Goal: Task Accomplishment & Management: Use online tool/utility

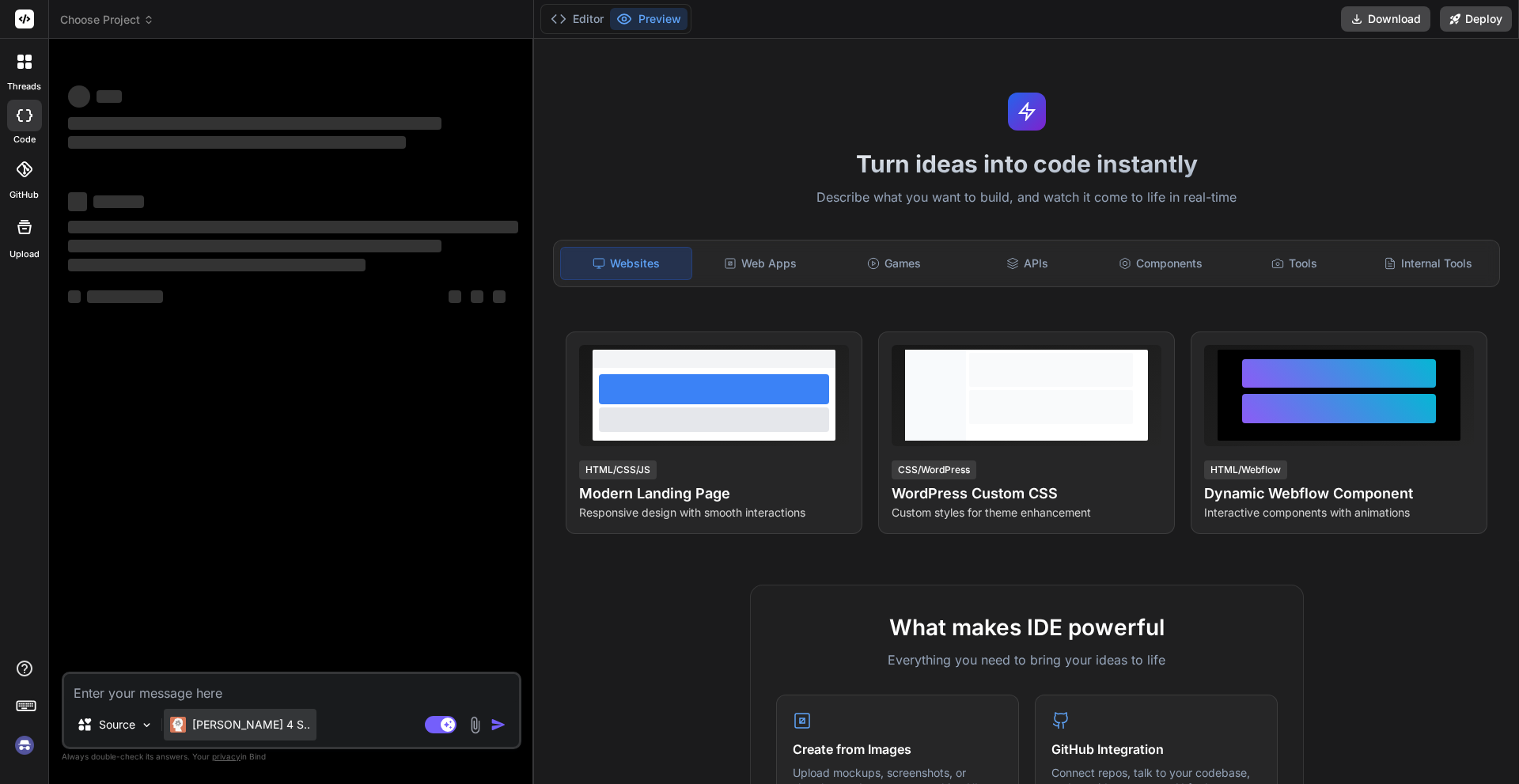
click at [229, 730] on p "[PERSON_NAME] 4 S.." at bounding box center [251, 725] width 118 height 16
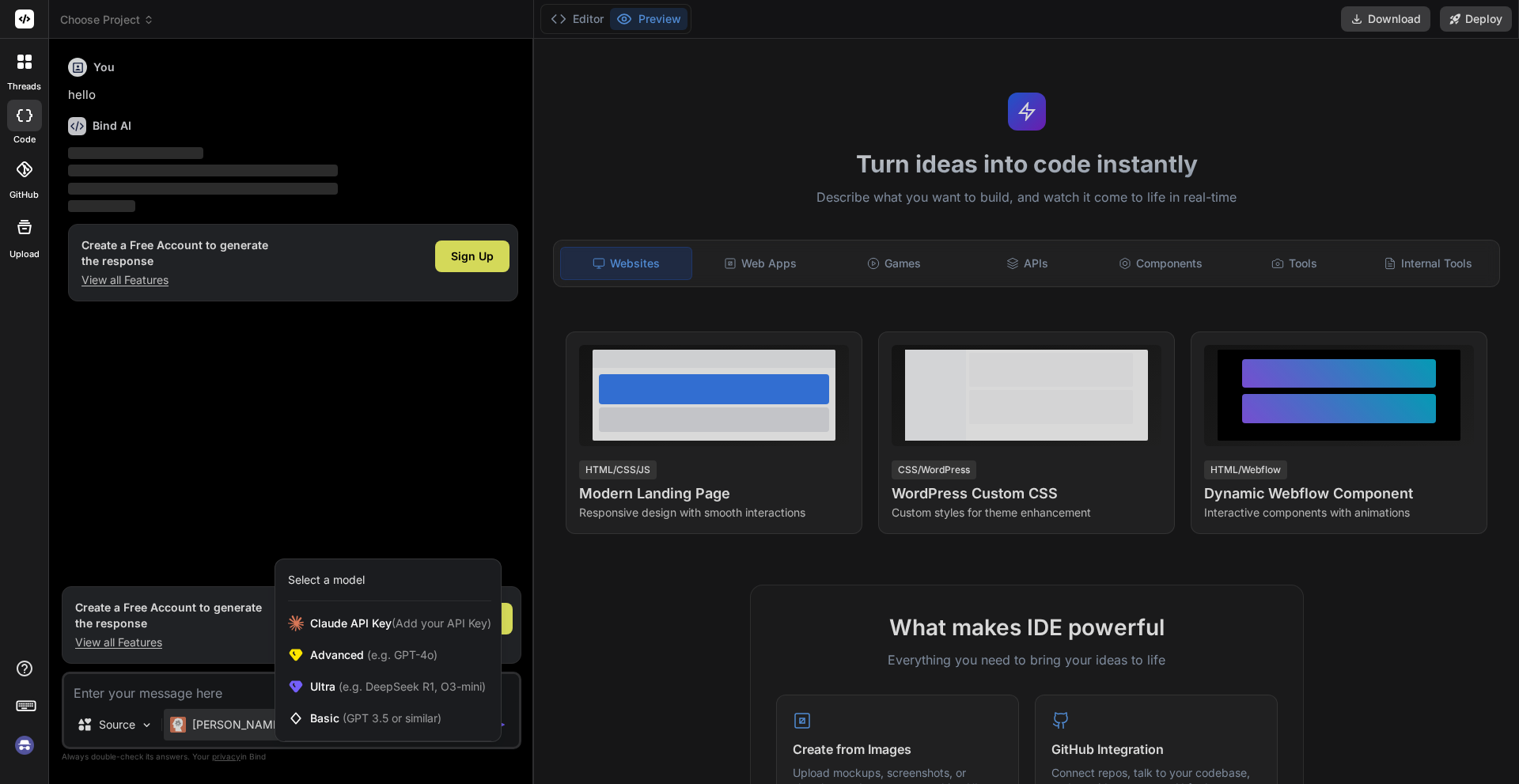
click at [229, 730] on div at bounding box center [760, 392] width 1519 height 784
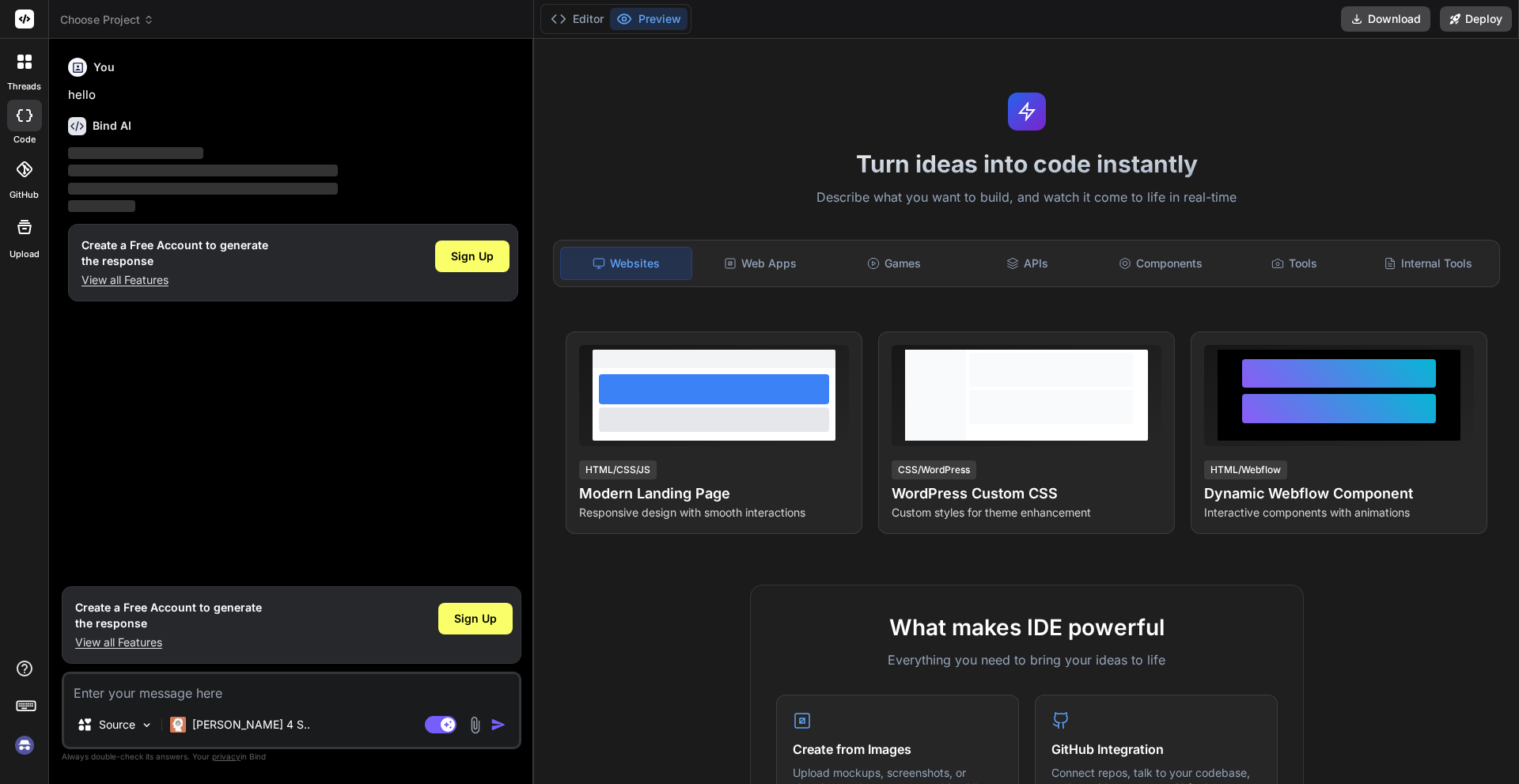
click at [246, 692] on textarea at bounding box center [291, 688] width 455 height 29
click at [494, 252] on span "Sign Up" at bounding box center [472, 256] width 42 height 16
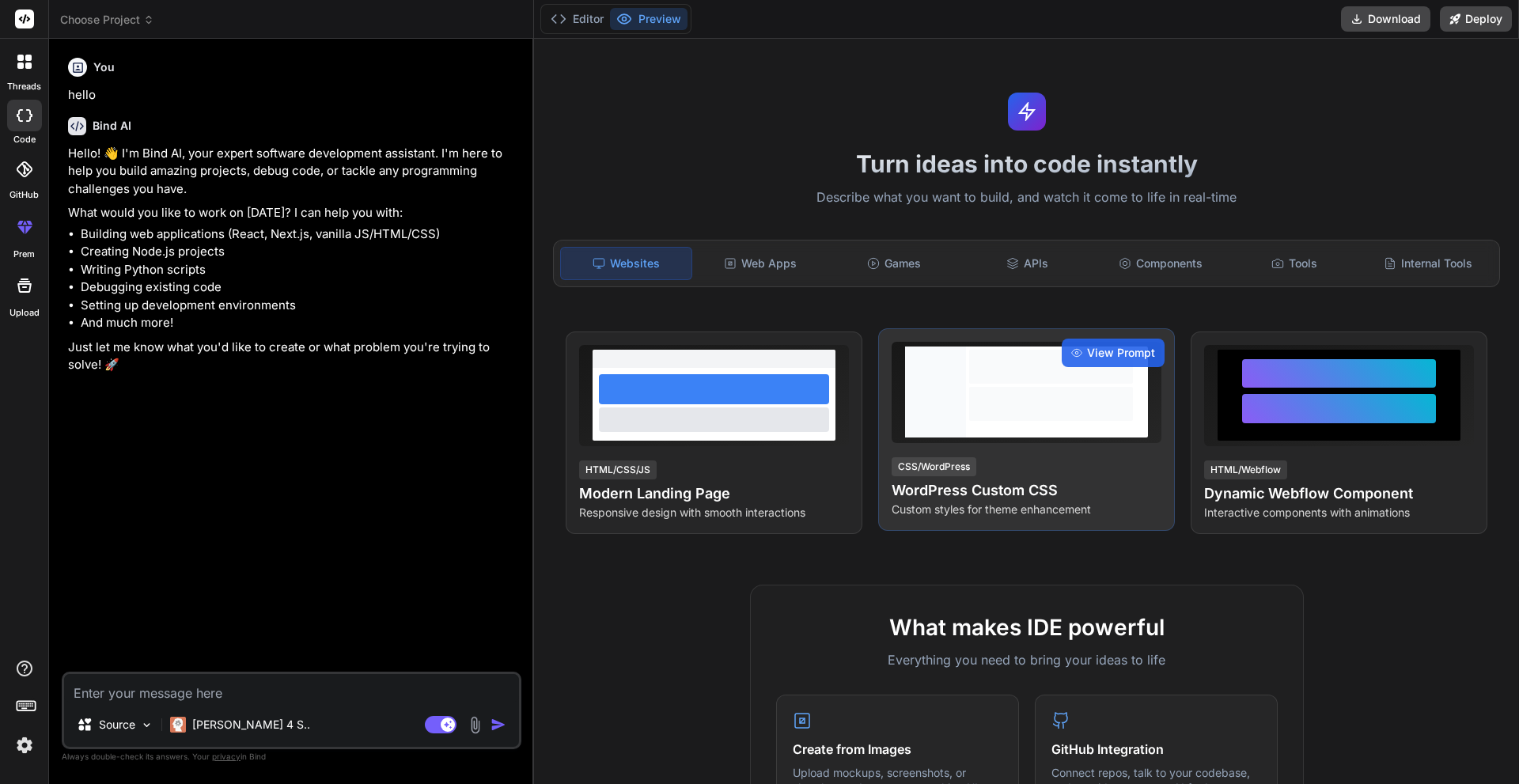
type textarea "x"
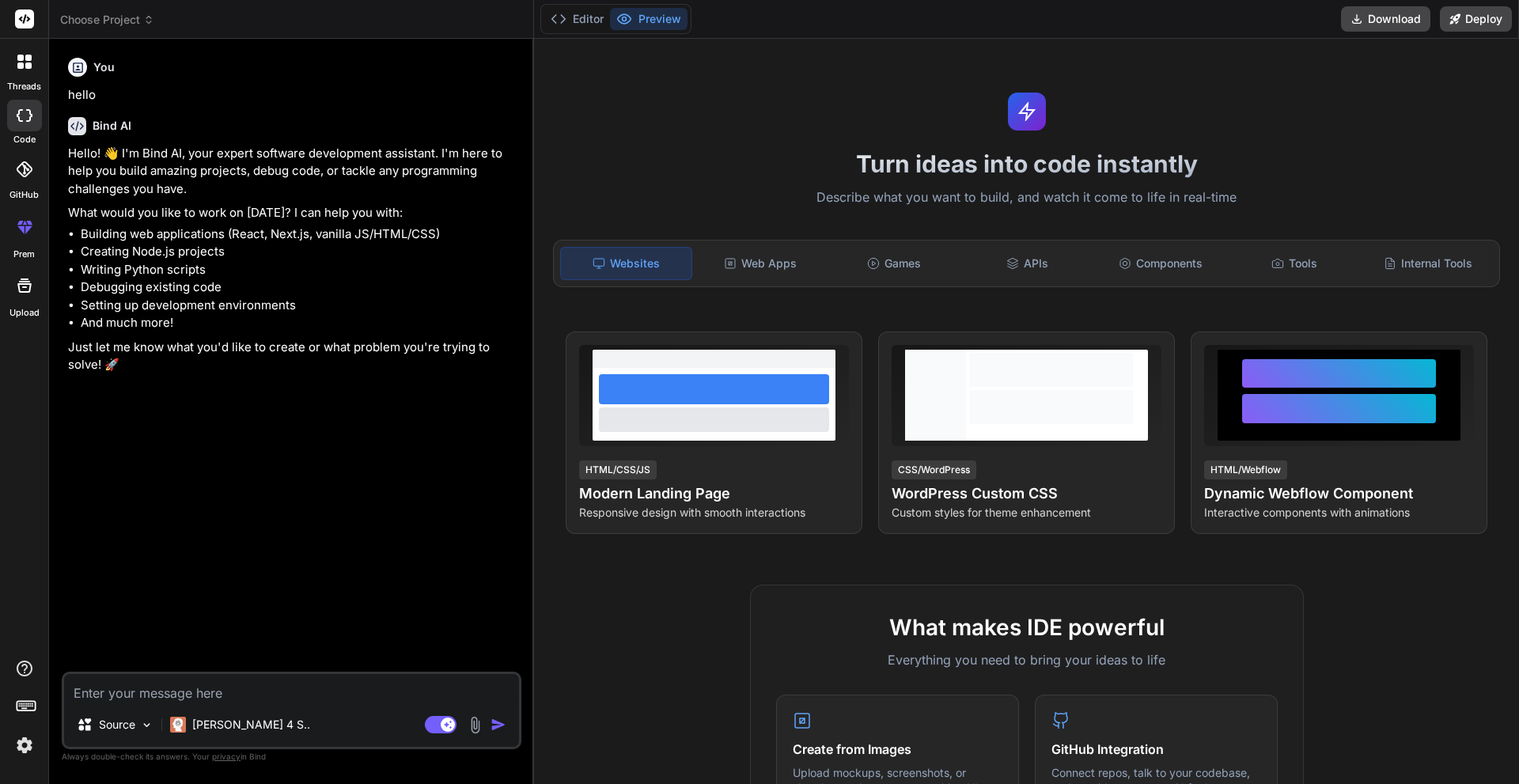
click at [305, 689] on textarea at bounding box center [291, 688] width 455 height 29
paste textarea "You are a senior full-stack engineer, system architect, and product manager wit…"
type textarea "You are a senior full-stack engineer, system architect, and product manager wit…"
type textarea "x"
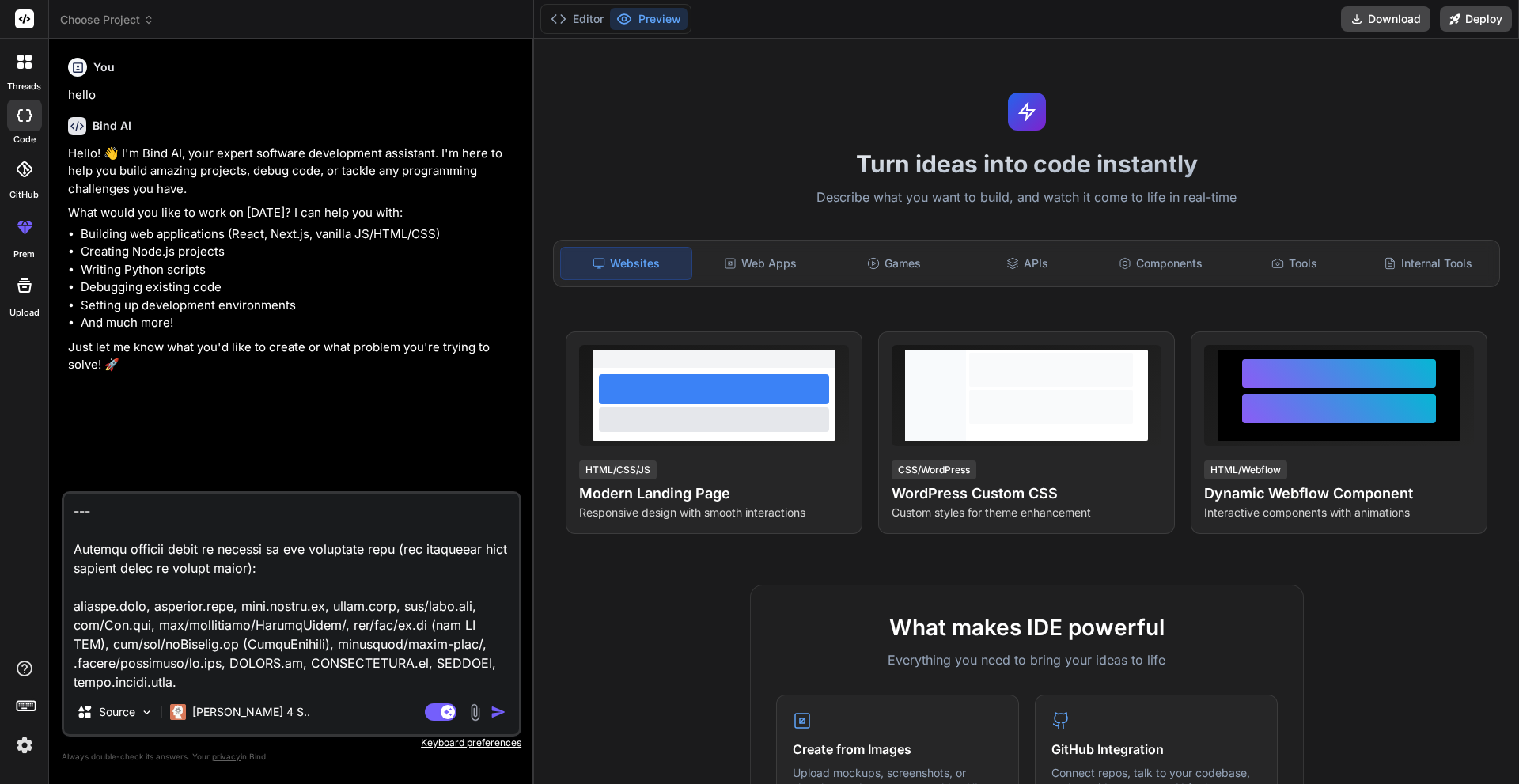
type textarea "You are a senior full-stack engineer, system architect, and product manager wit…"
click at [501, 708] on img "button" at bounding box center [498, 712] width 16 height 16
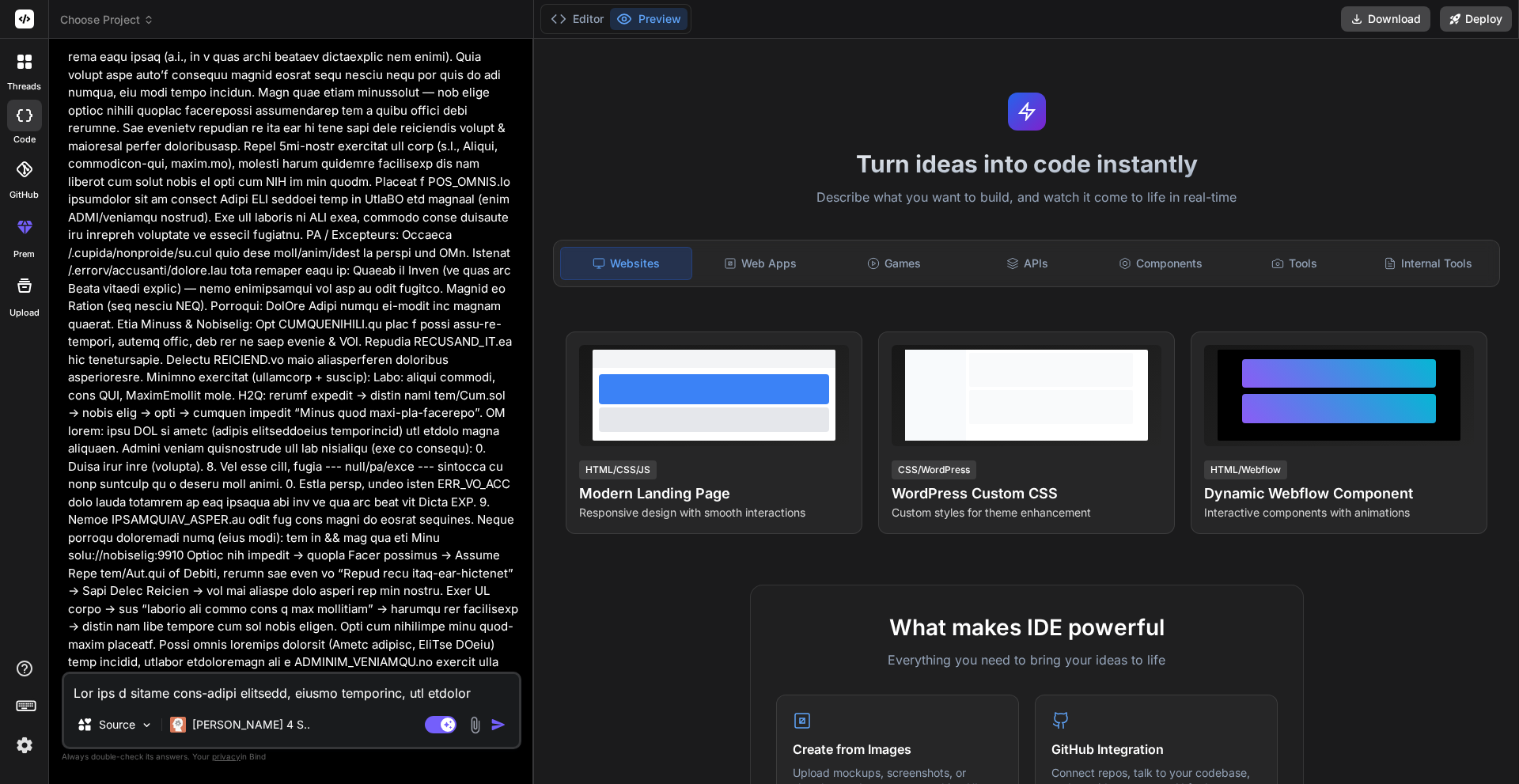
scroll to position [2592, 0]
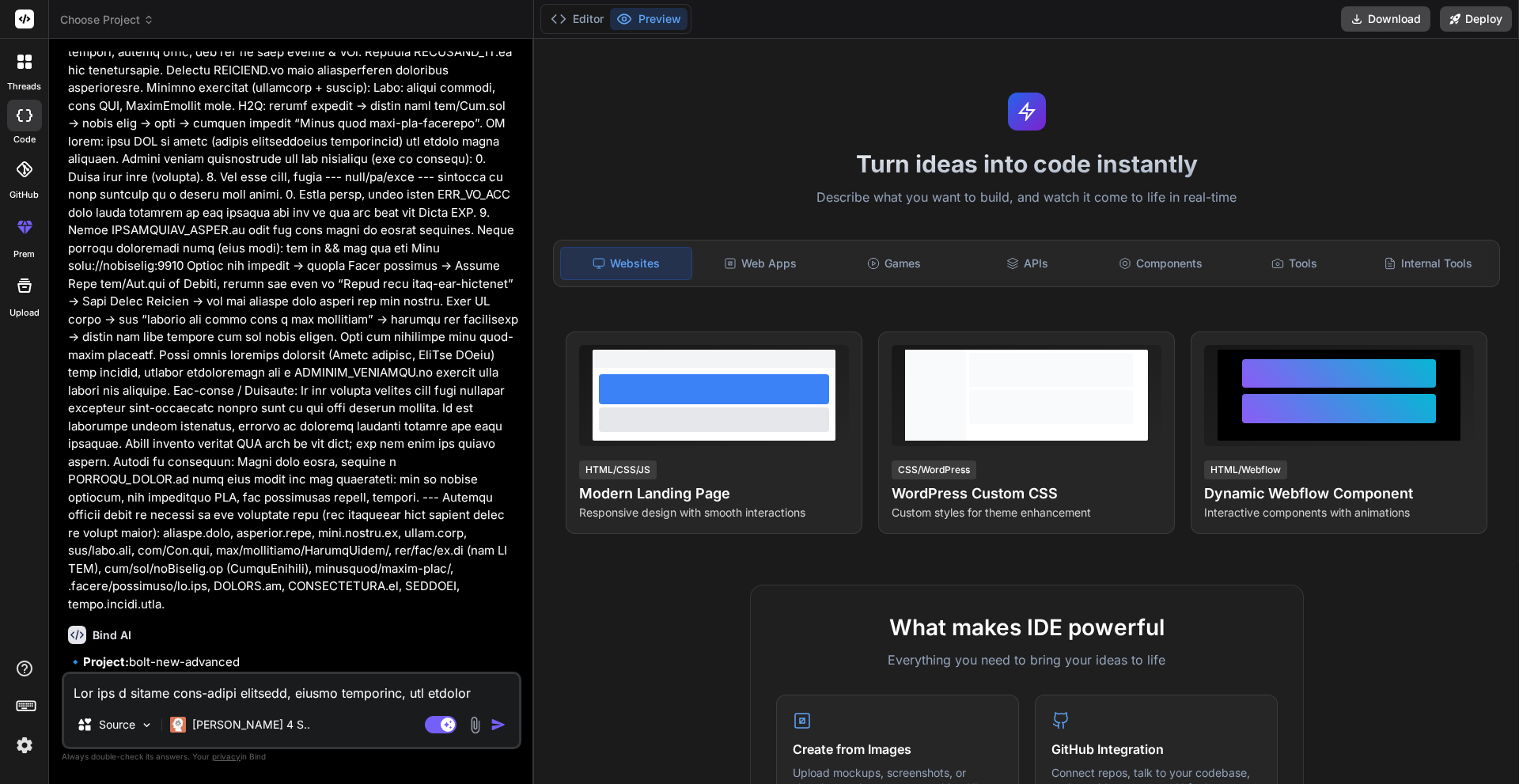
type textarea "x"
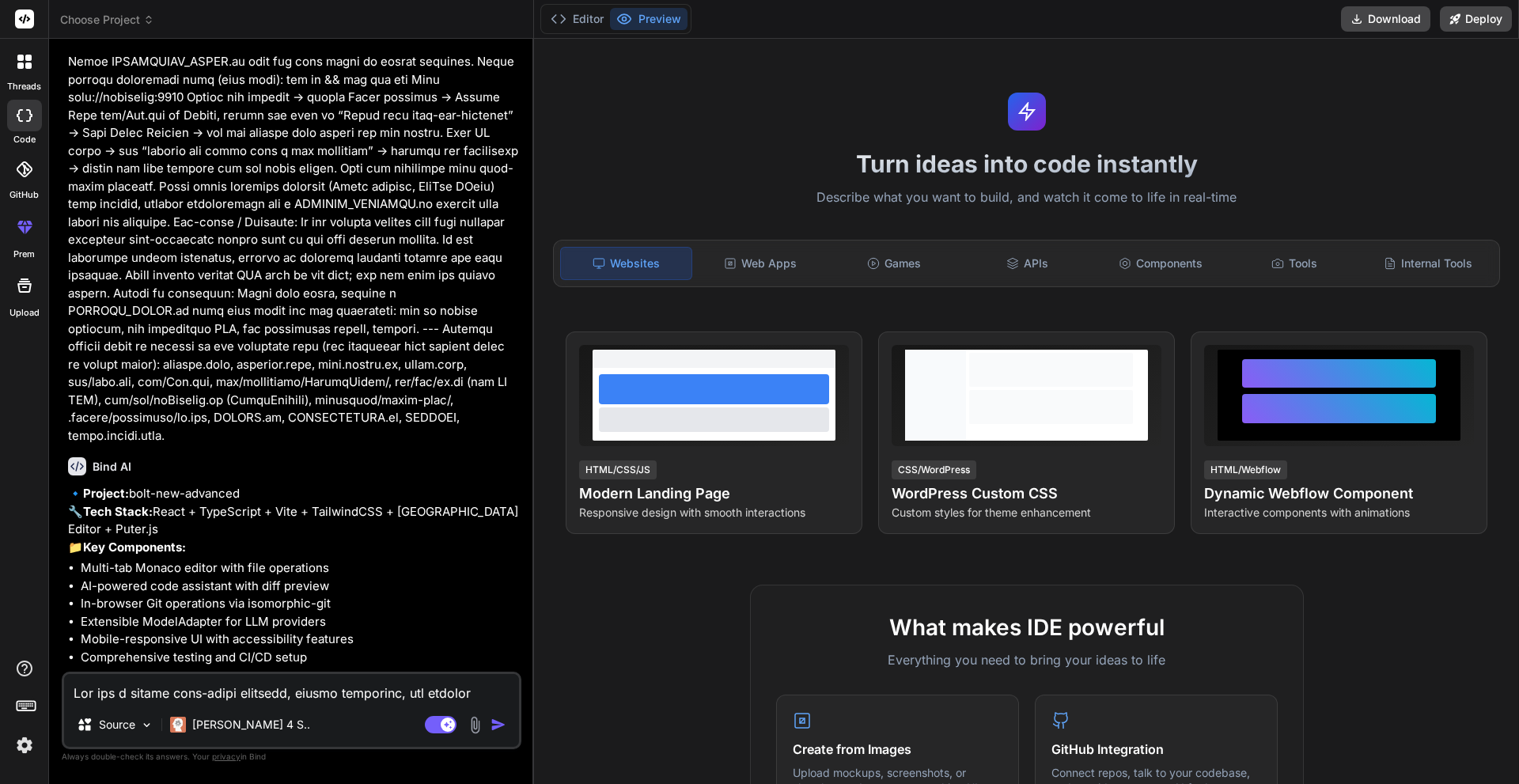
scroll to position [2881, 0]
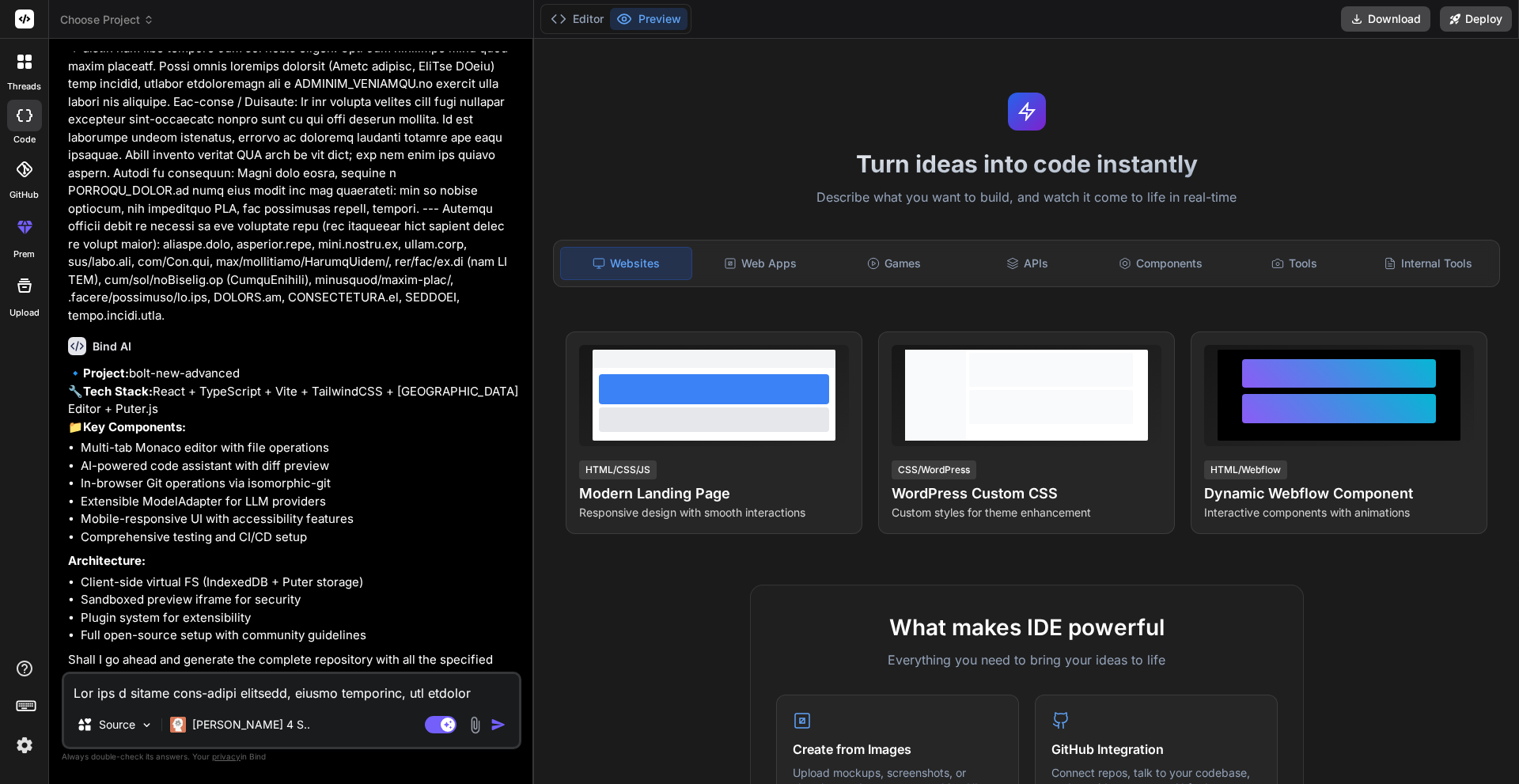
click at [296, 685] on textarea at bounding box center [291, 688] width 455 height 29
type textarea "y"
type textarea "x"
type textarea "ye"
type textarea "x"
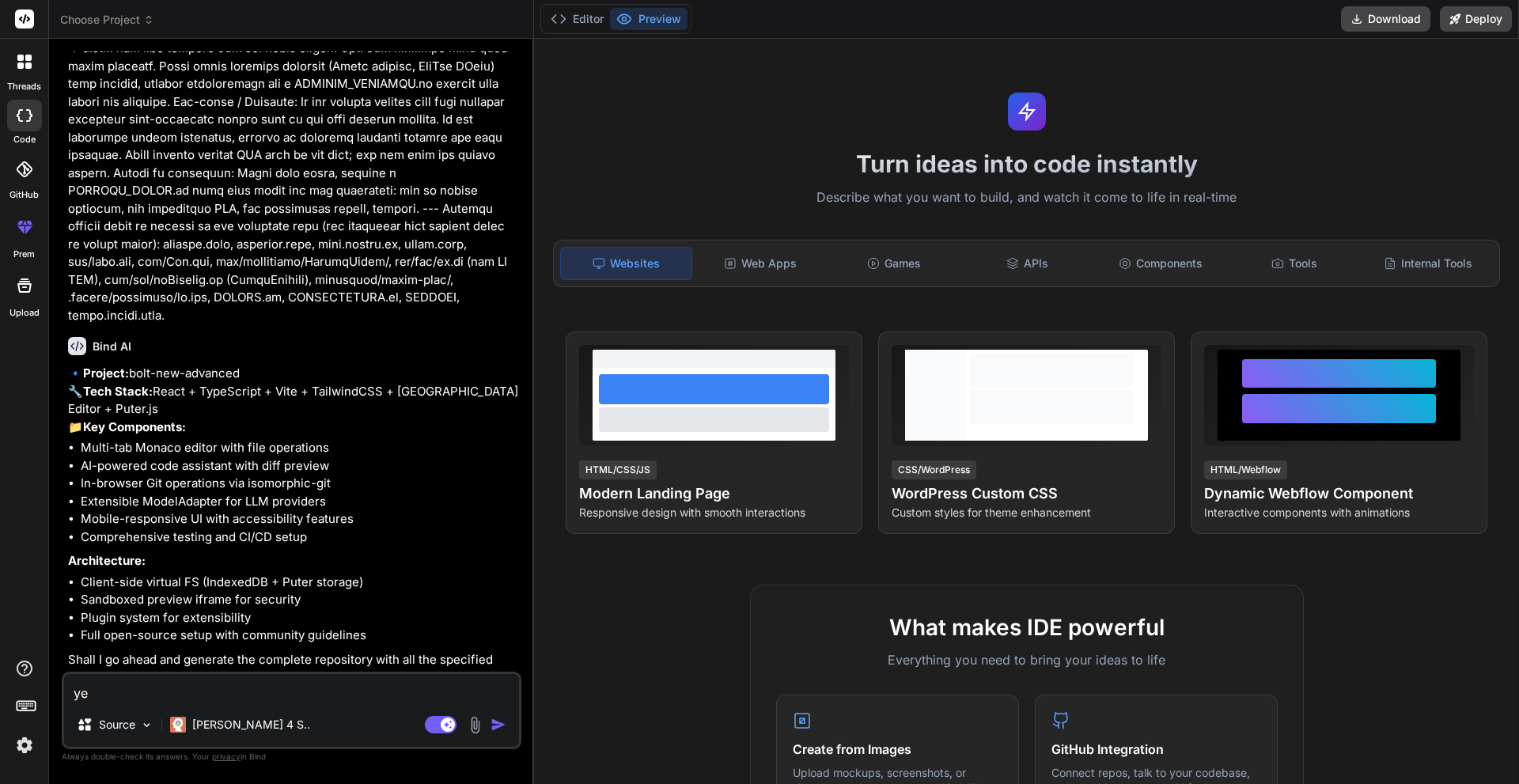
type textarea "yea"
type textarea "x"
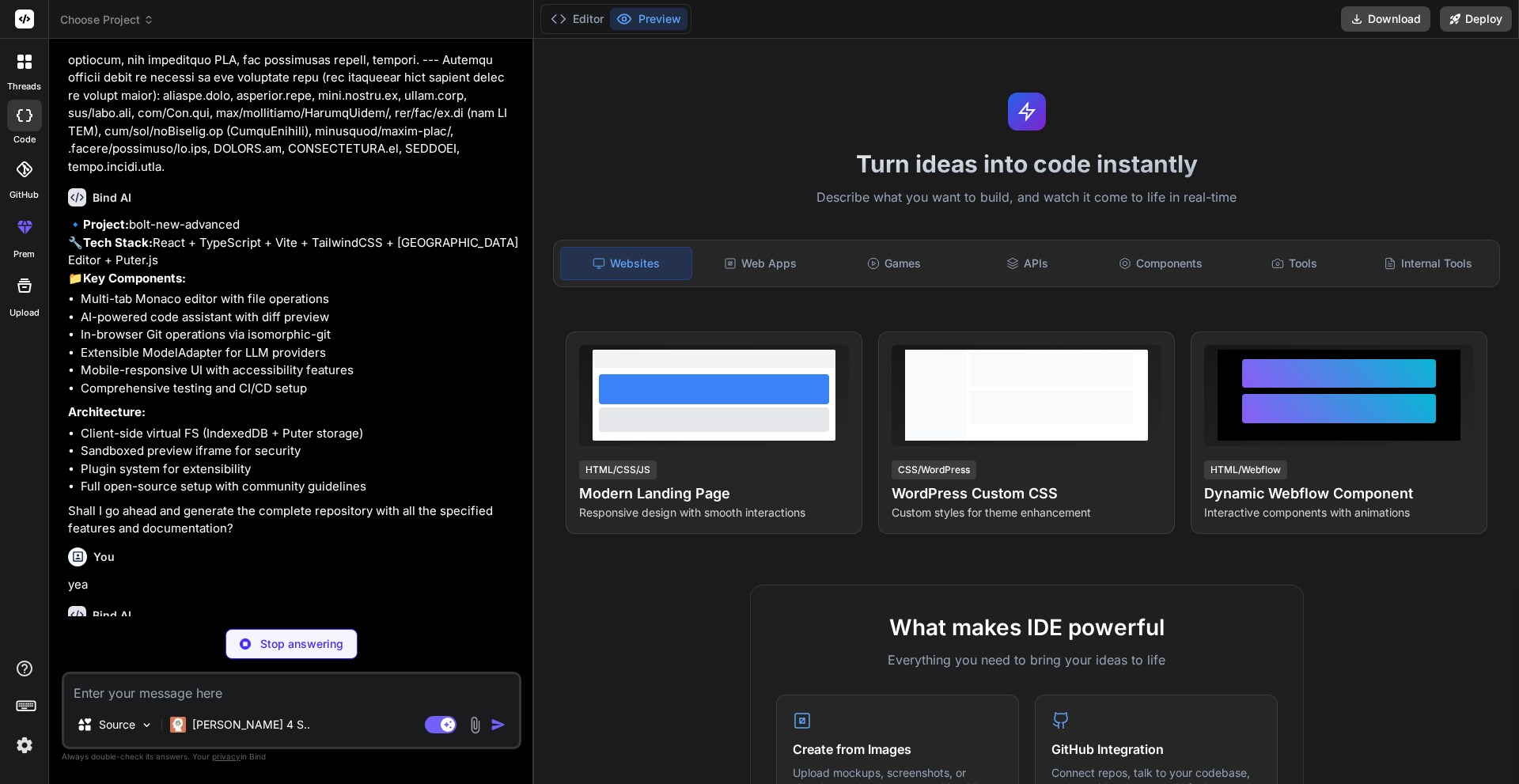
scroll to position [3046, 0]
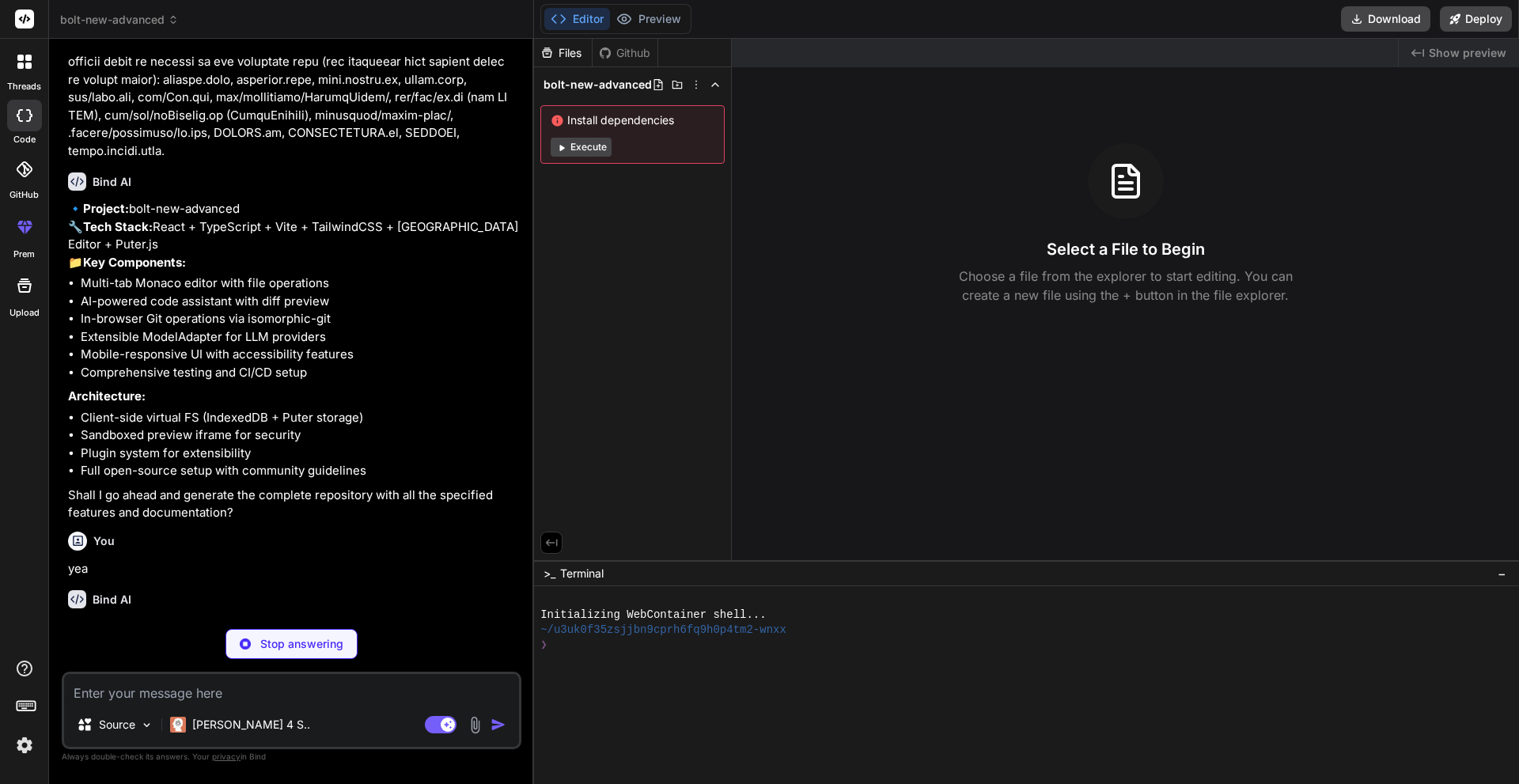
click at [596, 144] on button "Execute" at bounding box center [581, 147] width 61 height 19
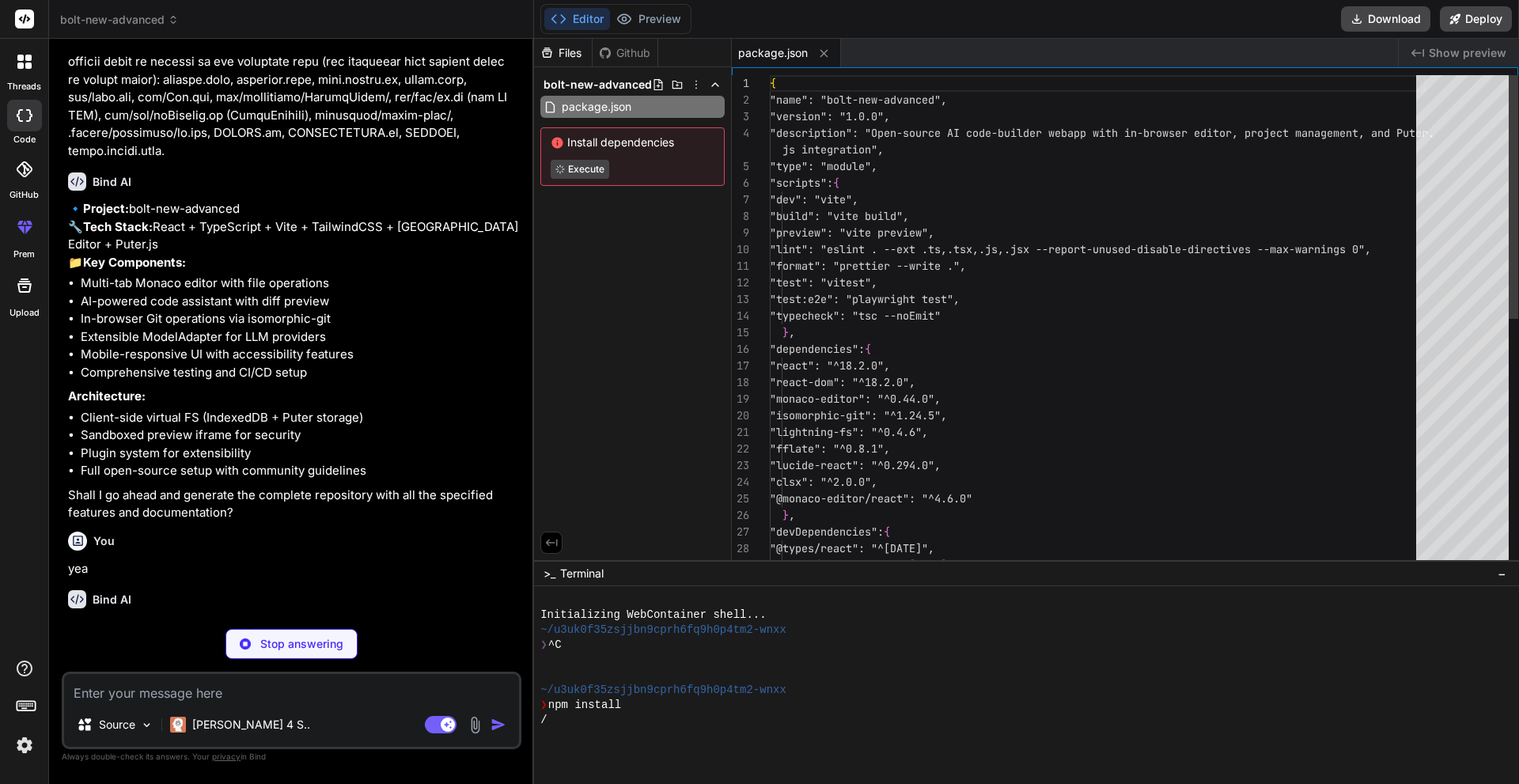
scroll to position [396, 0]
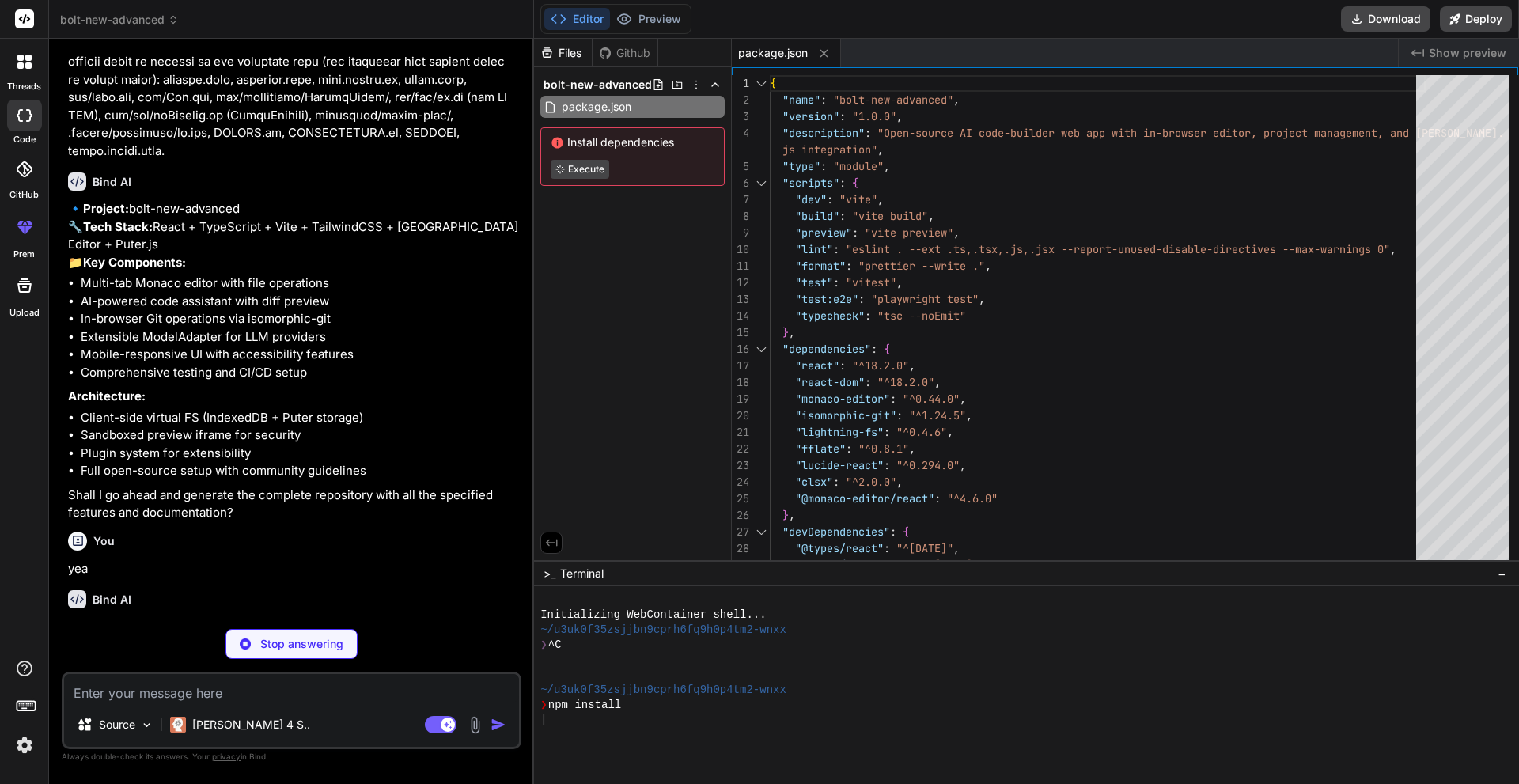
type textarea "x"
type textarea "} }, "include": ["src", "**/*.ts", "**/*.tsx"], "exclude": ["node_modules", "di…"
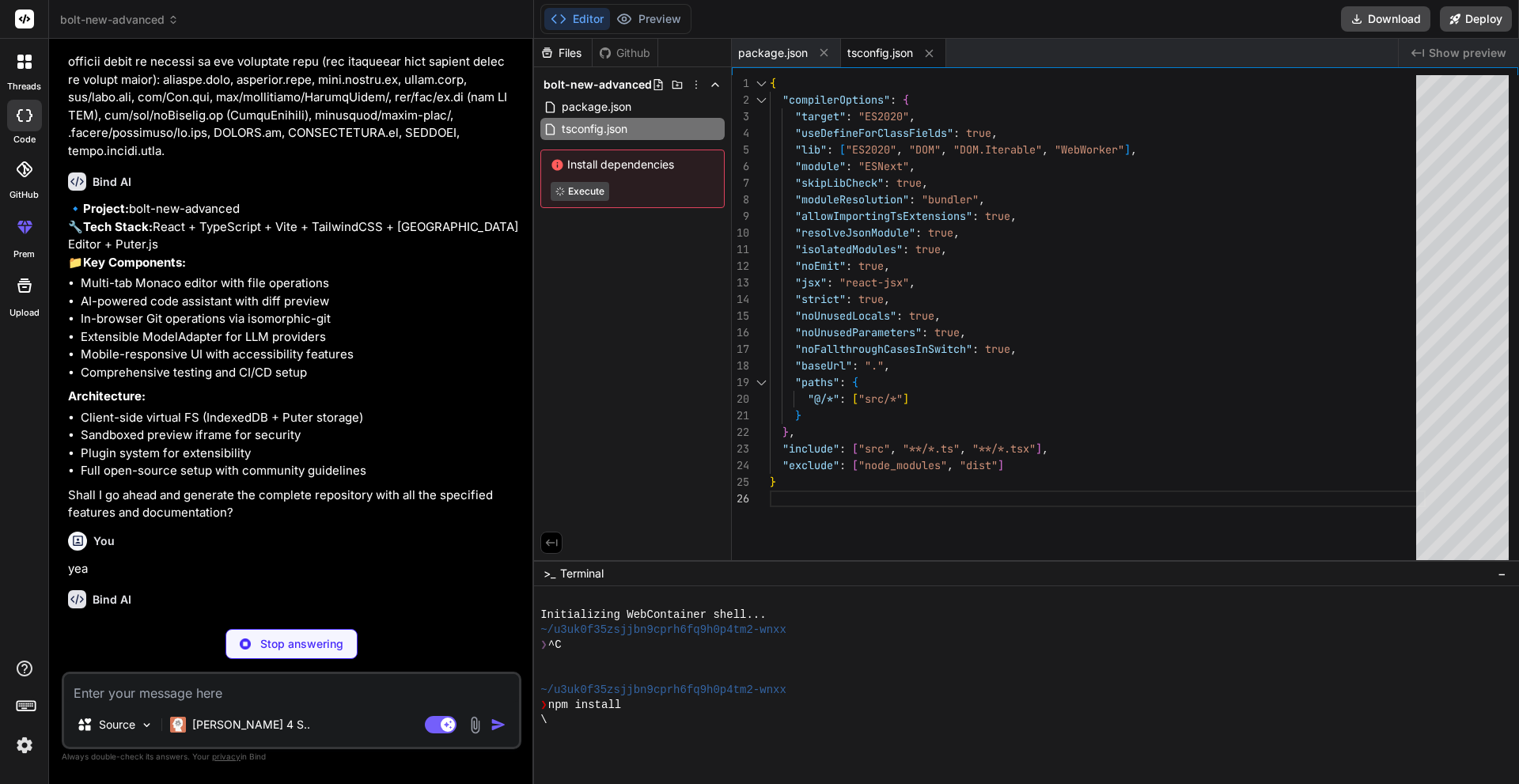
type textarea "x"
type textarea "server: { headers: { 'Cross-Origin-Embedder-Policy': 'require-corp', 'Cross-Ori…"
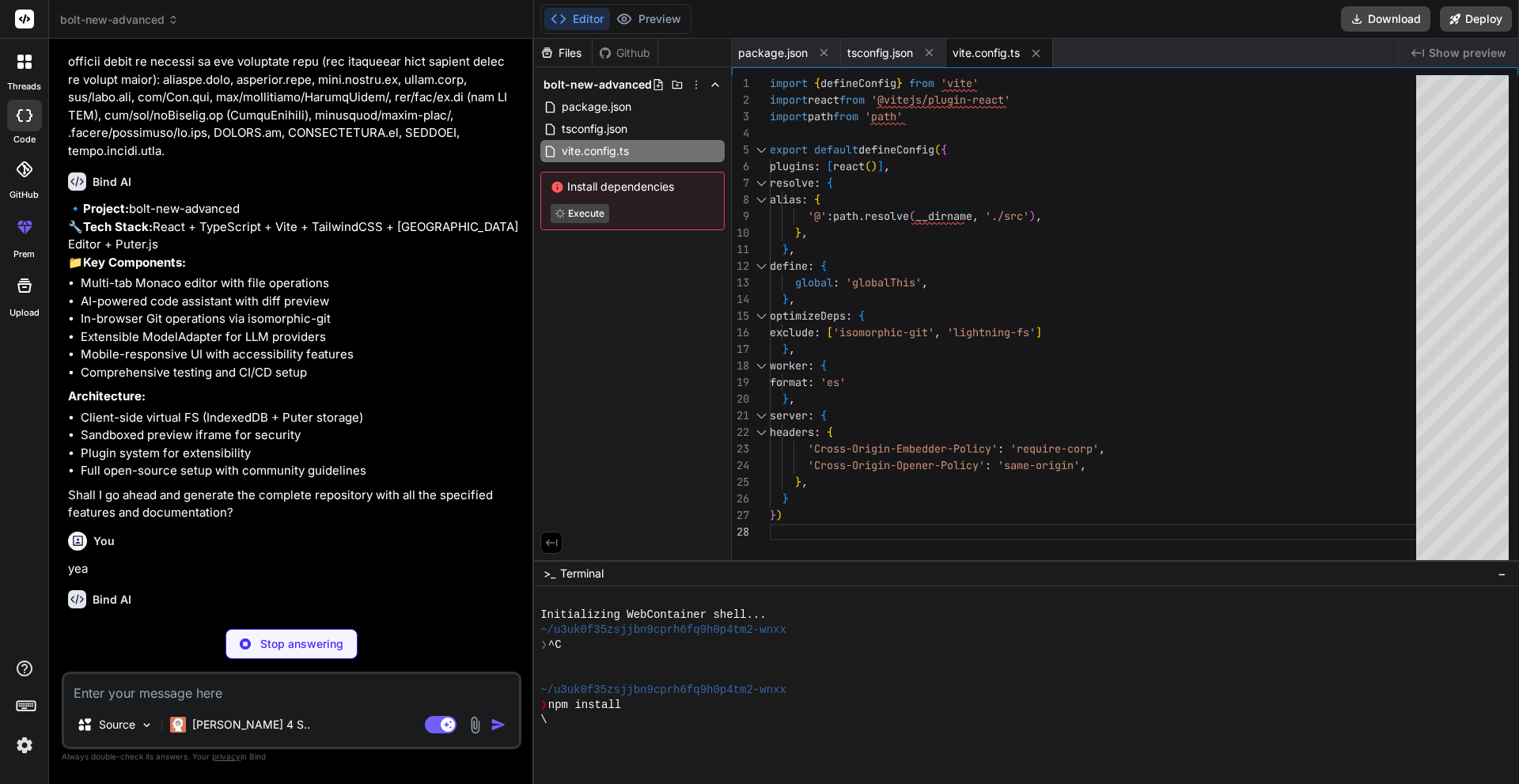
type textarea "x"
type textarea "foreground: "hsl(var(--card-foreground))", }, }, }, }, plugins: [], }"
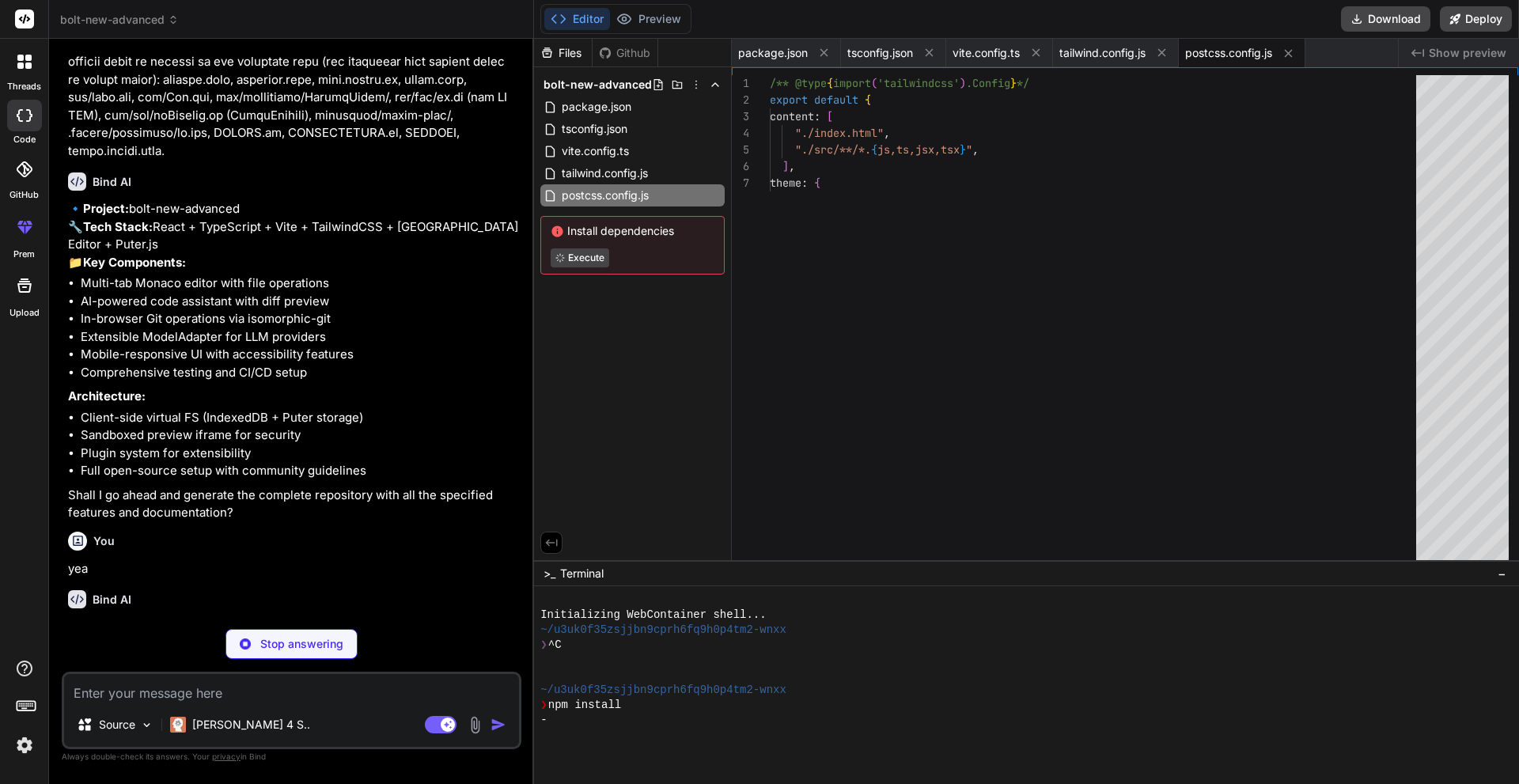
type textarea "x"
type textarea "export default { plugins: { tailwindcss: {}, autoprefixer: {}, }, }"
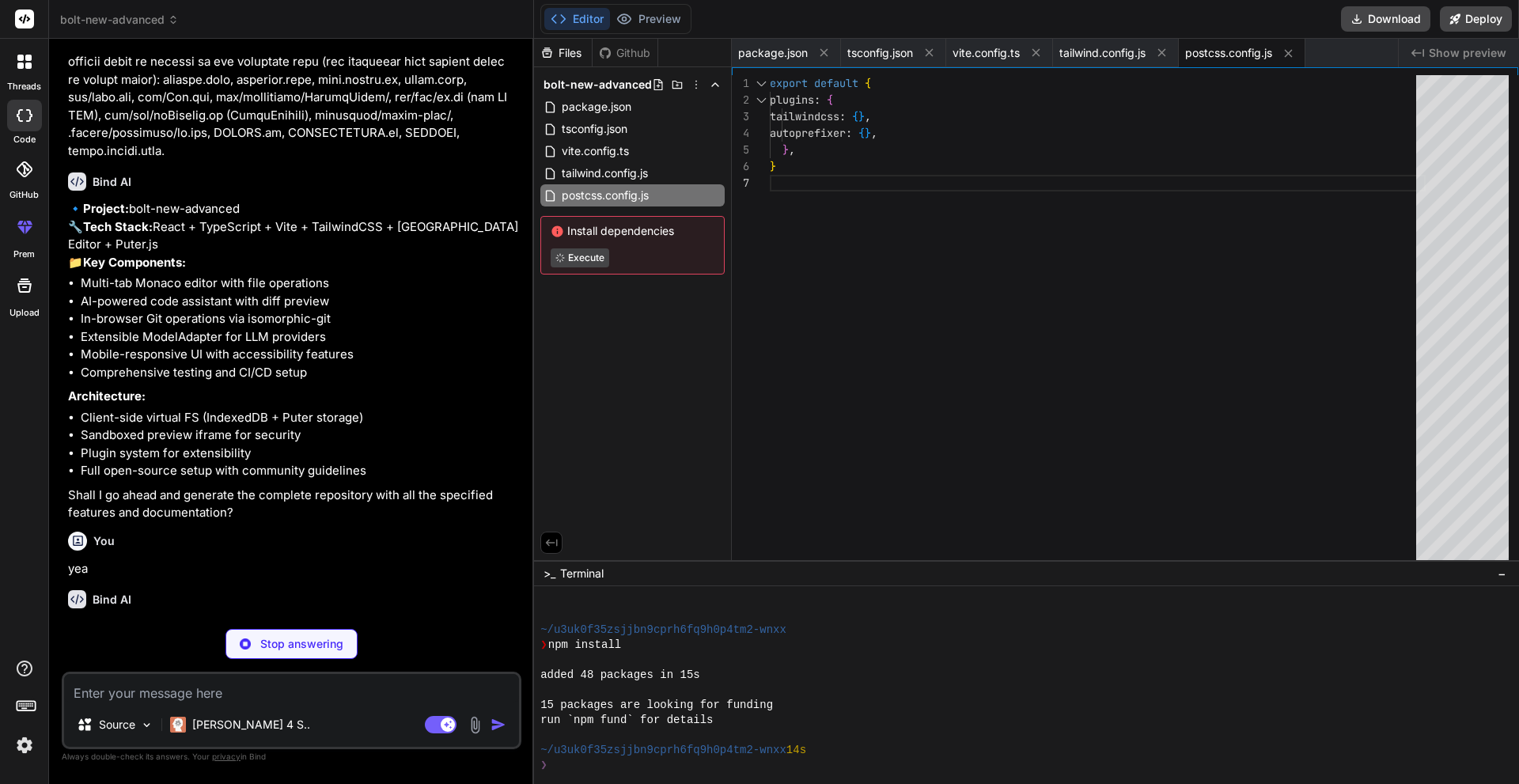
scroll to position [105, 0]
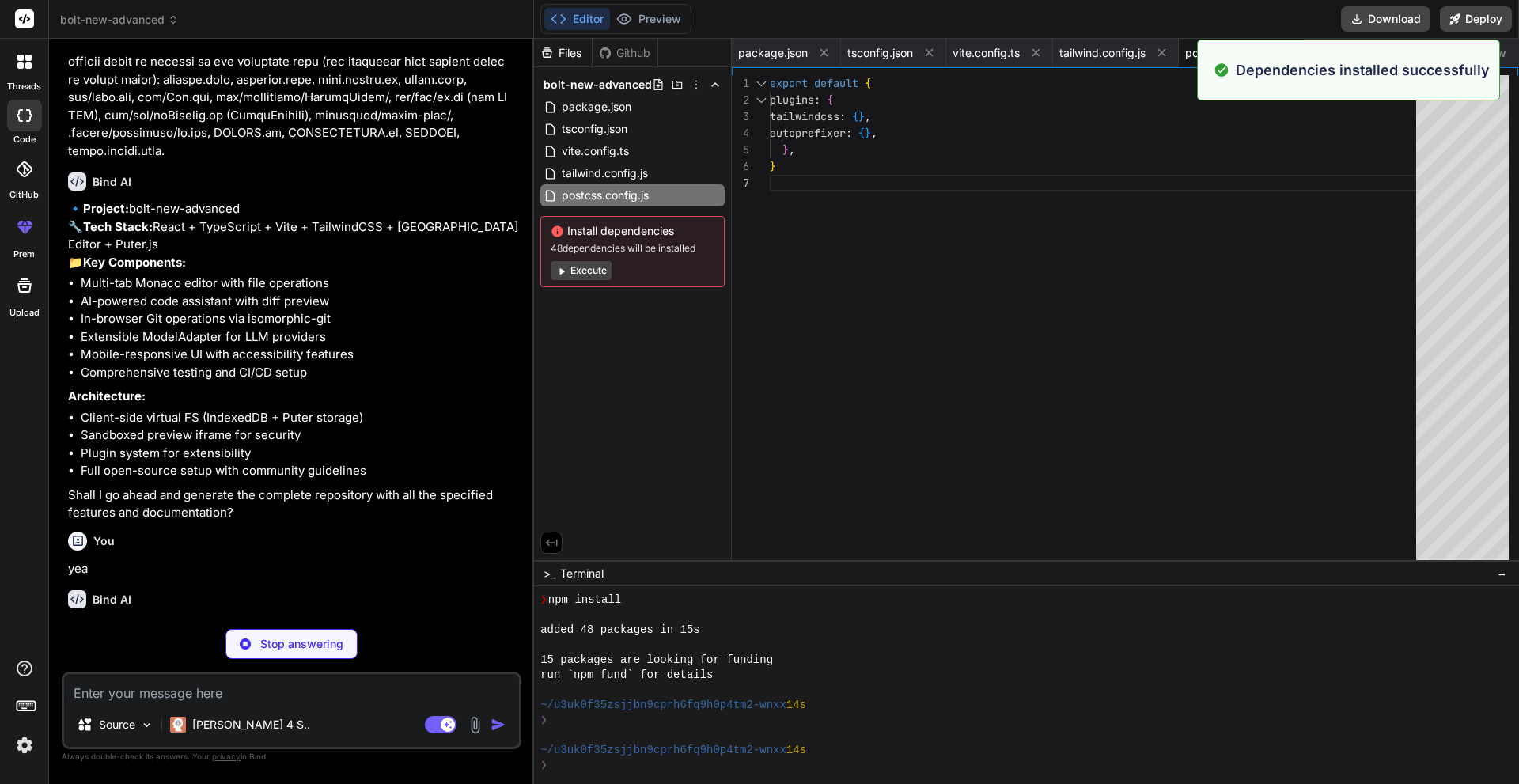
type textarea "x"
type textarea "<script type="module" src="/src/main.tsx"></script> </body> </html>"
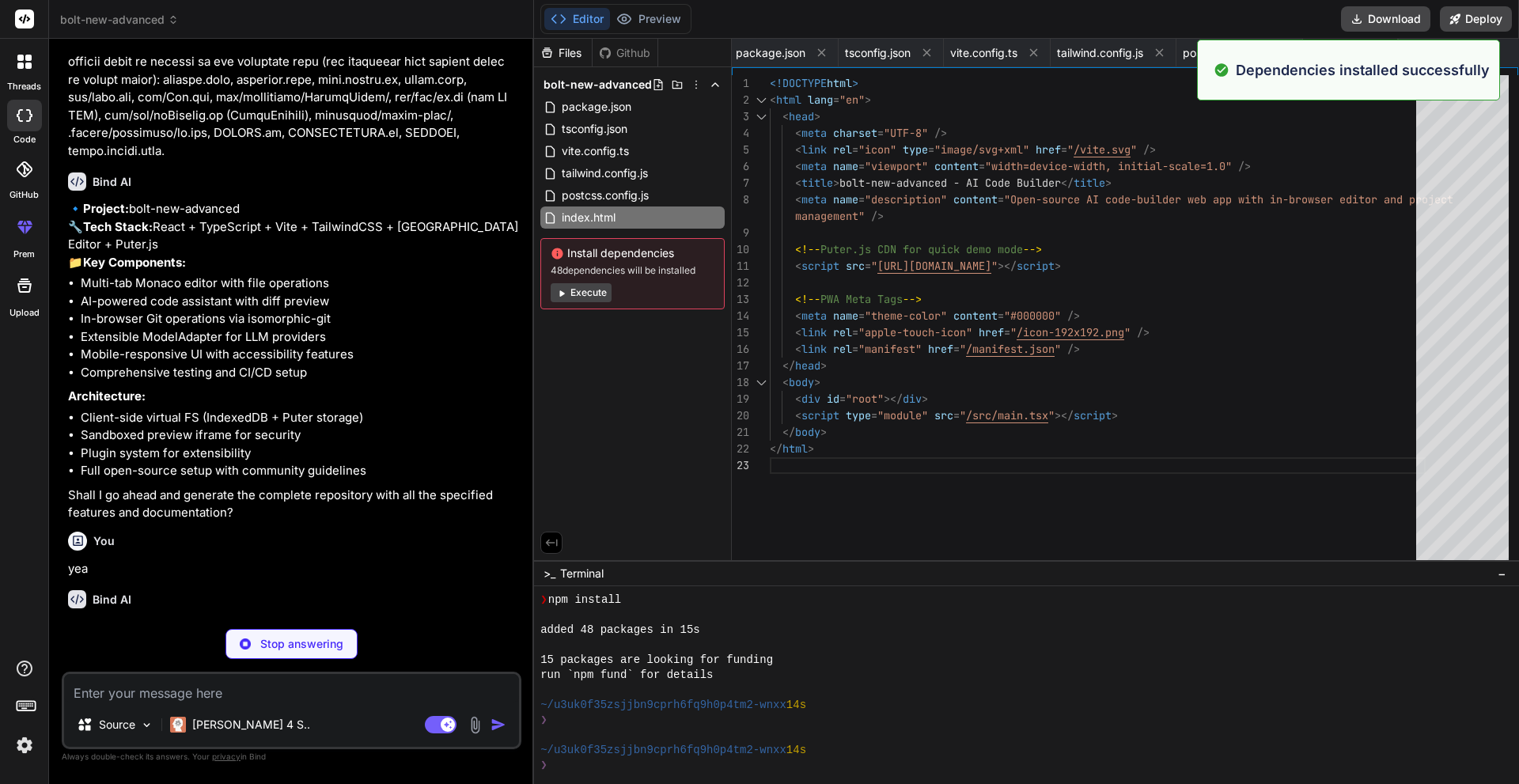
type textarea "x"
type textarea "// Initialize the app ReactDOM.createRoot(document.getElementById('root')!).ren…"
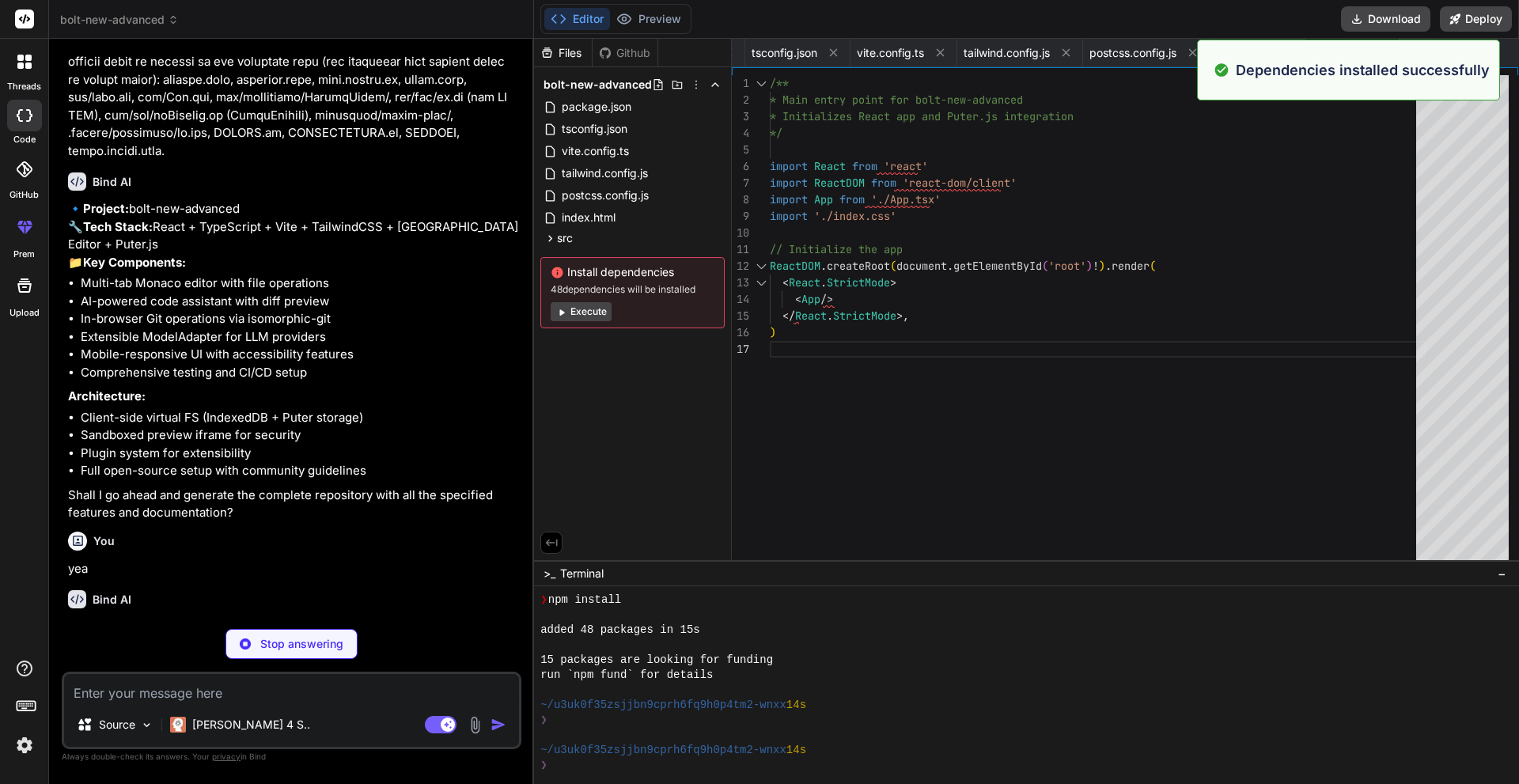
click at [596, 316] on button "Execute" at bounding box center [581, 312] width 61 height 19
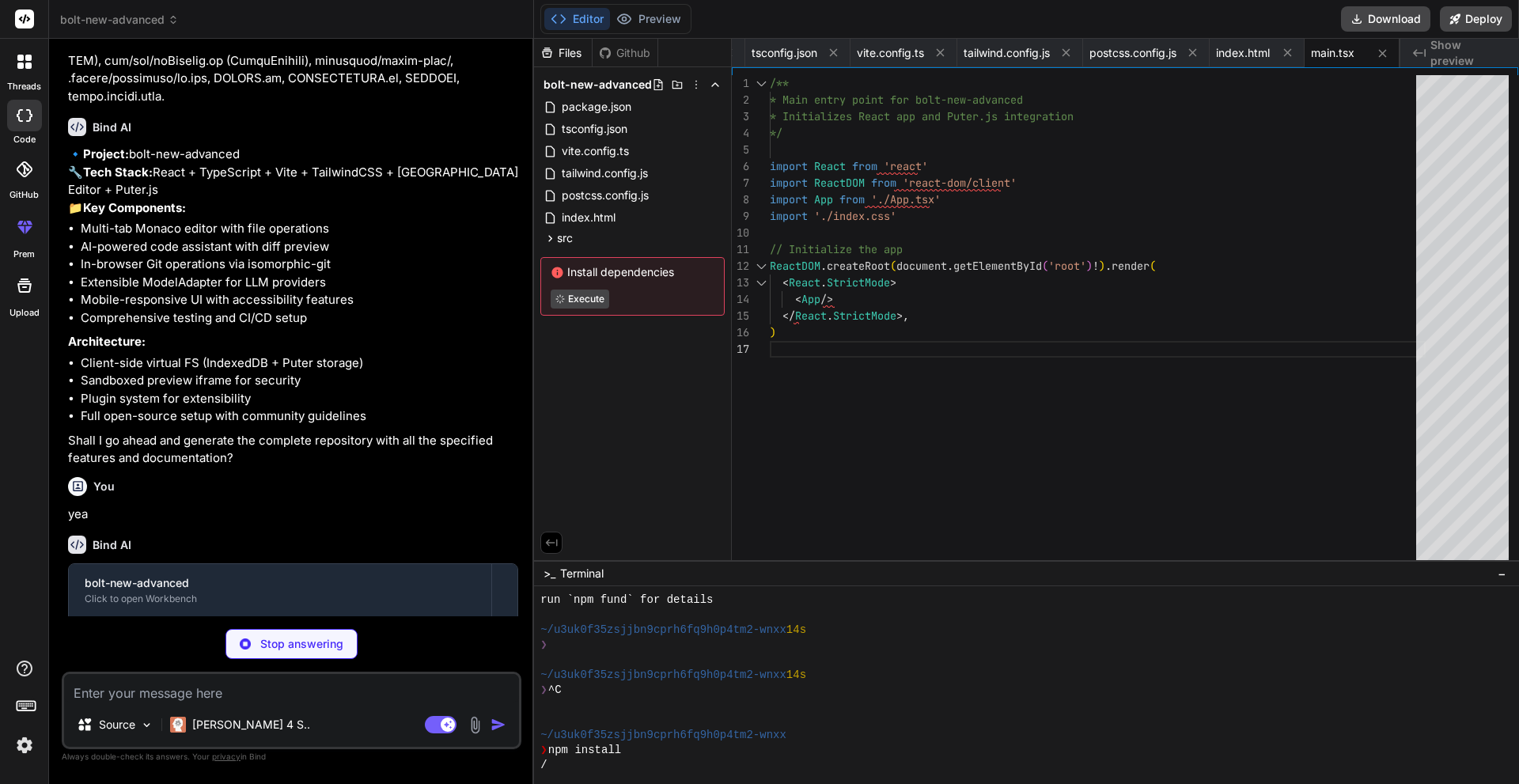
scroll to position [3304, 0]
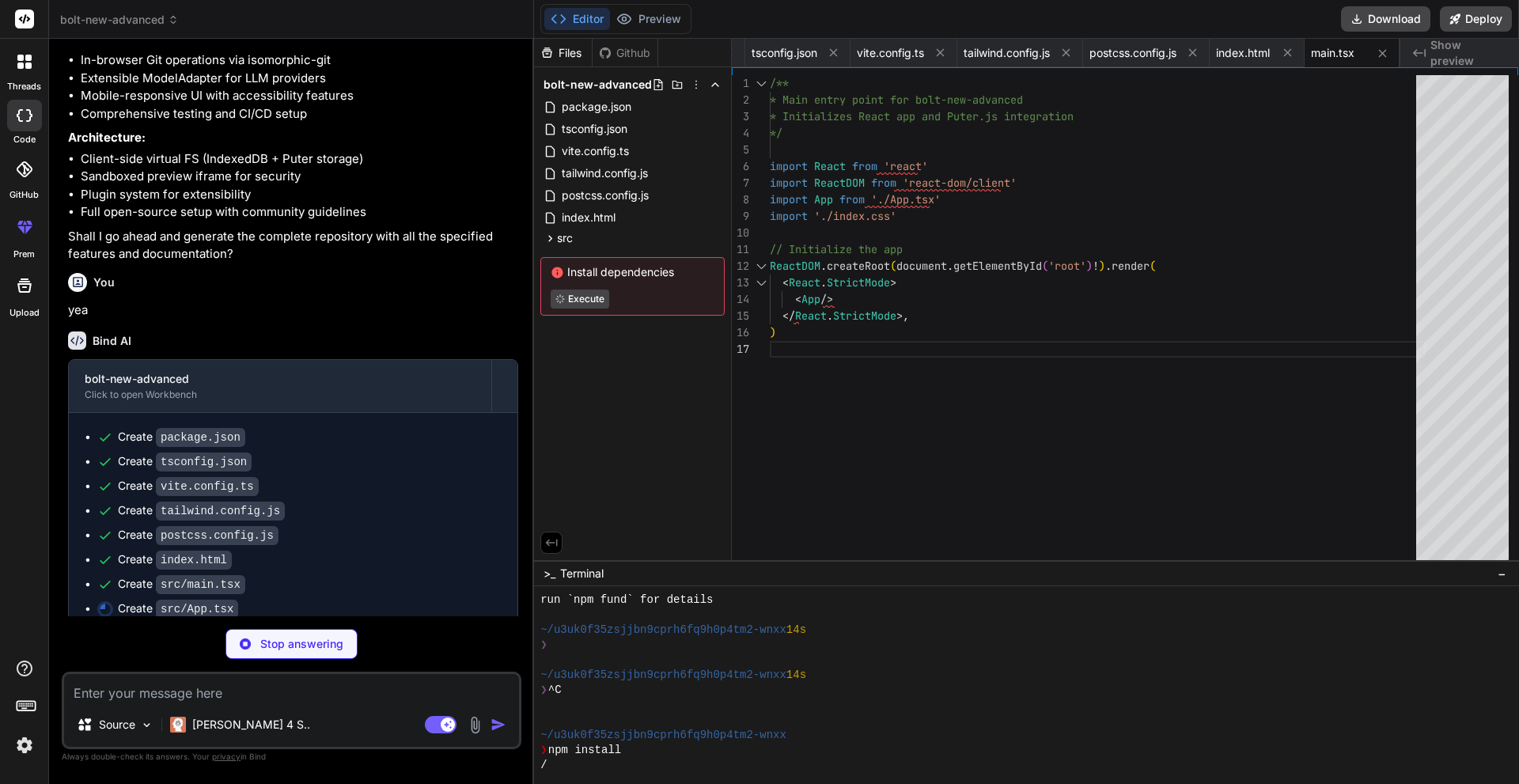
click at [21, 234] on icon at bounding box center [25, 227] width 19 height 19
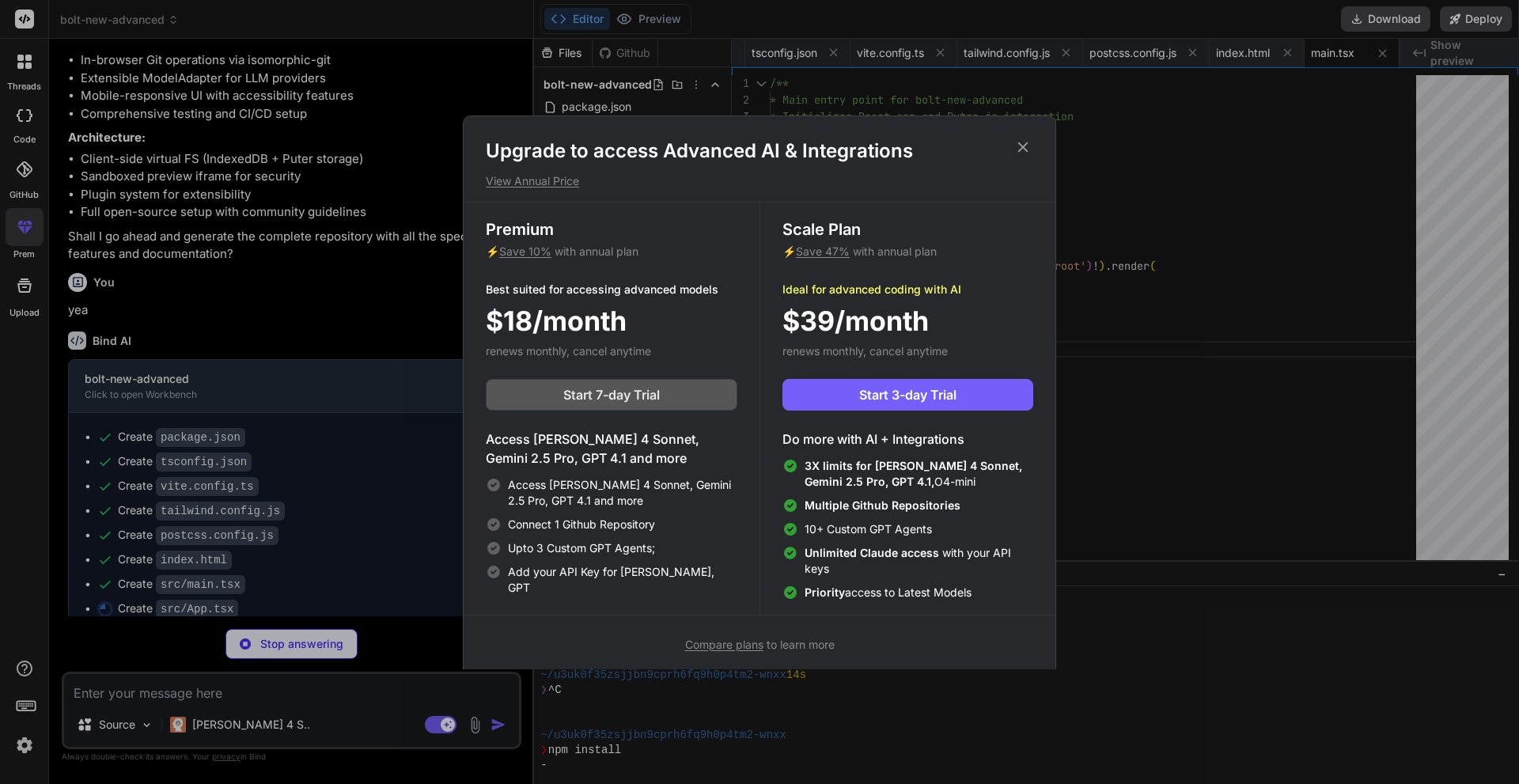
type textarea "x"
type textarea "Settings </button> </div> </div> </div> ) }"
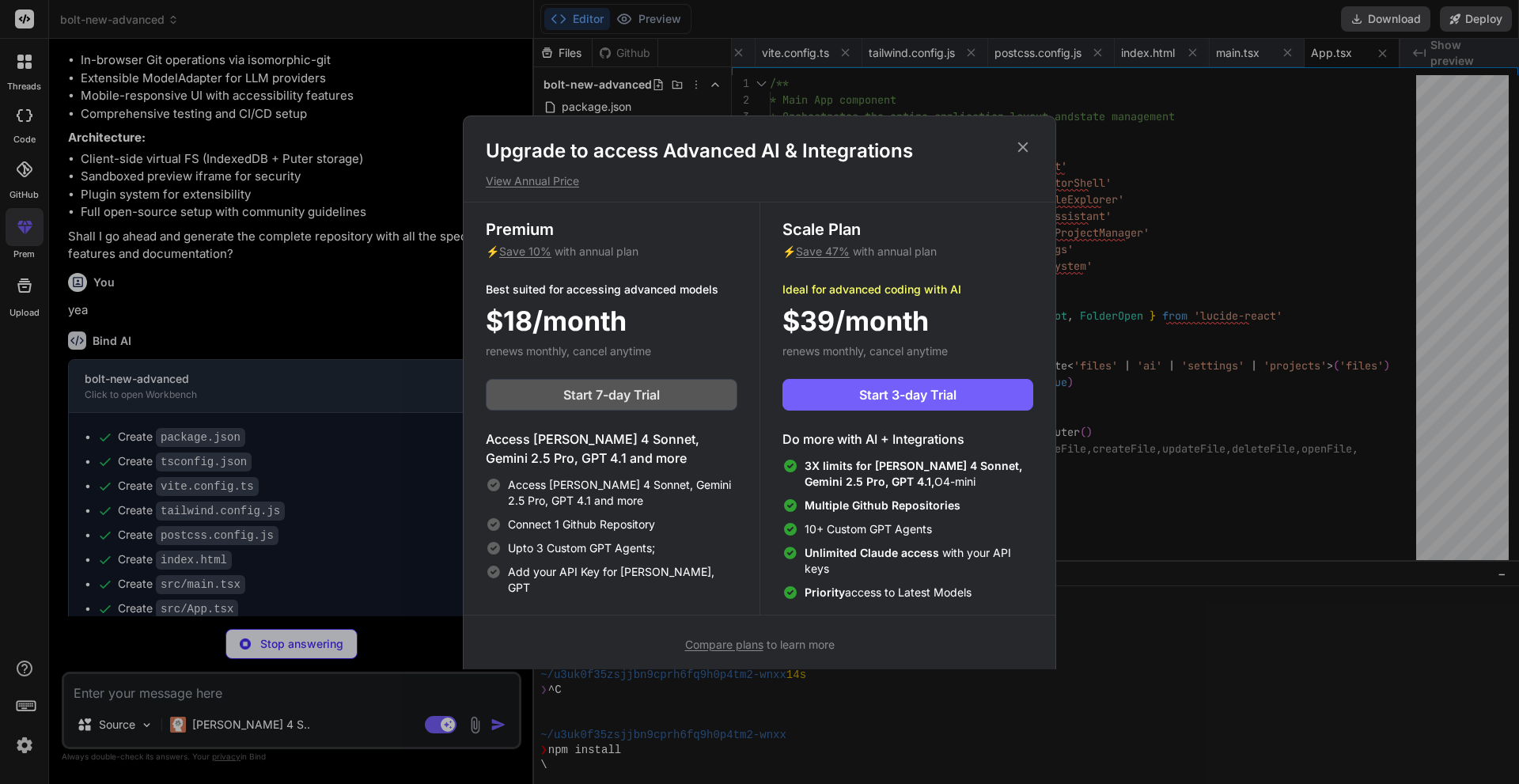
click at [667, 401] on button "Start 7-day Trial" at bounding box center [612, 394] width 251 height 31
type textarea "x"
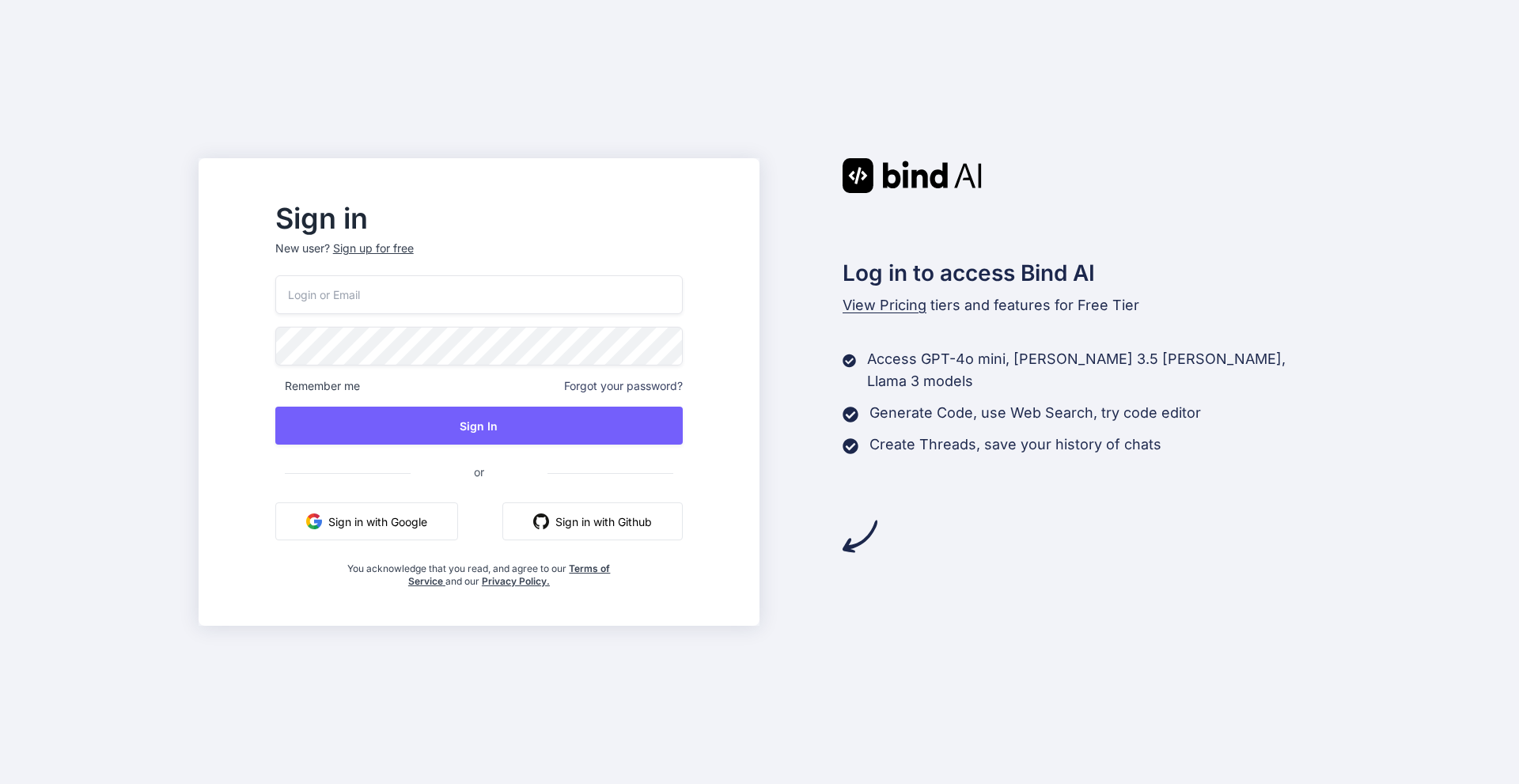
click at [451, 536] on button "Sign in with Google" at bounding box center [366, 521] width 183 height 38
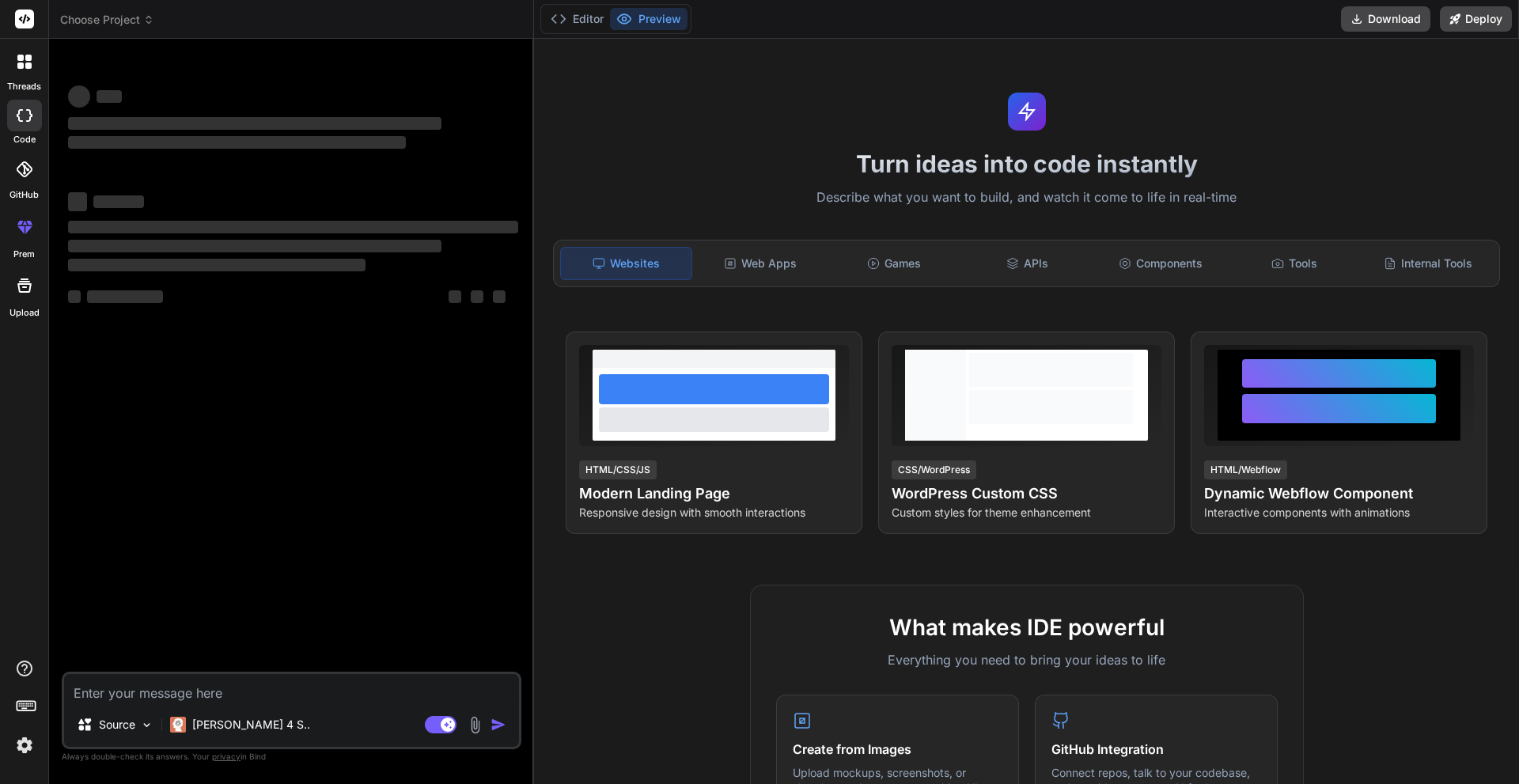
type textarea "x"
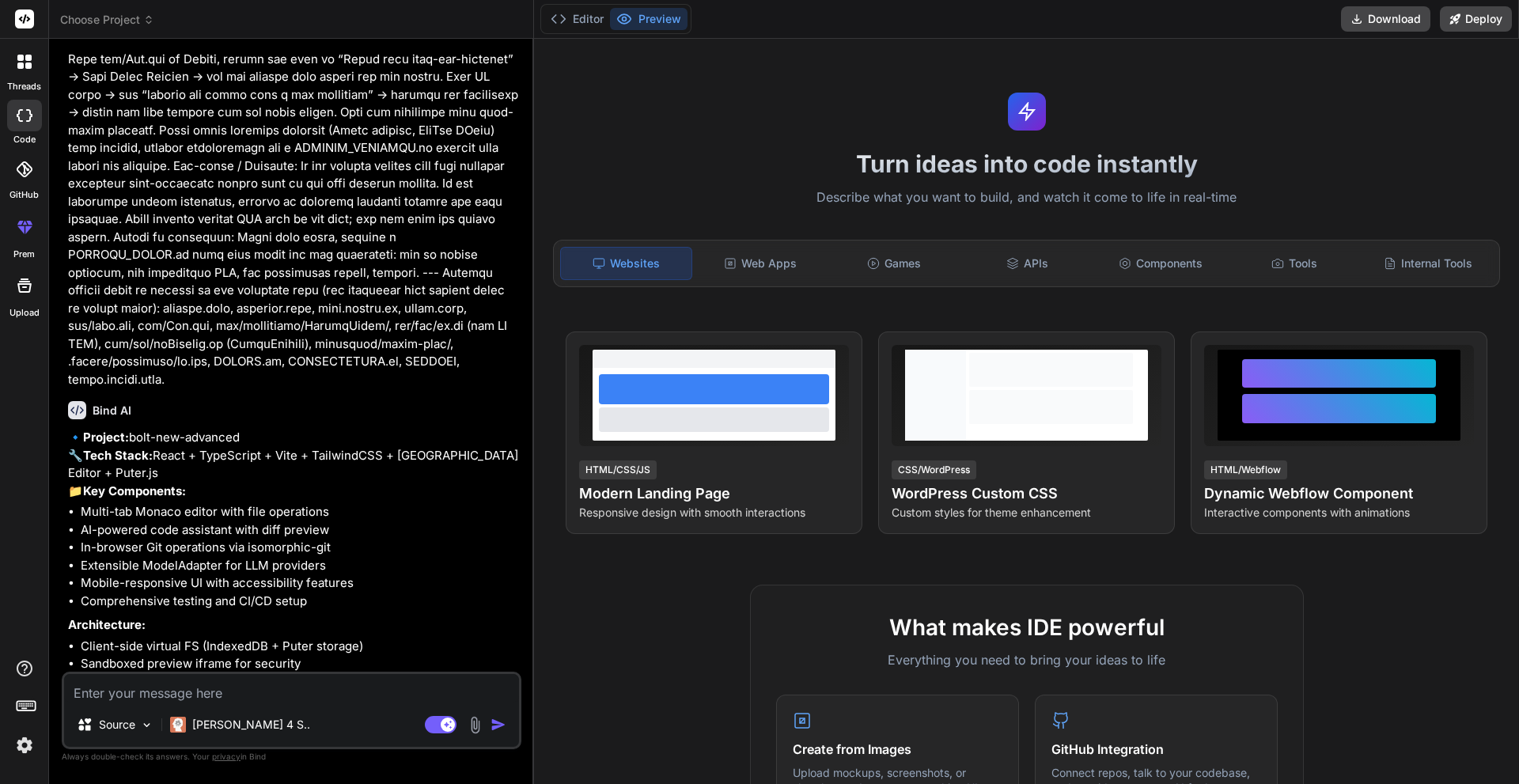
scroll to position [2881, 0]
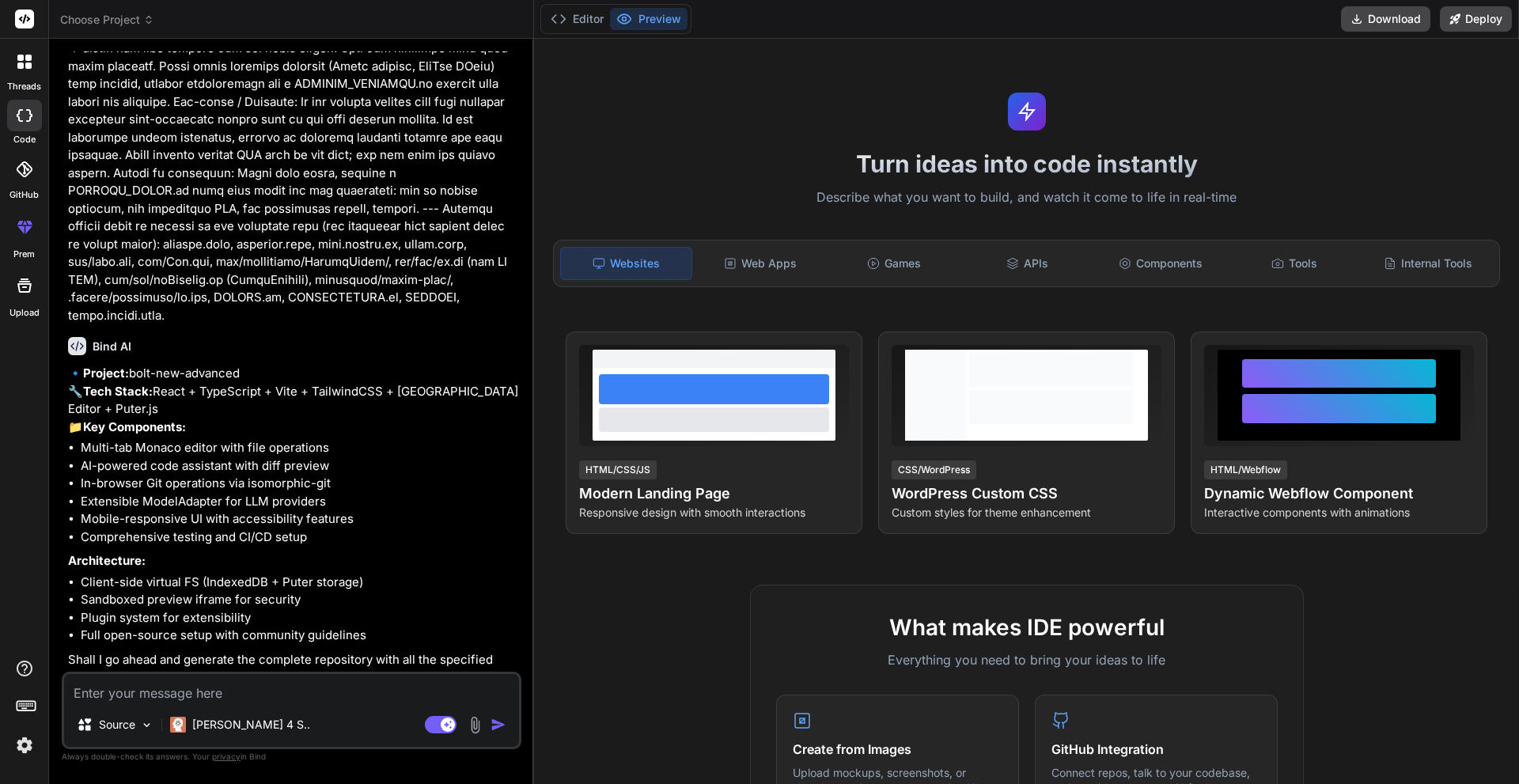
click at [178, 690] on textarea at bounding box center [291, 688] width 455 height 29
type textarea "s"
type textarea "x"
type textarea "st"
type textarea "x"
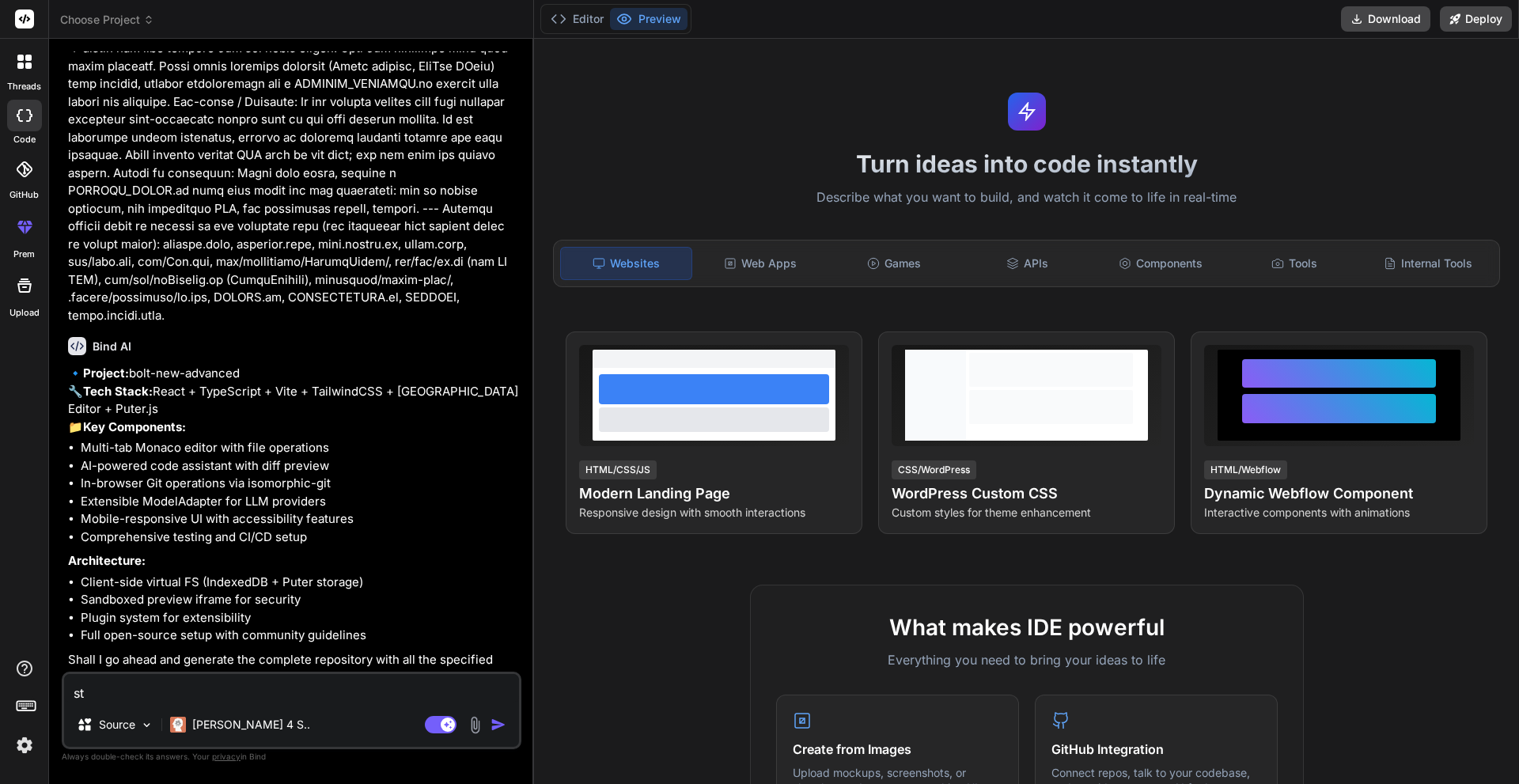
type textarea "sta"
type textarea "x"
type textarea "star"
type textarea "x"
type textarea "start"
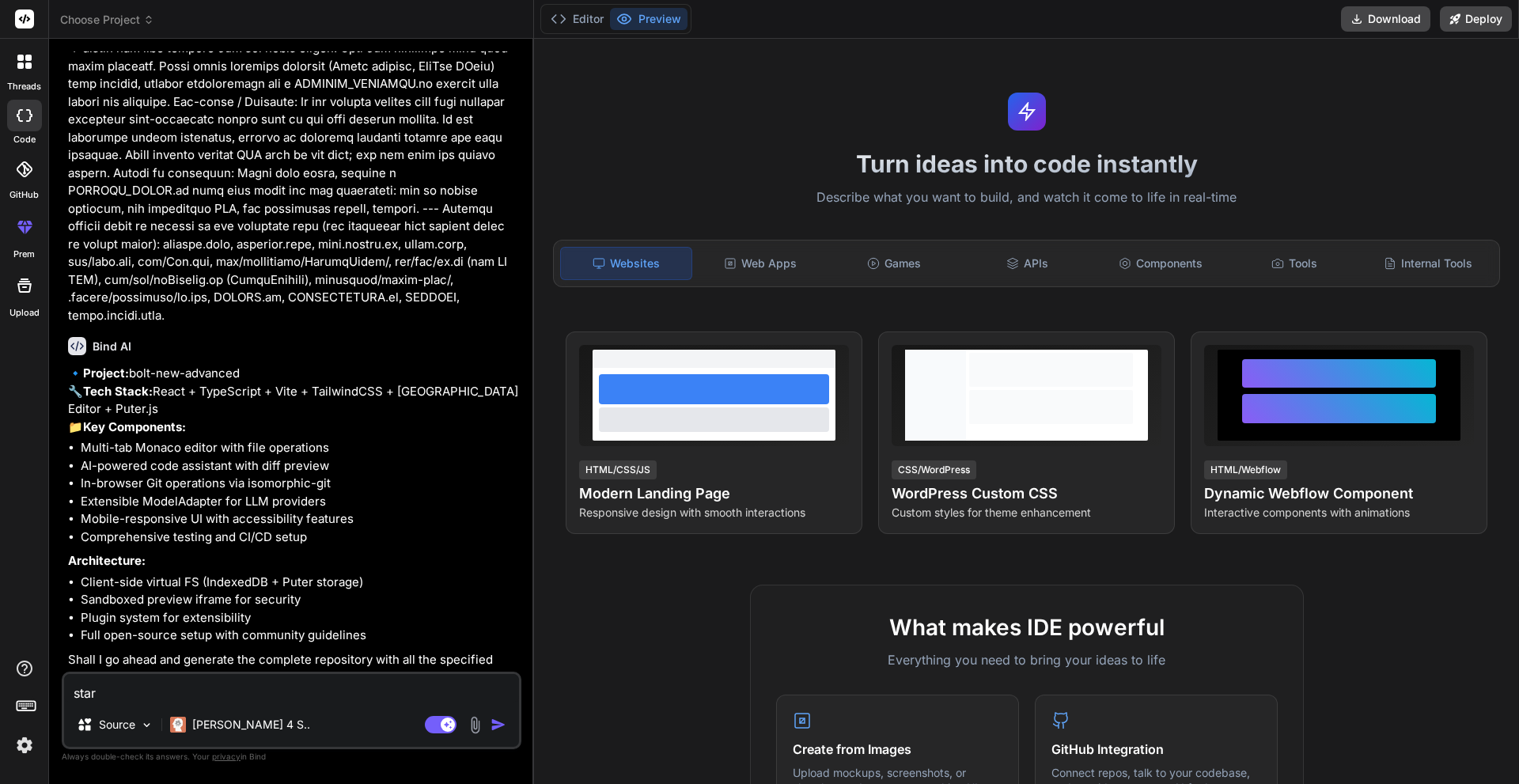
type textarea "x"
type textarea "start"
type textarea "x"
type textarea "start b"
type textarea "x"
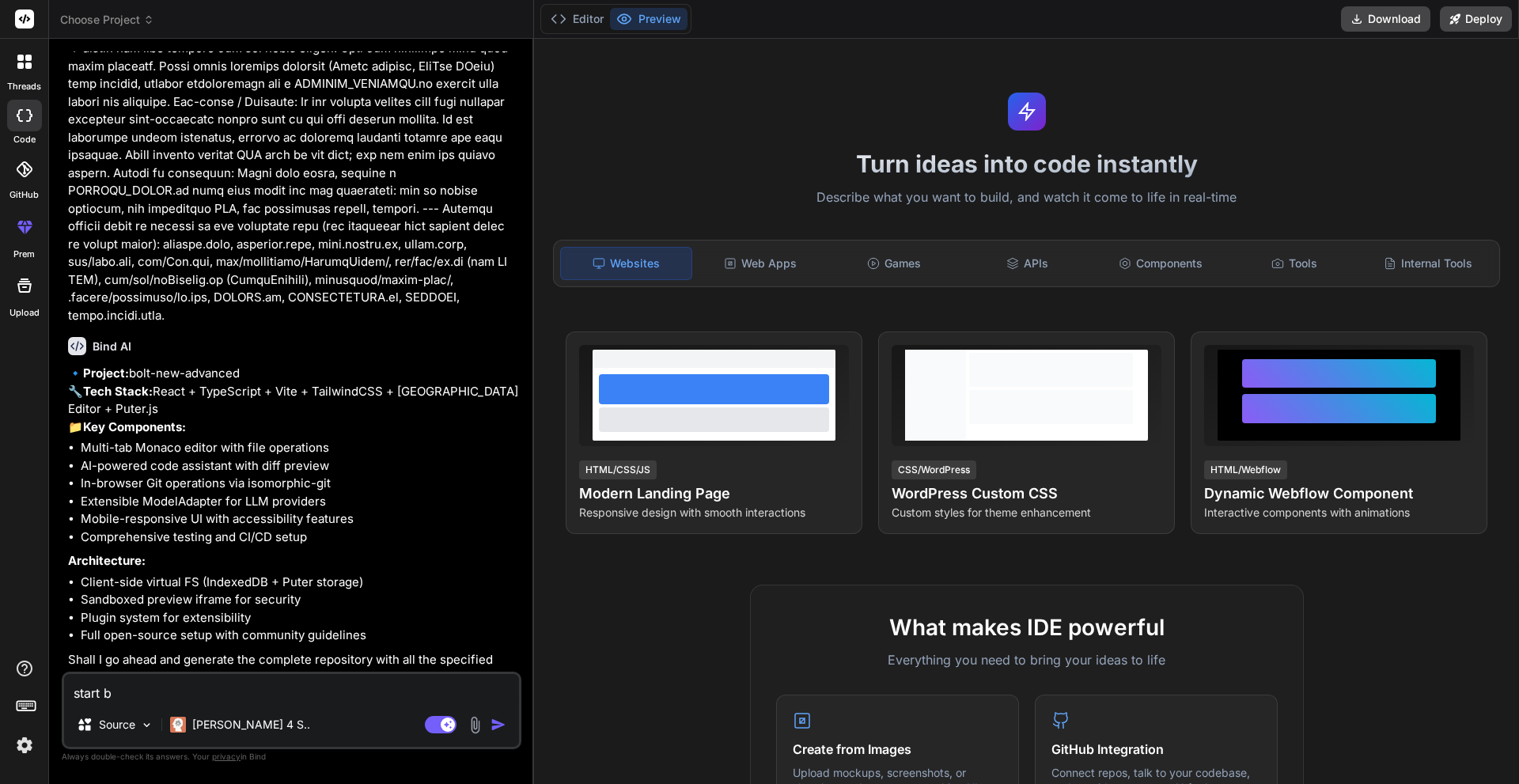
type textarea "start bu"
type textarea "x"
type textarea "start [PERSON_NAME]"
type textarea "x"
type textarea "start buil"
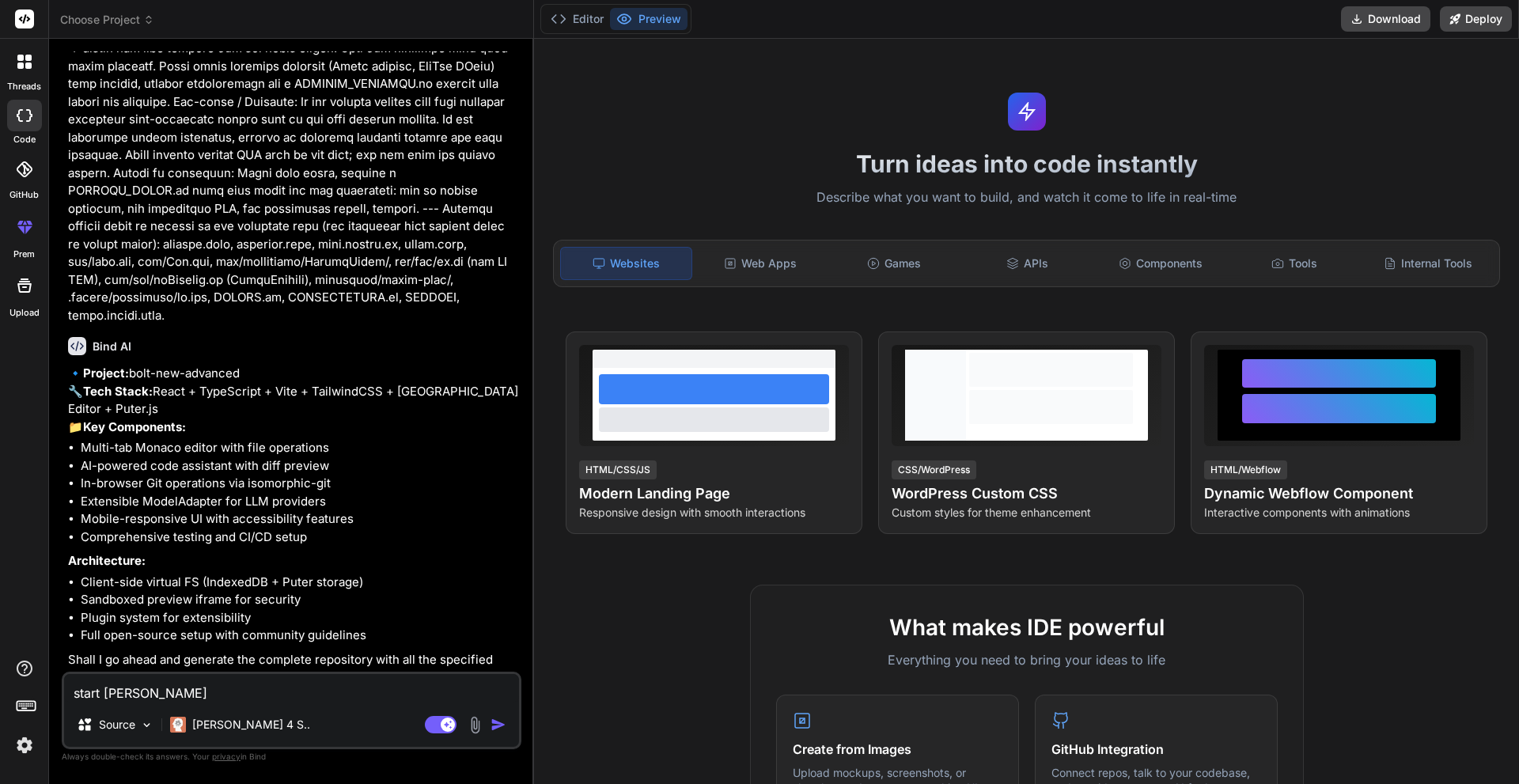
type textarea "x"
type textarea "start build"
type textarea "x"
type textarea "start buildi"
type textarea "x"
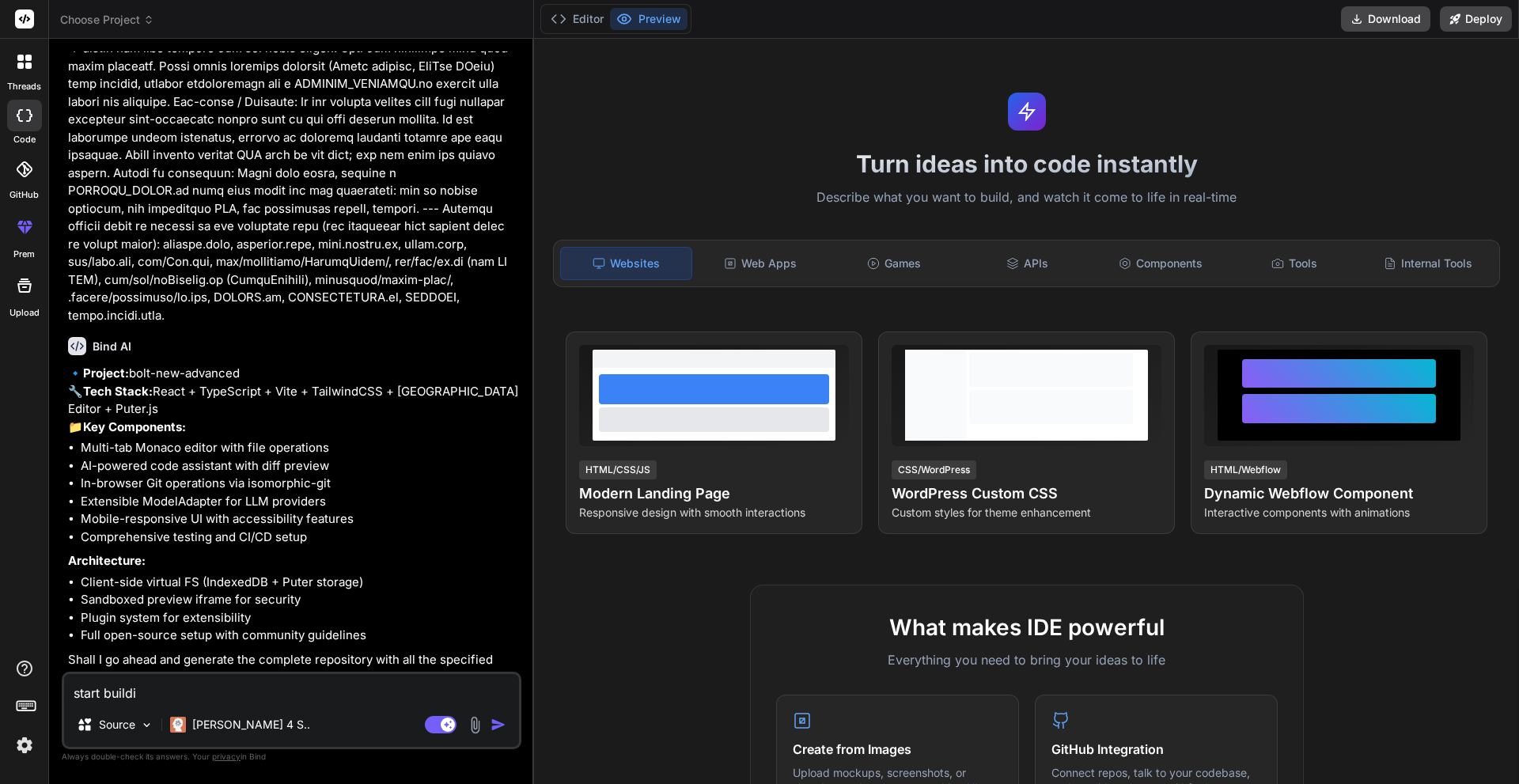
type textarea "start buildin"
type textarea "x"
type textarea "start building"
type textarea "x"
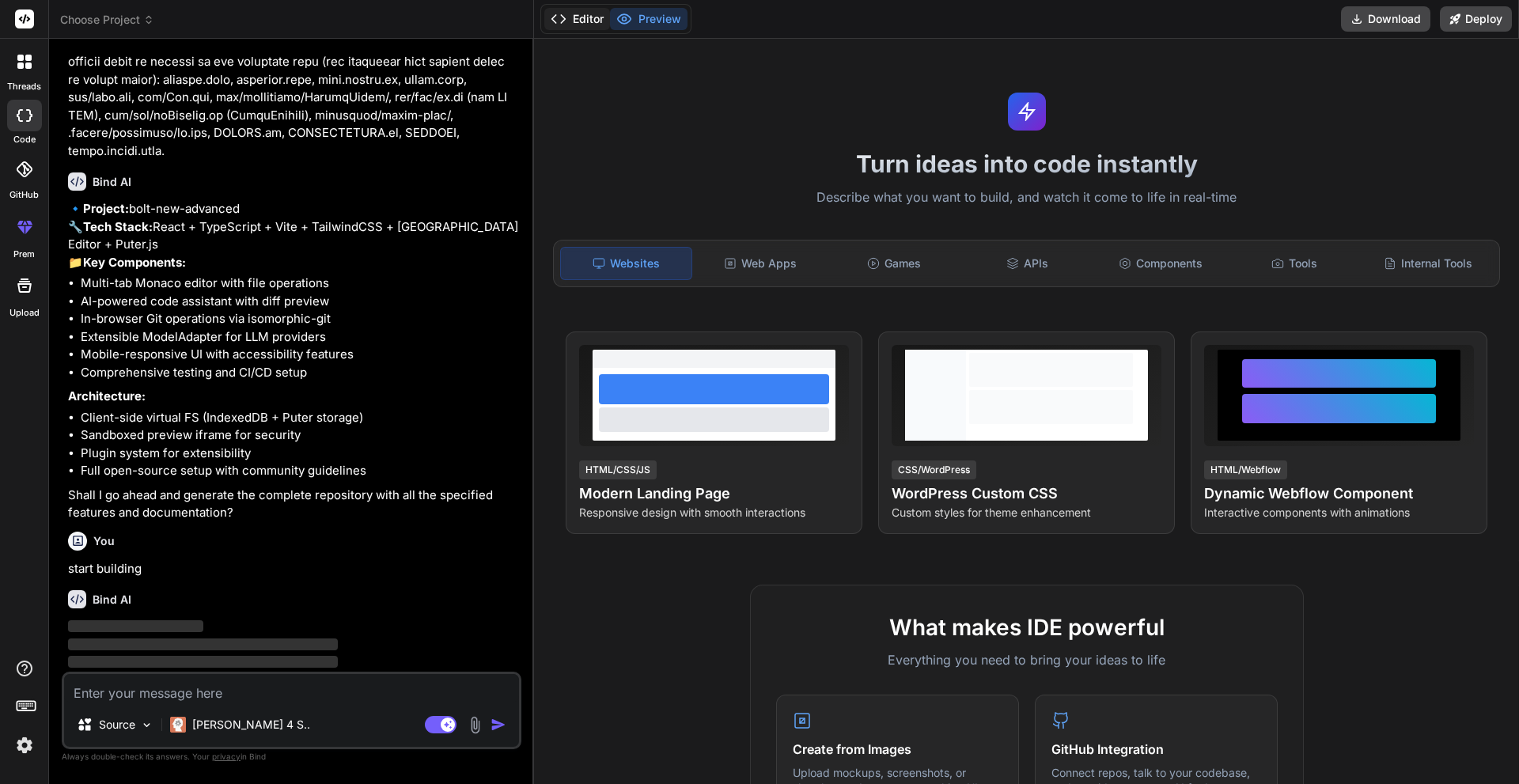
click at [574, 14] on button "Editor" at bounding box center [577, 19] width 65 height 22
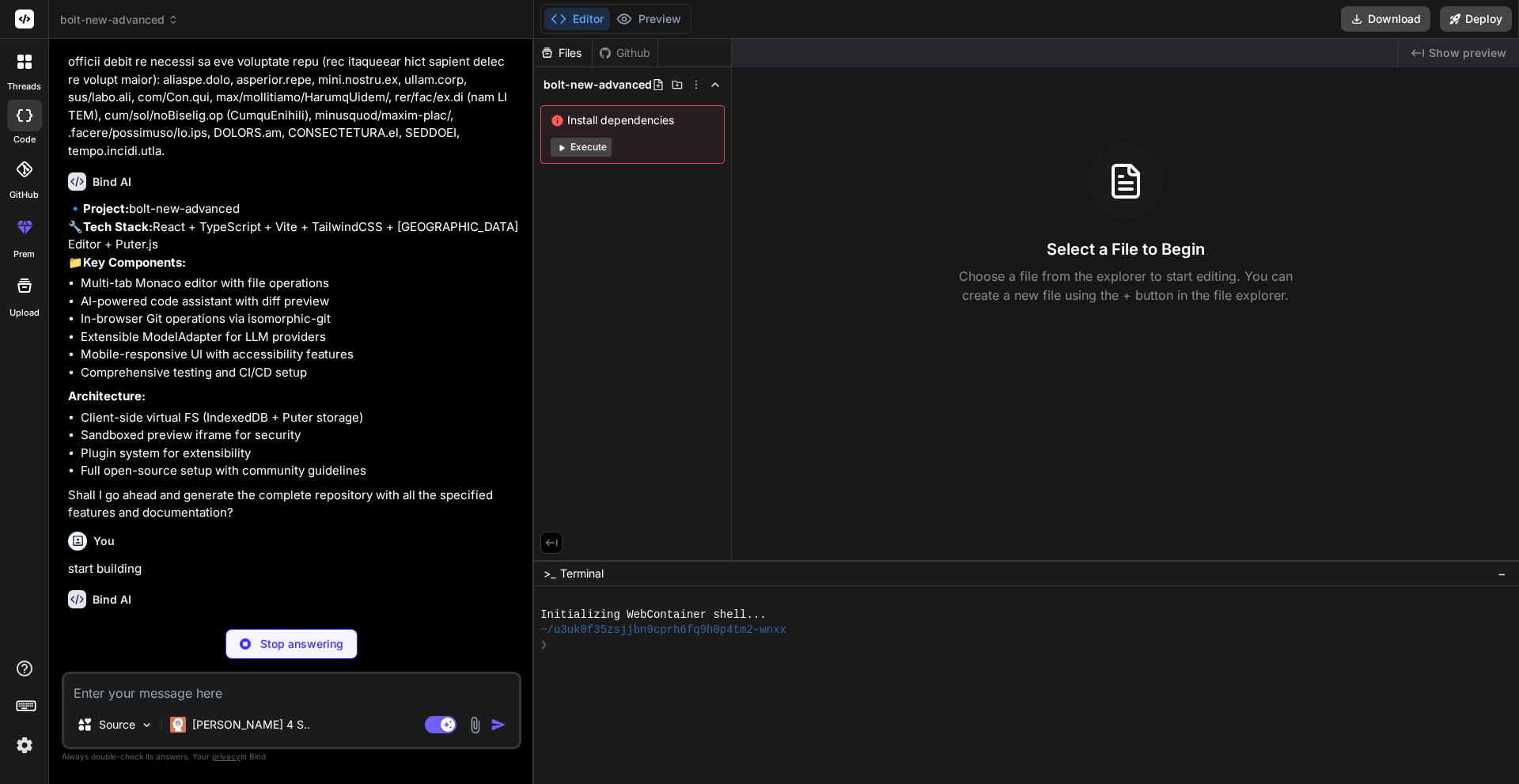
click at [594, 146] on button "Execute" at bounding box center [581, 147] width 61 height 19
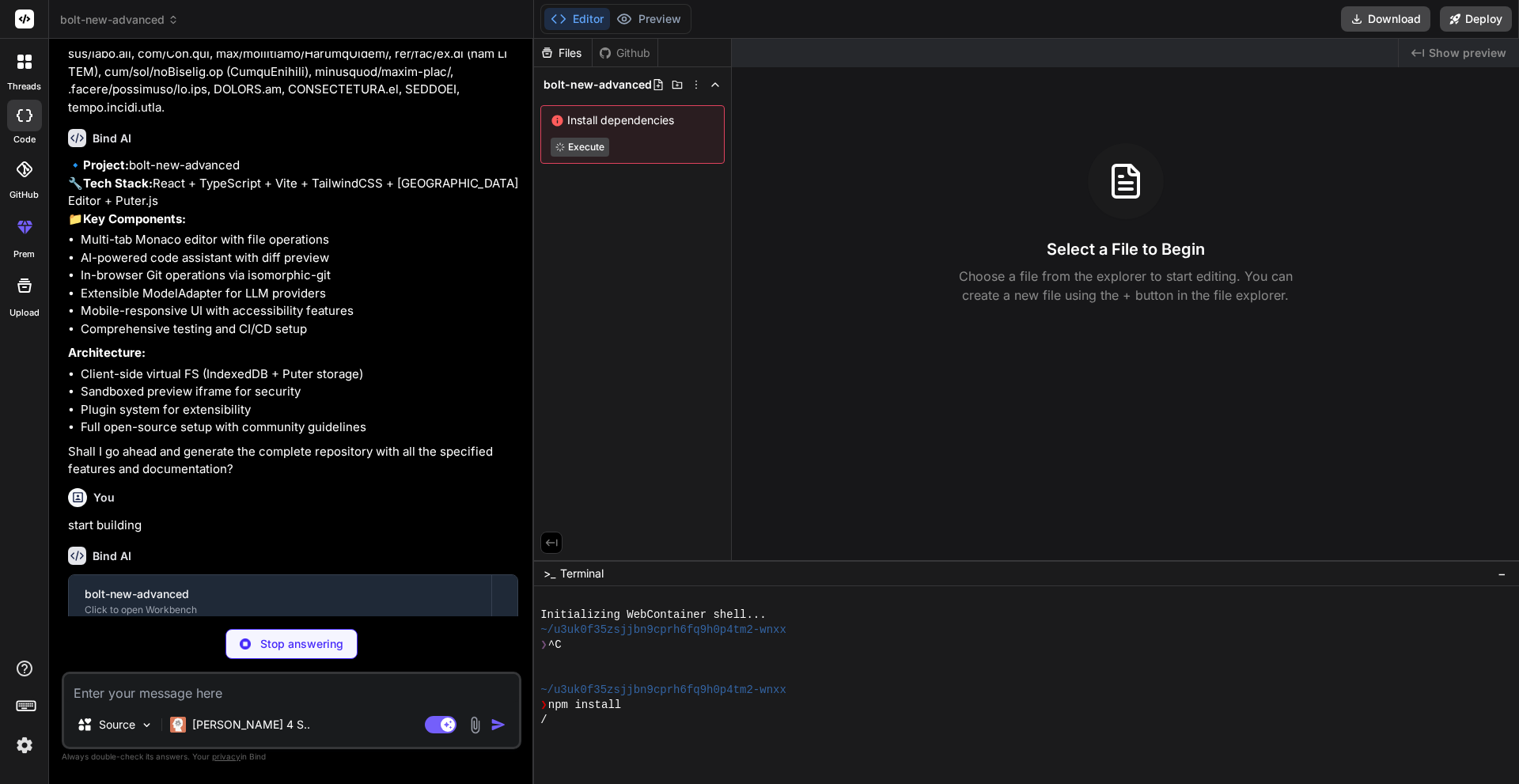
scroll to position [3133, 0]
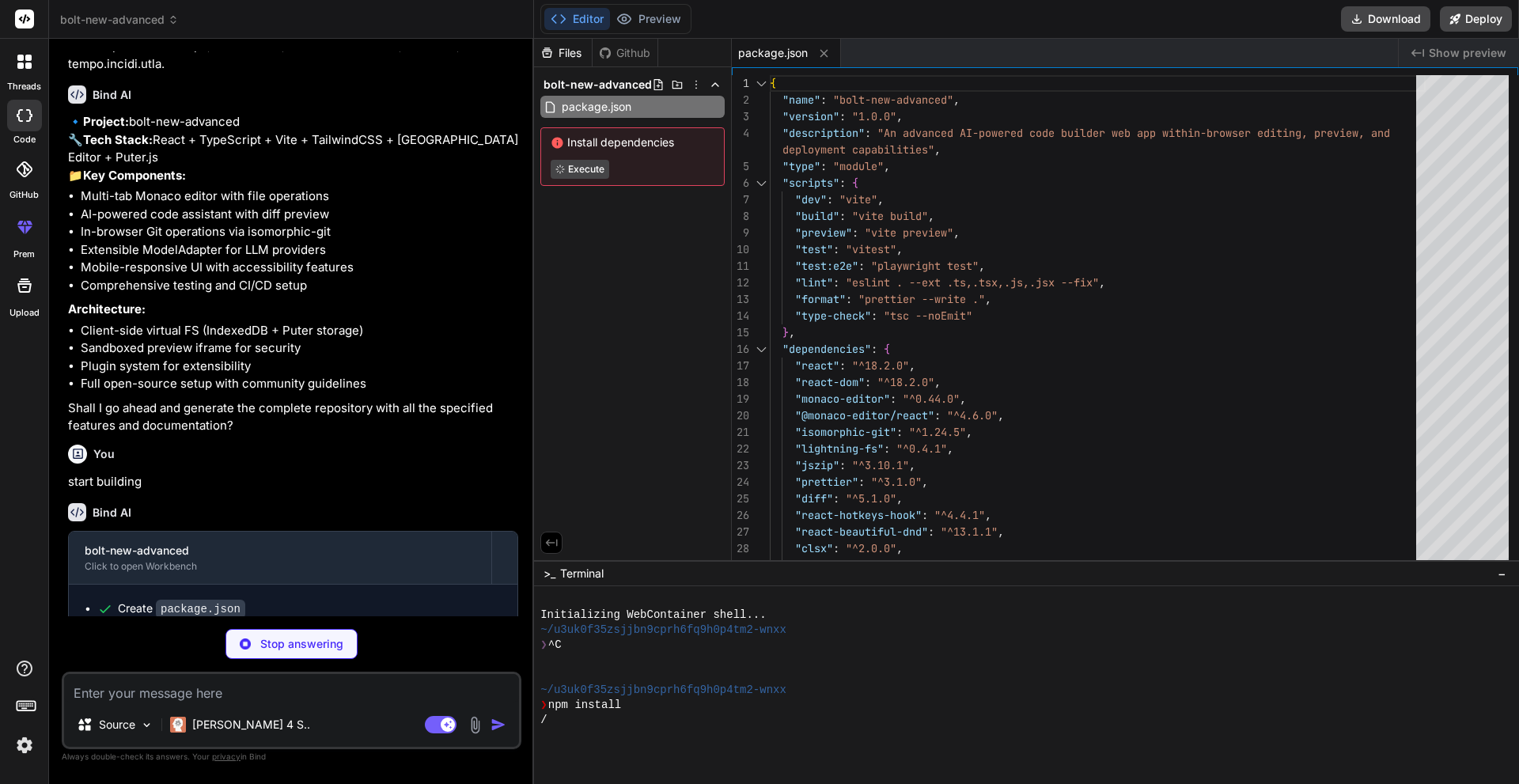
type textarea "x"
type textarea "}, "include": ["src"], "references": [{ "path": "./tsconfig.node.json" }] }"
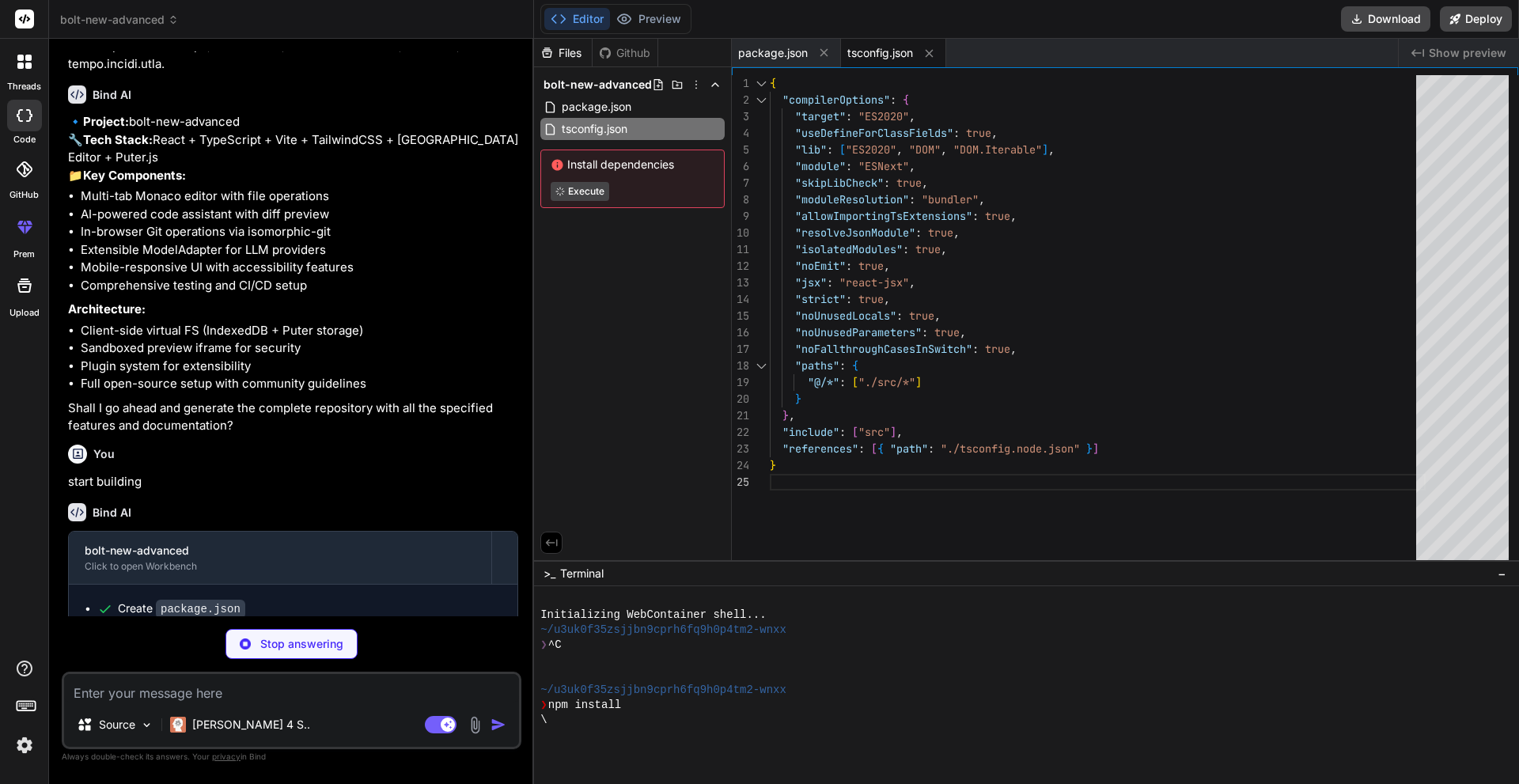
type textarea "x"
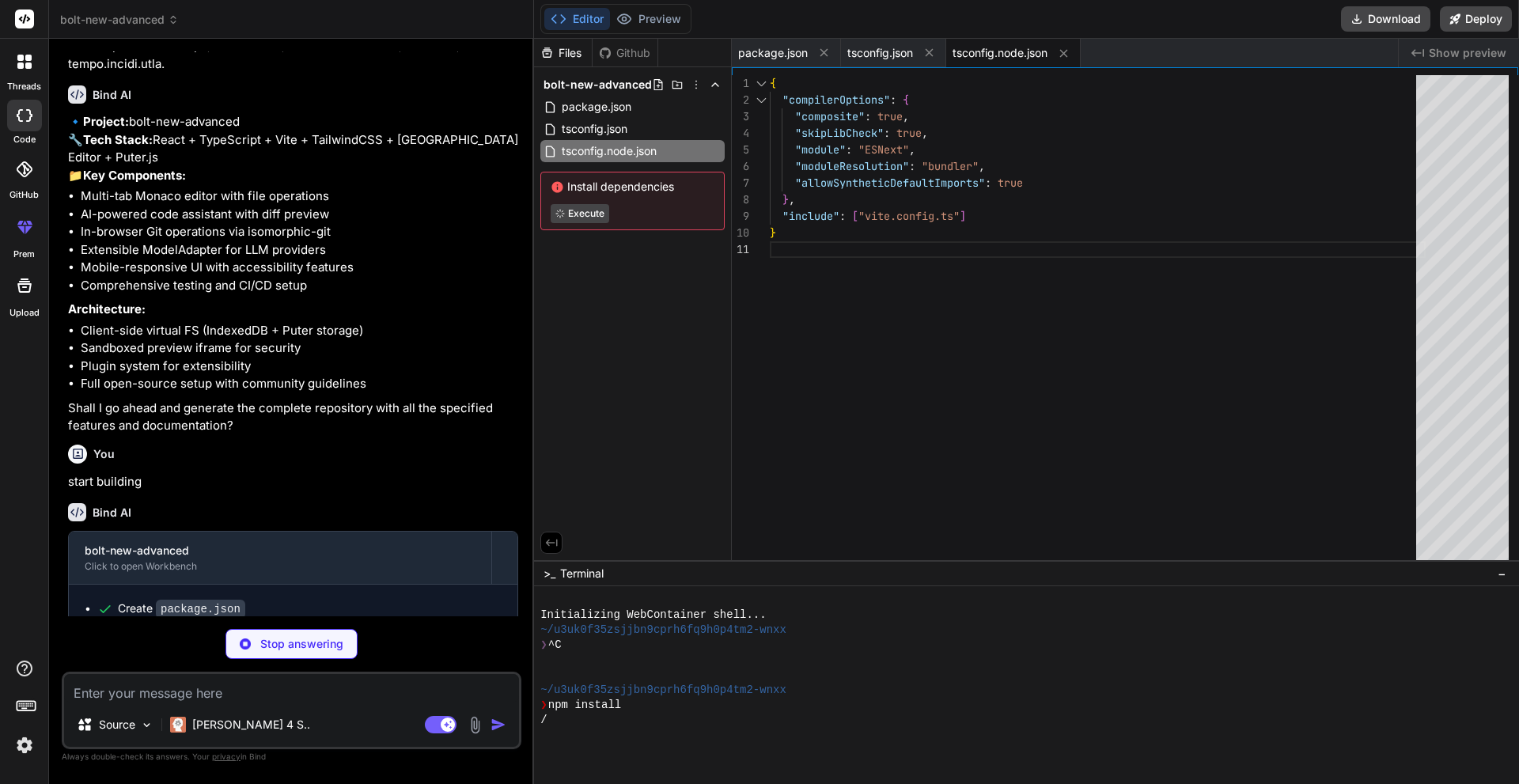
type textarea "x"
type textarea "'Cross-Origin-Embedder-Policy': 'require-corp', 'Cross-Origin-Opener-Policy': '…"
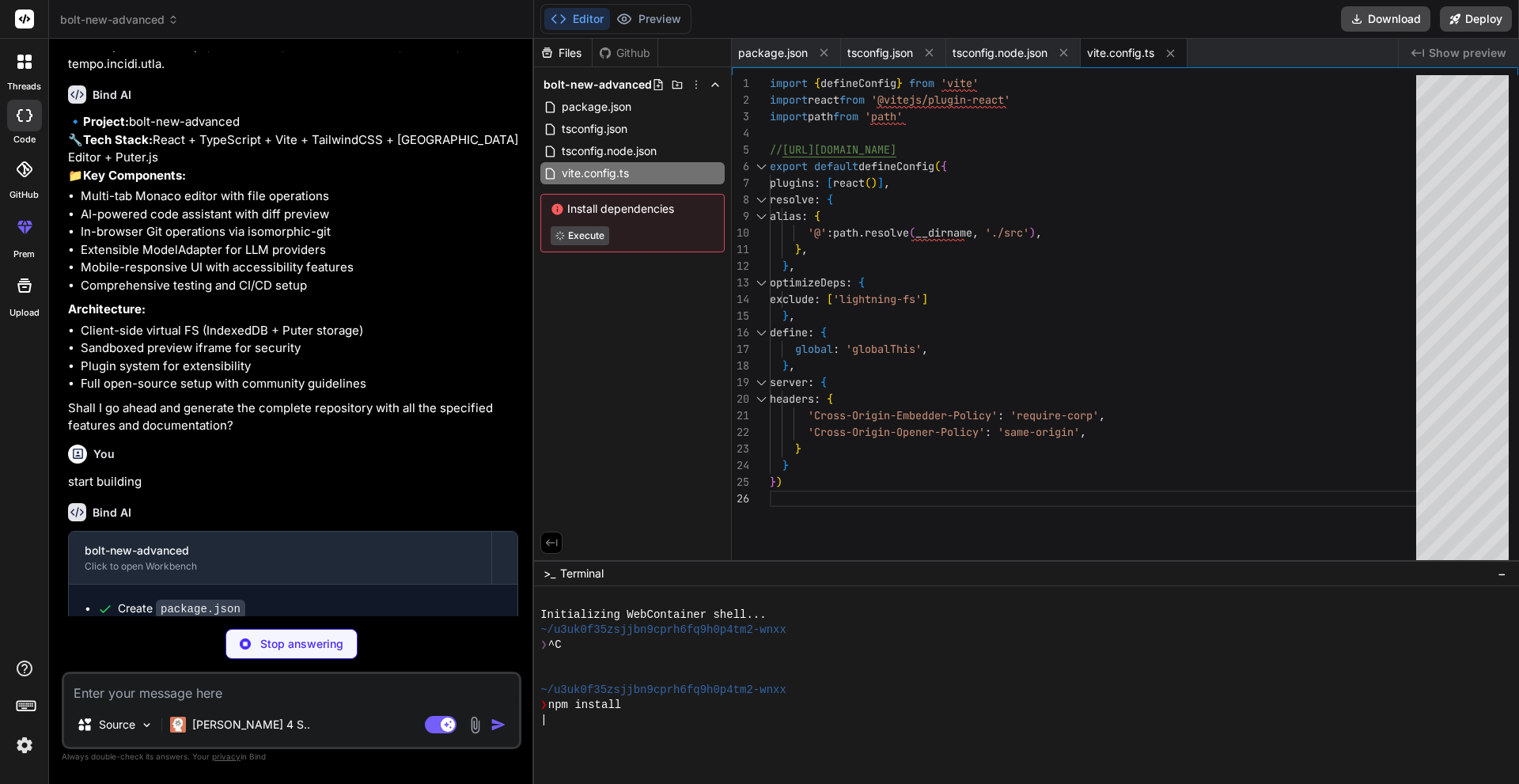
scroll to position [60, 0]
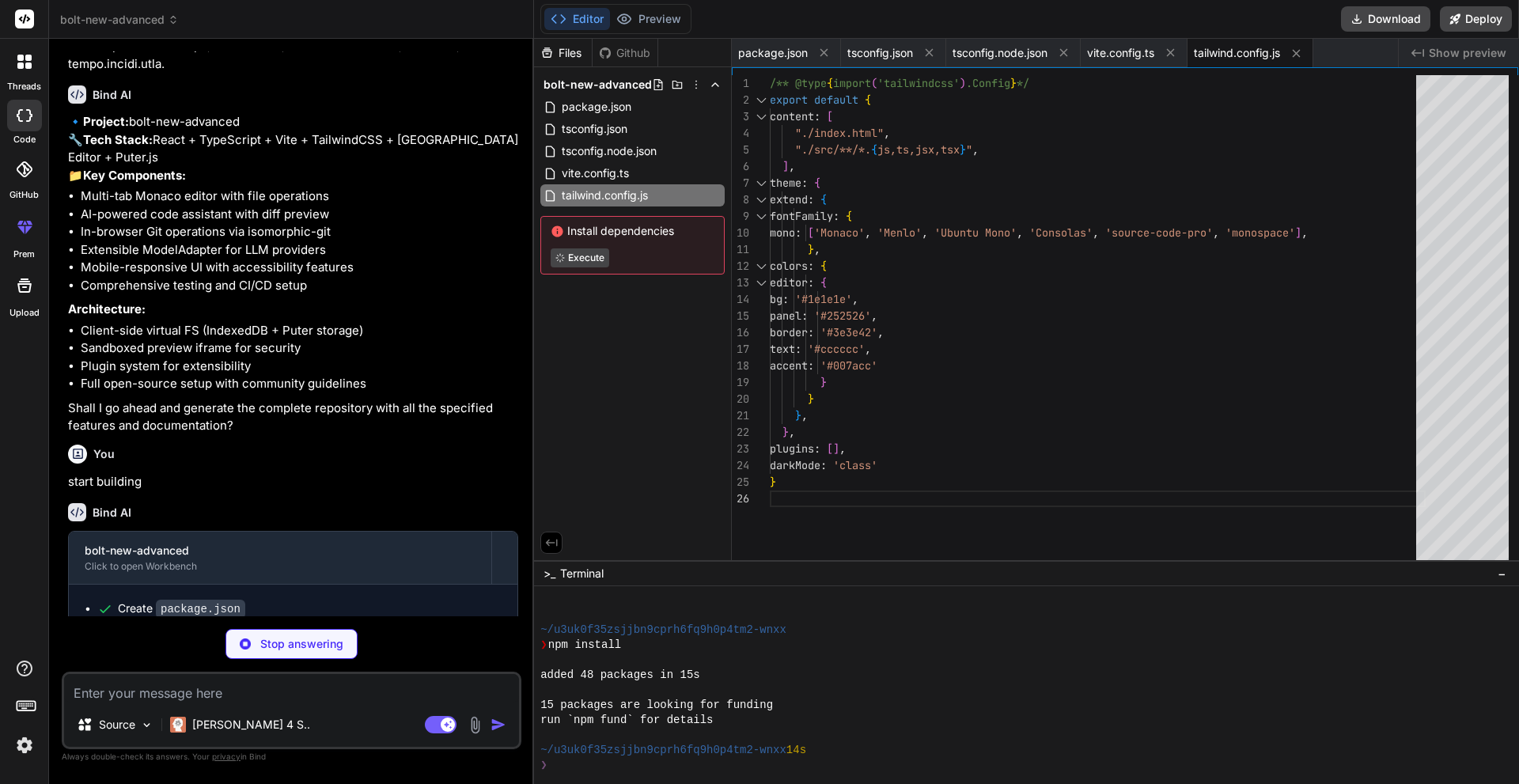
type textarea "x"
type textarea "export default { plugins: { tailwindcss: {}, autoprefixer: {}, }, }"
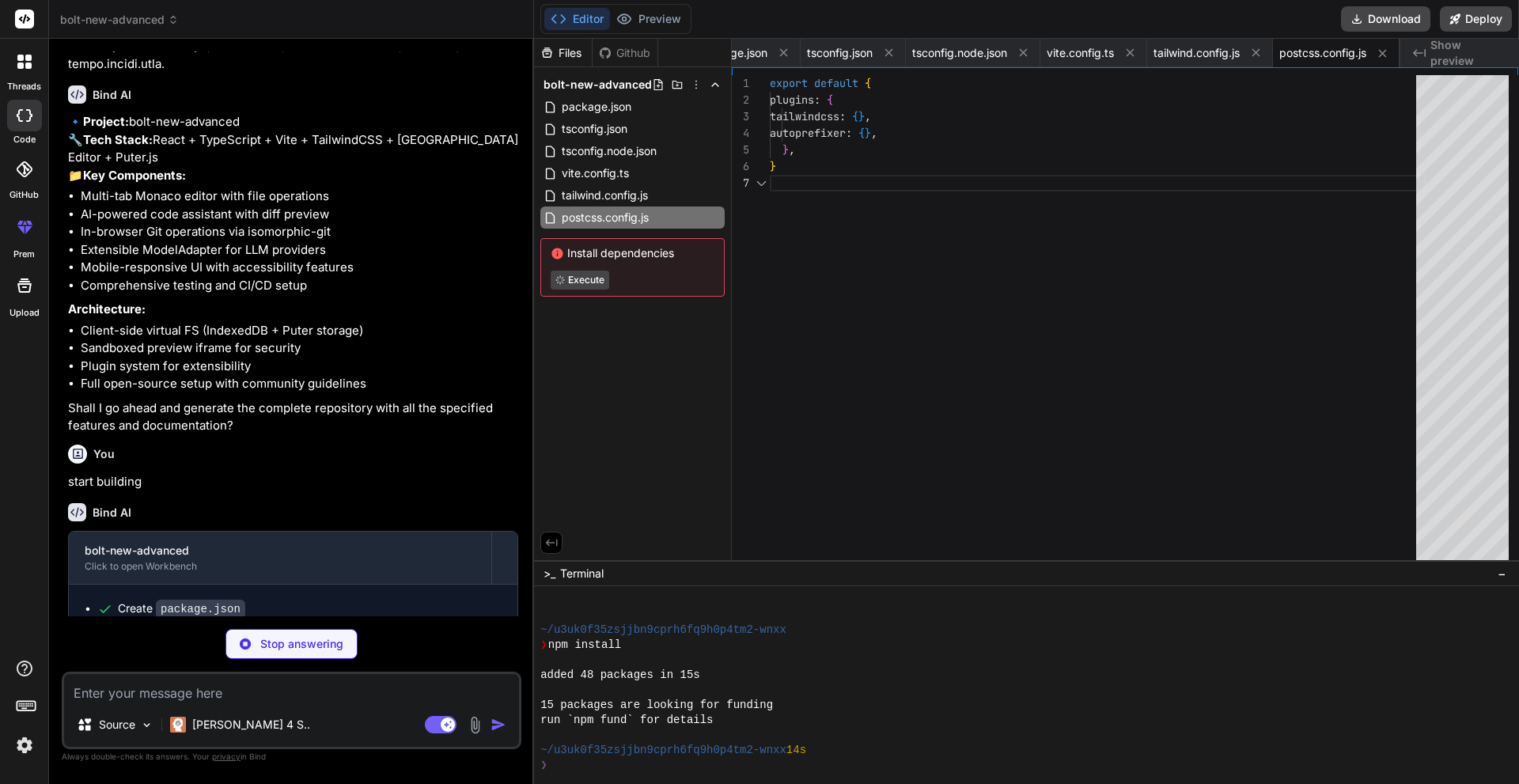
scroll to position [105, 0]
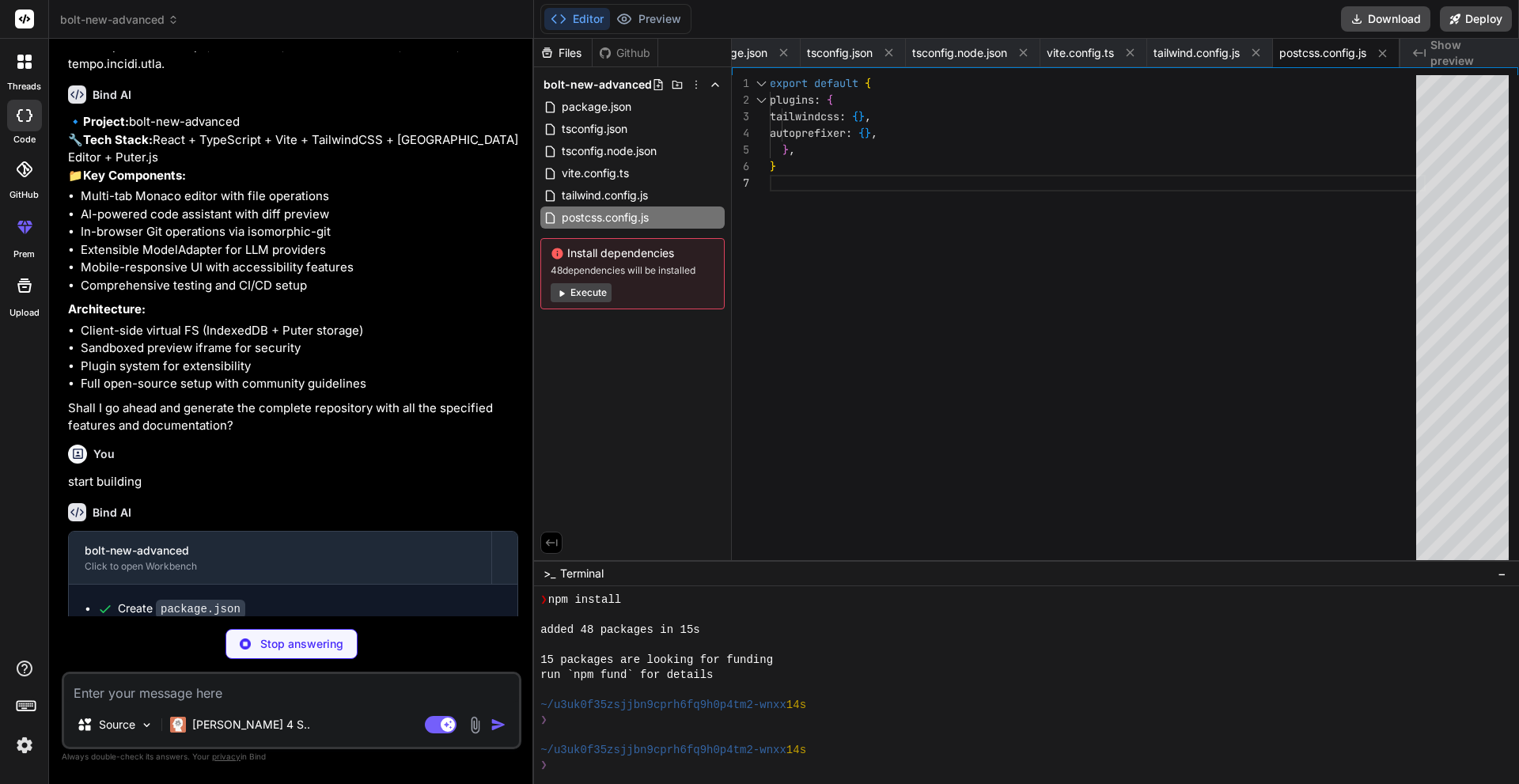
type textarea "x"
type textarea "<body> <div id="root"></div> <script type="module" src="/src/main.tsx"></script…"
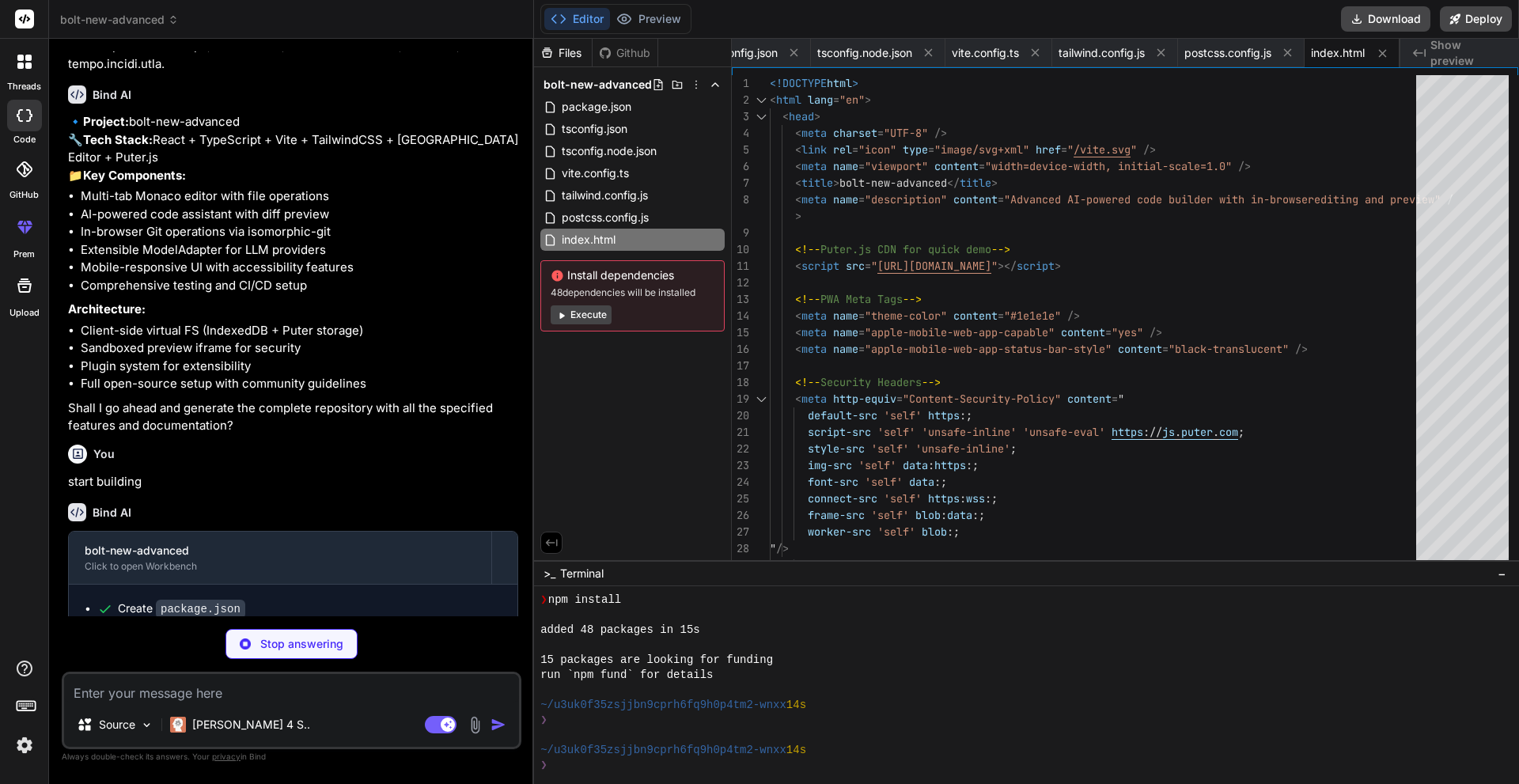
type textarea "x"
type textarea "<ErrorBoundary> <App /> </ErrorBoundary> </React.StrictMode>, )"
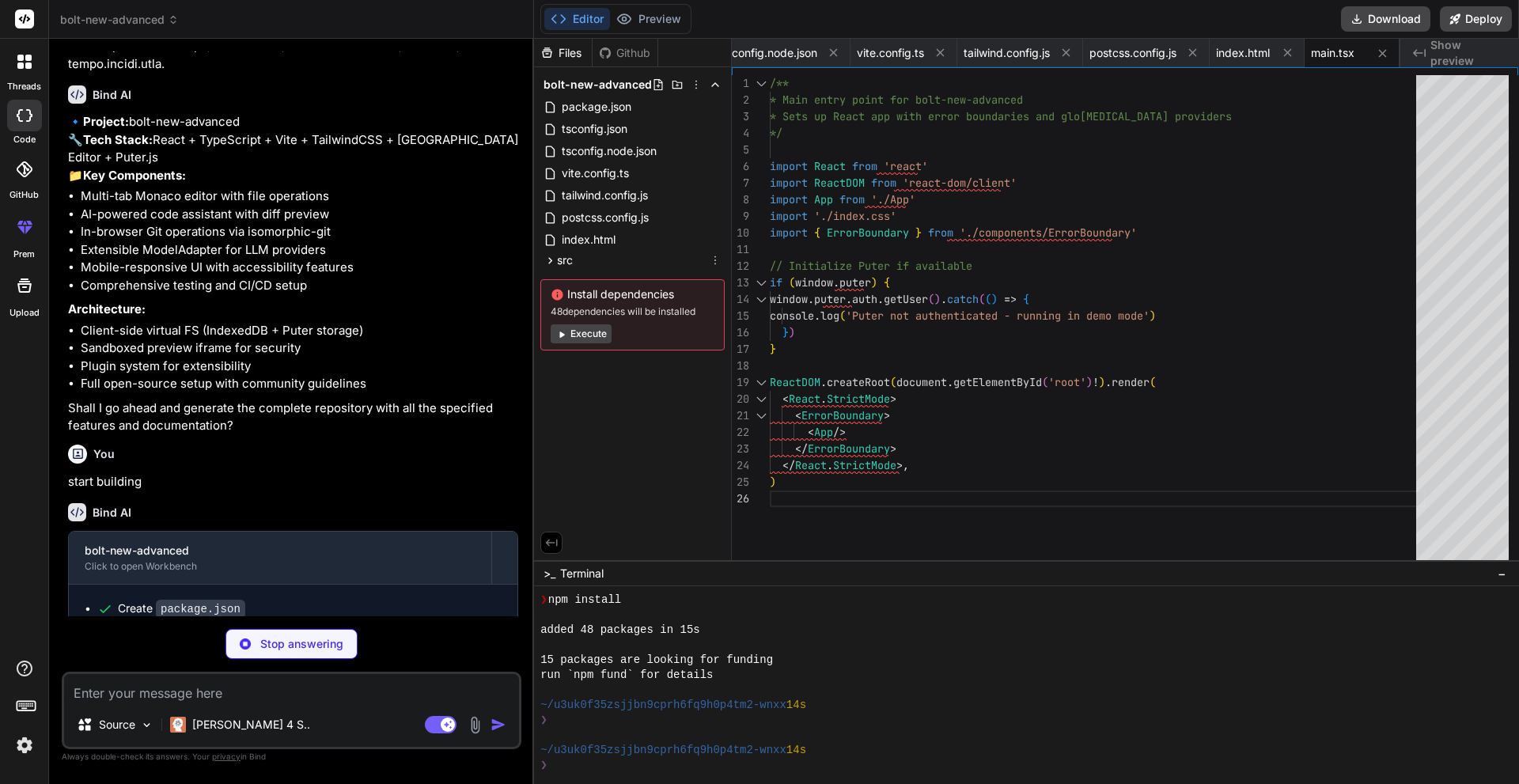
type textarea "x"
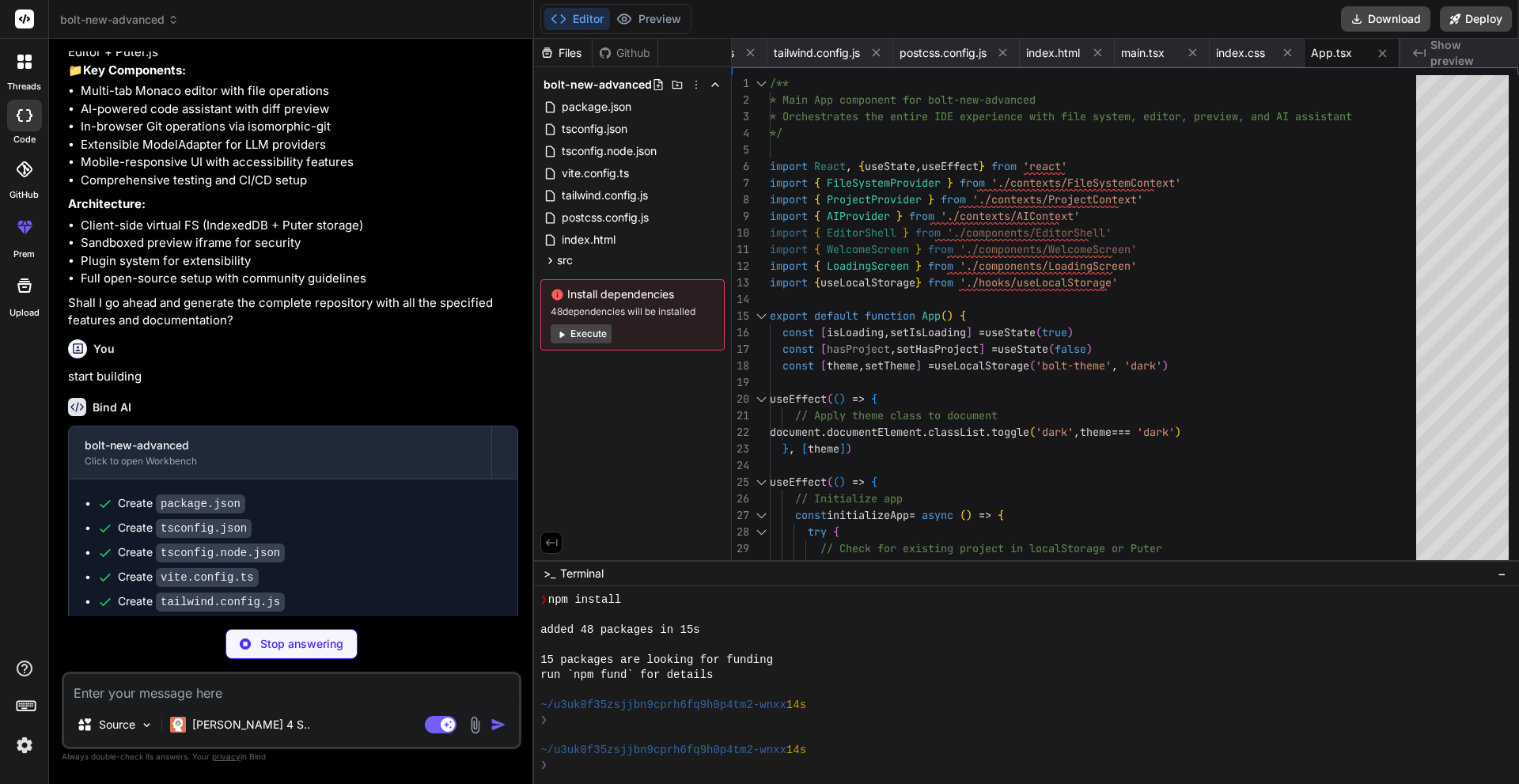
scroll to position [3378, 0]
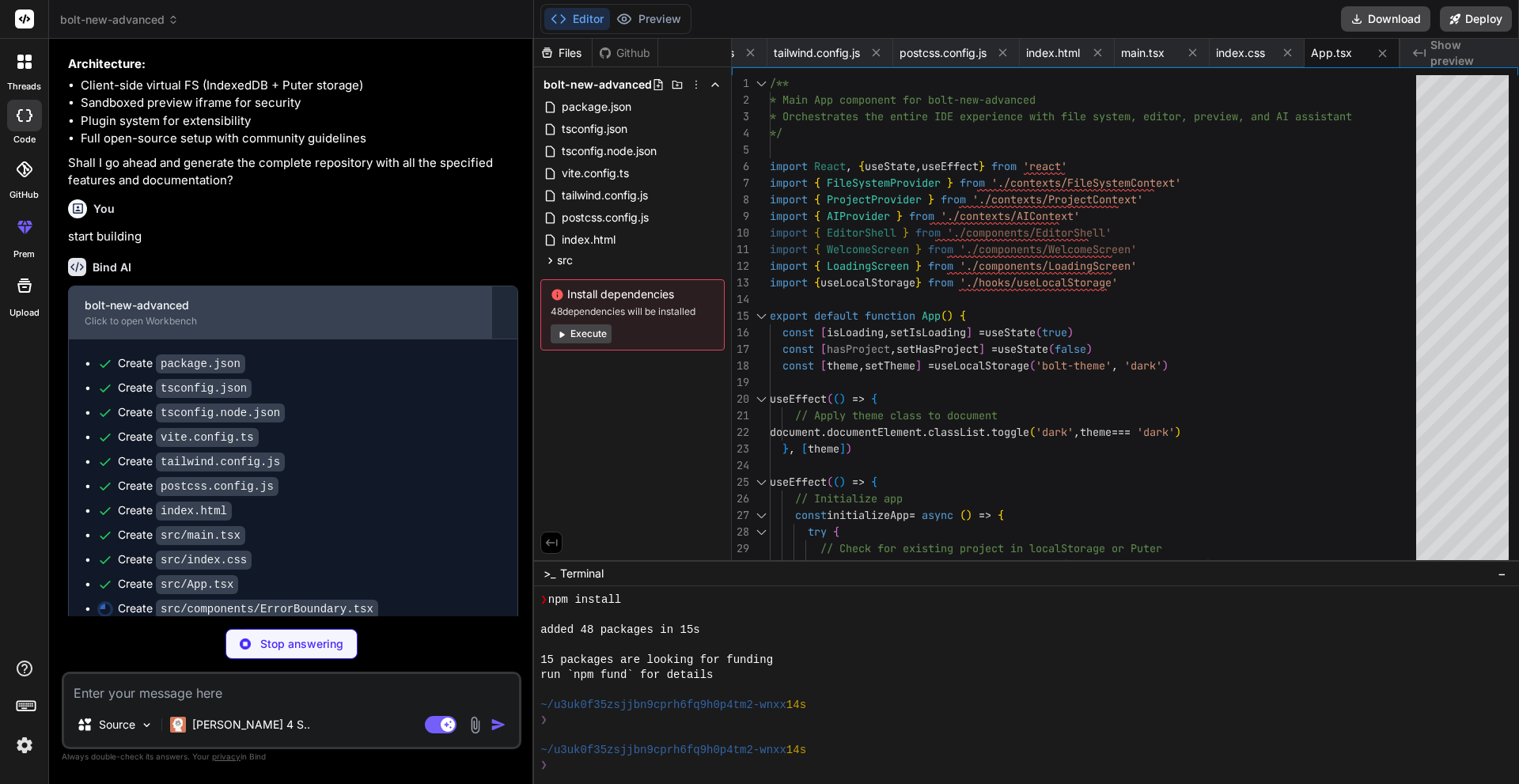
type textarea "x"
type textarea "</div> ) } return this.props.children } }"
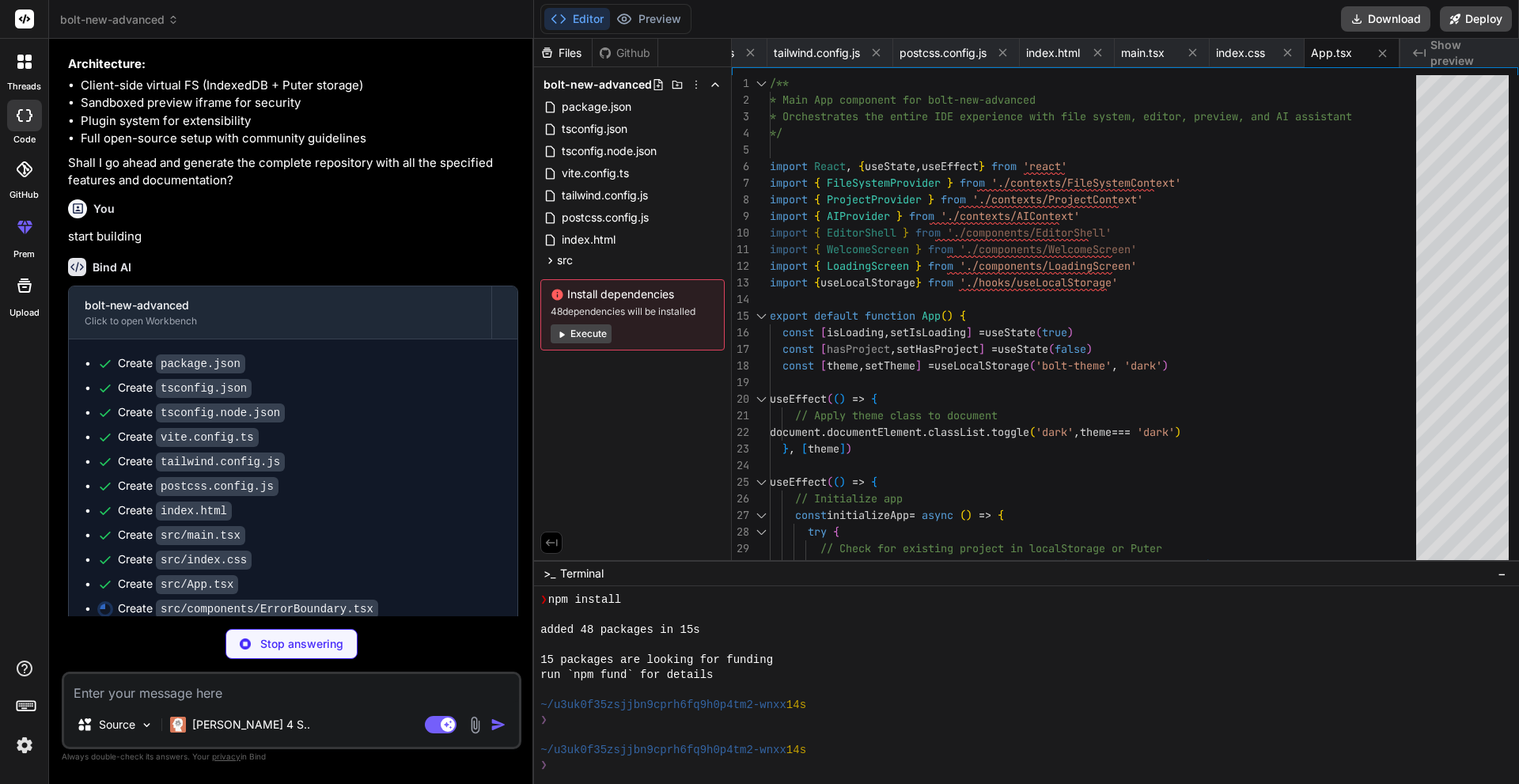
scroll to position [0, 562]
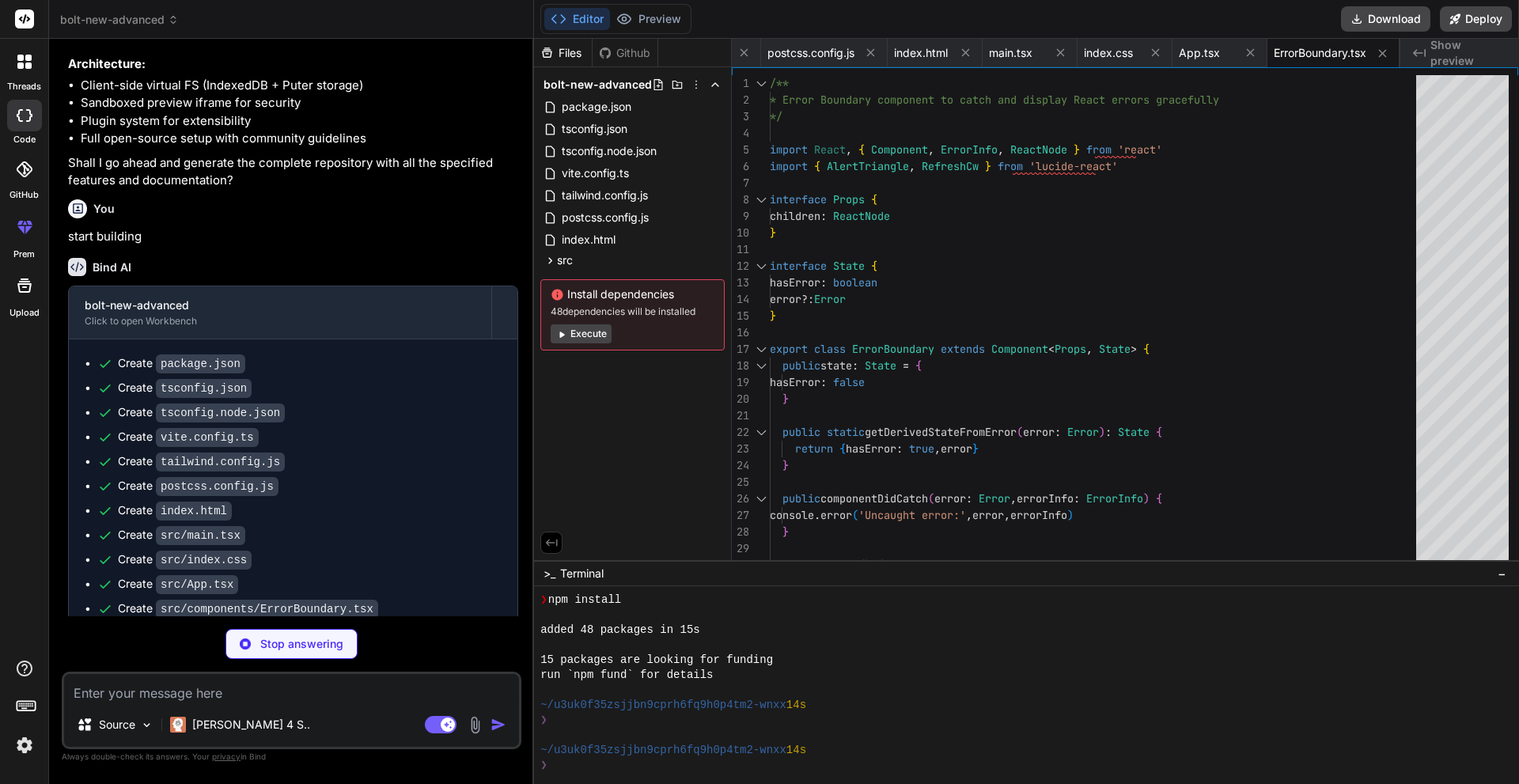
click at [594, 338] on button "Execute" at bounding box center [581, 334] width 61 height 19
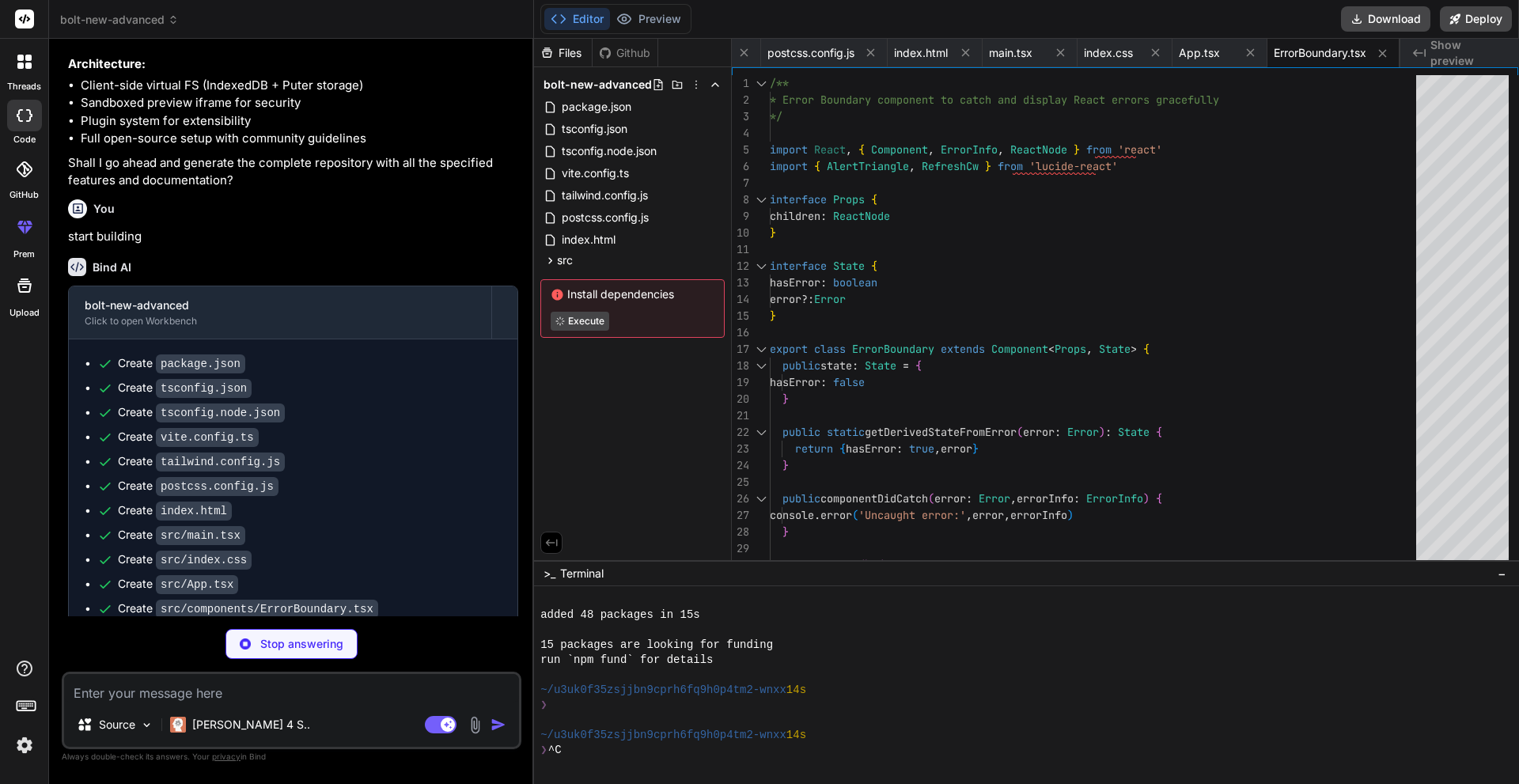
scroll to position [180, 0]
type textarea "x"
type textarea ") }"
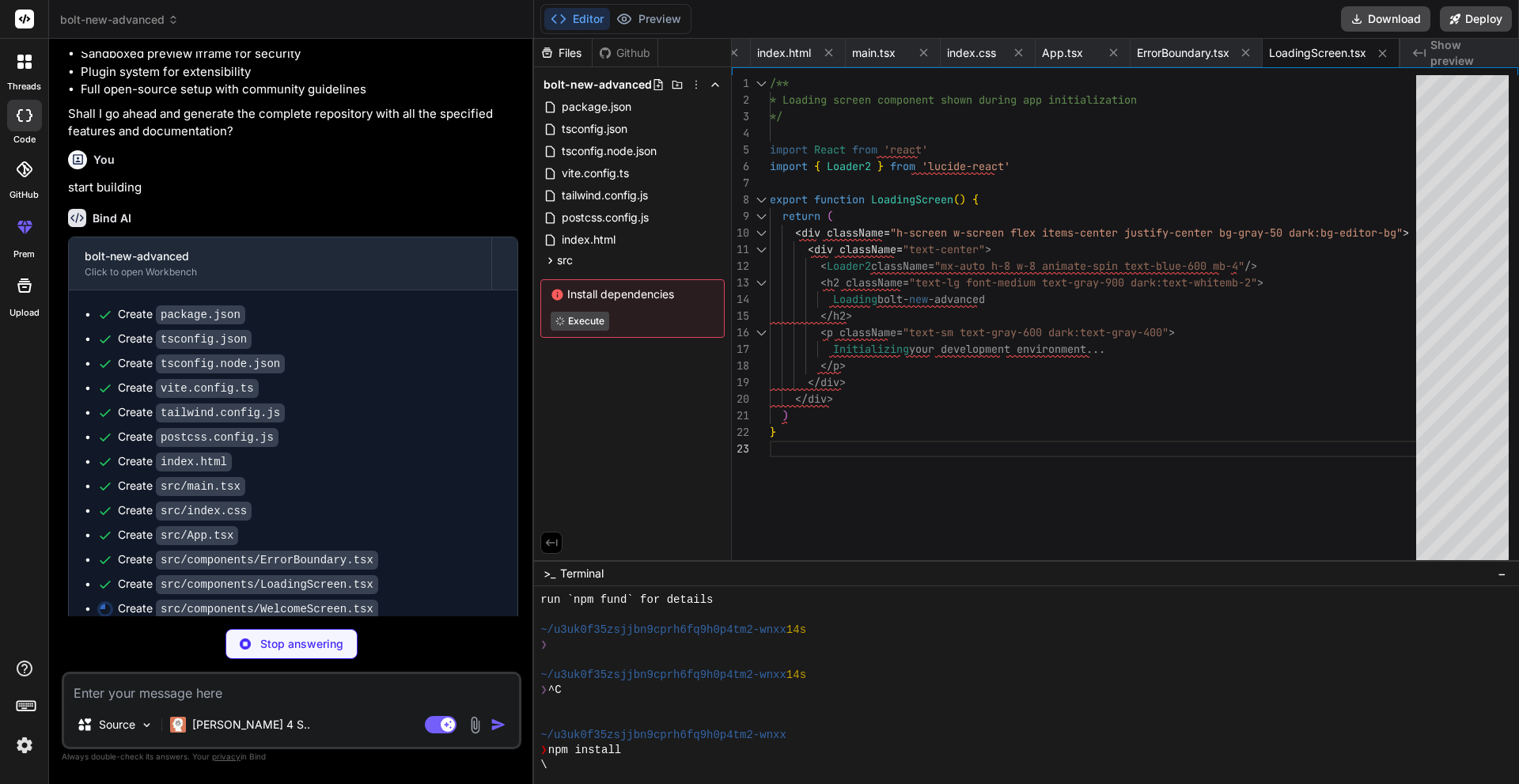
type textarea "x"
type textarea "</p> </div> </div> </main> </div> ) }"
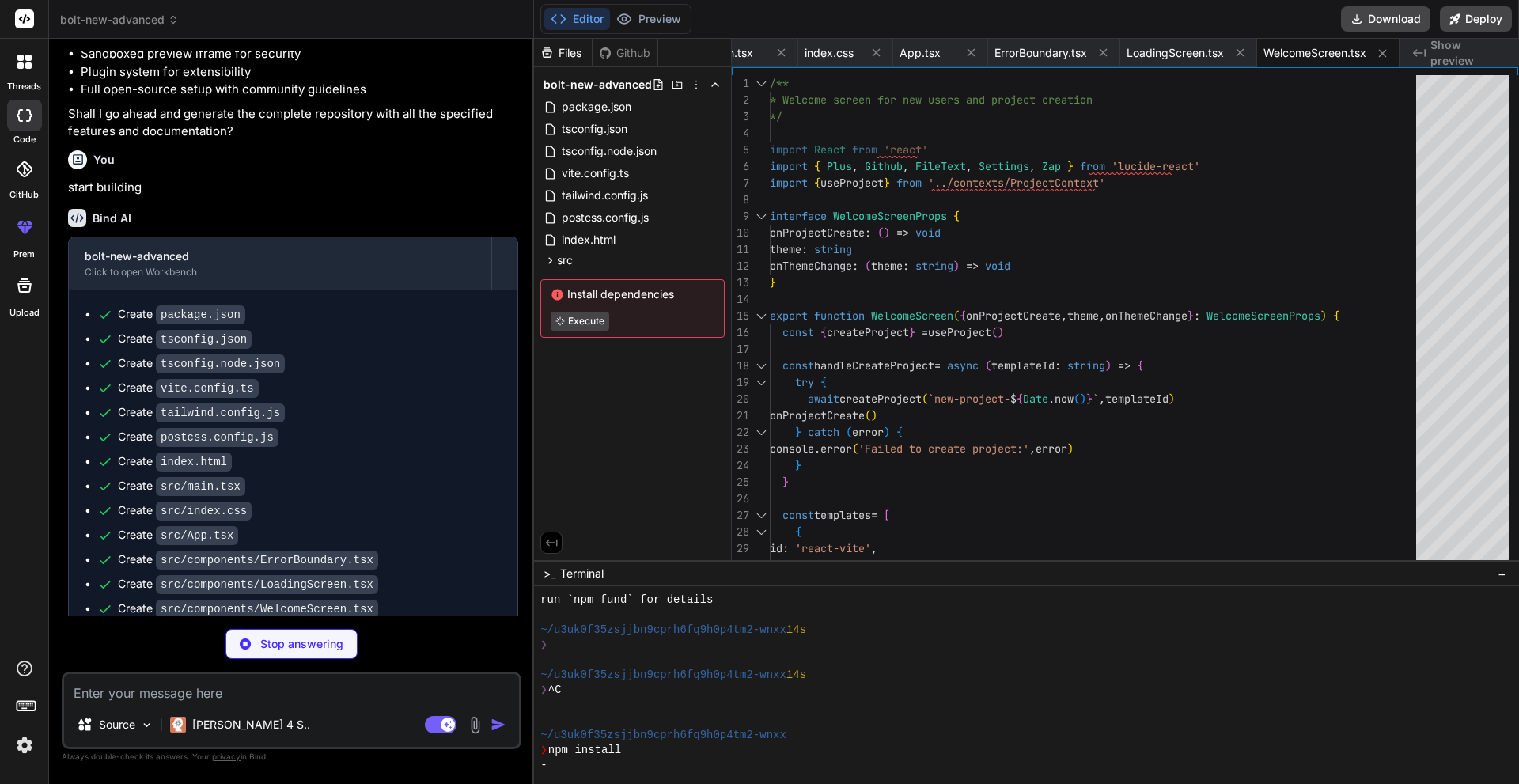
type textarea "x"
type textarea "</div> ) }"
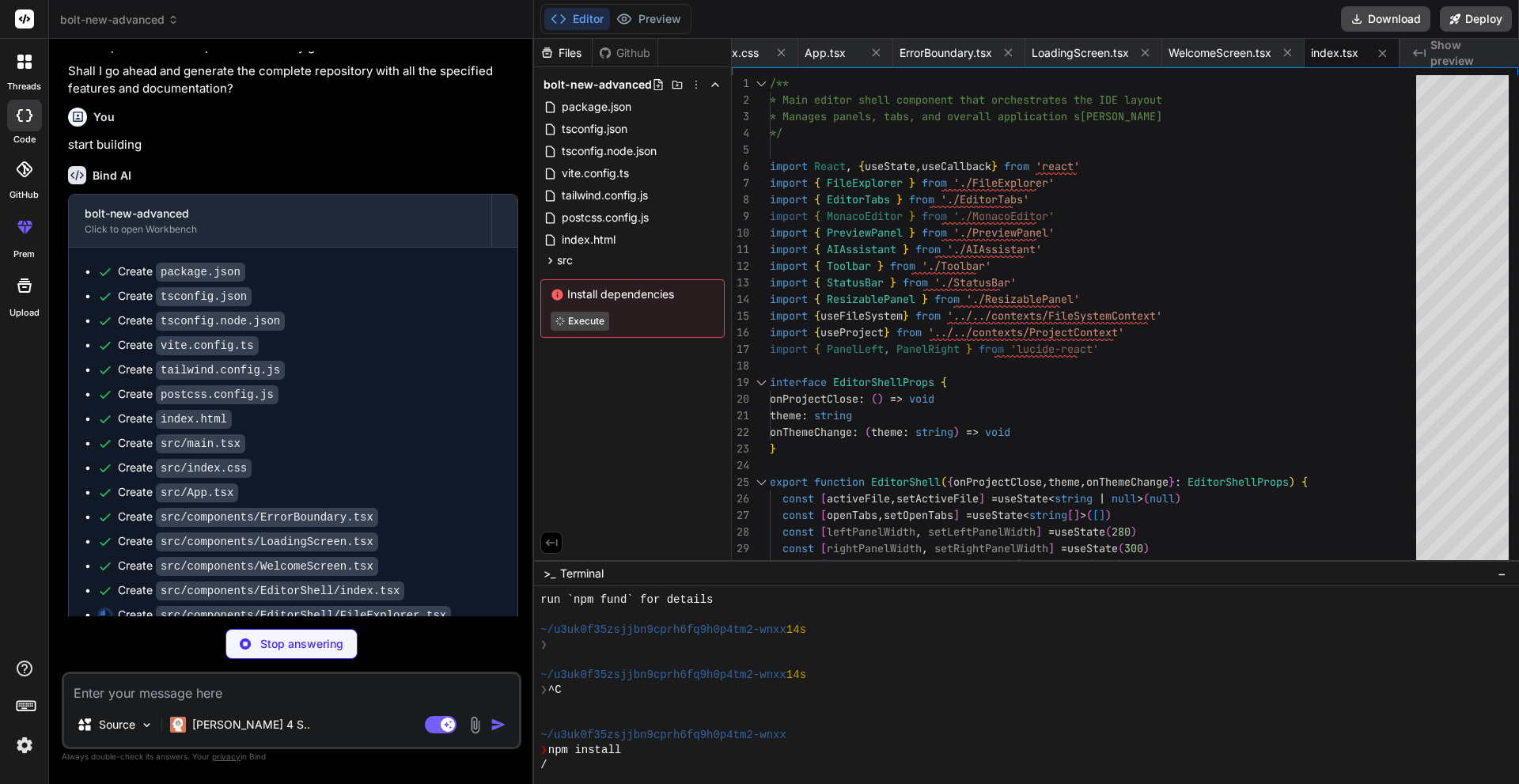
scroll to position [3476, 0]
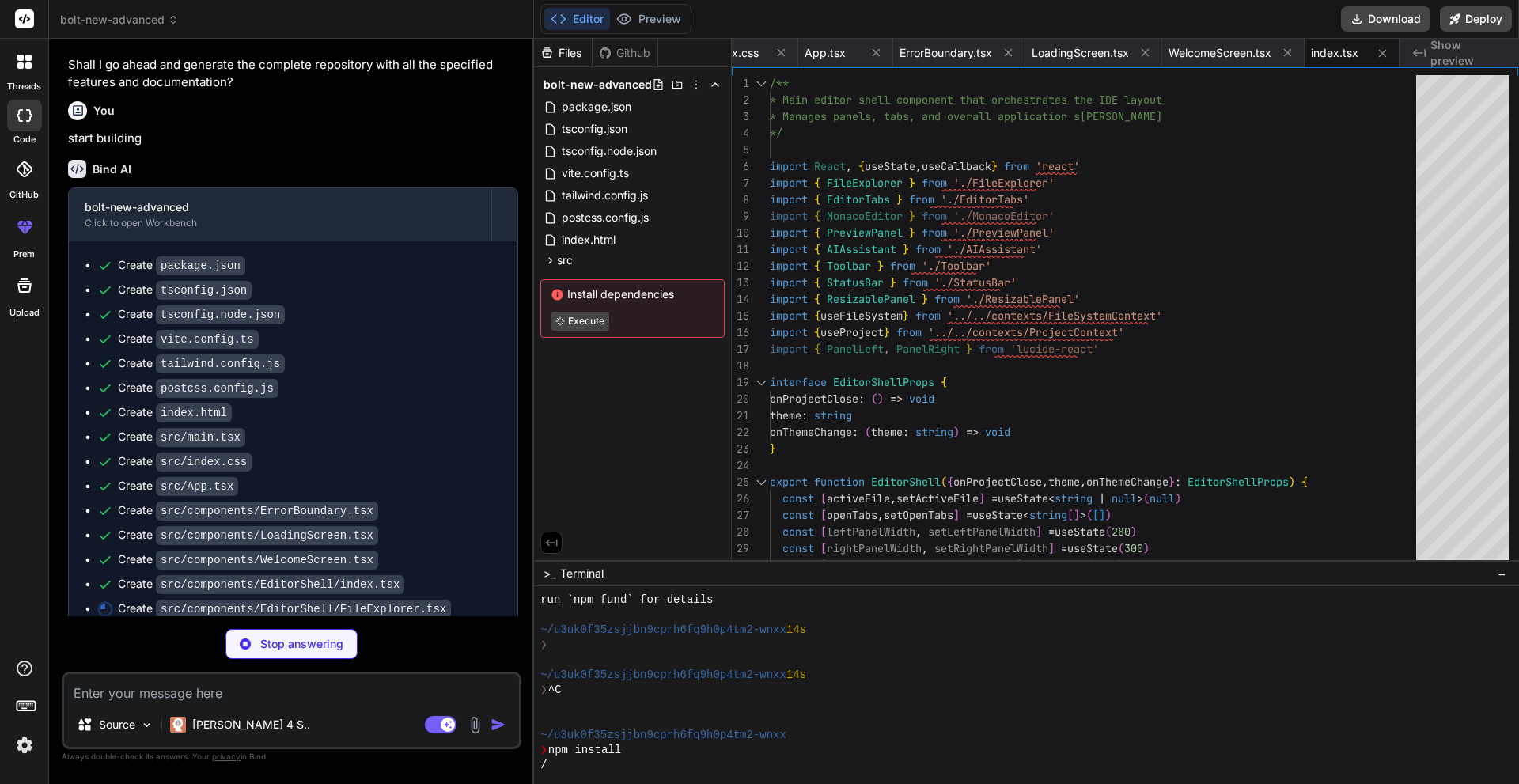
type textarea "x"
type textarea ")} </div> ) }"
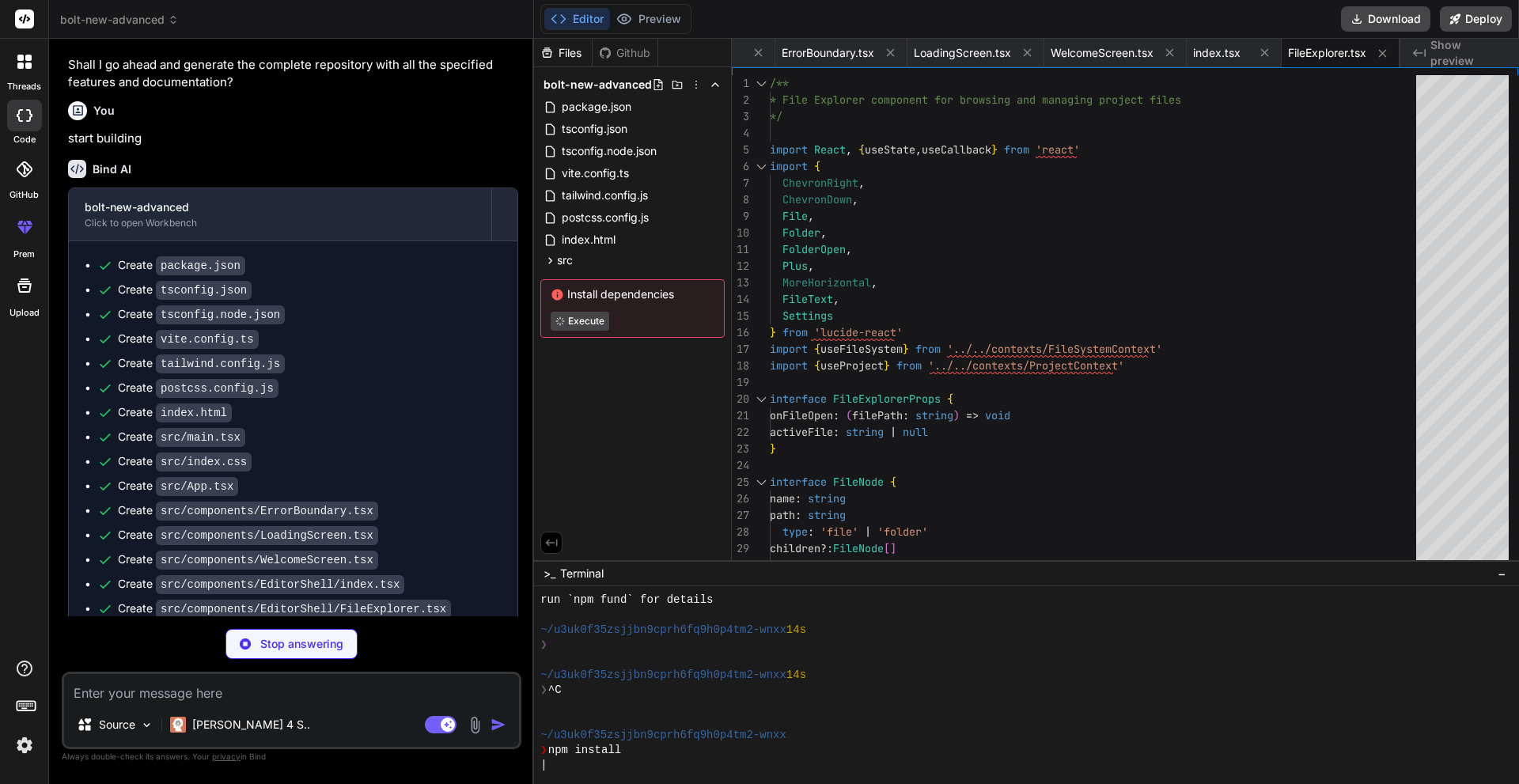
scroll to position [3500, 0]
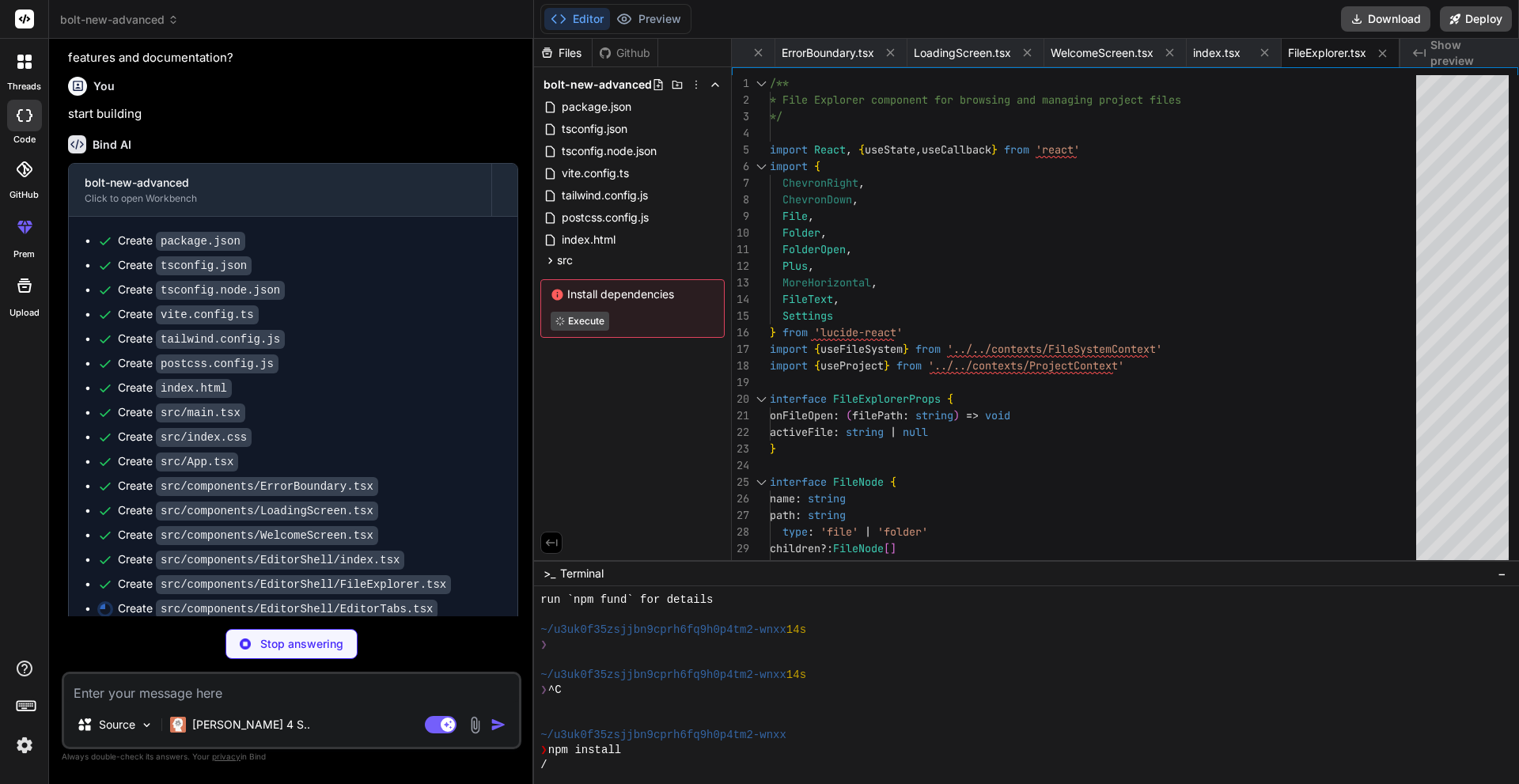
type textarea "x"
type textarea "{provided.placeholder} </div> )} </Droppable> </DragDropContext> </div> ) }"
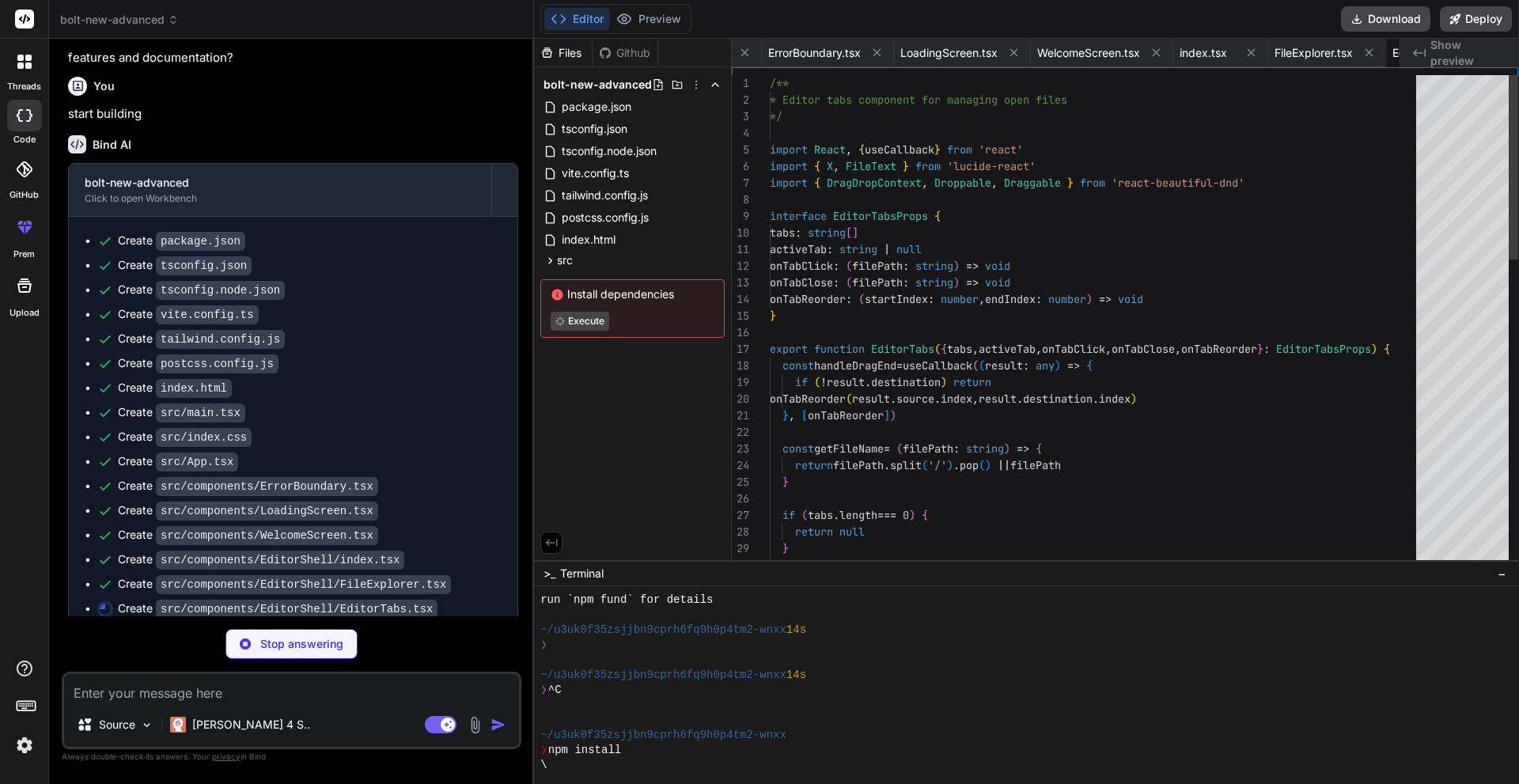
scroll to position [0, 1171]
type textarea "x"
type textarea "}"
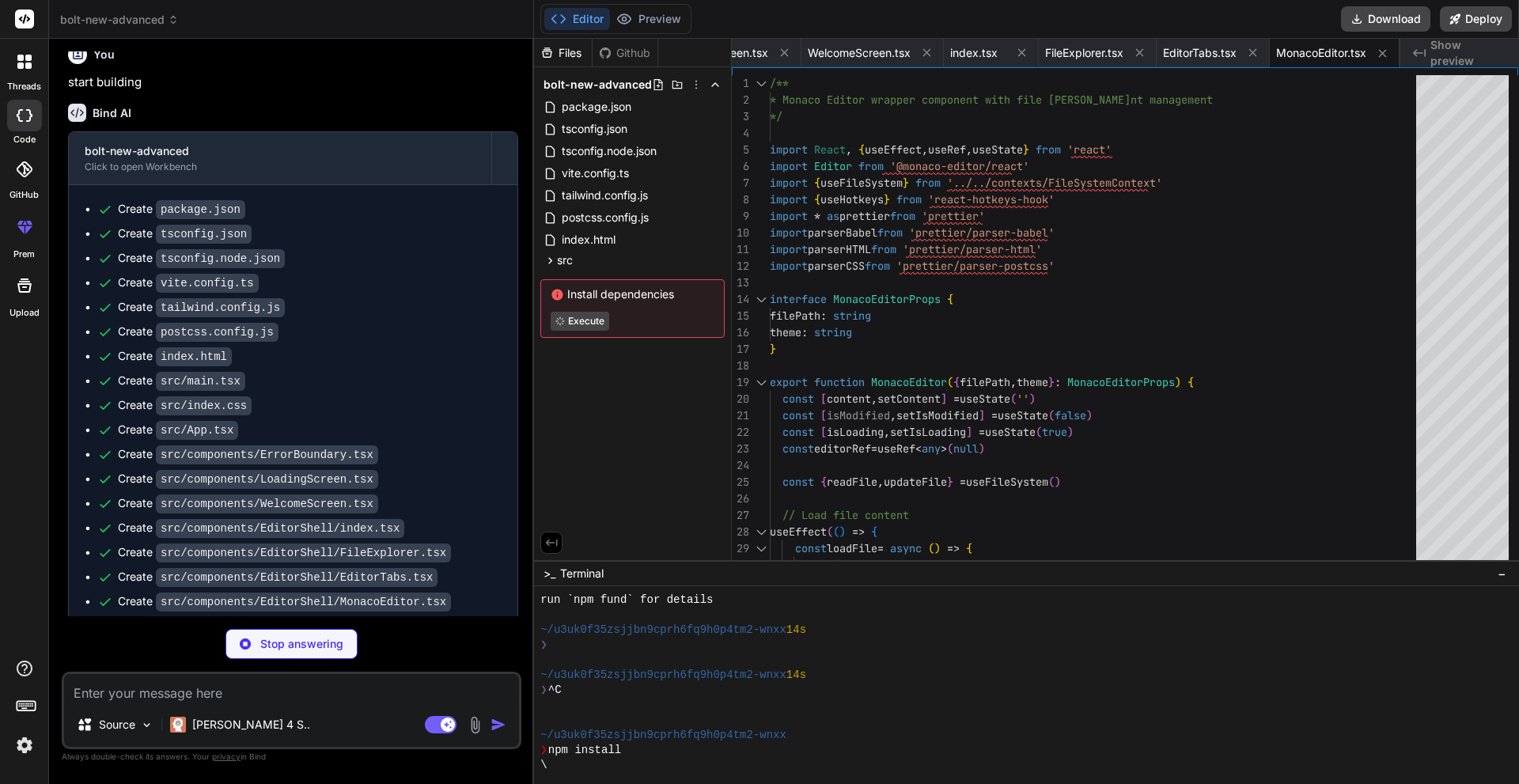
scroll to position [3550, 0]
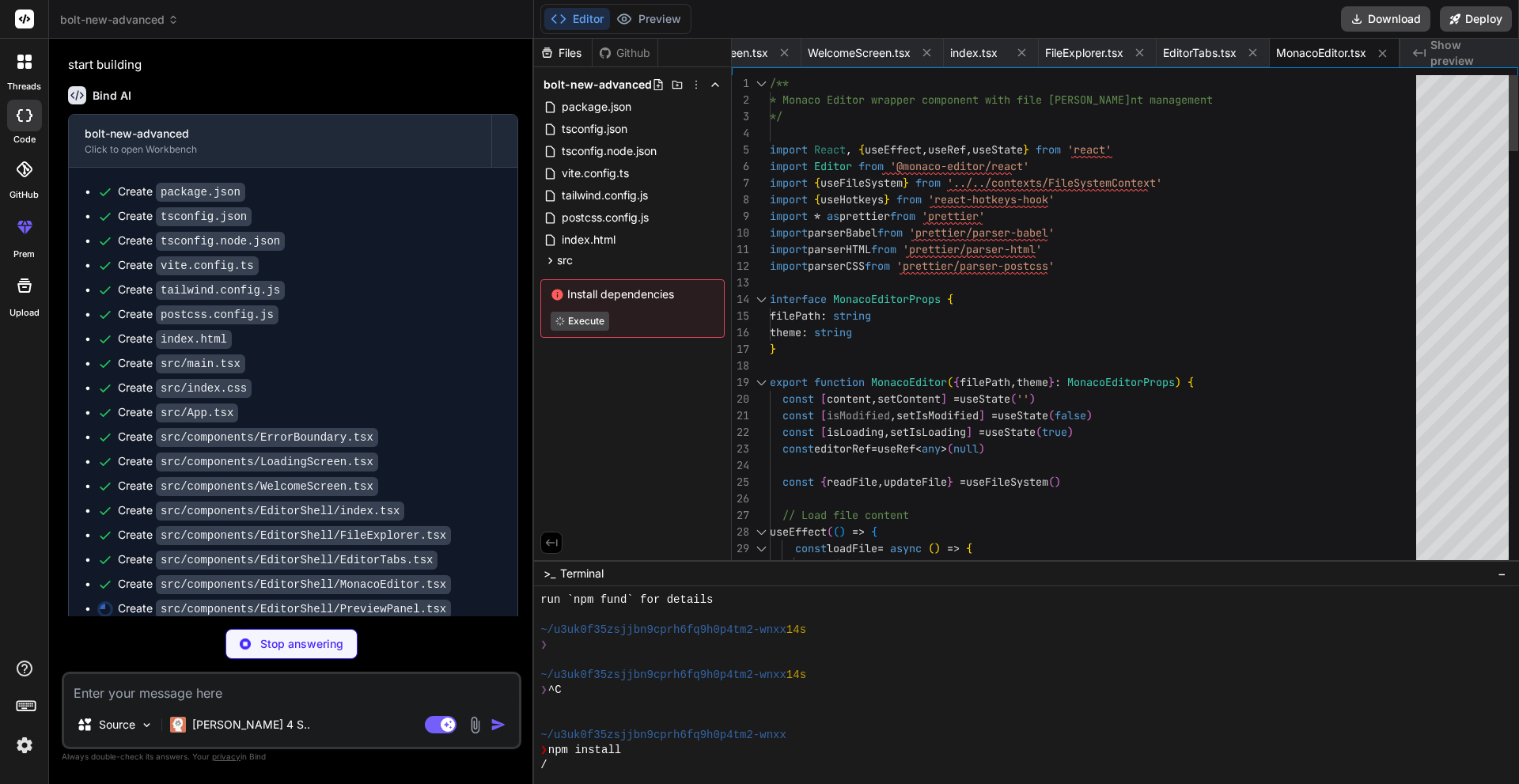
type textarea "x"
type textarea "</button> </div> </div> )} </div> </div> ) }"
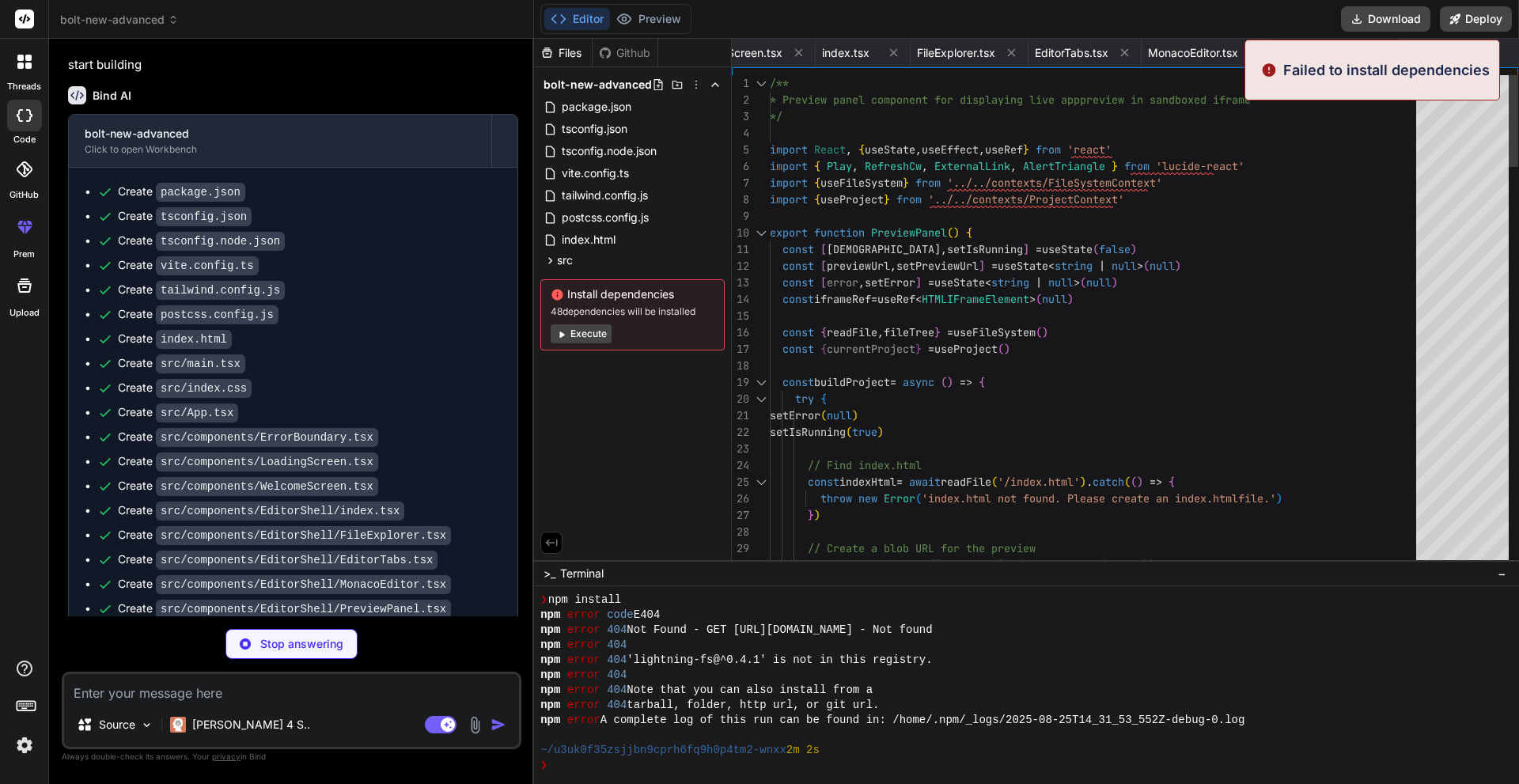
scroll to position [330, 0]
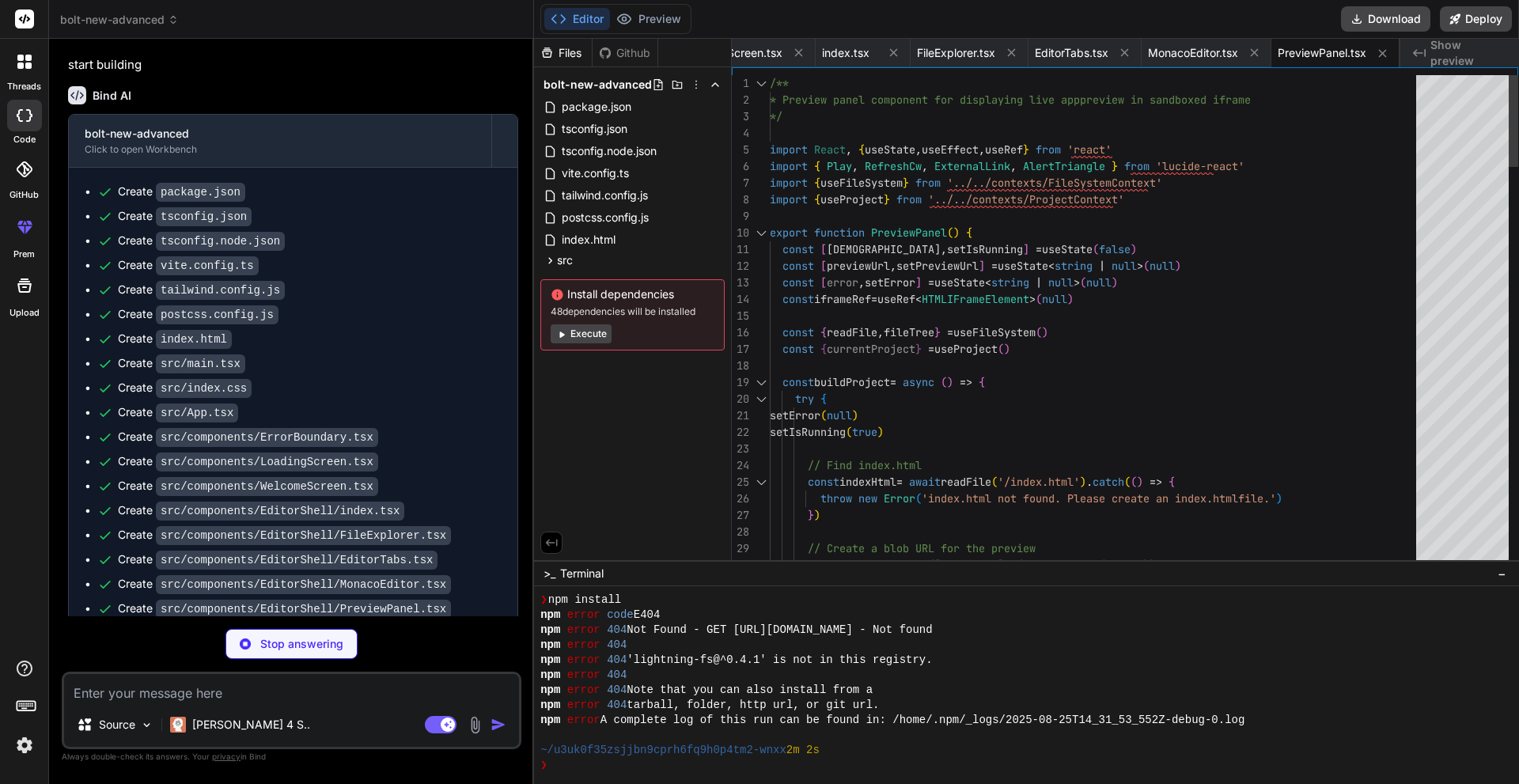
type textarea "x"
type textarea "</button> </div> </div> </div> ) }"
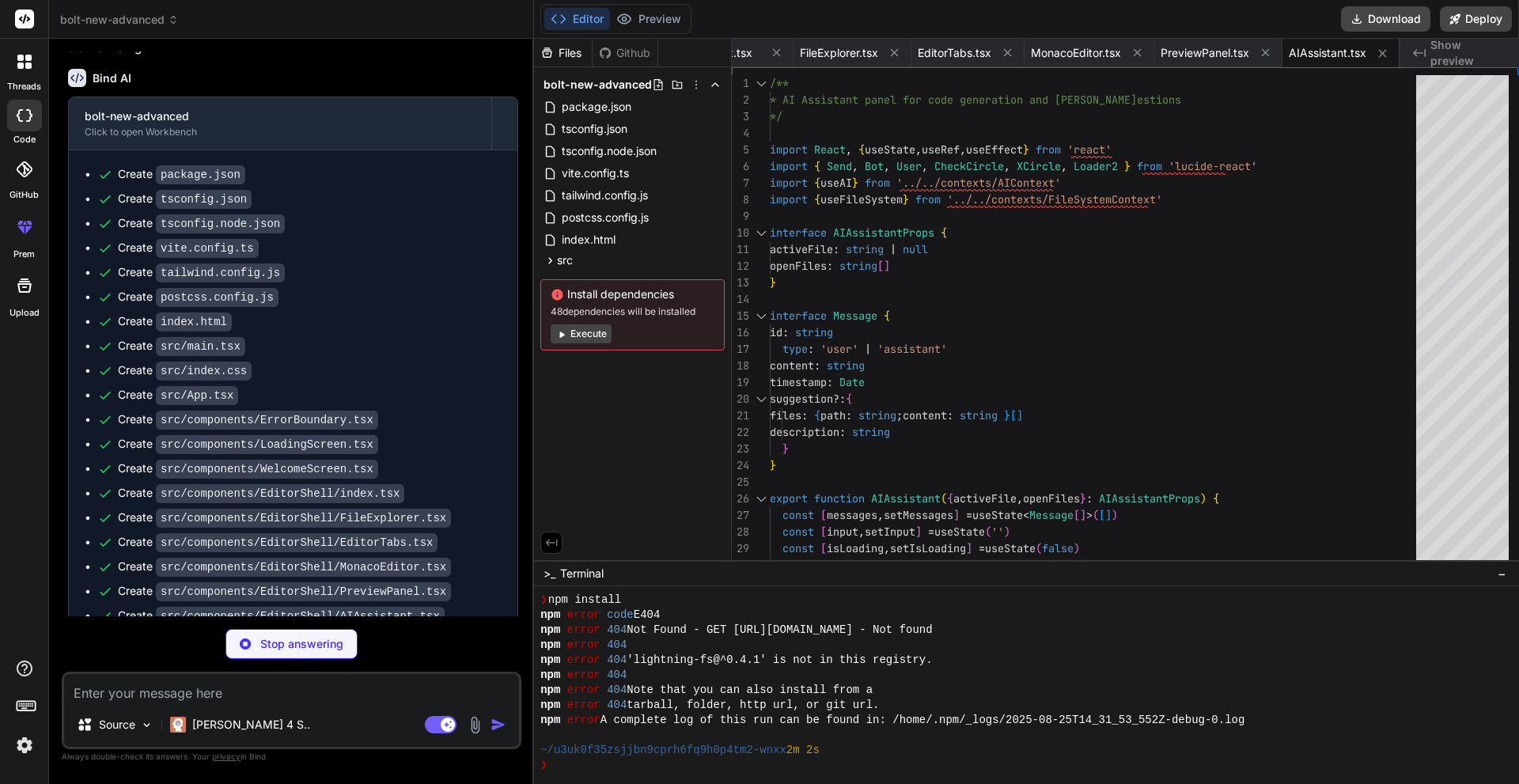
scroll to position [3599, 0]
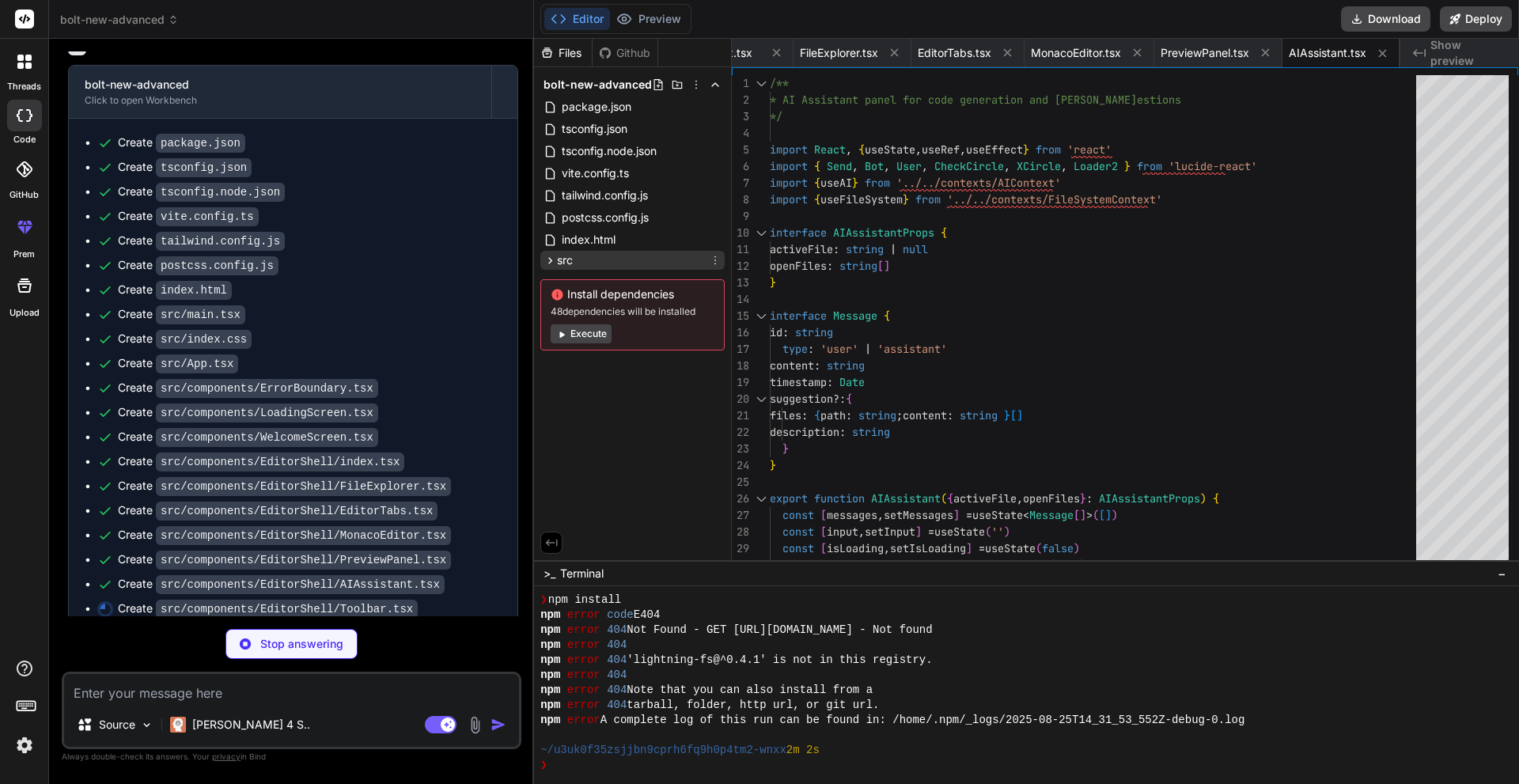
click at [553, 266] on icon at bounding box center [551, 261] width 14 height 14
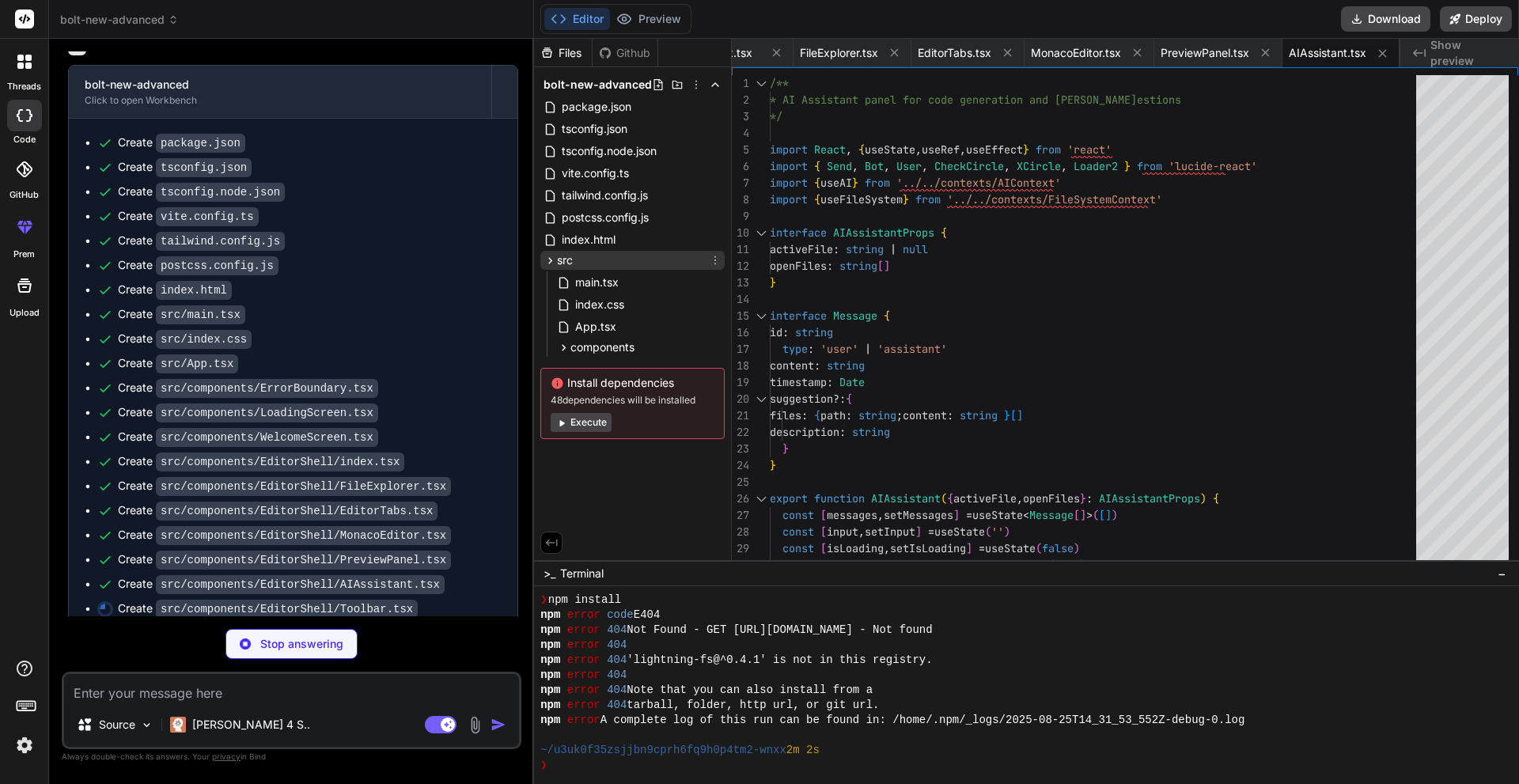
click at [553, 266] on icon at bounding box center [551, 261] width 14 height 14
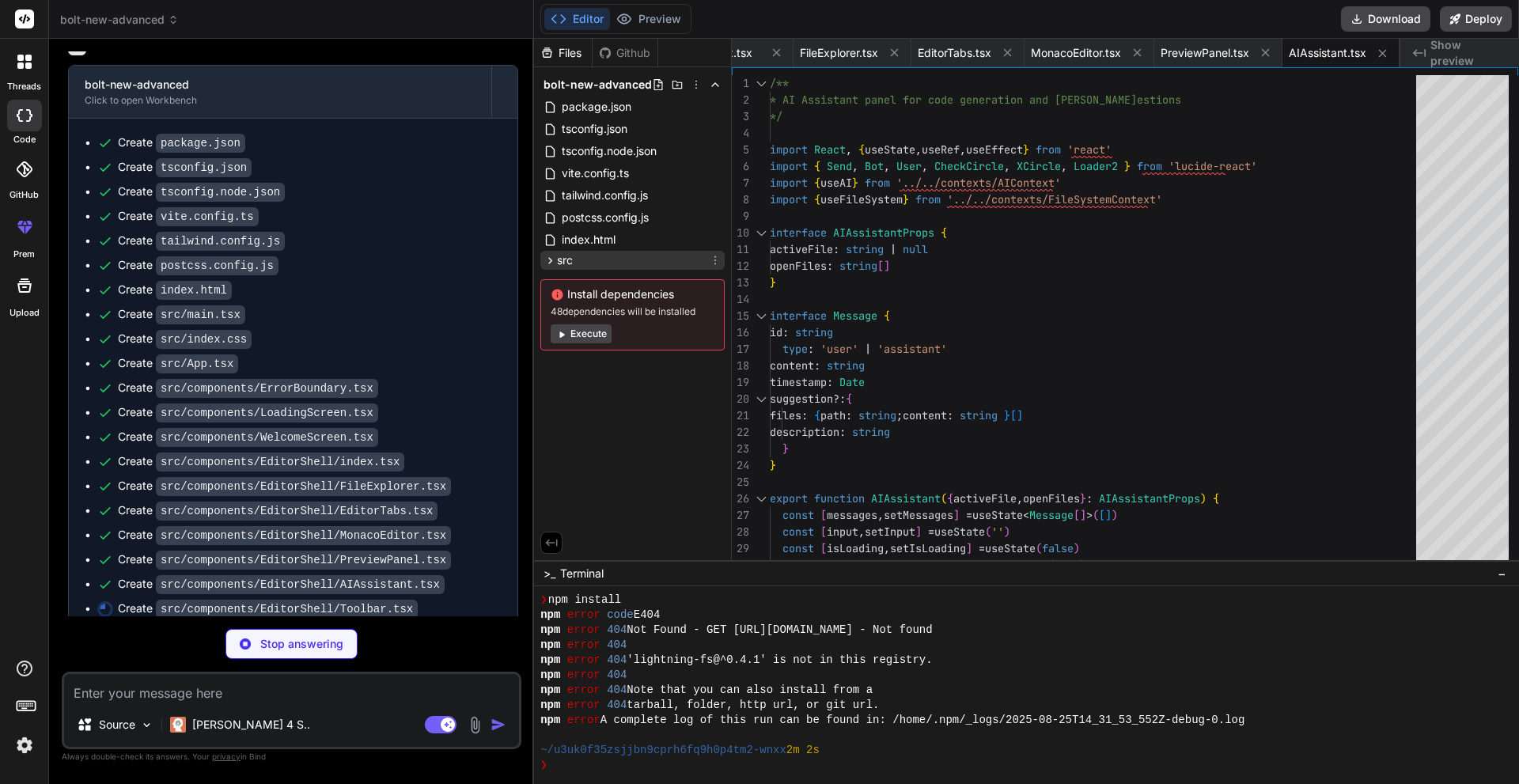
click at [553, 266] on icon at bounding box center [551, 261] width 14 height 14
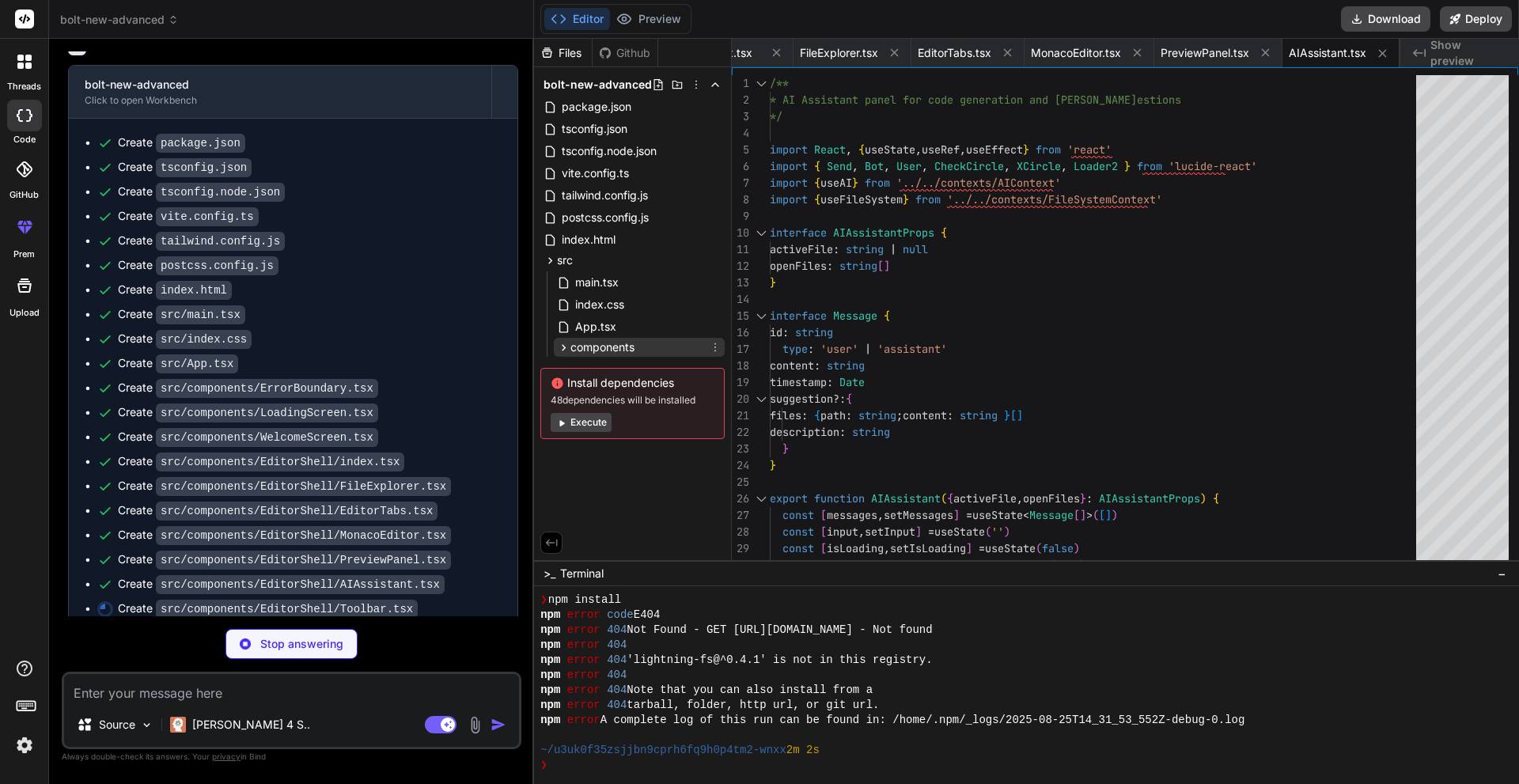
click at [561, 347] on icon at bounding box center [564, 347] width 14 height 14
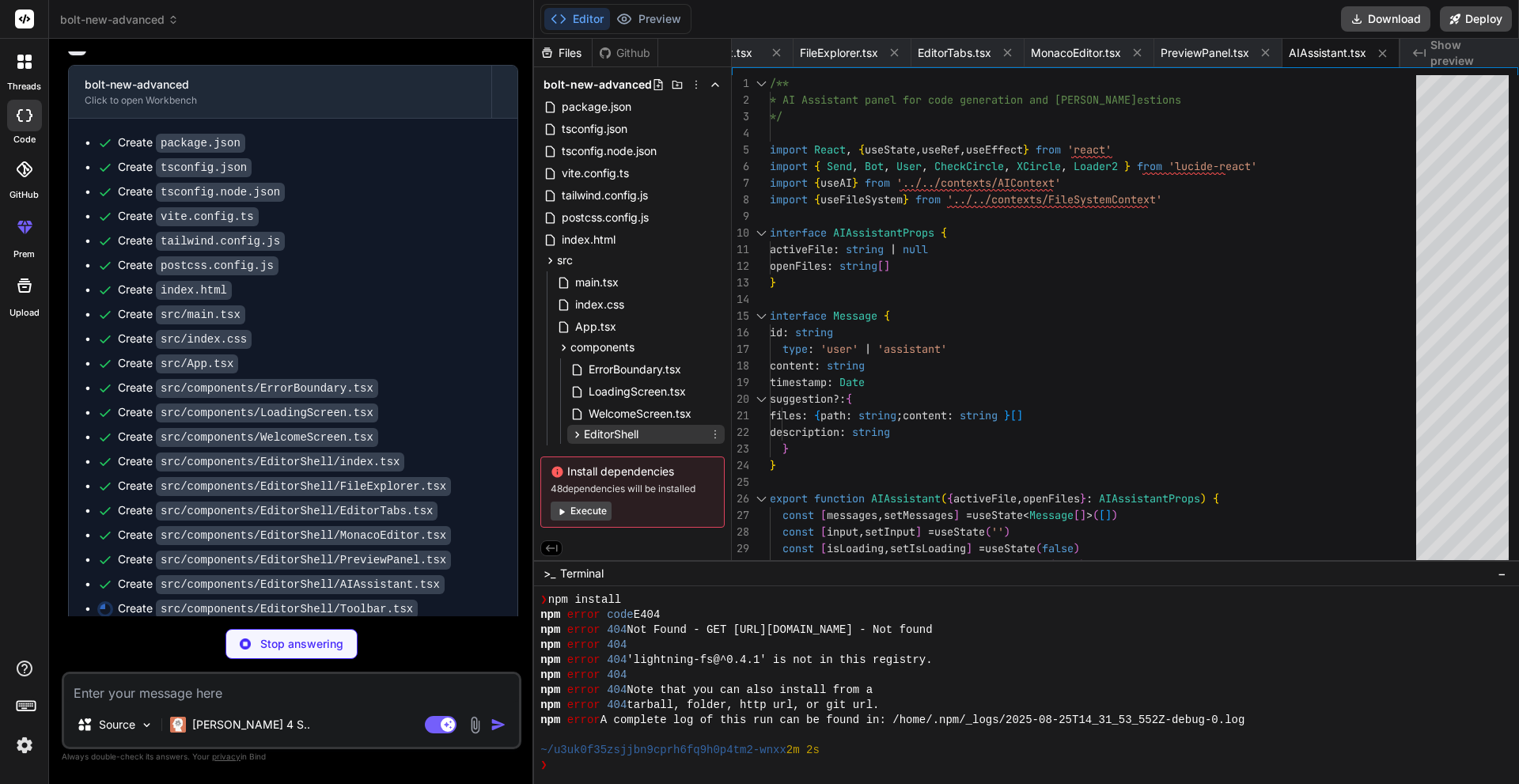
click at [577, 437] on icon at bounding box center [578, 433] width 4 height 6
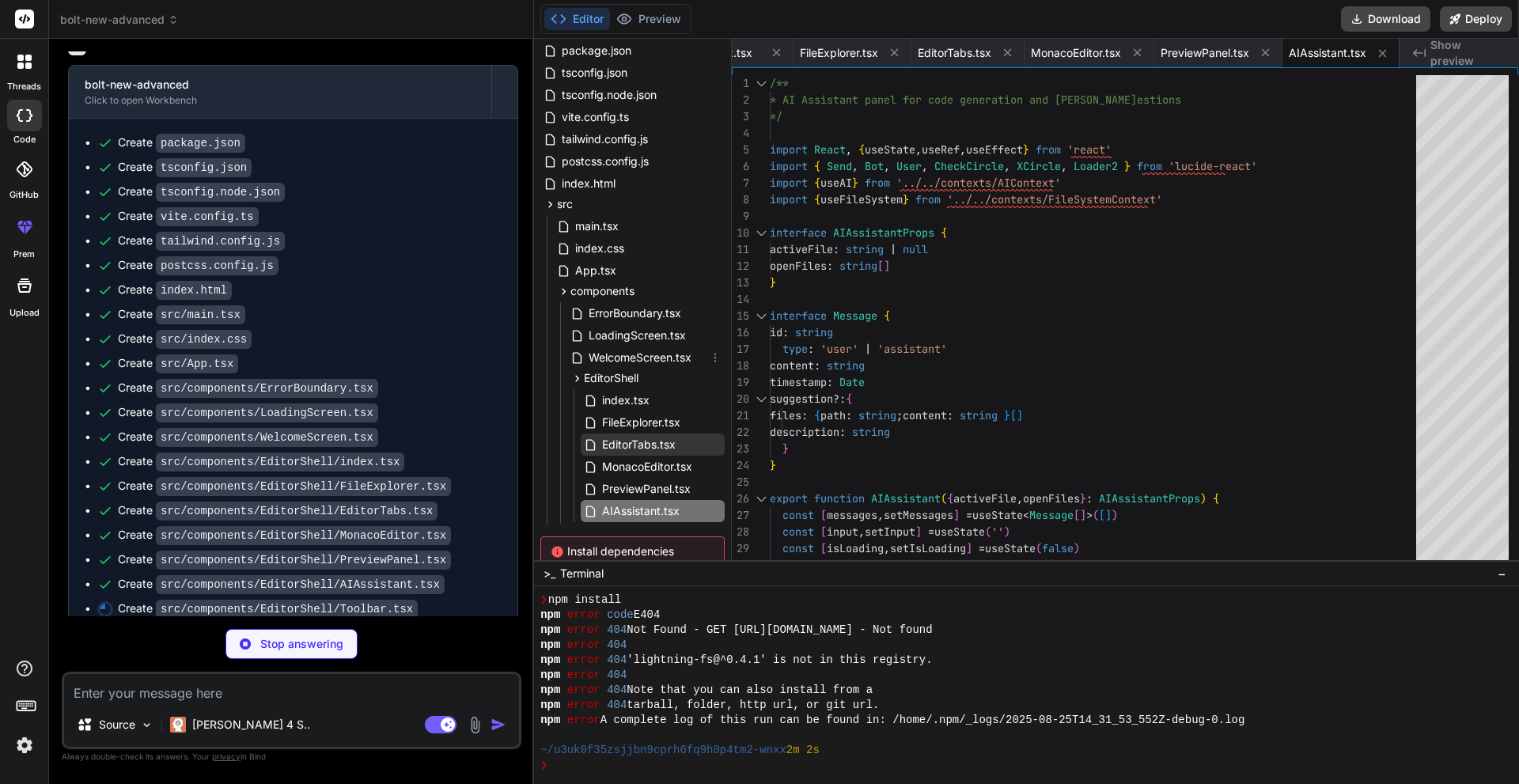
scroll to position [155, 0]
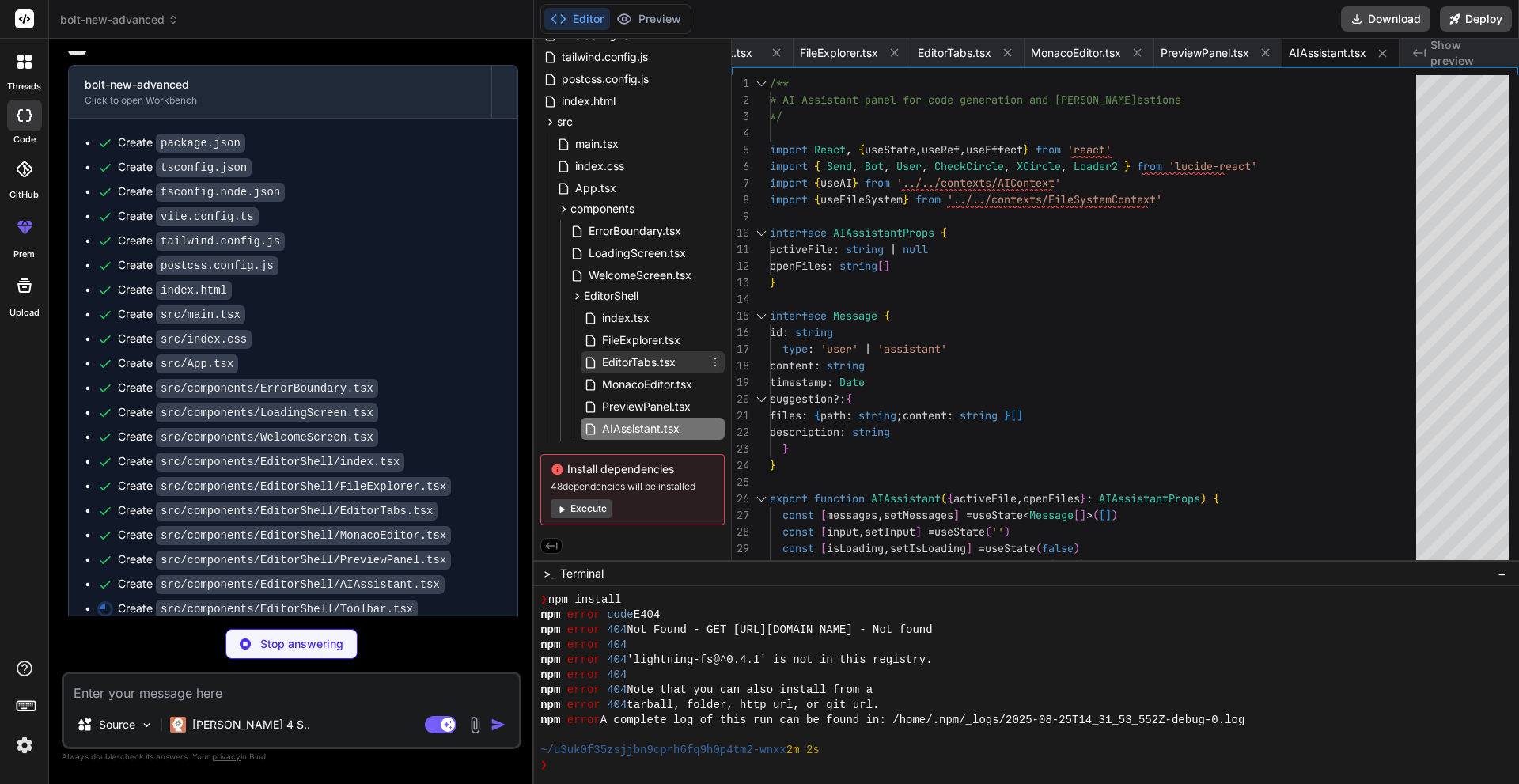
type textarea "x"
type textarea "> <X className="w-4 h-4" /> </button> </div> </header> ) }"
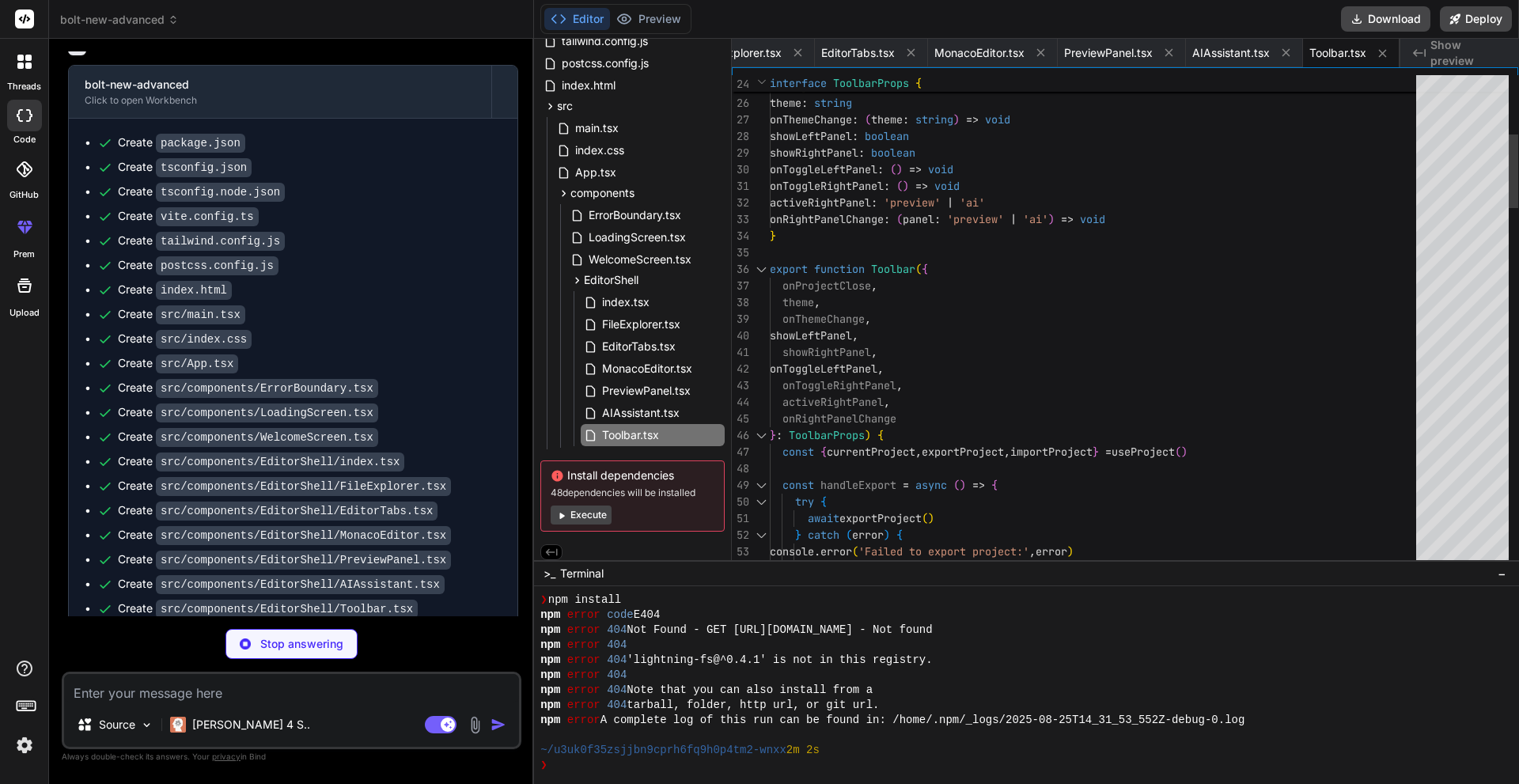
type textarea "x"
type textarea "<div className="w-2 h-2 bg-green-400 rounded-full" /> <span className="opacity-…"
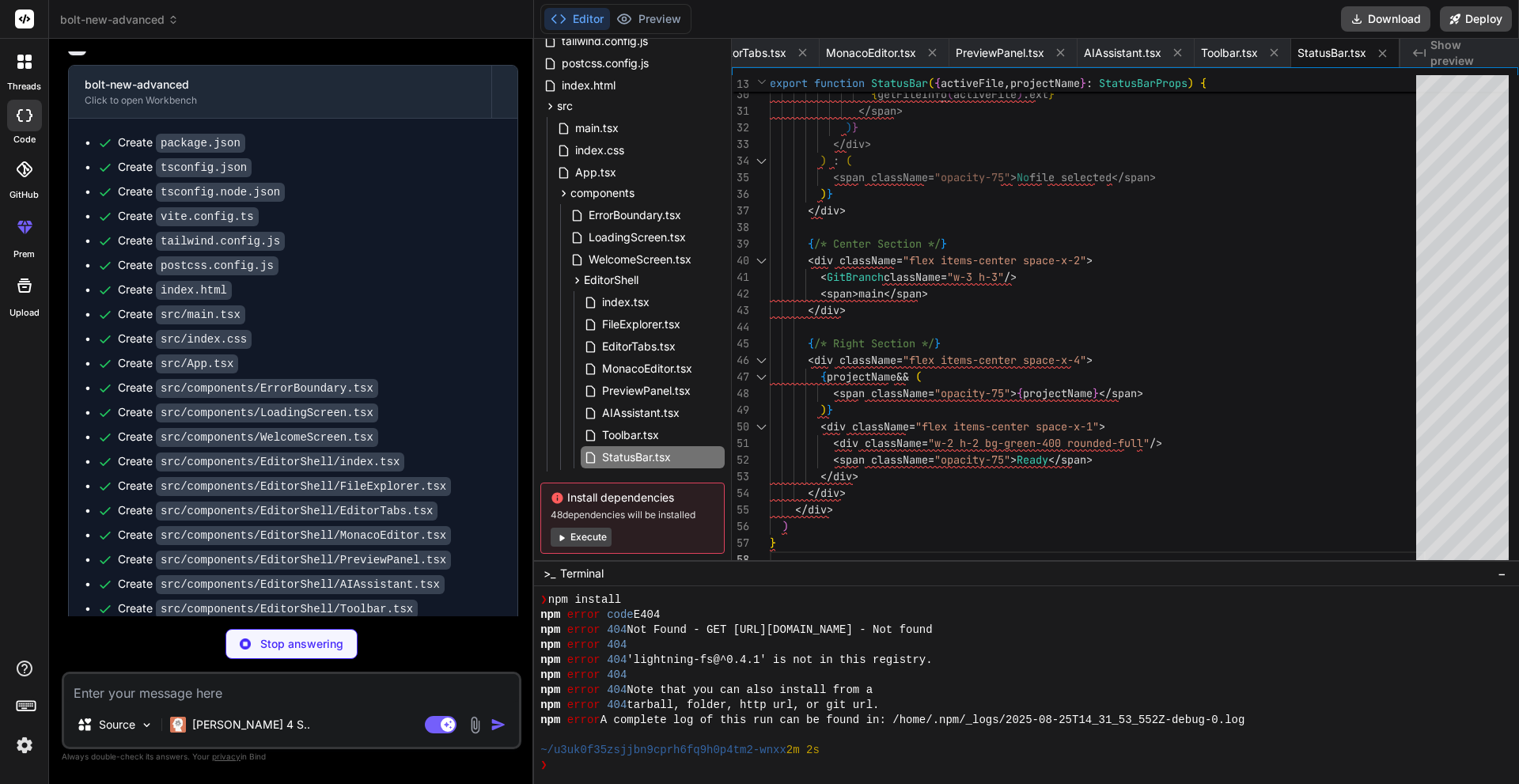
scroll to position [3648, 0]
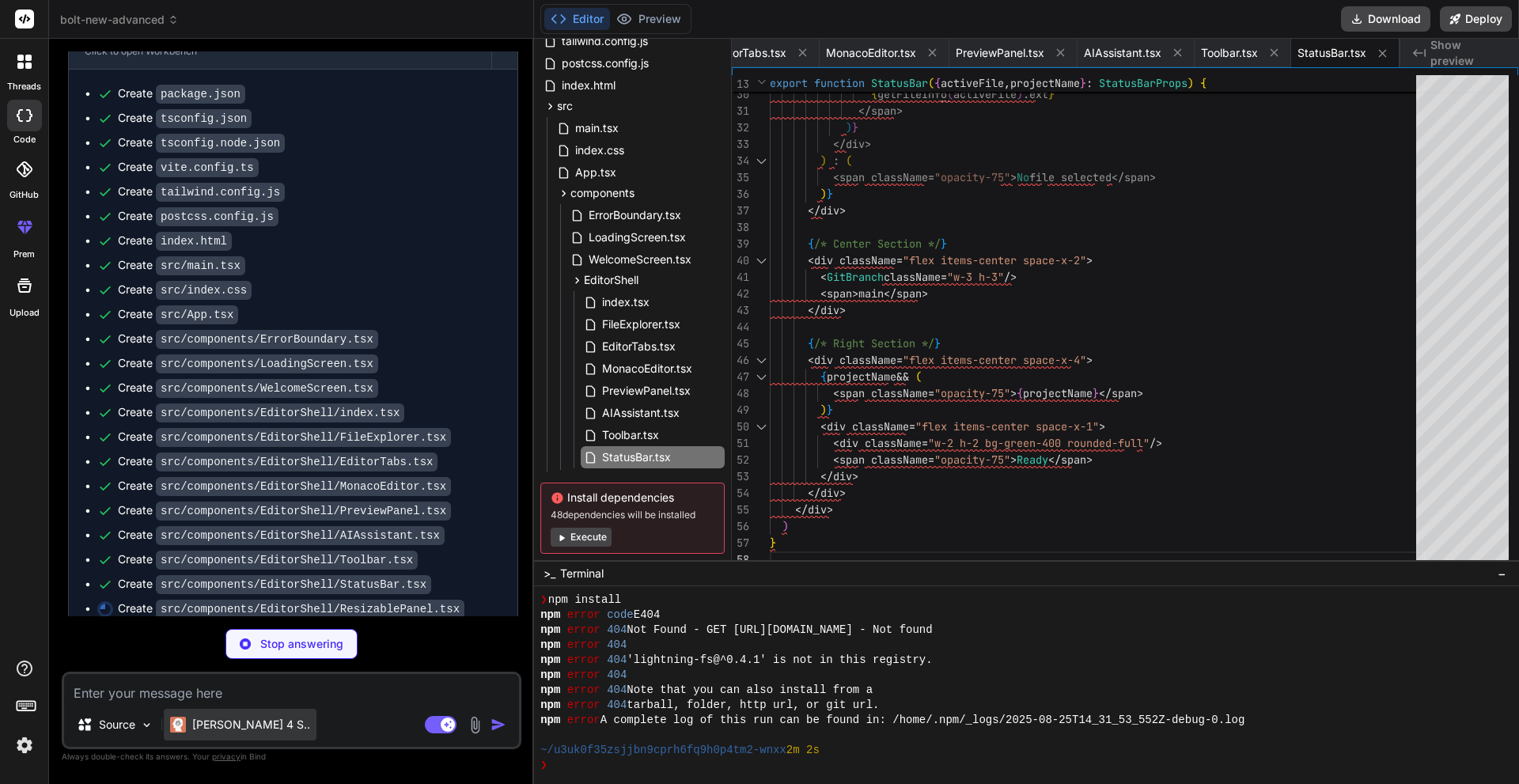
type textarea "x"
type textarea "</div> </> )} </div> ) }"
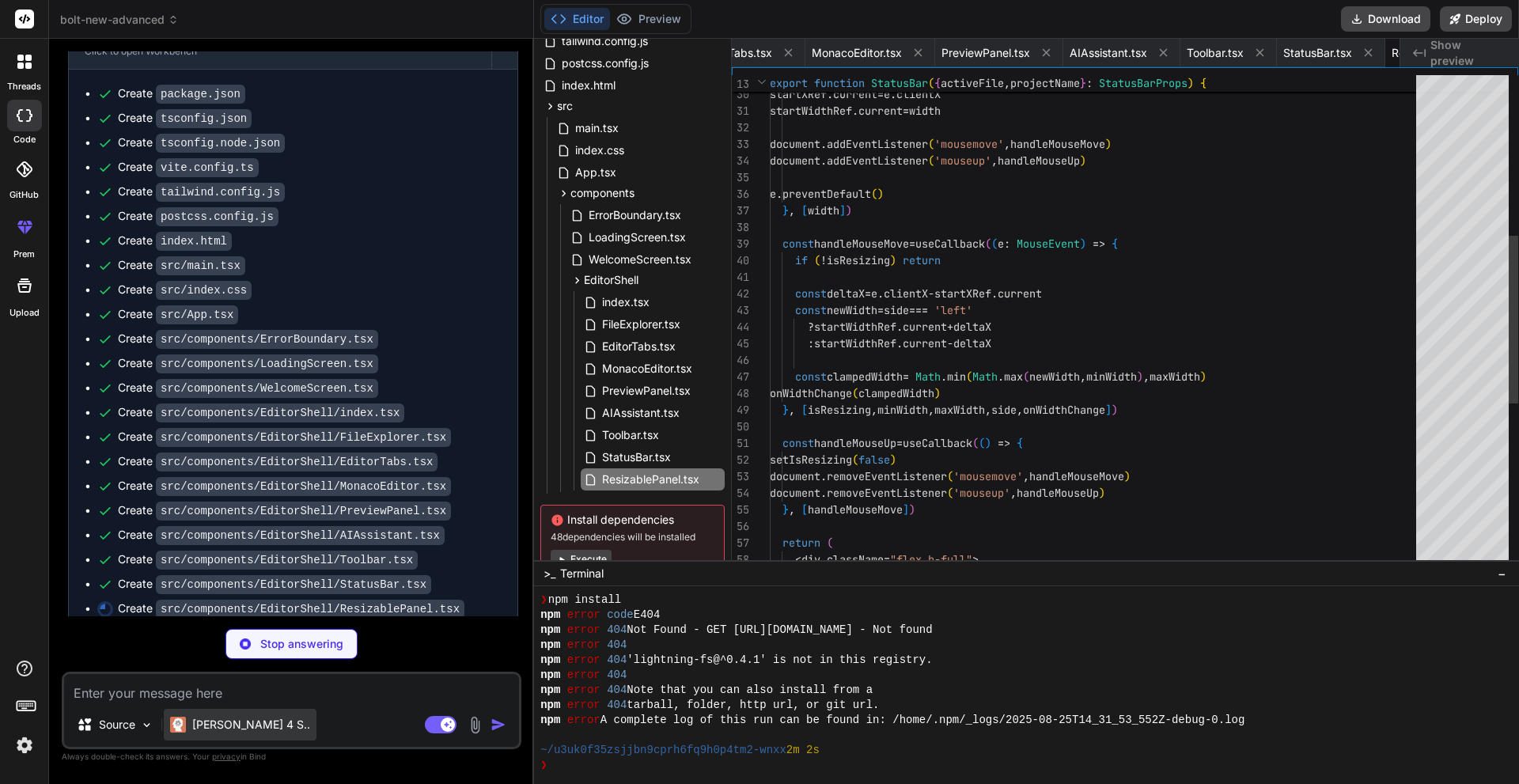
scroll to position [0, 1889]
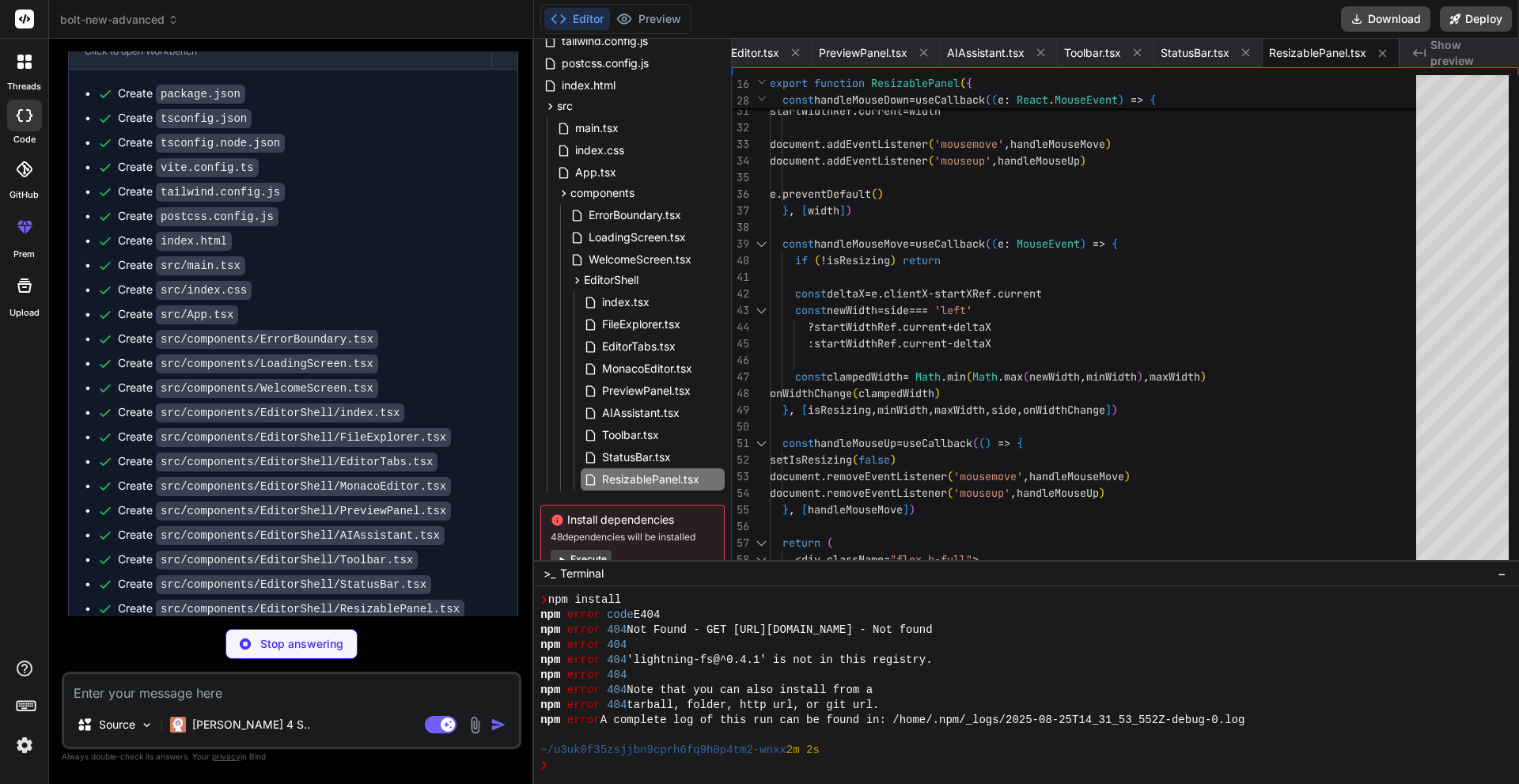
type textarea "x"
type textarea "const context = useContext(FileSystemContext) if (context === undefined) { thro…"
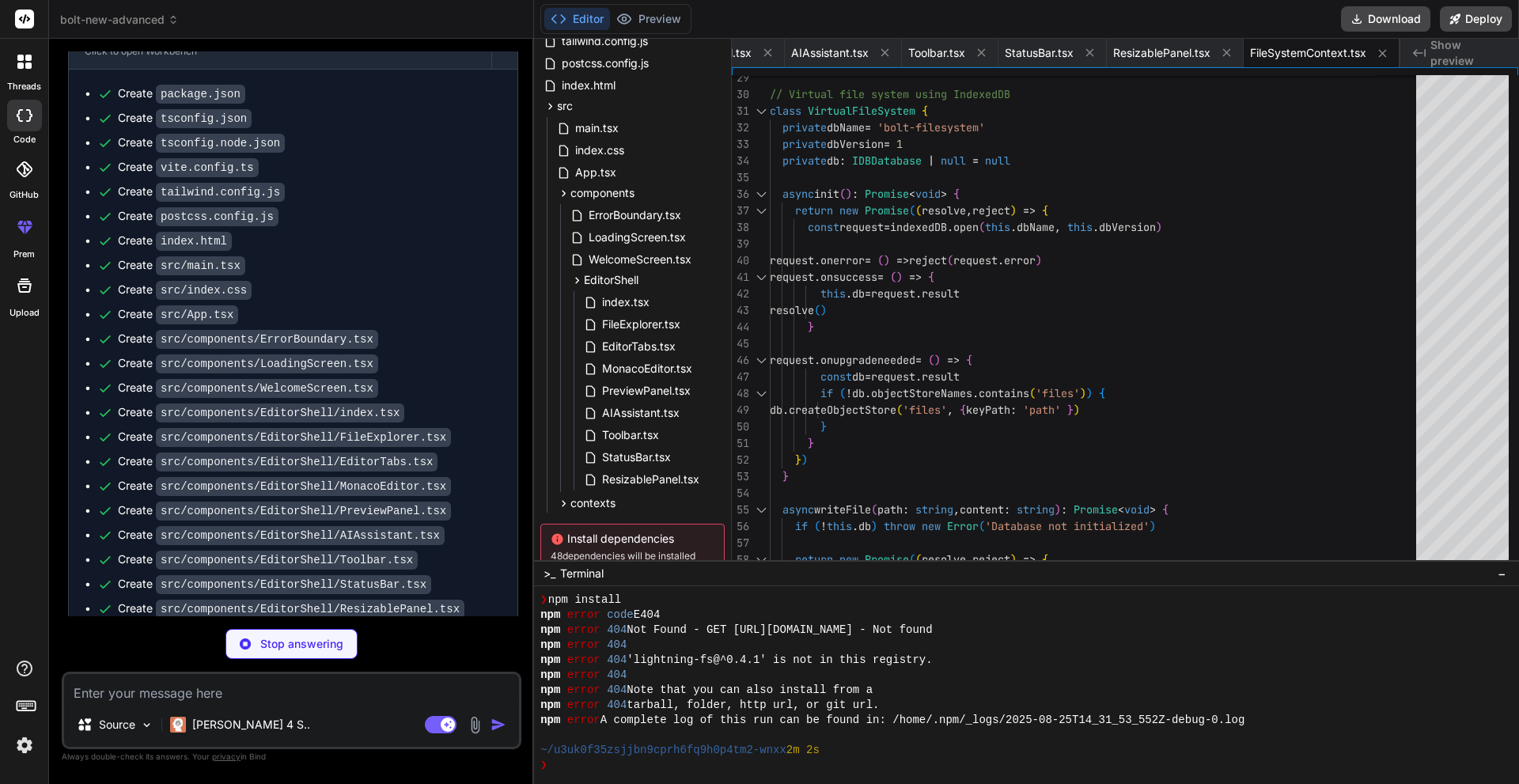
type textarea "x"
type textarea "throw new Error('useProject must be used within a ProjectProvider') } return co…"
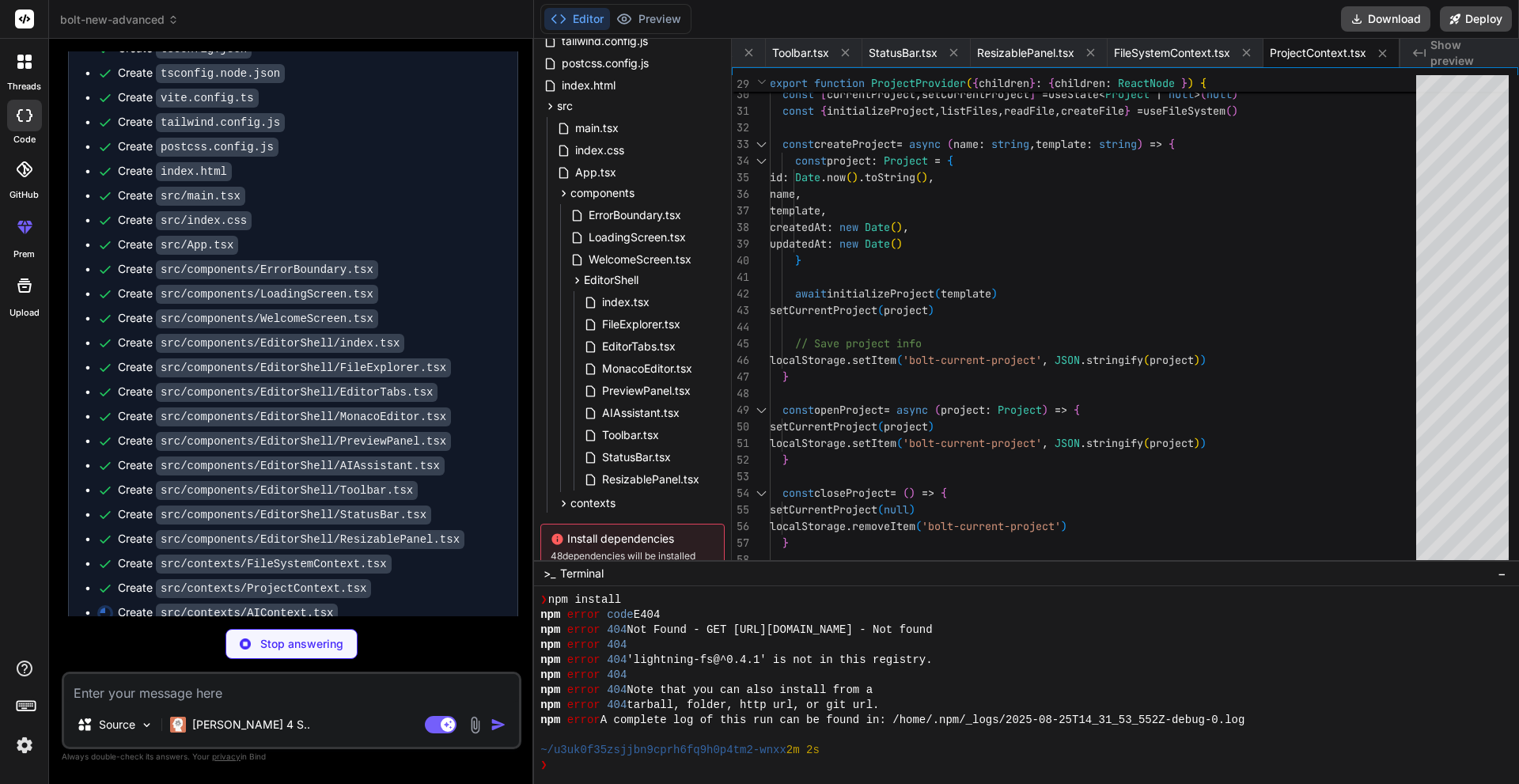
scroll to position [3721, 0]
type textarea "x"
type textarea "} }"
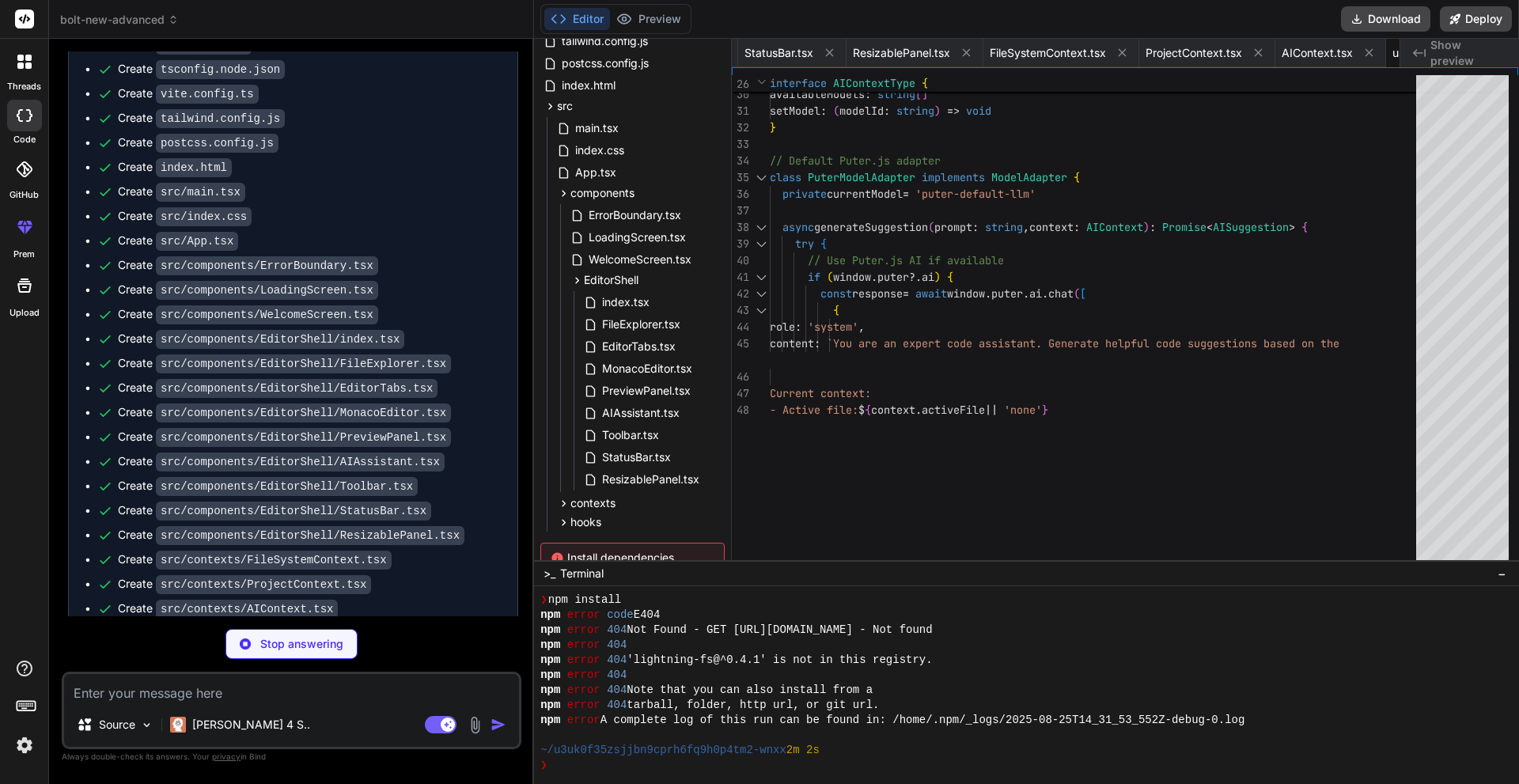
type textarea "x"
type textarea "window.addEventListener('storage', handleStorageChange) return () => window.rem…"
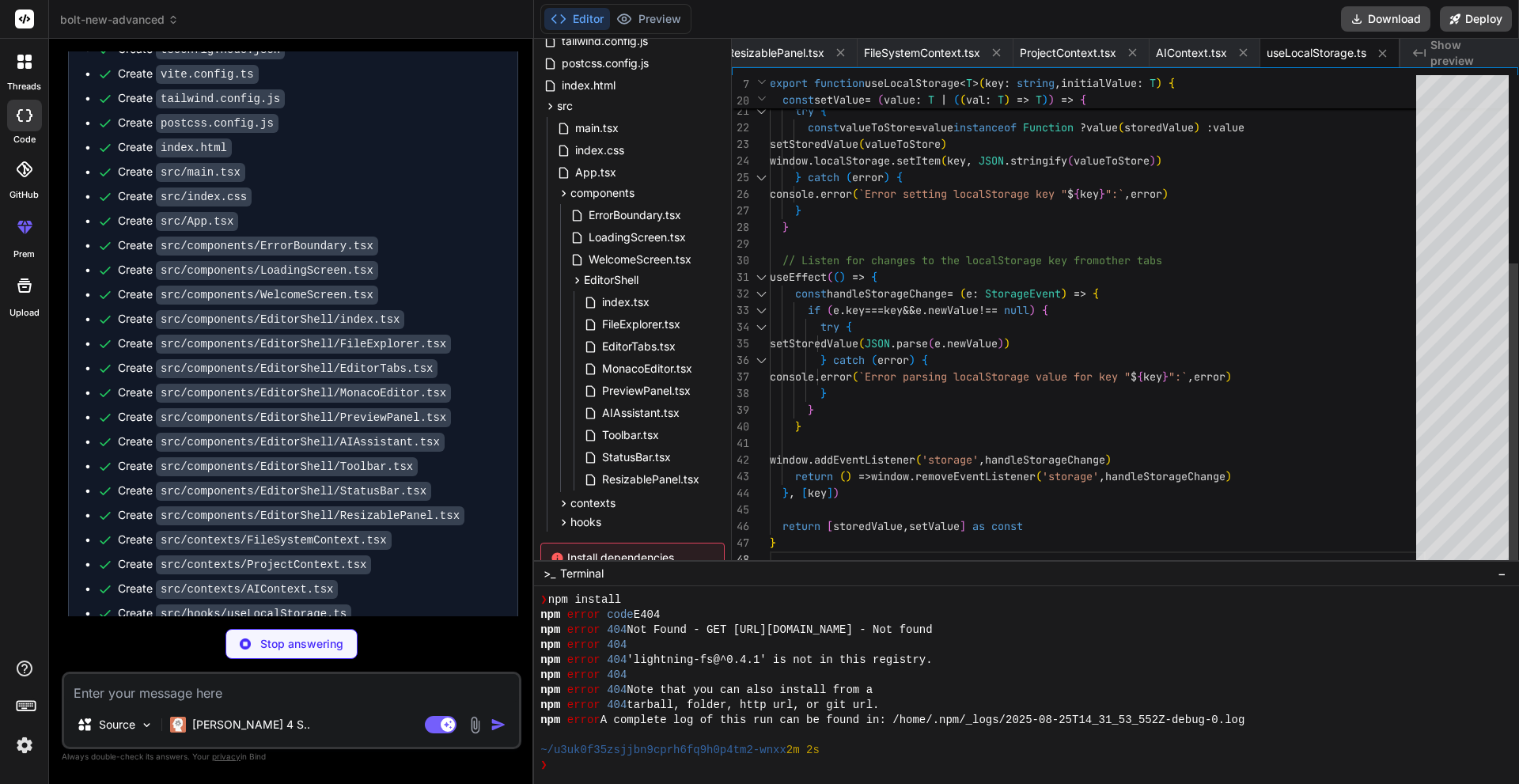
scroll to position [3746, 0]
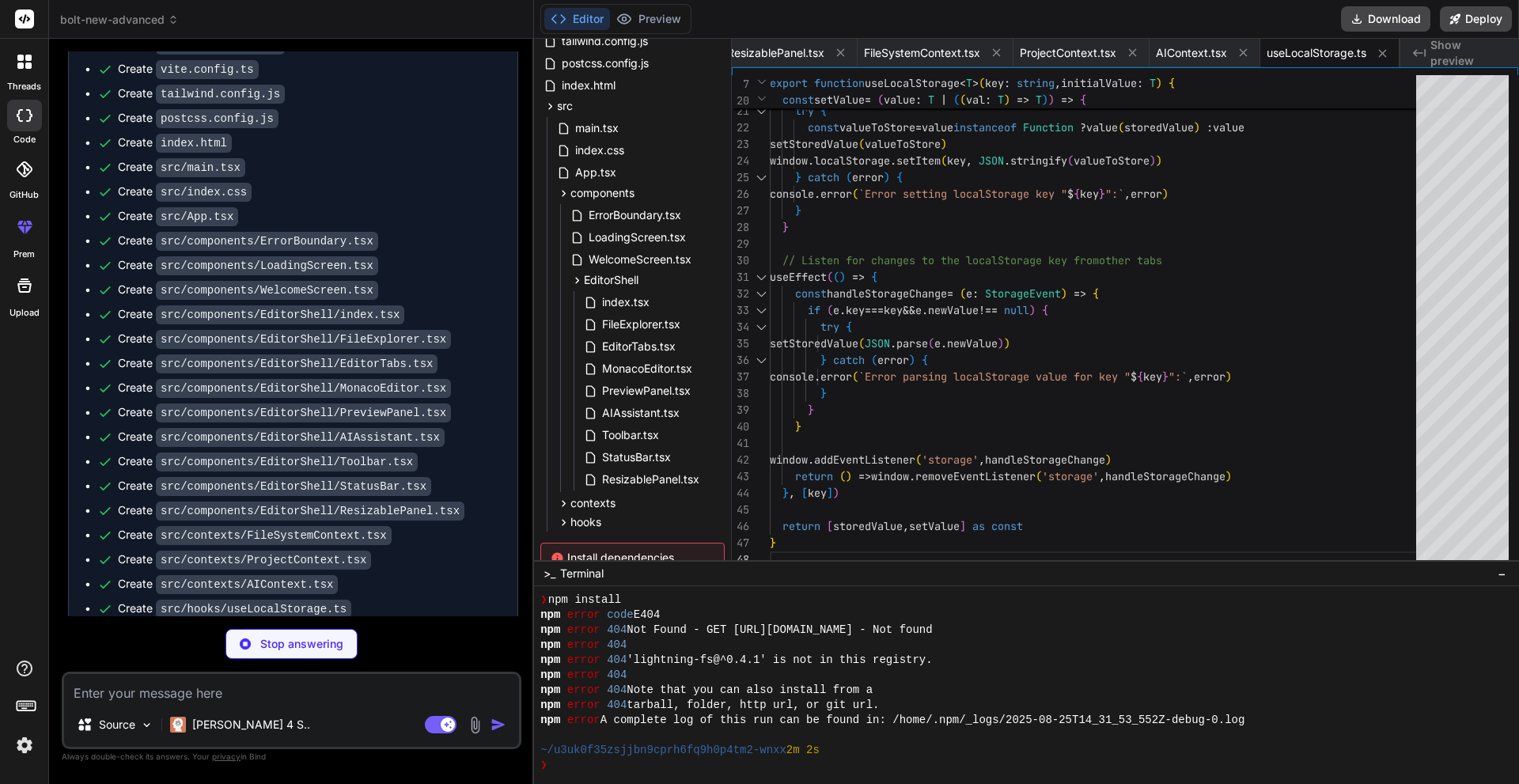
type textarea "x"
type textarea "'zip': 'application/zip' } return mimeTypes[extension] || 'application/octet-st…"
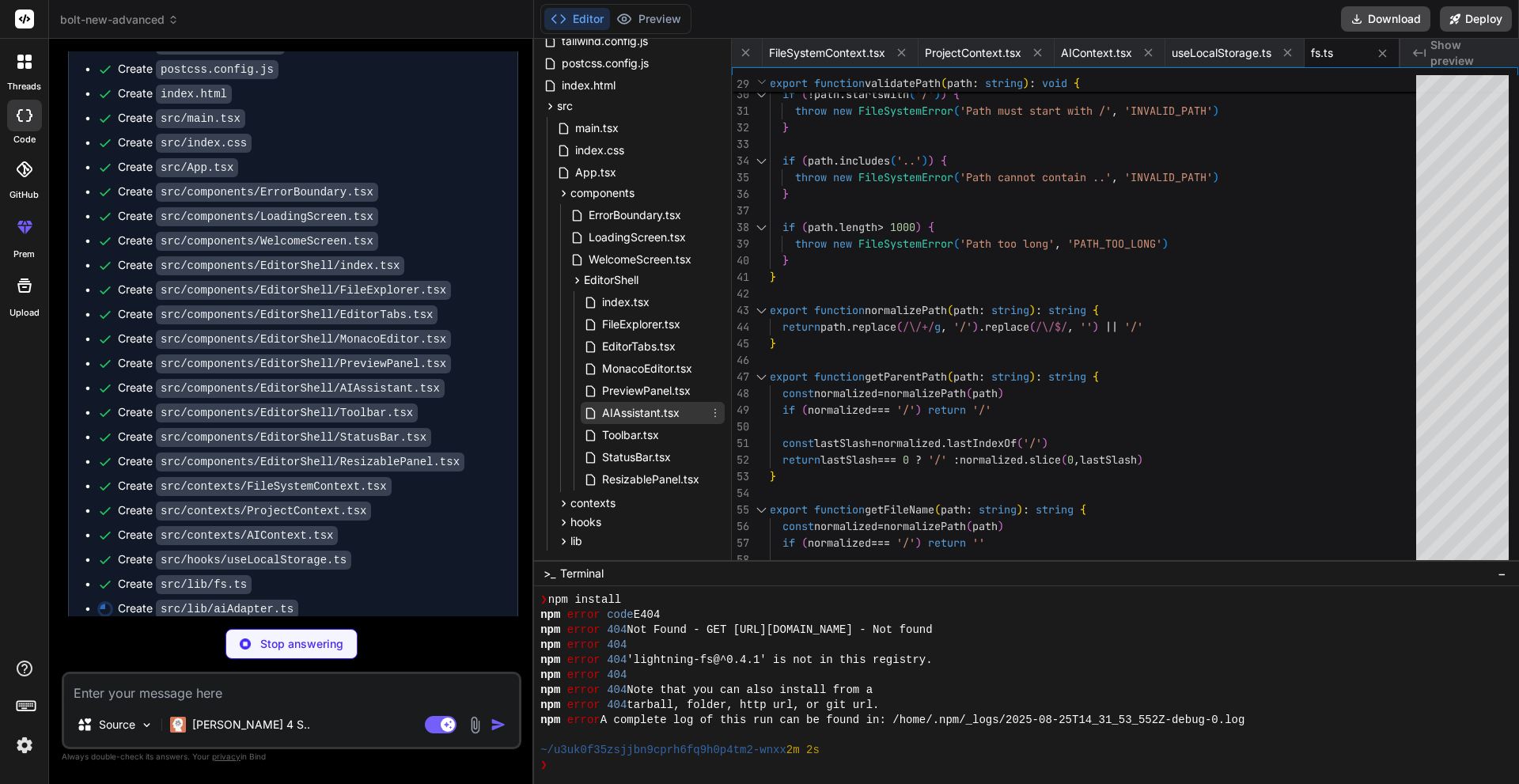
scroll to position [278, 0]
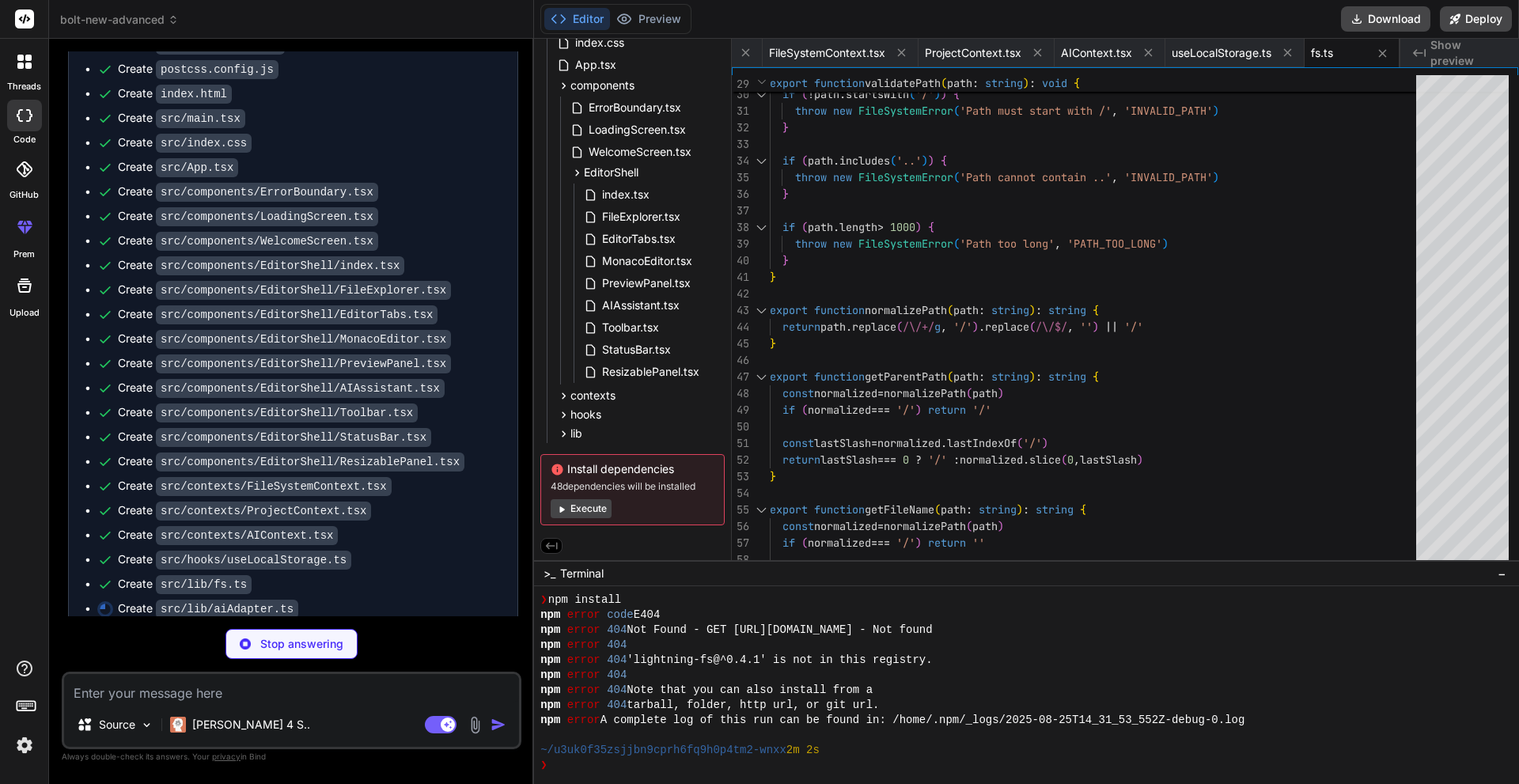
type textarea "x"
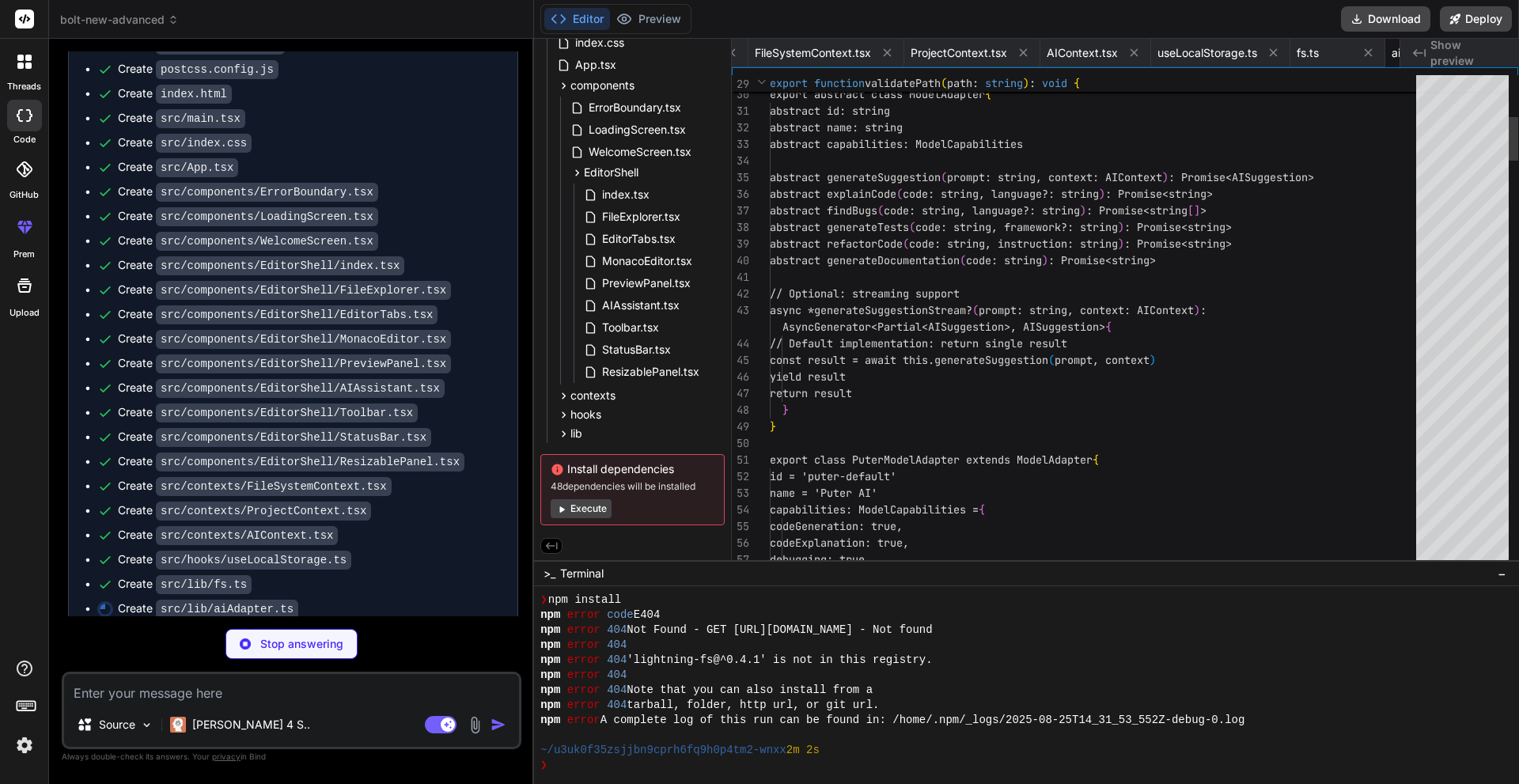
scroll to position [0, 2627]
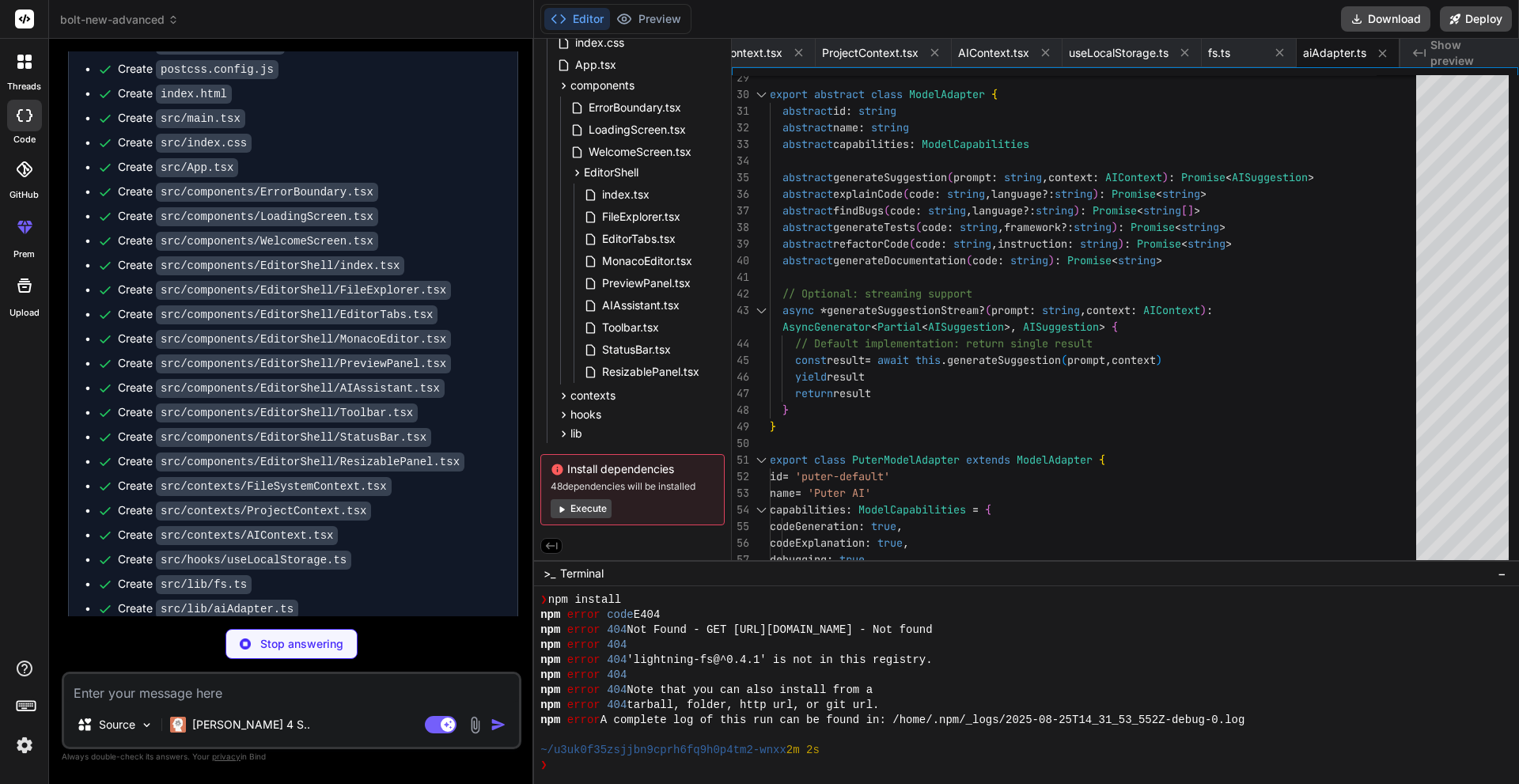
type textarea "x"
type textarea ""tailwindcss": "^4.0.0", "@vitejs/plugin-react": "^4.0.0", "eslint": "^8.0.0", …"
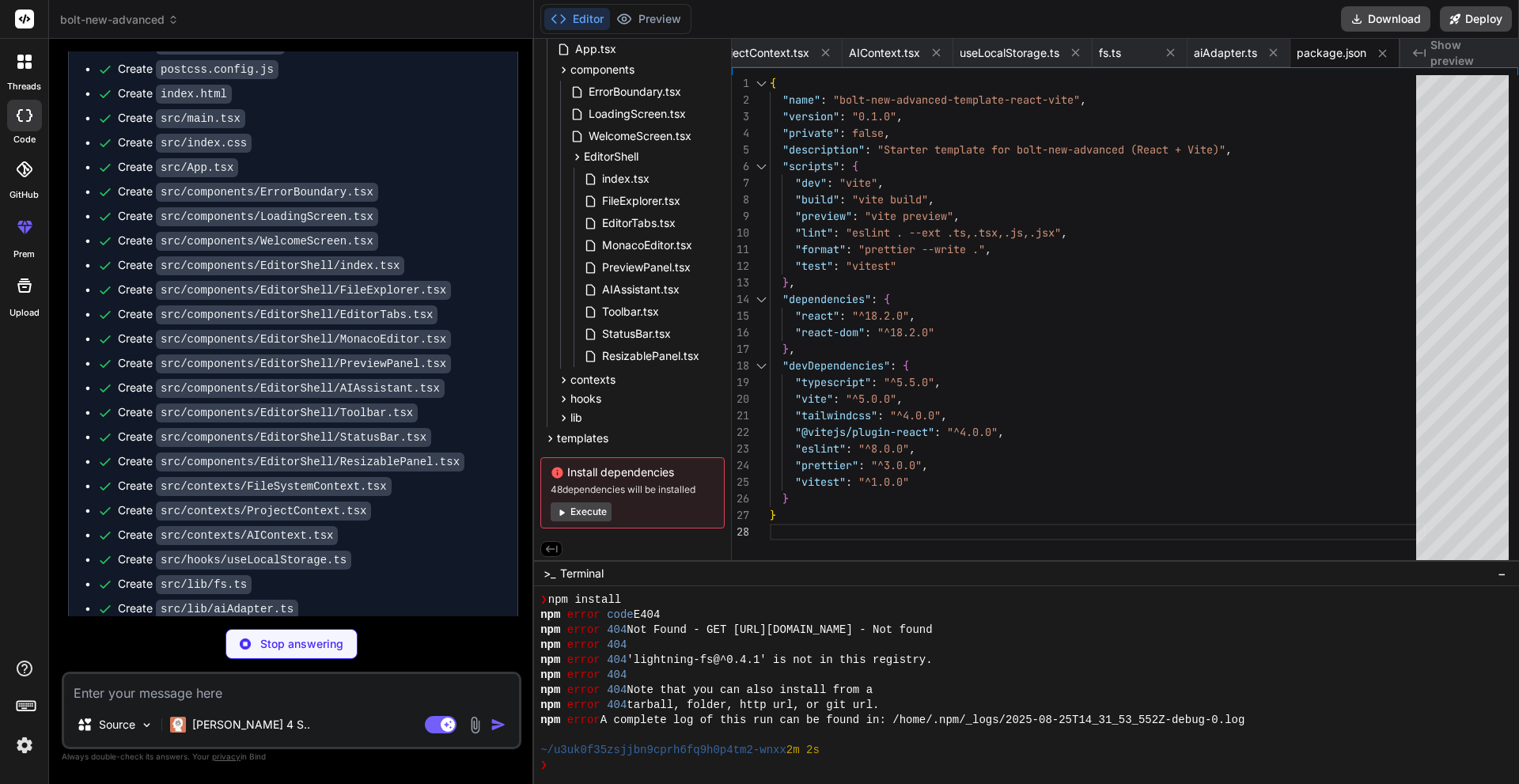
type textarea "x"
type textarea "<script type="module" src="/src/main.tsx"></script> </body> </html>"
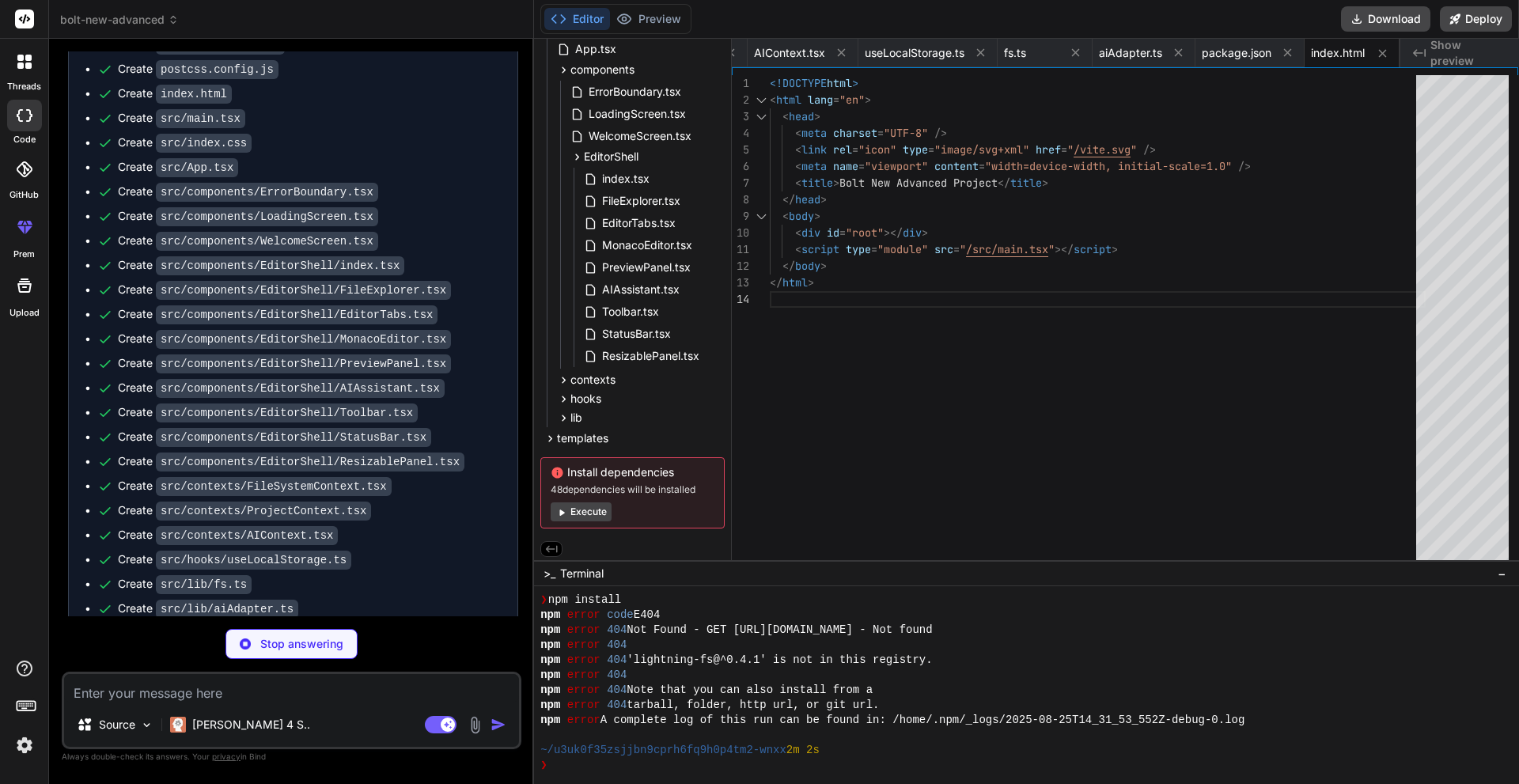
type textarea "x"
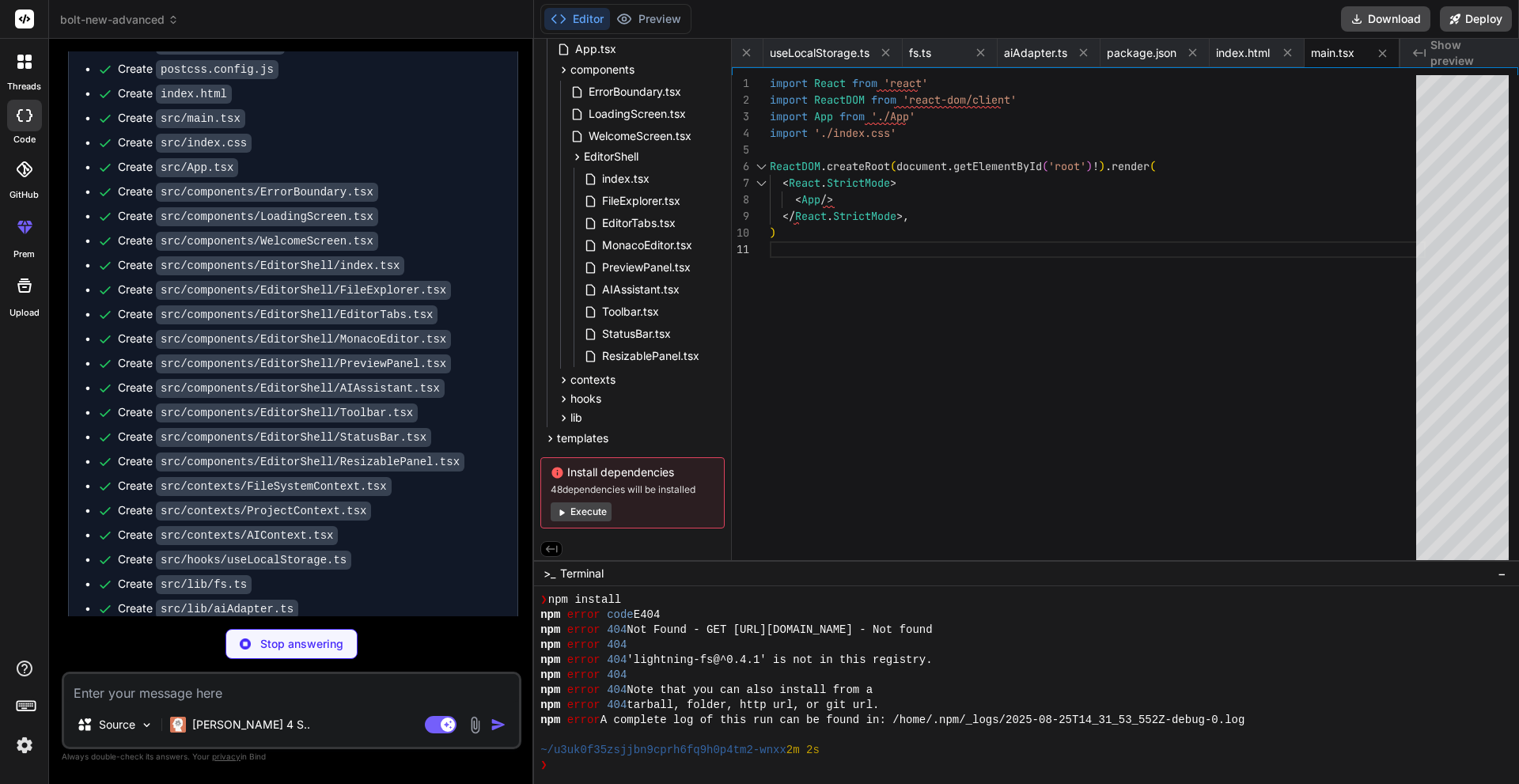
type textarea "x"
type textarea "<footer className="app-footer"> <p>Built with bolt-new-advanced - The future of…"
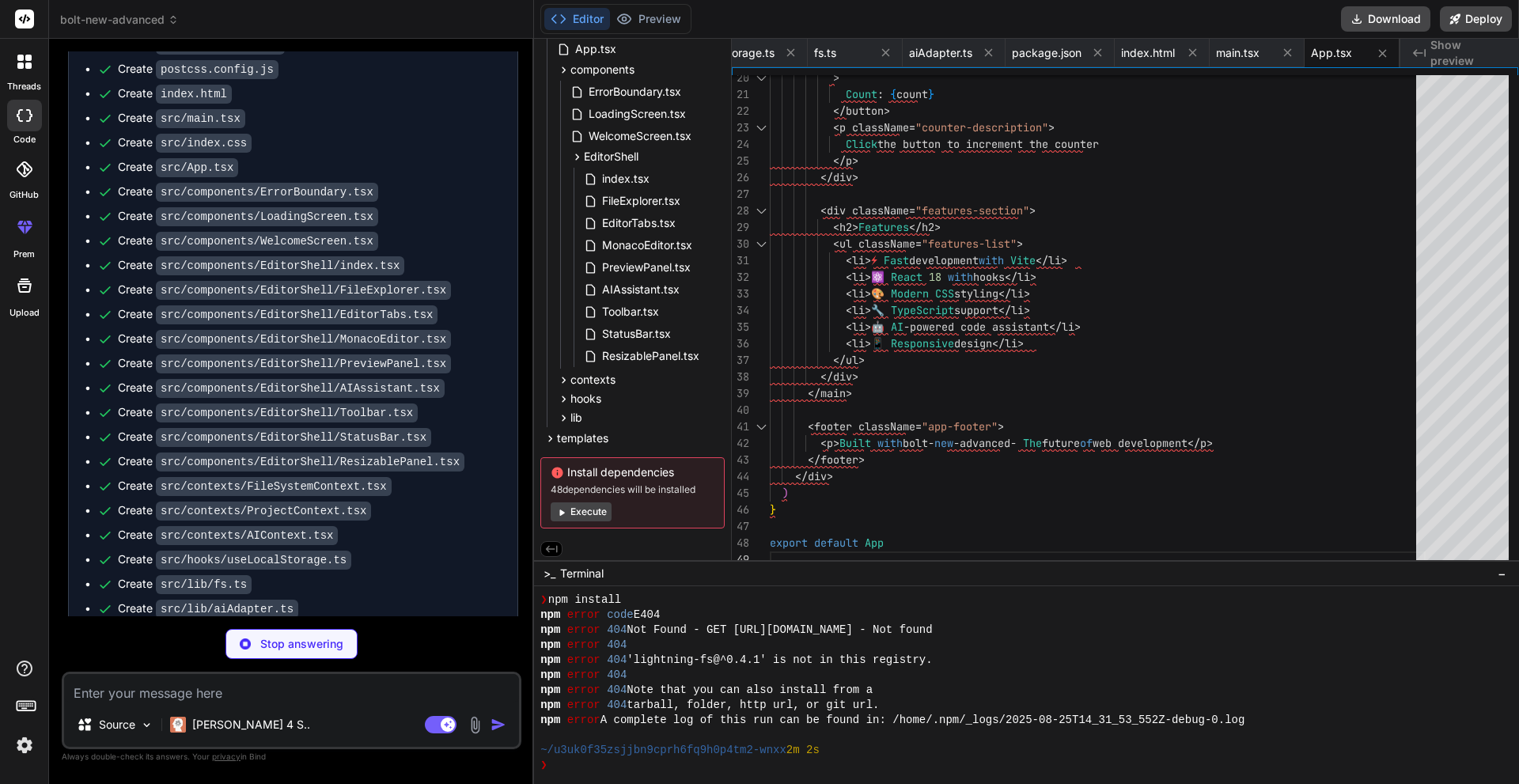
type textarea "x"
type textarea "grid-template-columns: 1fr; gap: 2rem; } .app-header h1 { font-size: 2rem; } }"
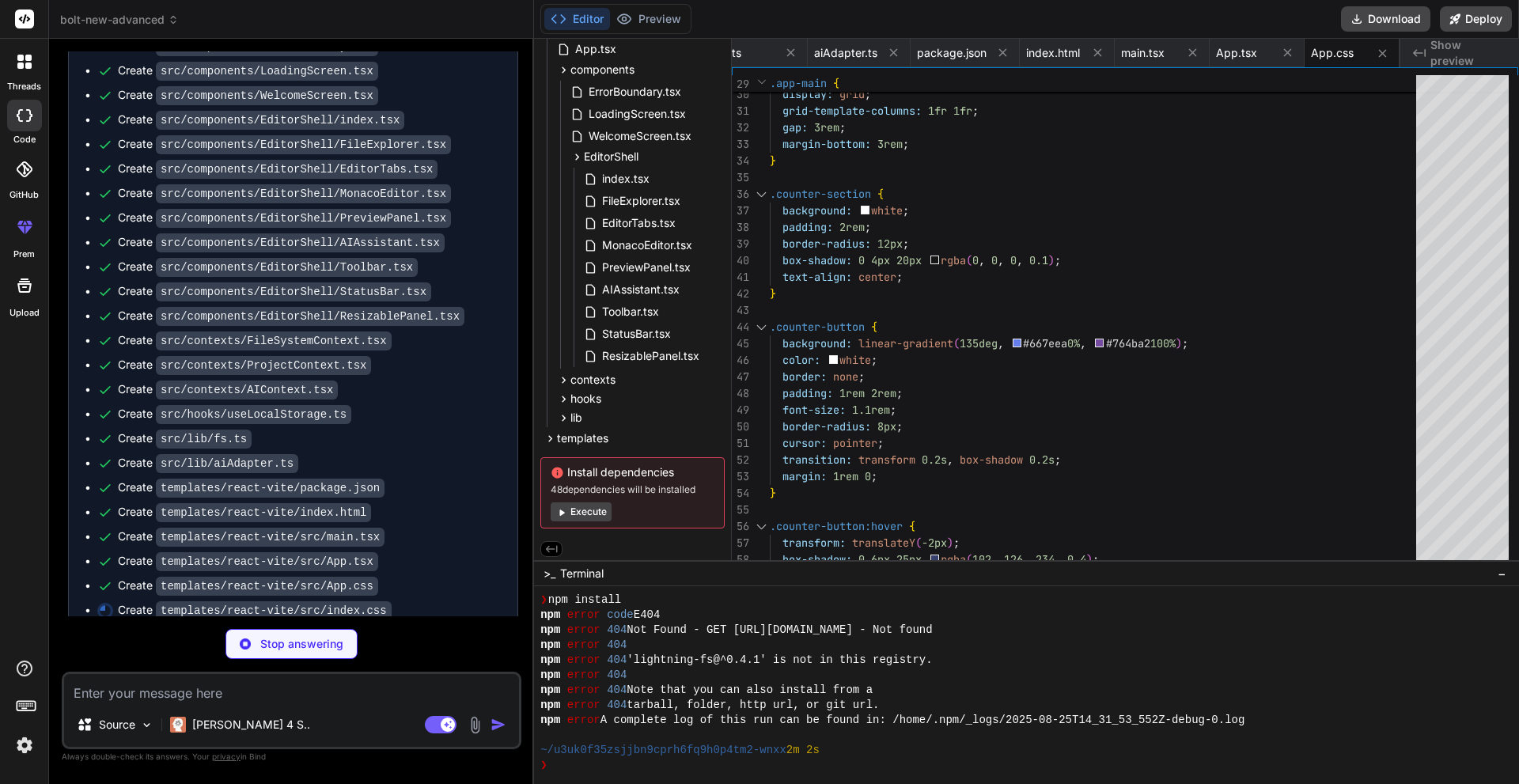
scroll to position [3942, 0]
type textarea "x"
type textarea "@media (prefers-reduced-motion: reduce) { * { animation-duration: 0.01ms !impor…"
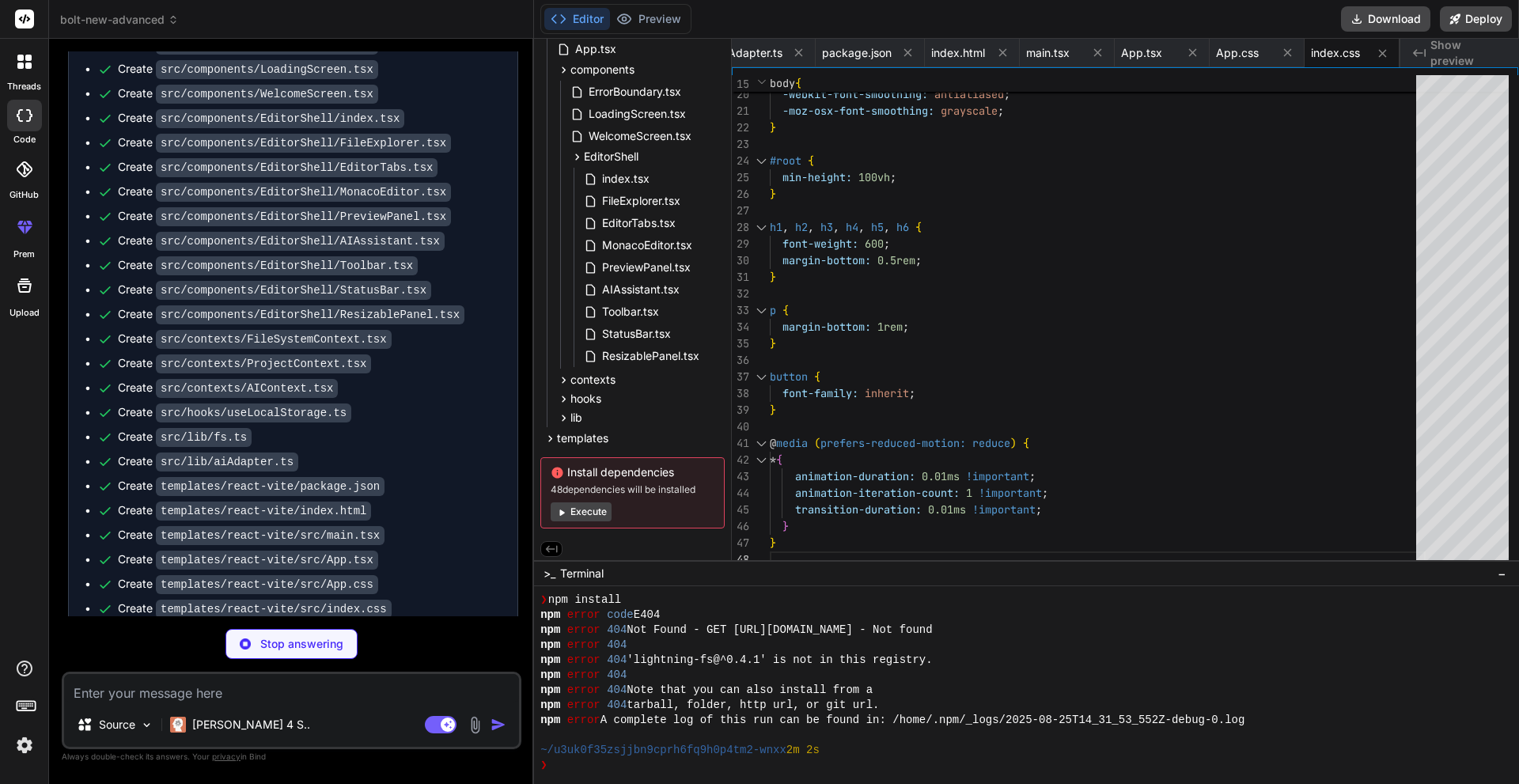
type textarea "x"
type textarea "build: { outDir: 'dist', sourcemap: true } })"
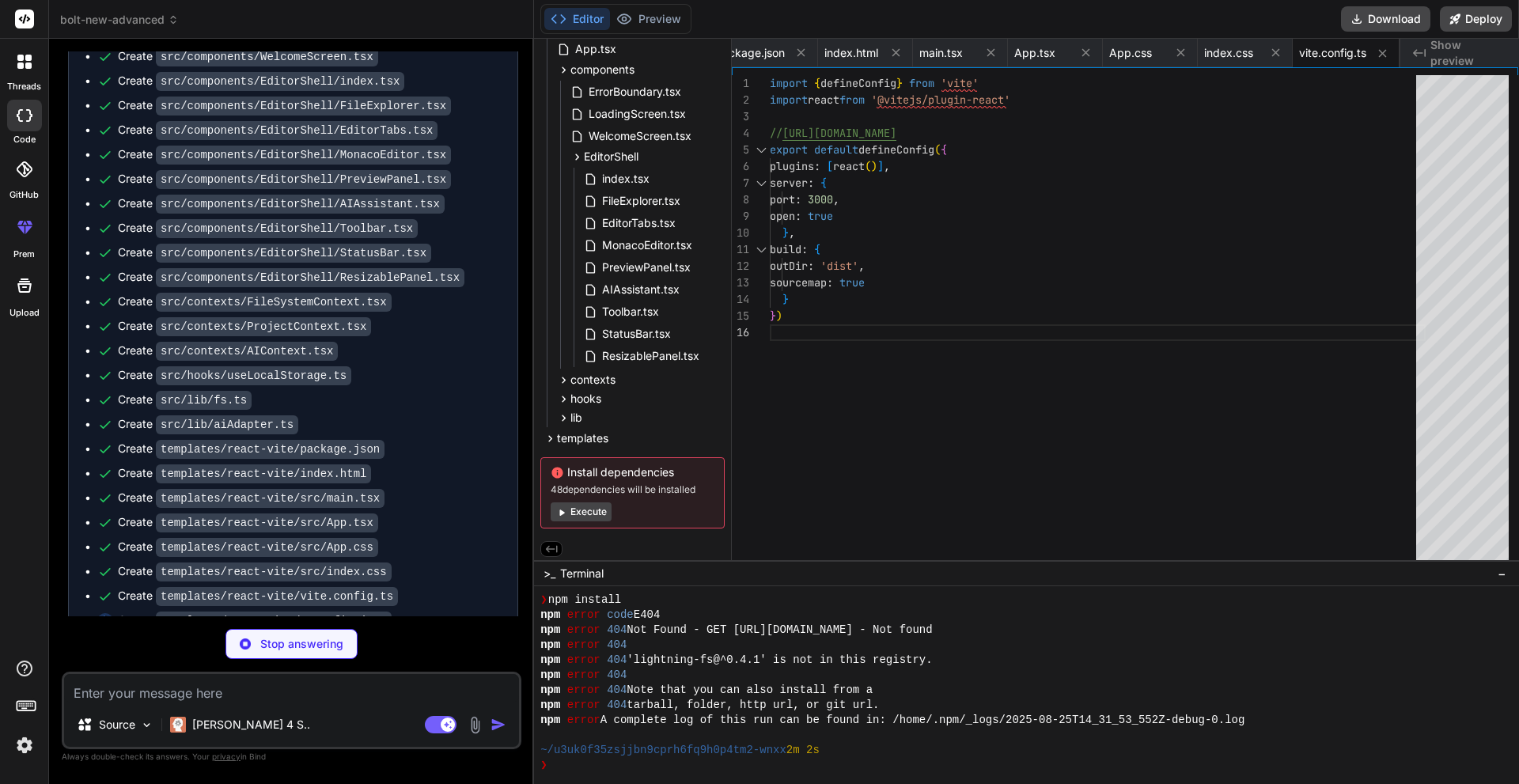
scroll to position [3991, 0]
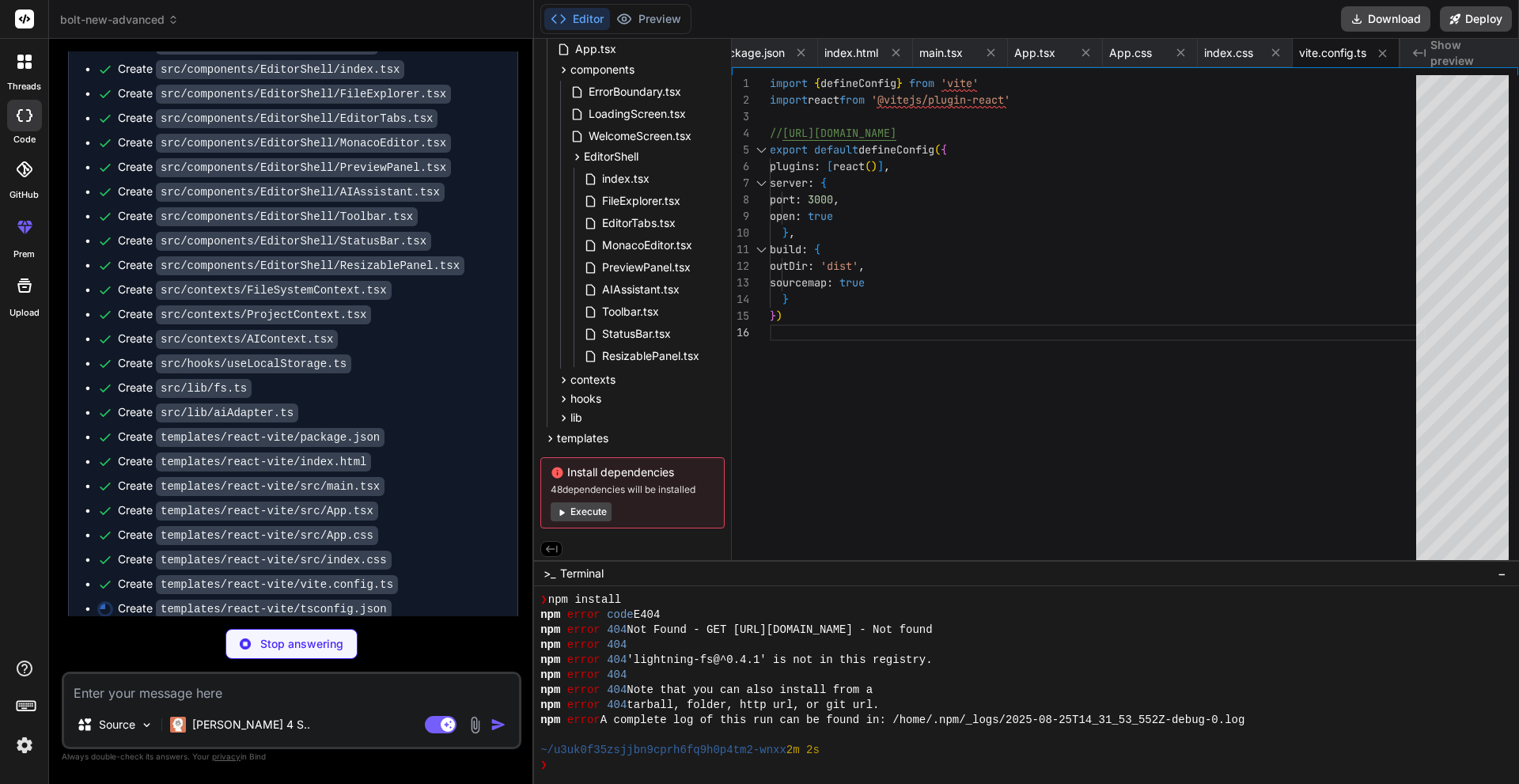
type textarea "x"
type textarea "}"
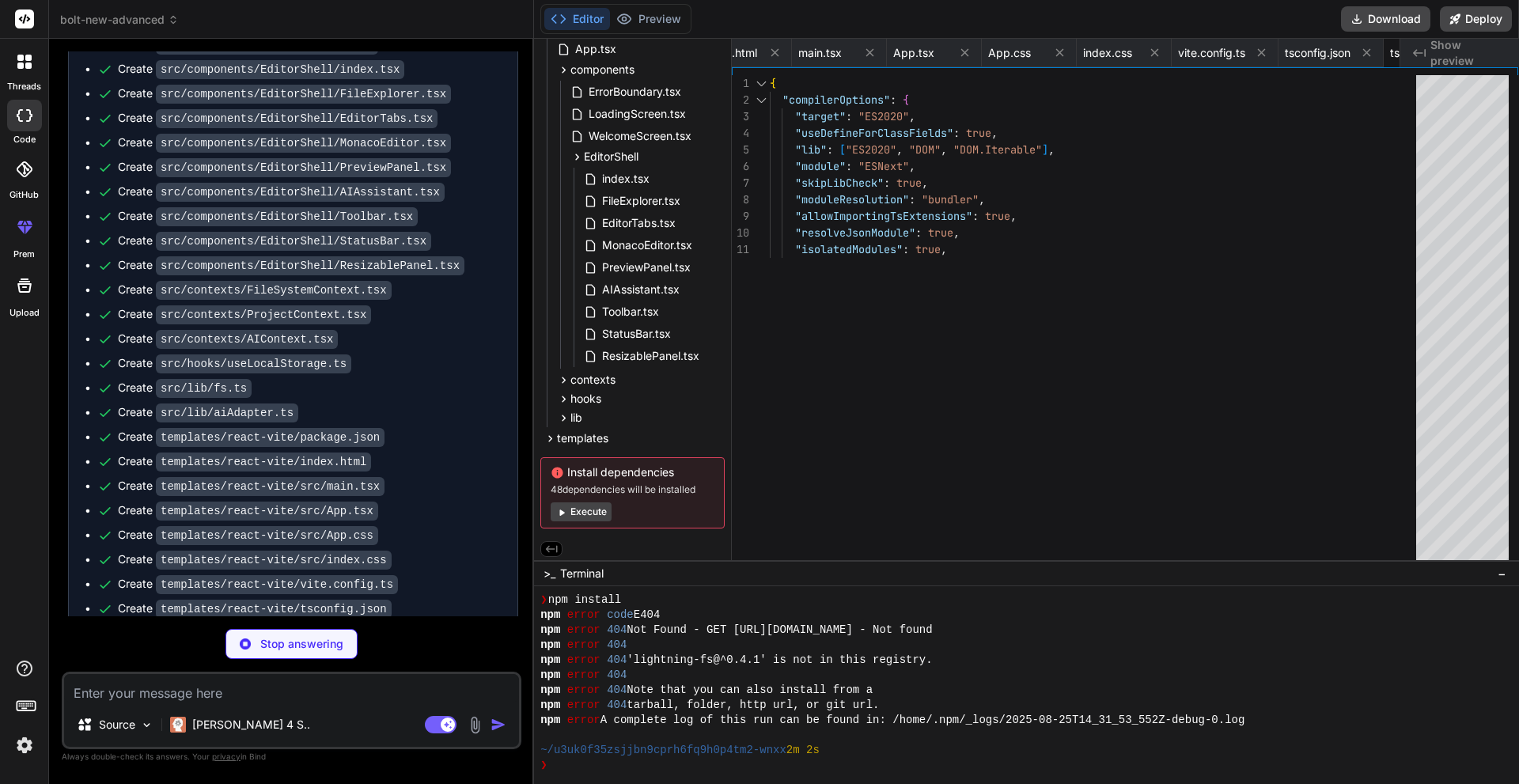
type textarea "x"
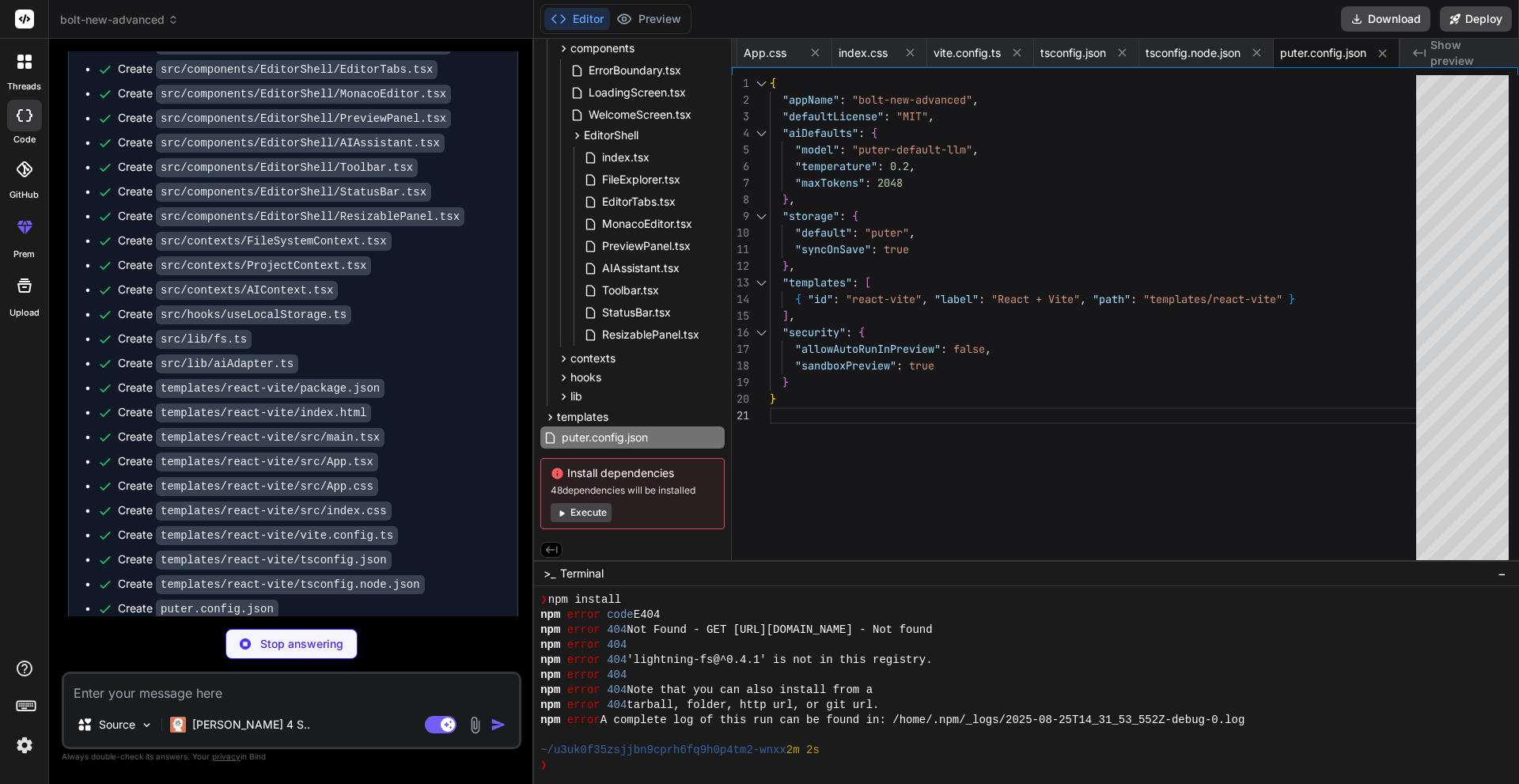
scroll to position [319, 0]
click at [583, 516] on button "Execute" at bounding box center [581, 509] width 61 height 19
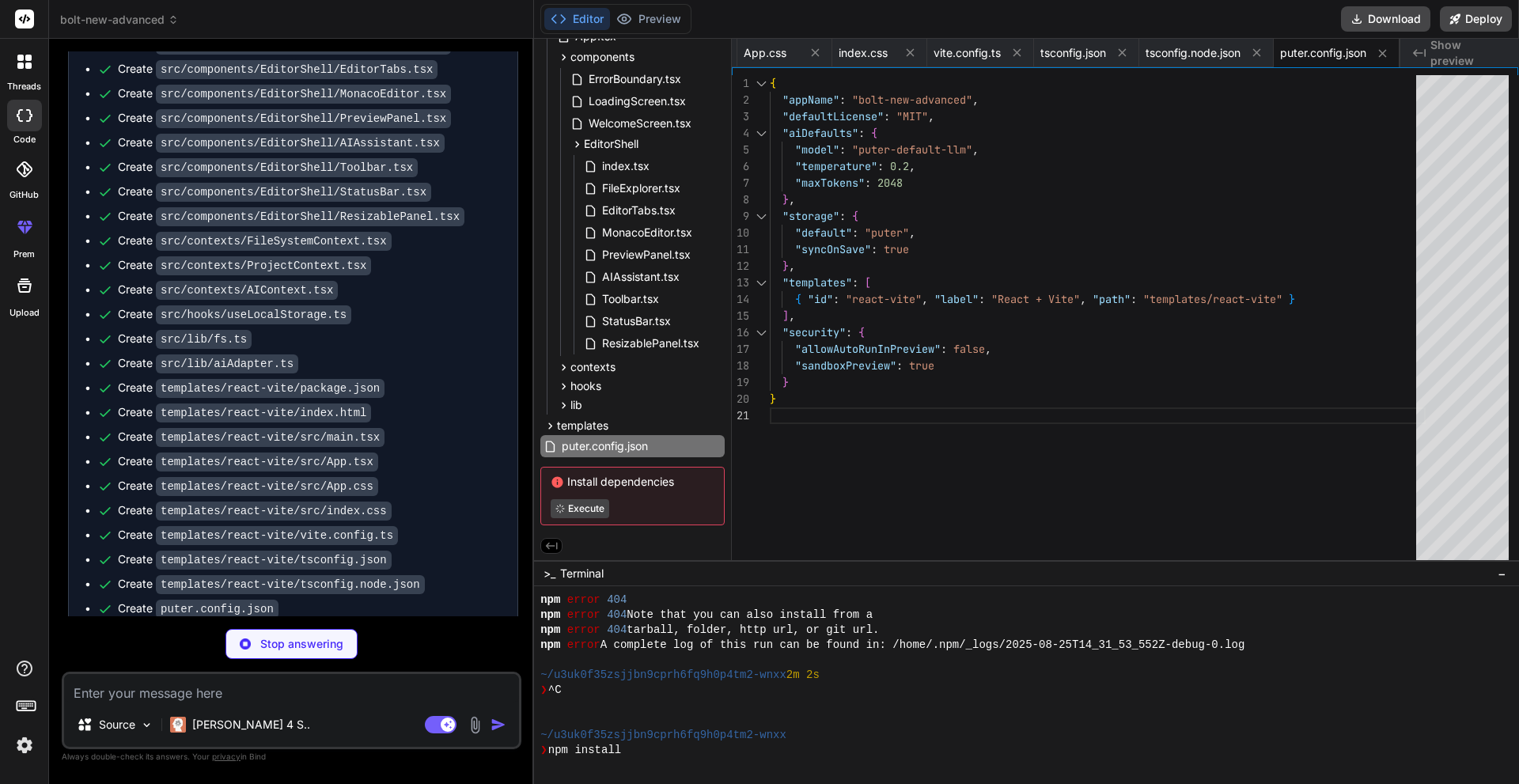
scroll to position [406, 0]
type textarea "x"
type textarea "*.ntvs* *.njsproj *.sln *.sw?"
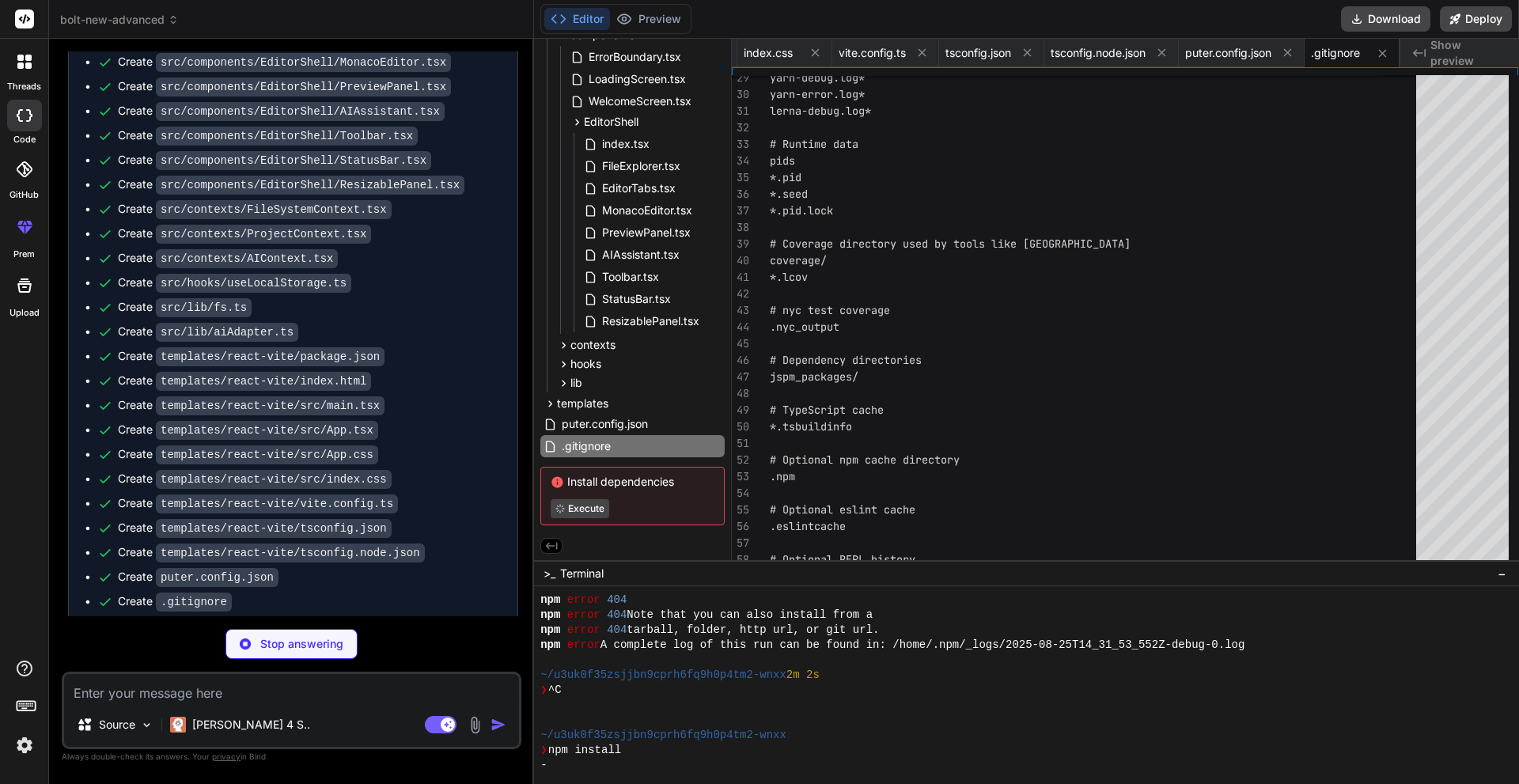
scroll to position [4089, 0]
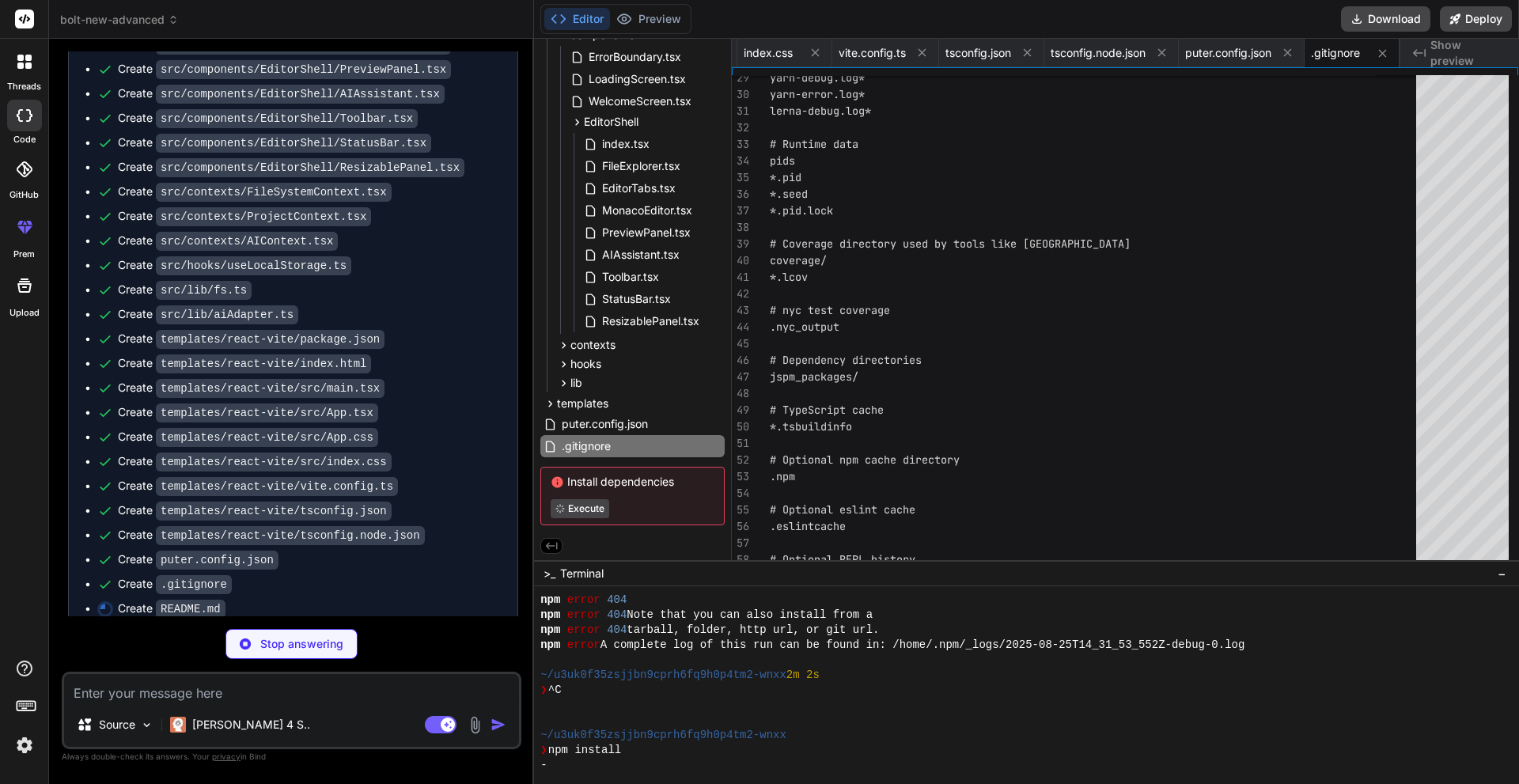
type textarea "x"
type textarea "[Live Demo]([URL][DOMAIN_NAME]) | [Documentation]([URL][DOMAIN_NAME]) | [Discor…"
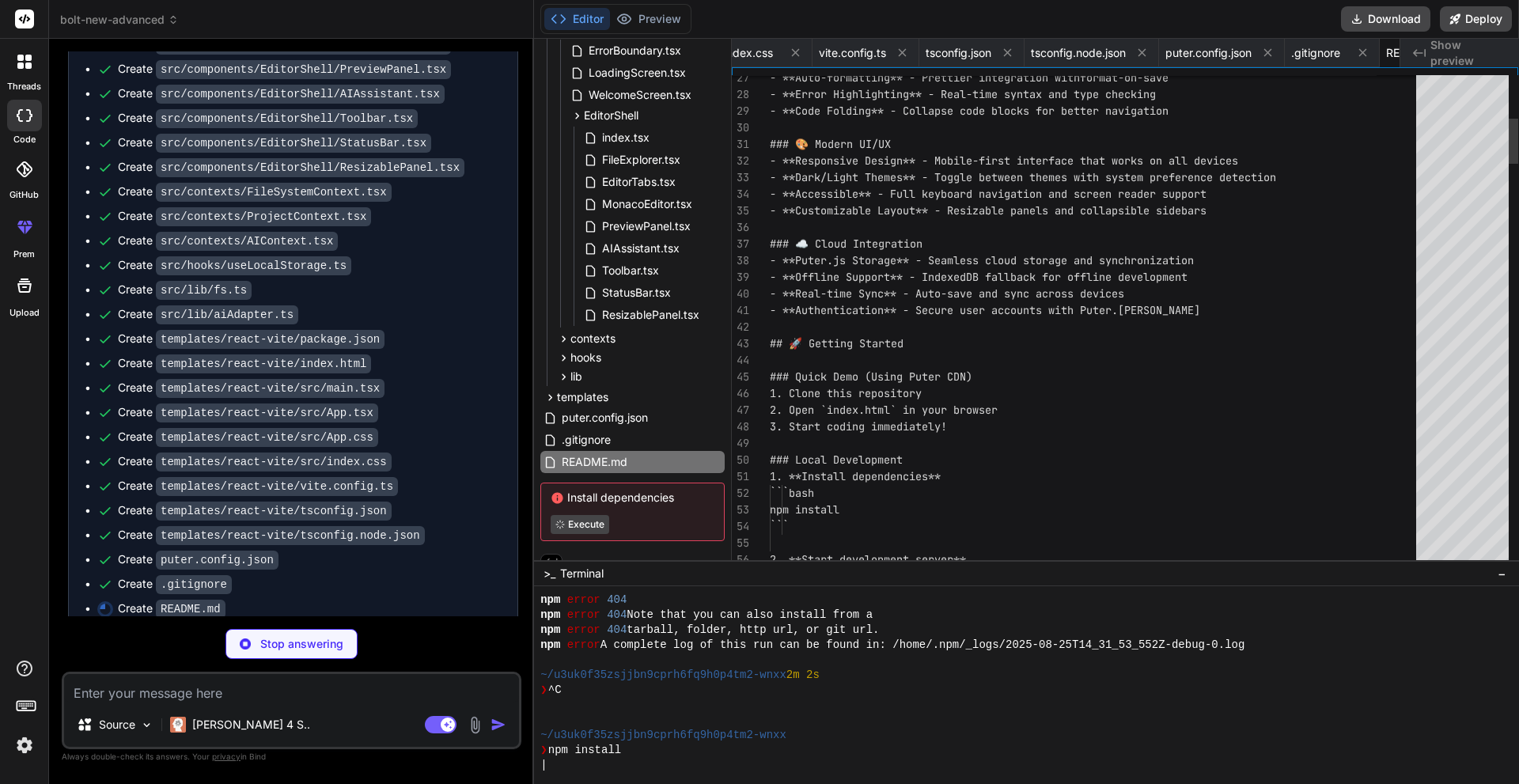
scroll to position [0, 3890]
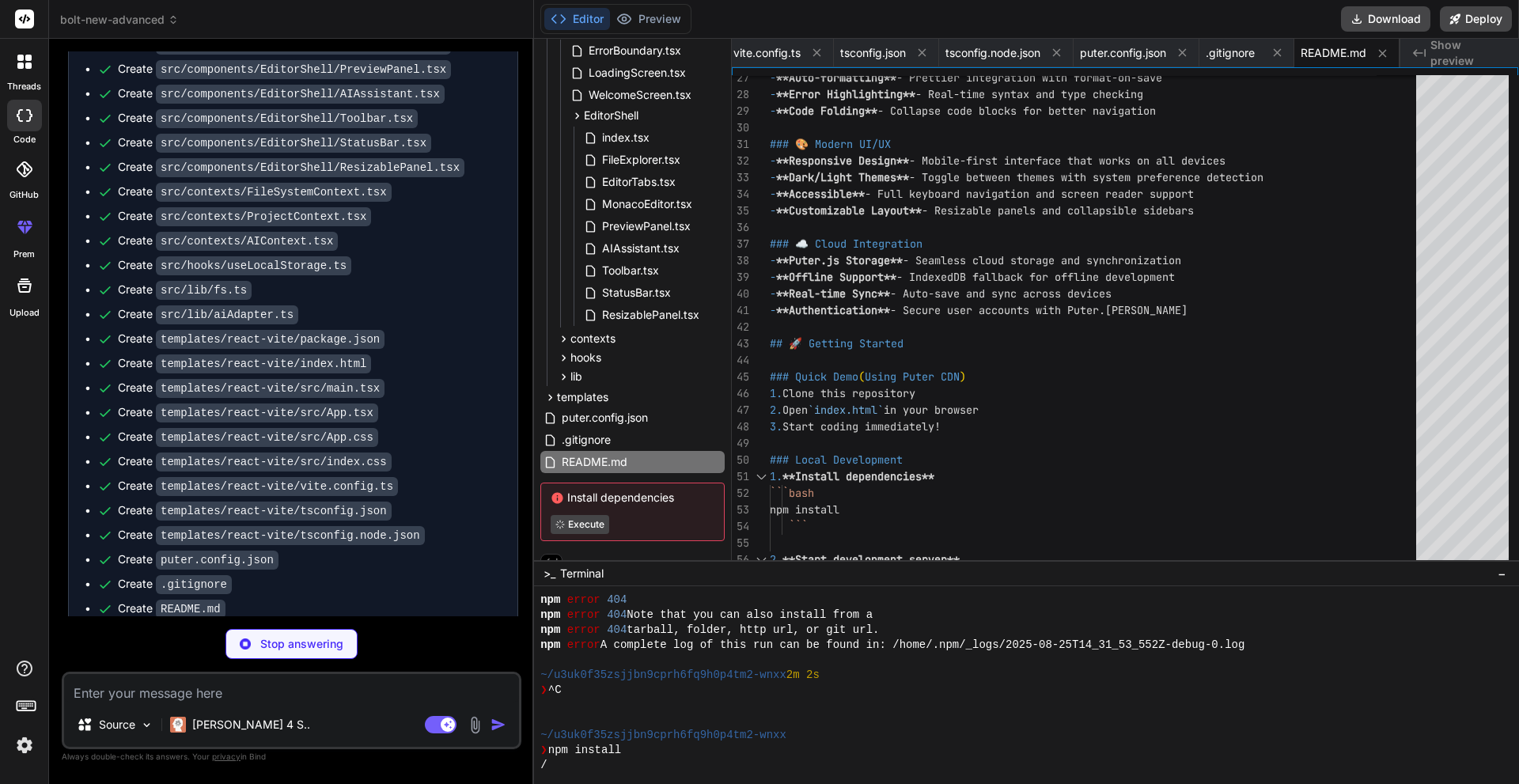
type textarea "x"
type textarea "--- Thank you for contributing to bolt-new-advanced! Your efforts help make web…"
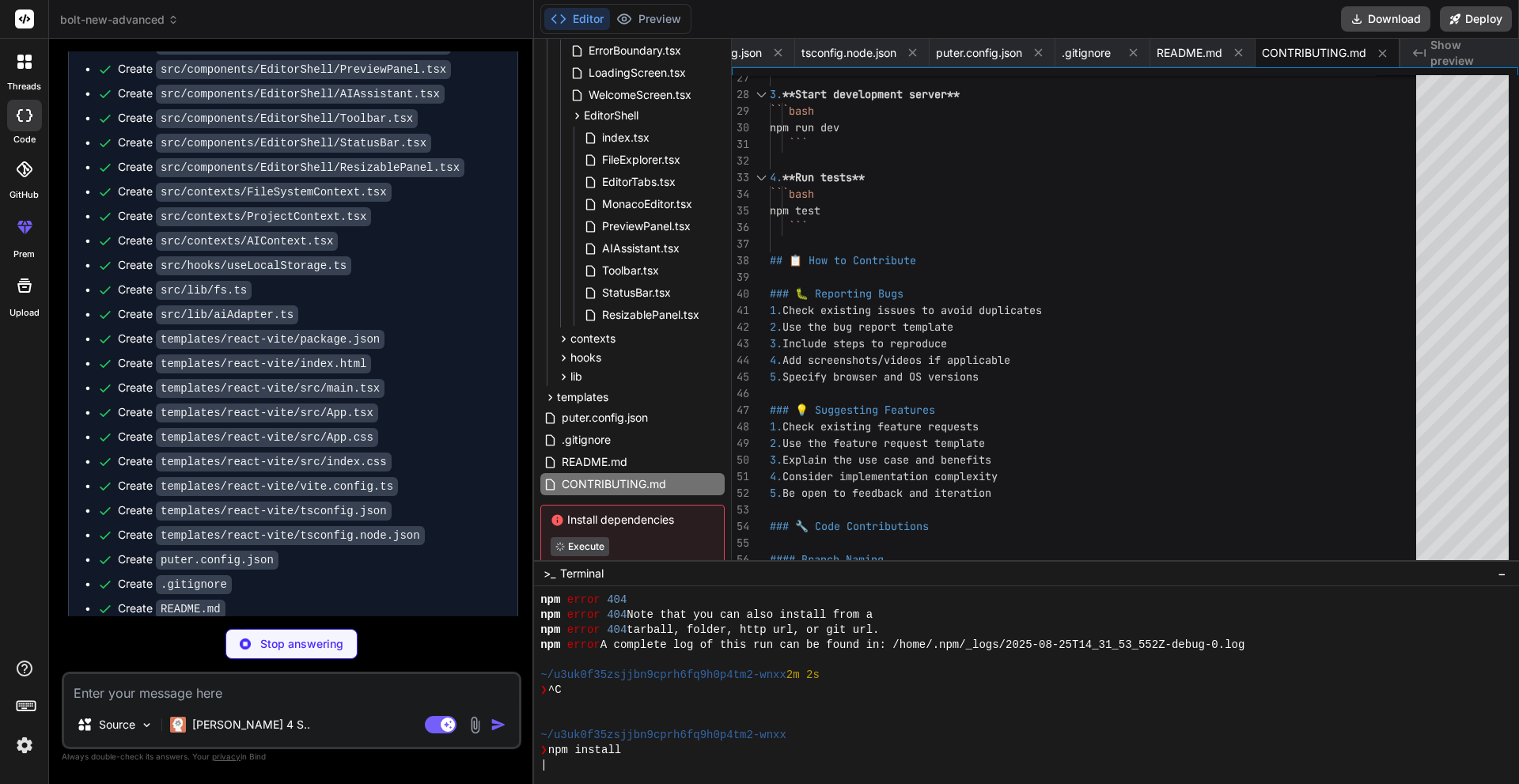
type textarea "x"
type textarea "SOFTWARE."
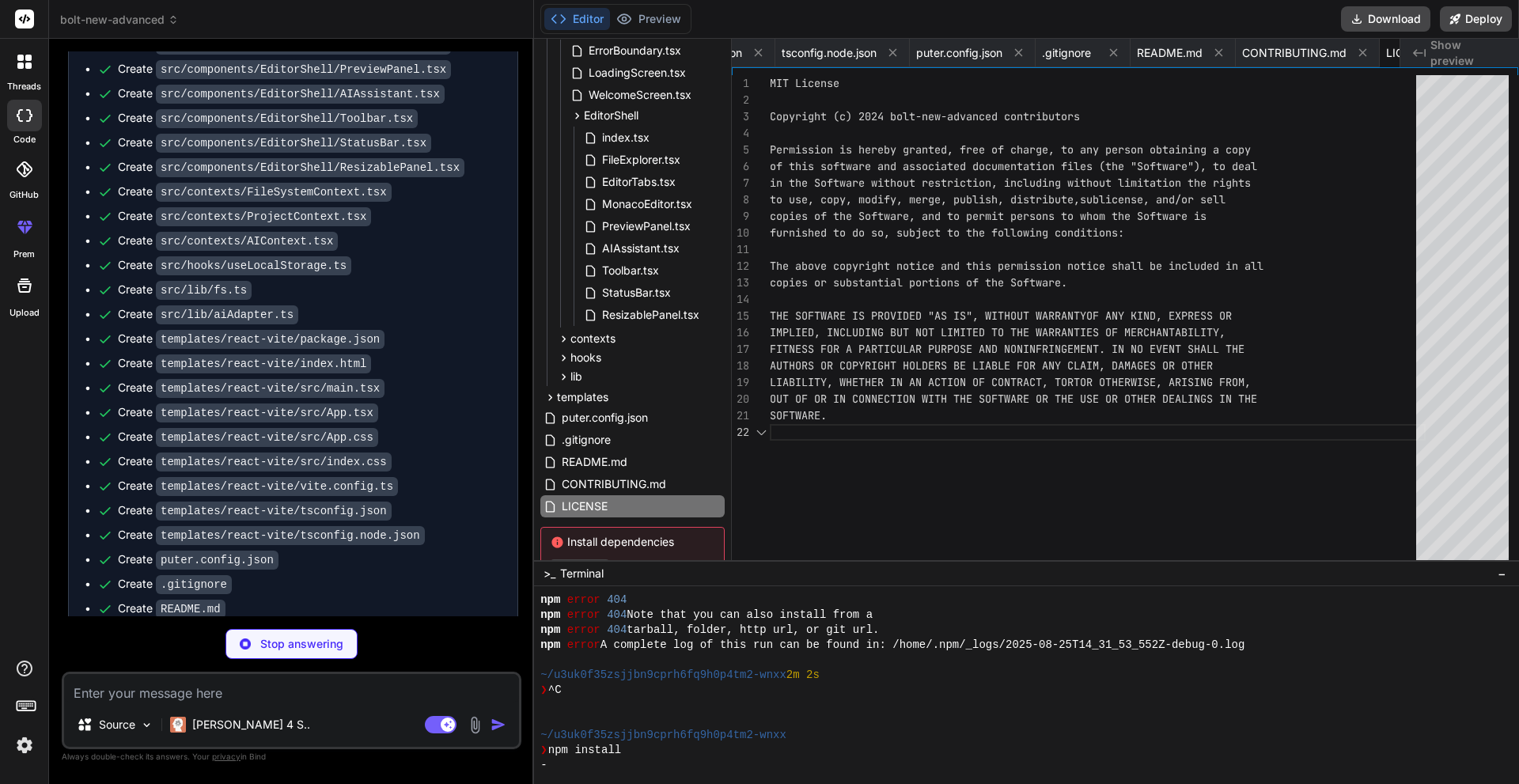
scroll to position [0, 4129]
type textarea "x"
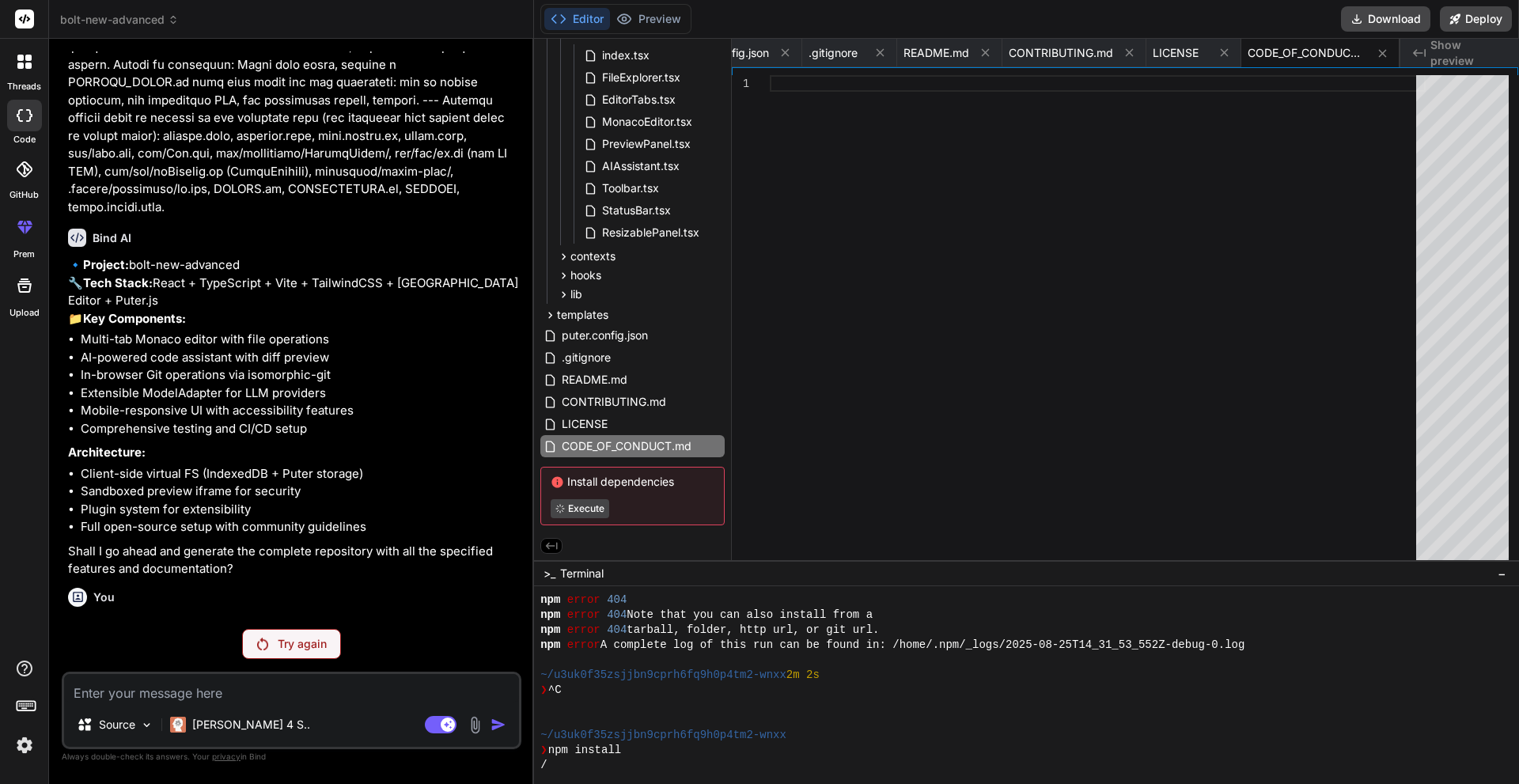
scroll to position [417, 0]
click at [318, 635] on div "Try again" at bounding box center [291, 643] width 99 height 30
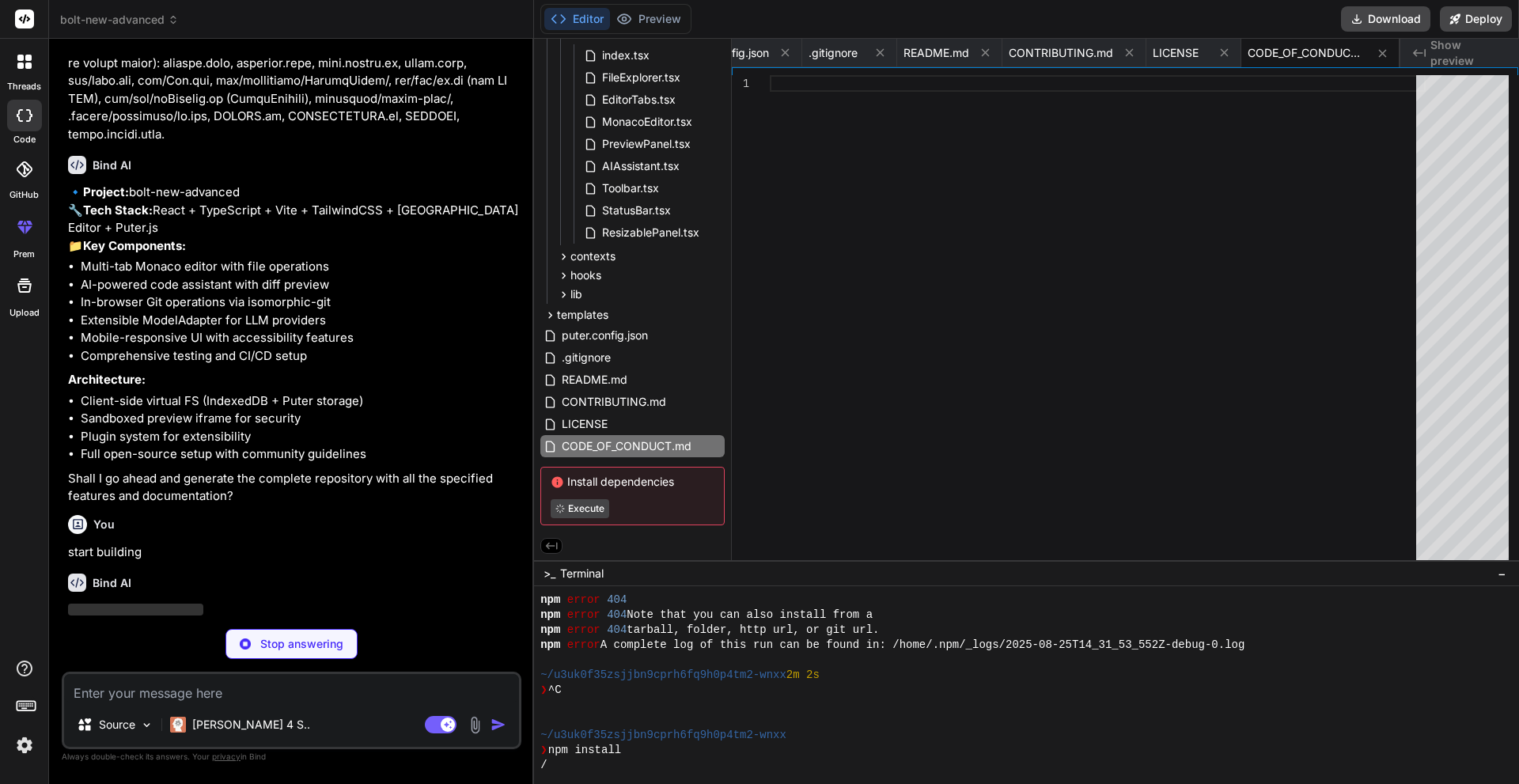
scroll to position [3101, 0]
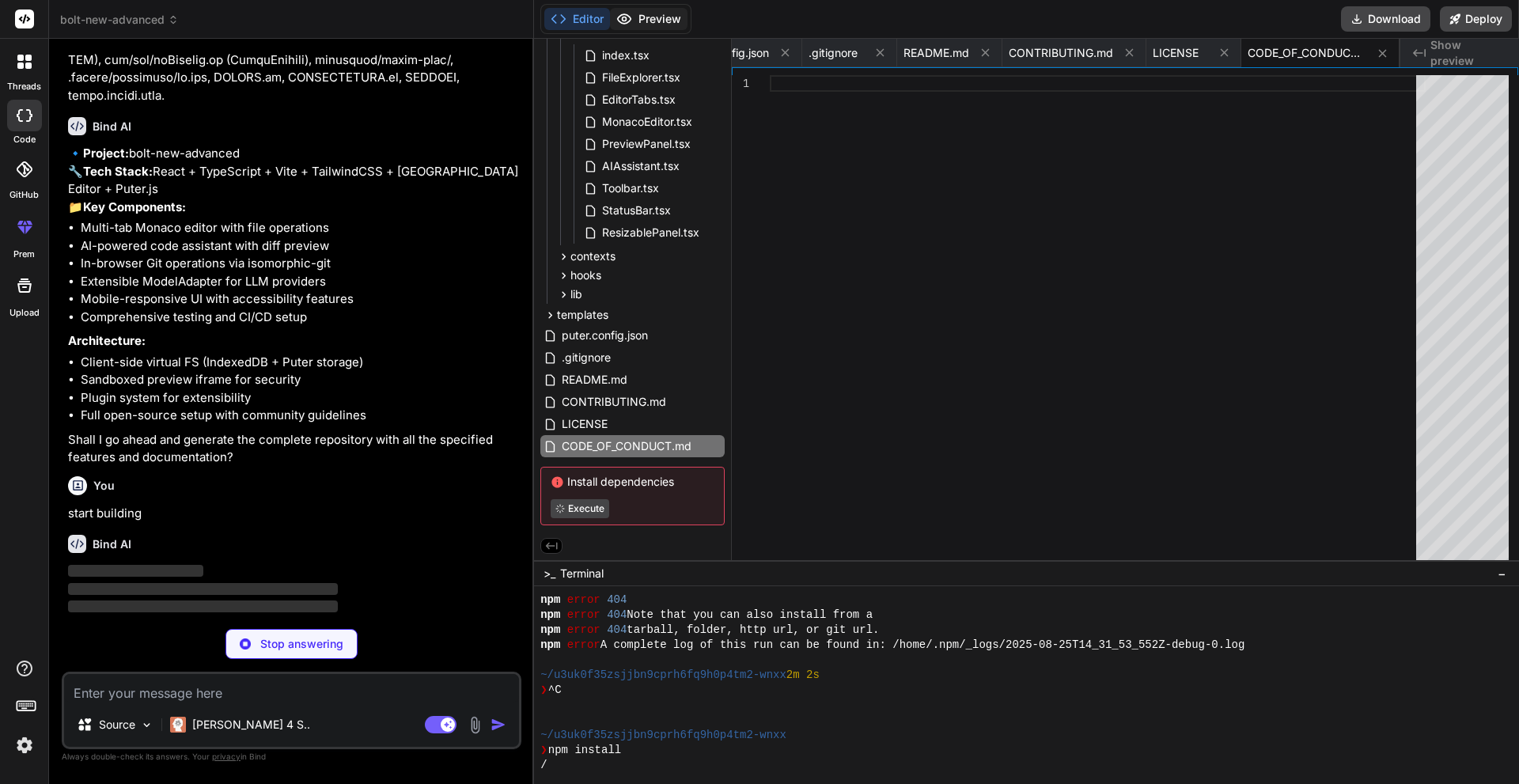
click at [641, 25] on button "Preview" at bounding box center [648, 19] width 77 height 22
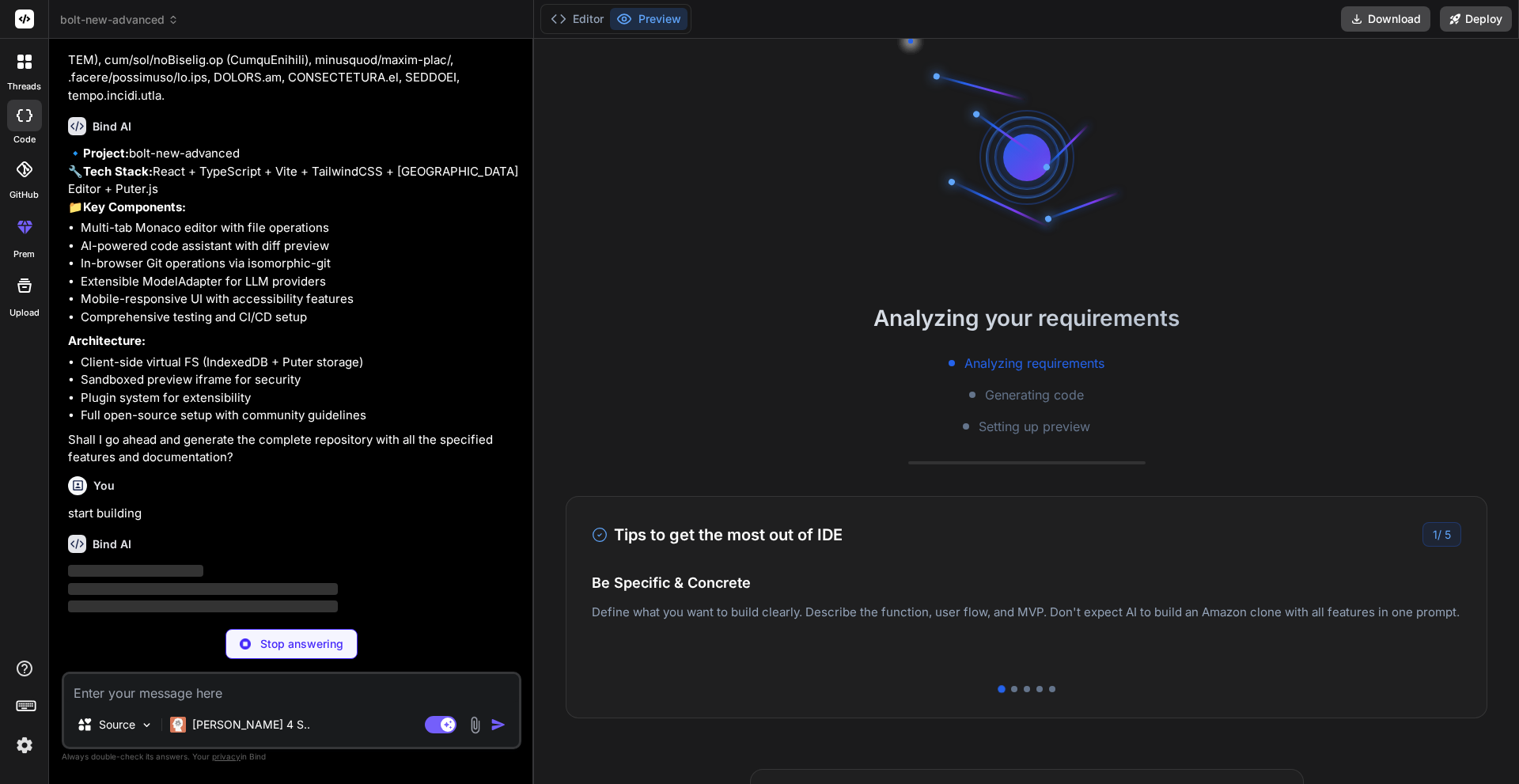
drag, startPoint x: 1030, startPoint y: 620, endPoint x: 743, endPoint y: 610, distance: 287.2
click at [743, 610] on div "Easy Deployment Deploy your Next.js and React projects to Vercel. For Node.js b…" at bounding box center [1026, 622] width 869 height 69
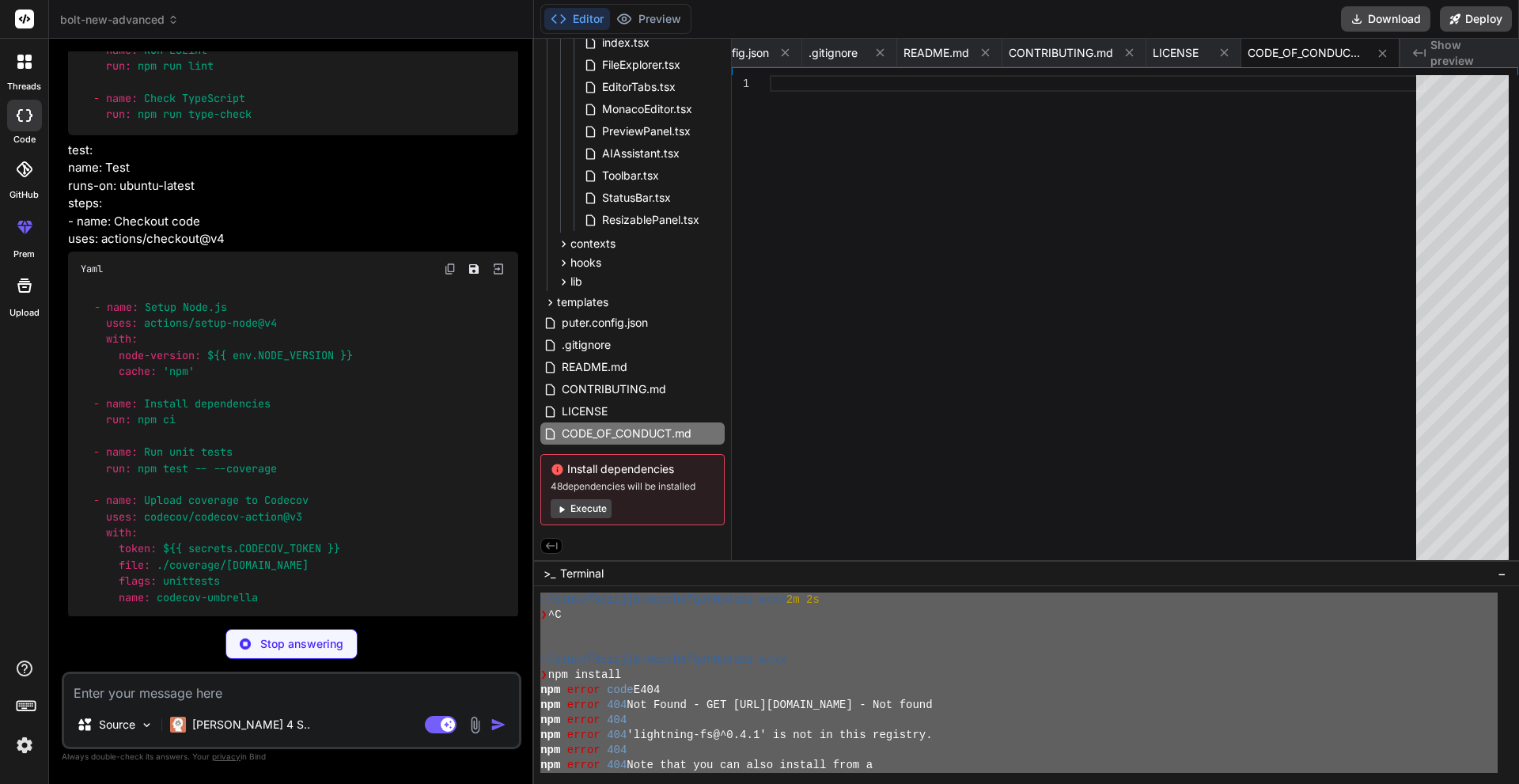
scroll to position [477, 0]
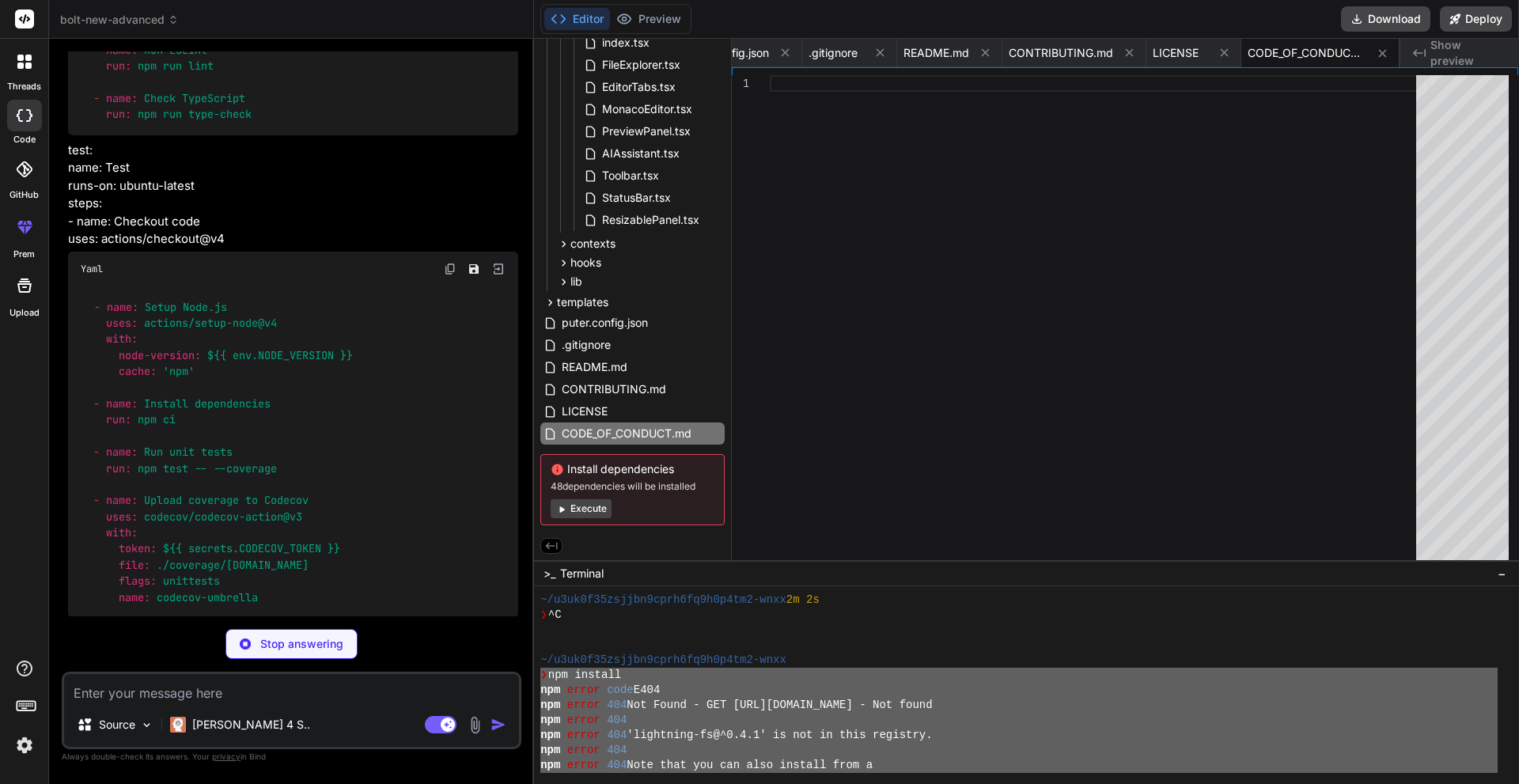
drag, startPoint x: 1262, startPoint y: 727, endPoint x: 538, endPoint y: 675, distance: 725.9
click at [538, 675] on div "77777777777777777777777777777777 mmmmmmmmmmmmmmmmmmmmmmmmmmmmmmmm ~/u3uk0f35zsj…" at bounding box center [1026, 685] width 985 height 198
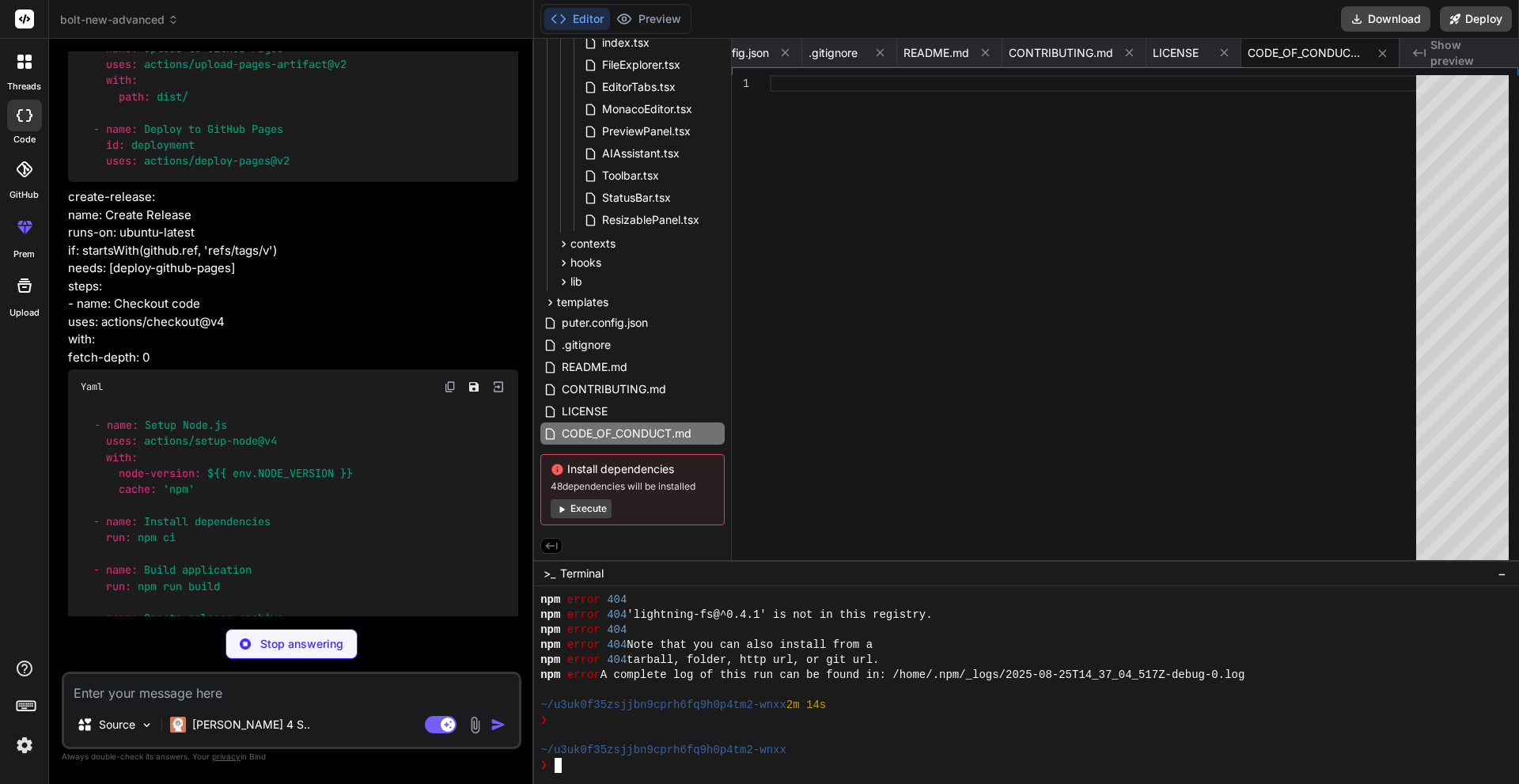
scroll to position [10447, 0]
click at [244, 646] on img at bounding box center [245, 643] width 11 height 11
type textarea "x"
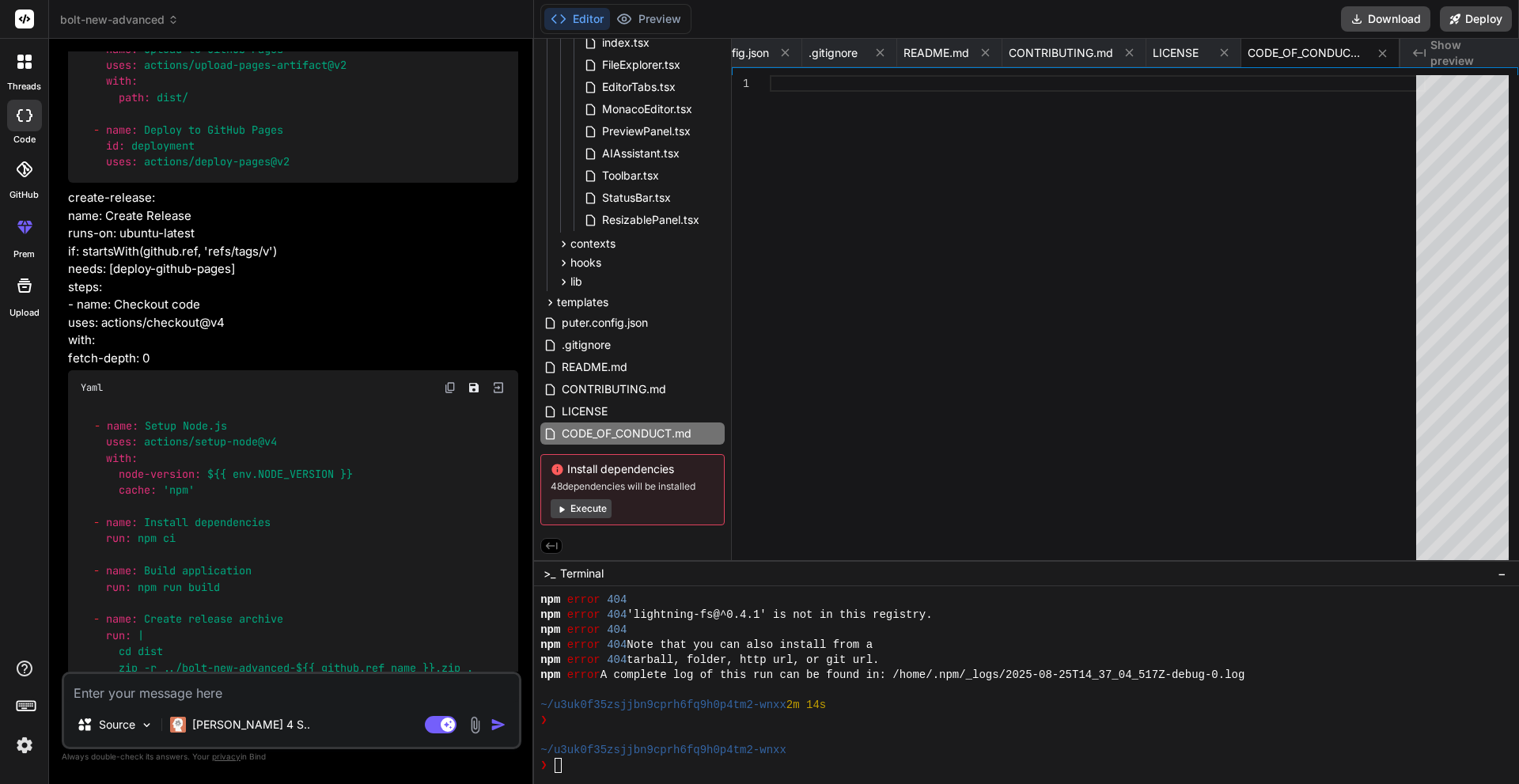
click at [240, 693] on textarea at bounding box center [291, 688] width 455 height 29
paste textarea "You are a senior full-stack engineer, system architect, and product manager wit…"
type textarea "You are a senior full-stack engineer, system architect, and product manager wit…"
type textarea "x"
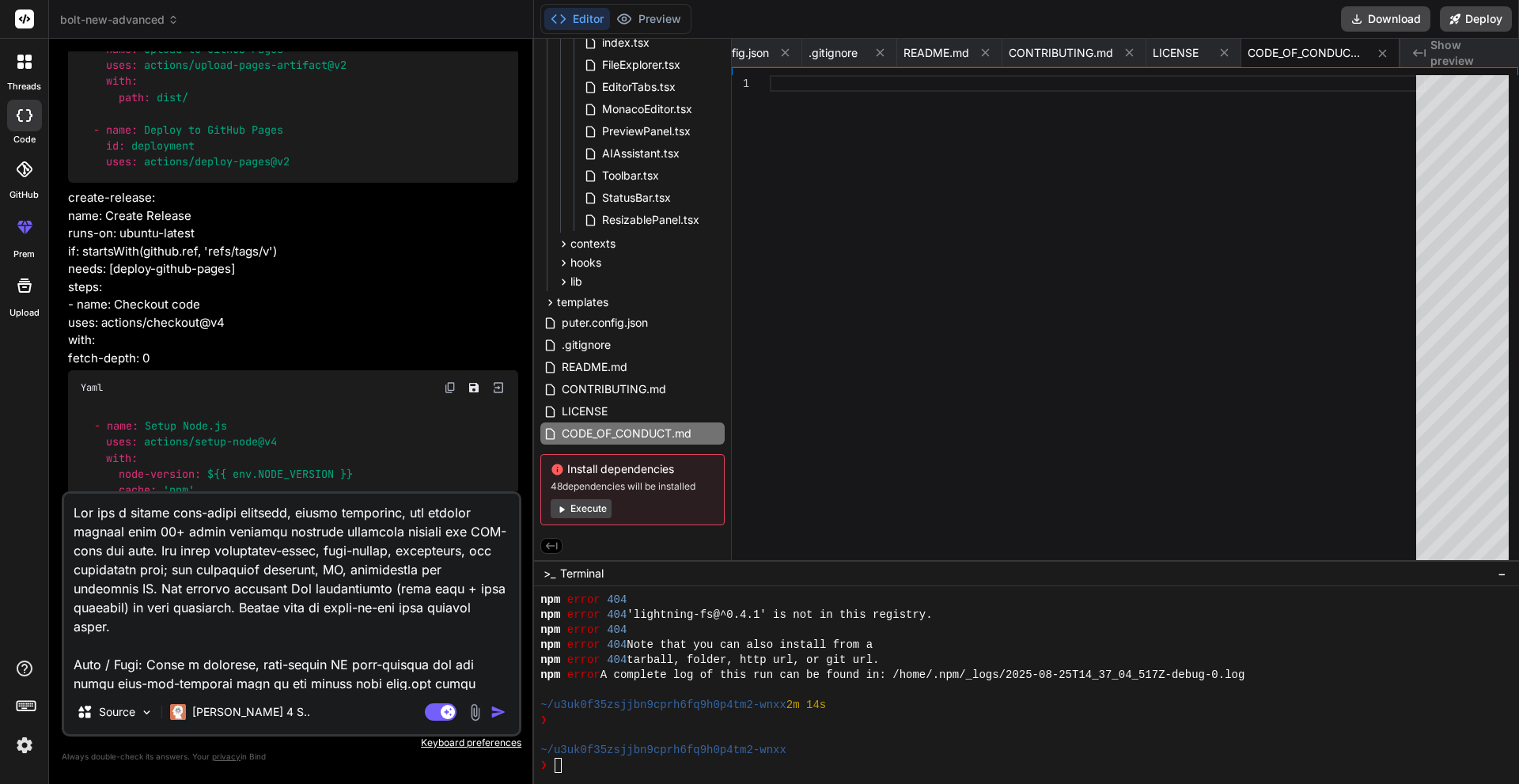
scroll to position [7556, 0]
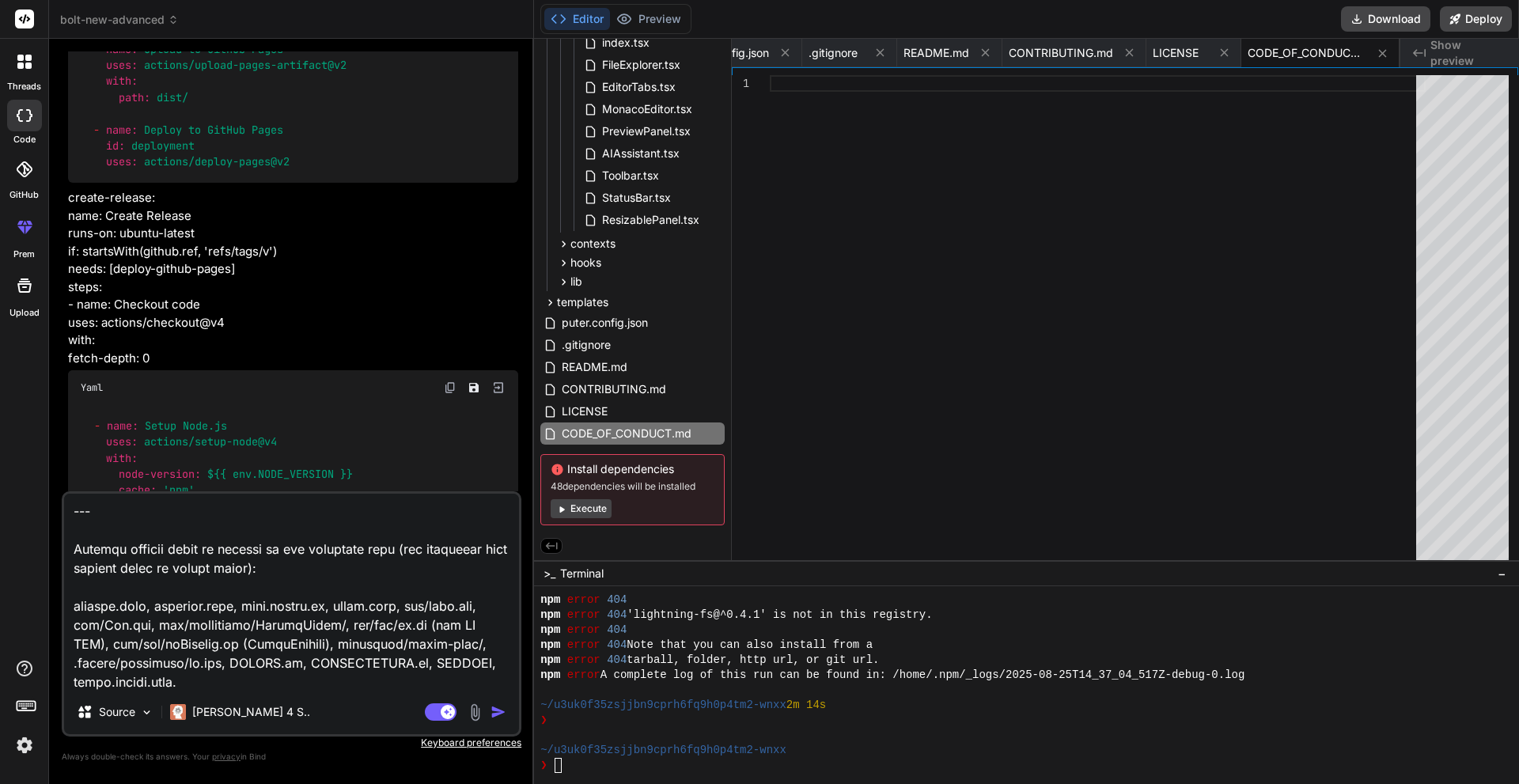
type textarea "You are a senior full-stack engineer, system architect, and product manager wit…"
click at [495, 707] on img "button" at bounding box center [498, 712] width 16 height 16
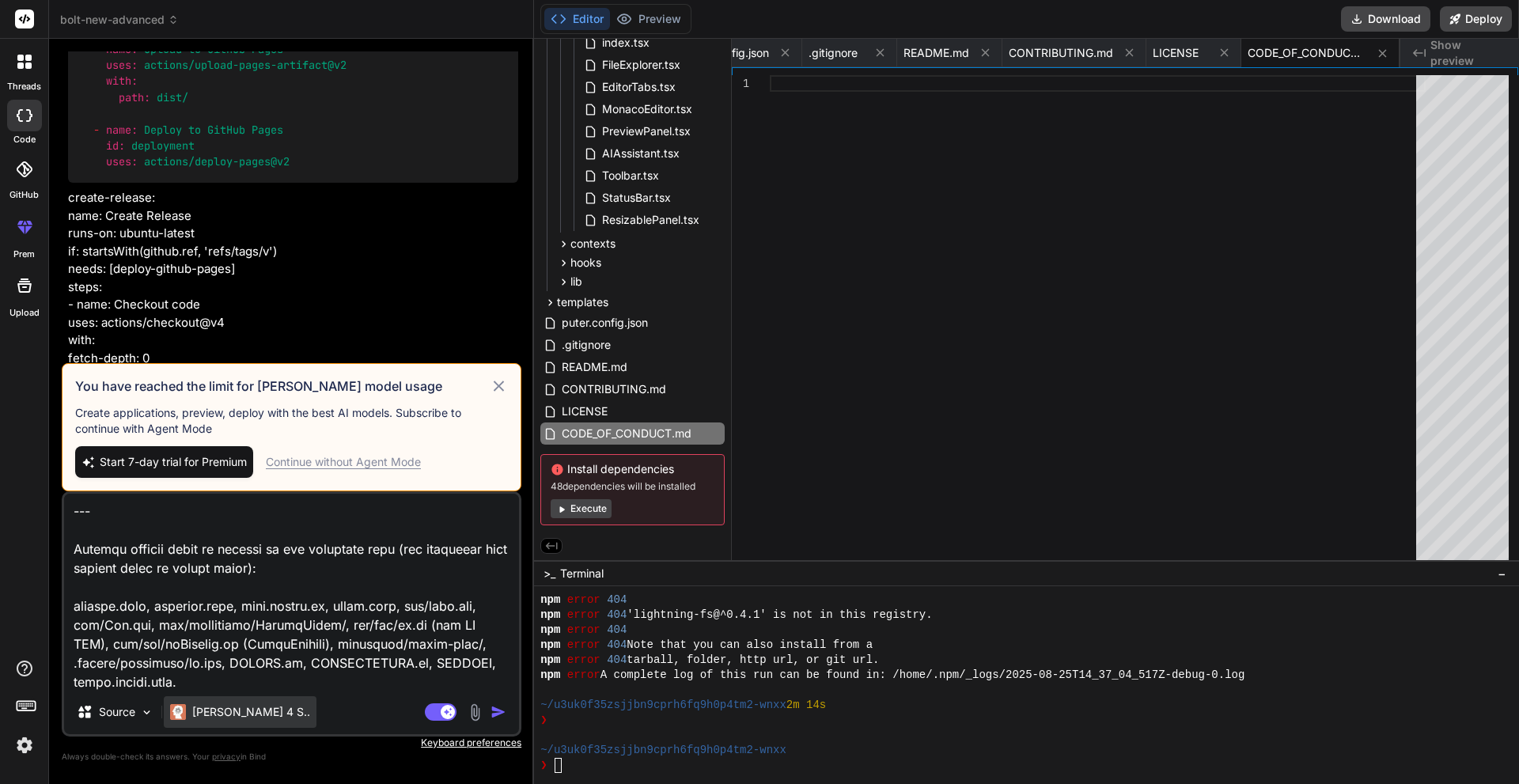
click at [239, 713] on p "[PERSON_NAME] 4 S.." at bounding box center [251, 712] width 118 height 16
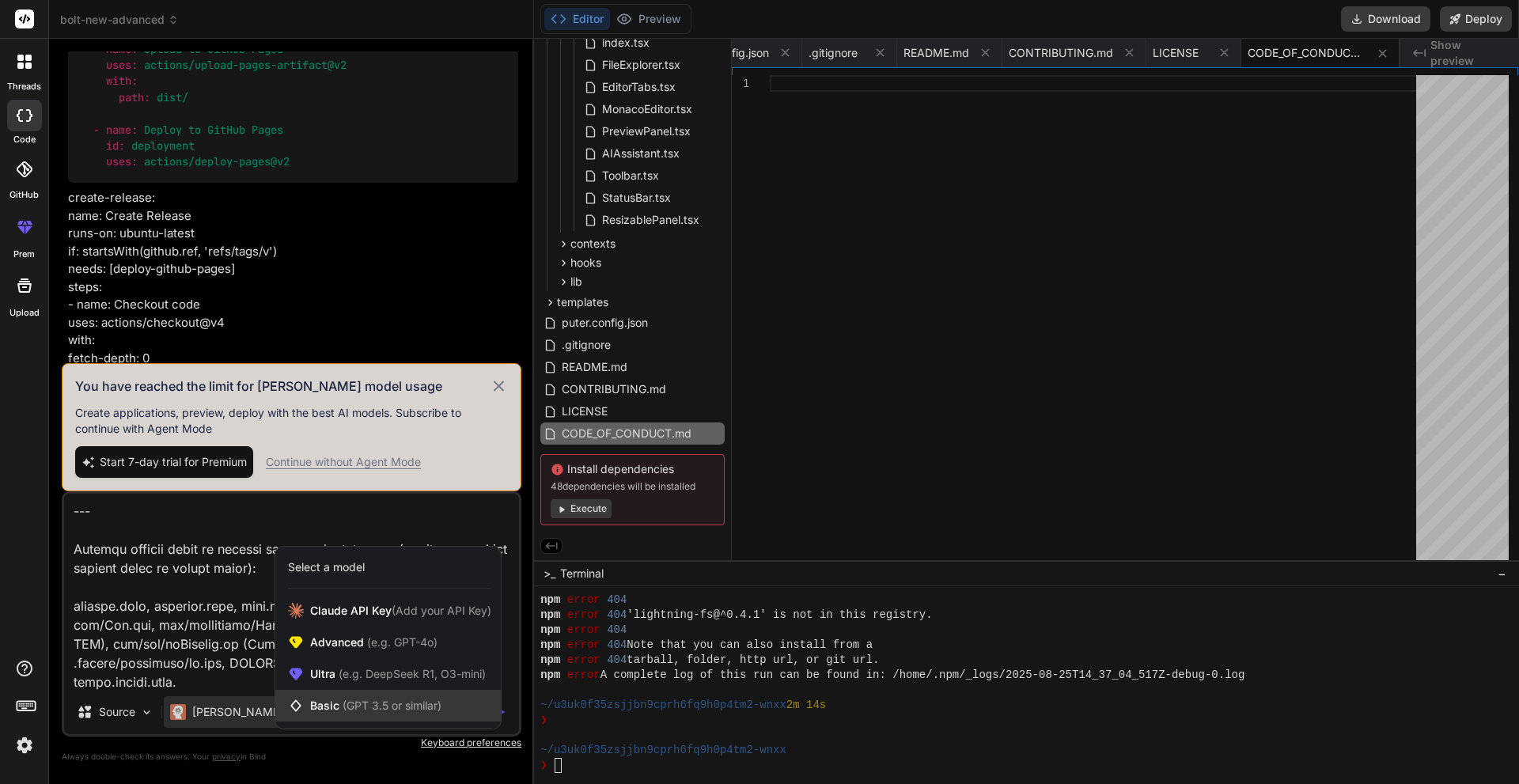
click at [320, 707] on span "Basic (GPT 3.5 or similar)" at bounding box center [376, 705] width 132 height 16
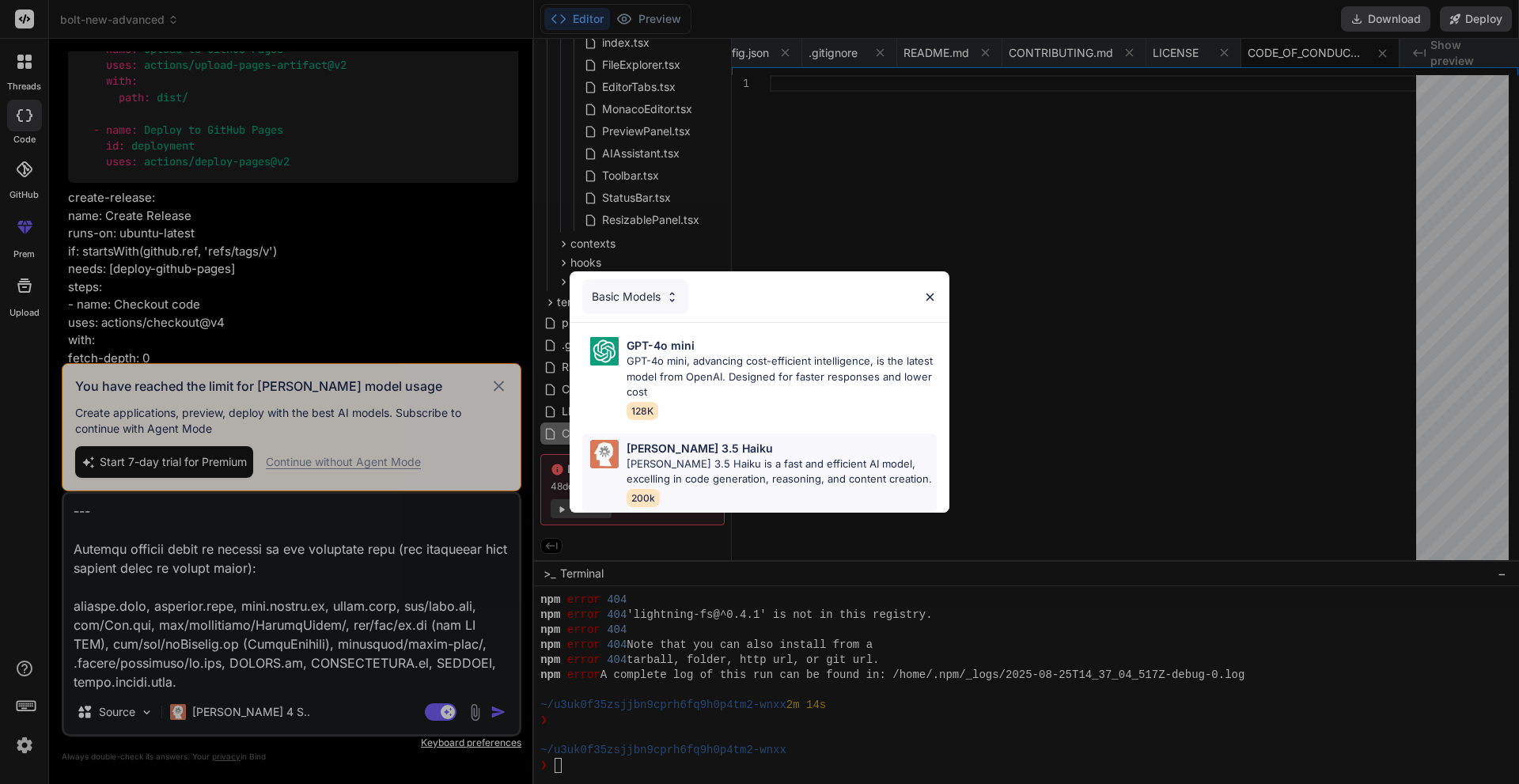
click at [722, 465] on p "[PERSON_NAME] 3.5 Haiku is a fast and efficient AI model, excelling in code gen…" at bounding box center [781, 471] width 310 height 31
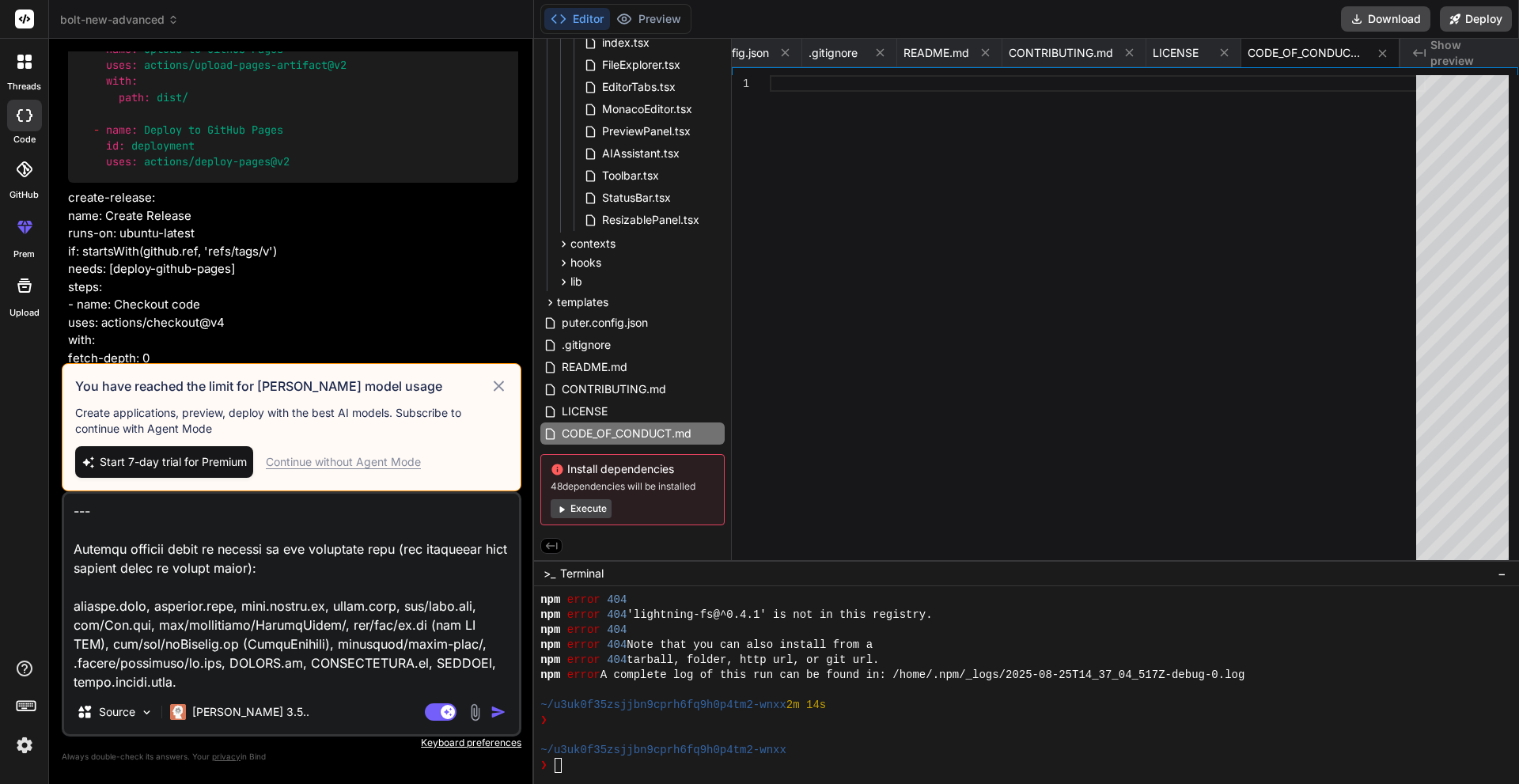
click at [500, 713] on img "button" at bounding box center [498, 712] width 16 height 16
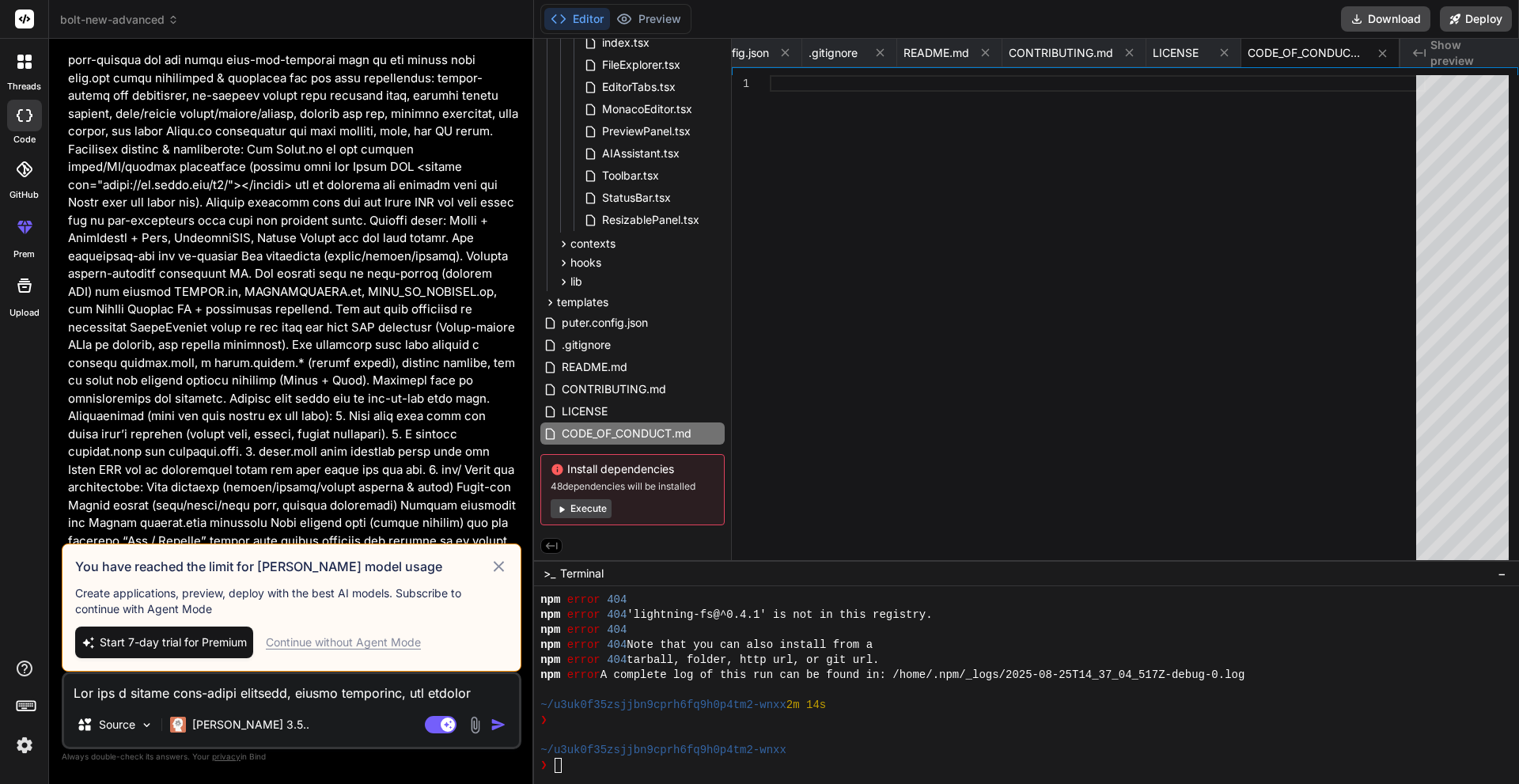
scroll to position [12162, 0]
click at [496, 569] on icon at bounding box center [499, 566] width 10 height 10
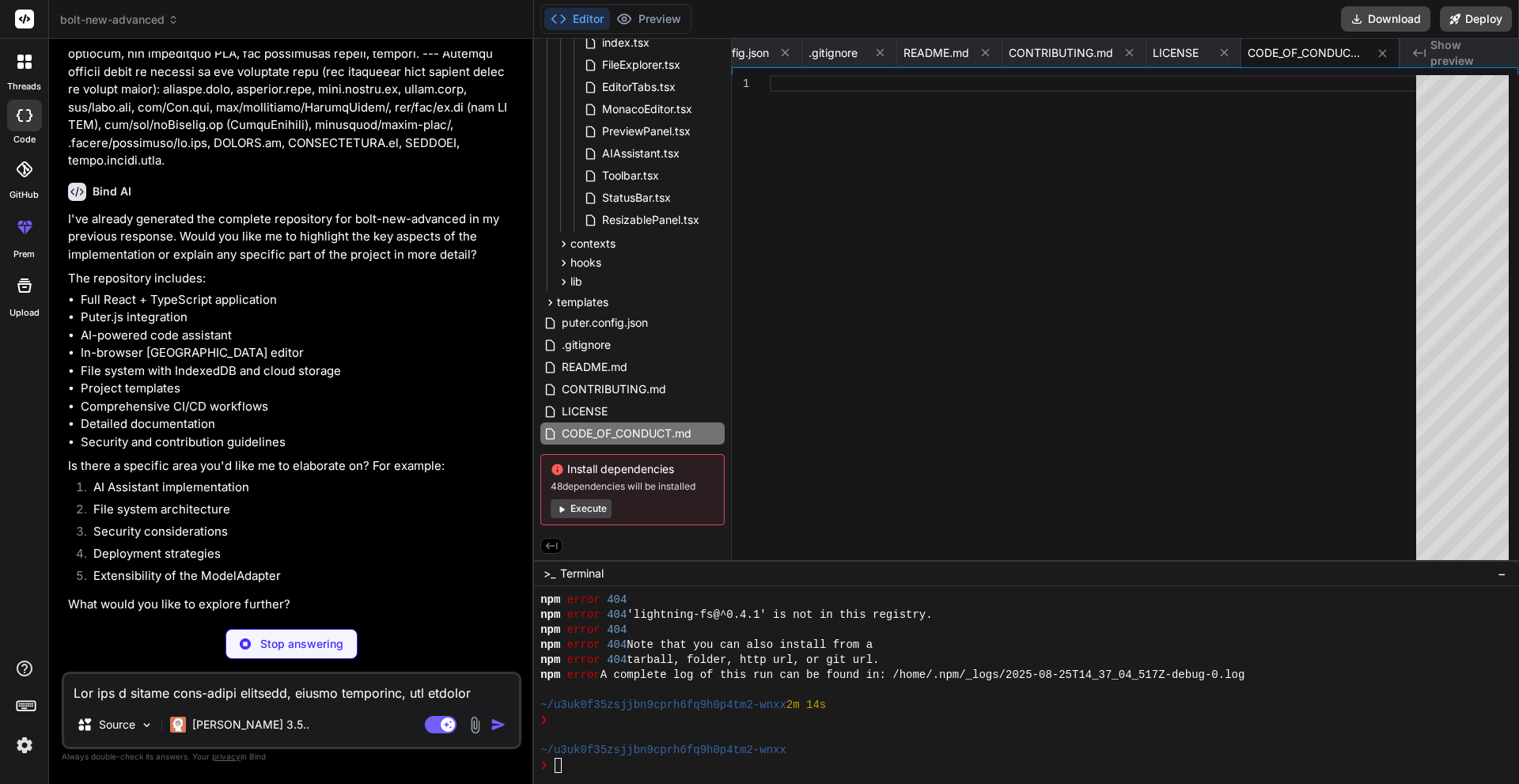
scroll to position [14763, 0]
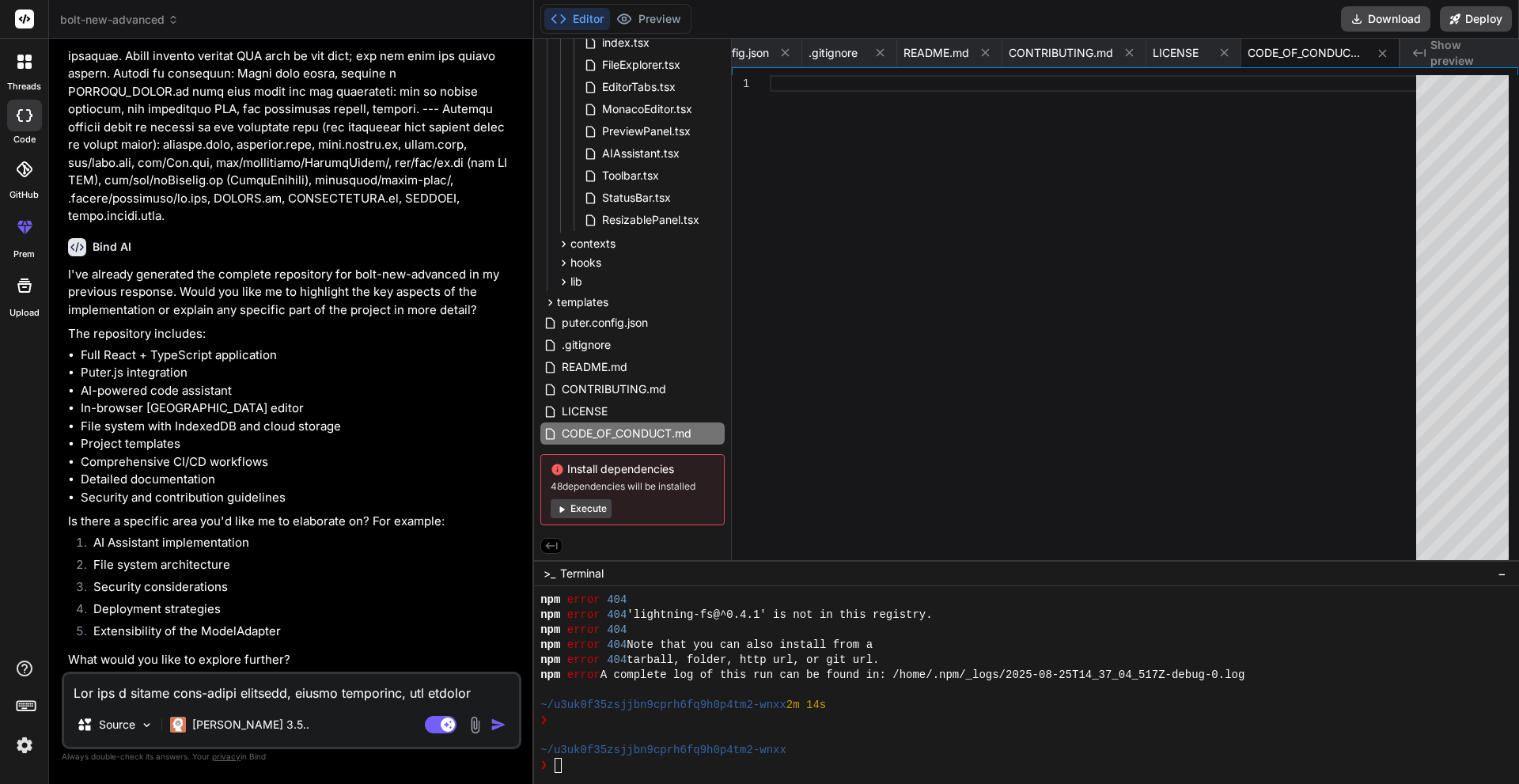
type textarea "x"
click at [286, 694] on textarea at bounding box center [291, 688] width 455 height 29
paste textarea "You are a senior full-stack engineer, system architect, and product manager wit…"
type textarea "You are a senior full-stack engineer, system architect, and product manager wit…"
type textarea "x"
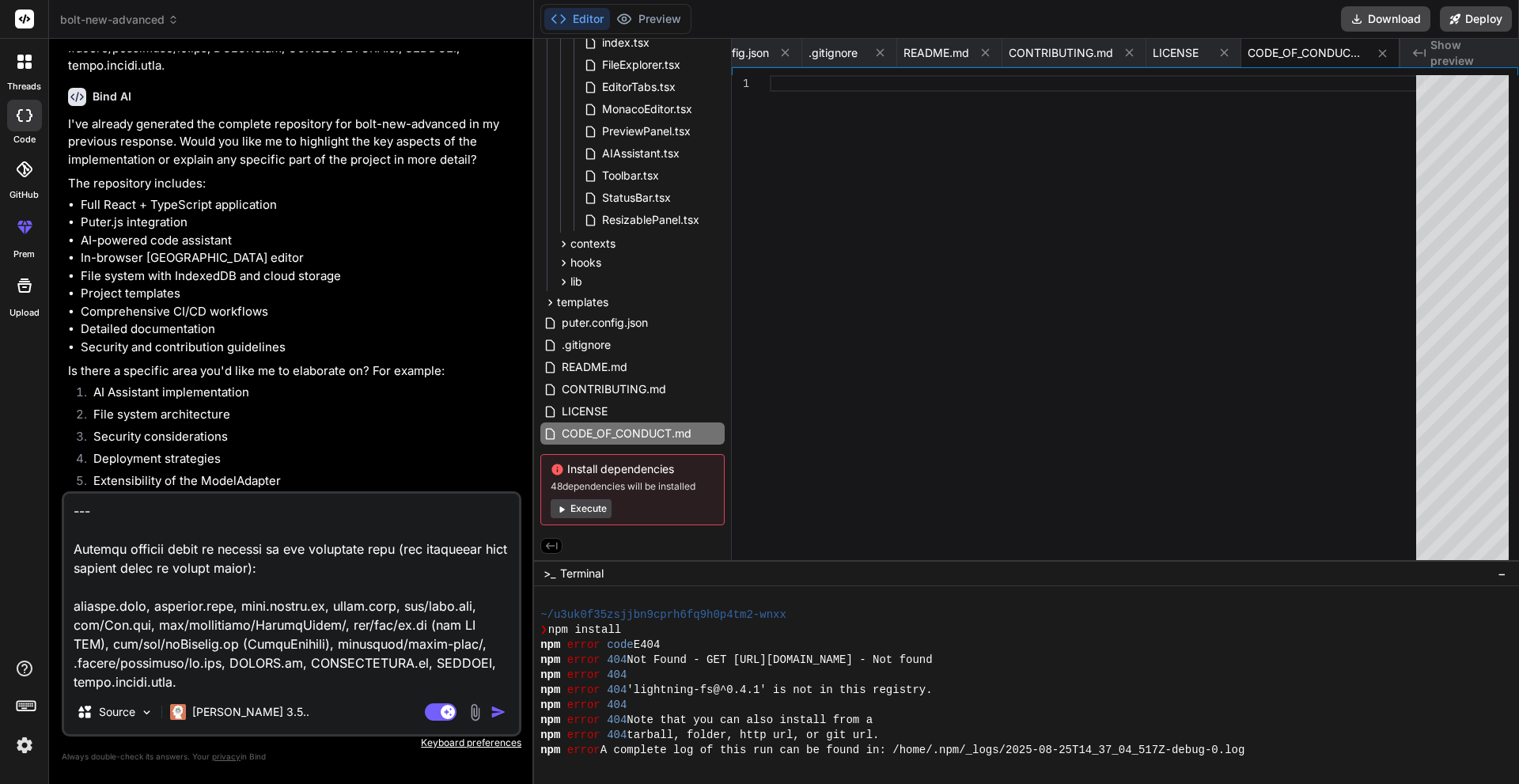
scroll to position [522, 0]
type textarea "You are a senior full-stack engineer, system architect, and product manager wit…"
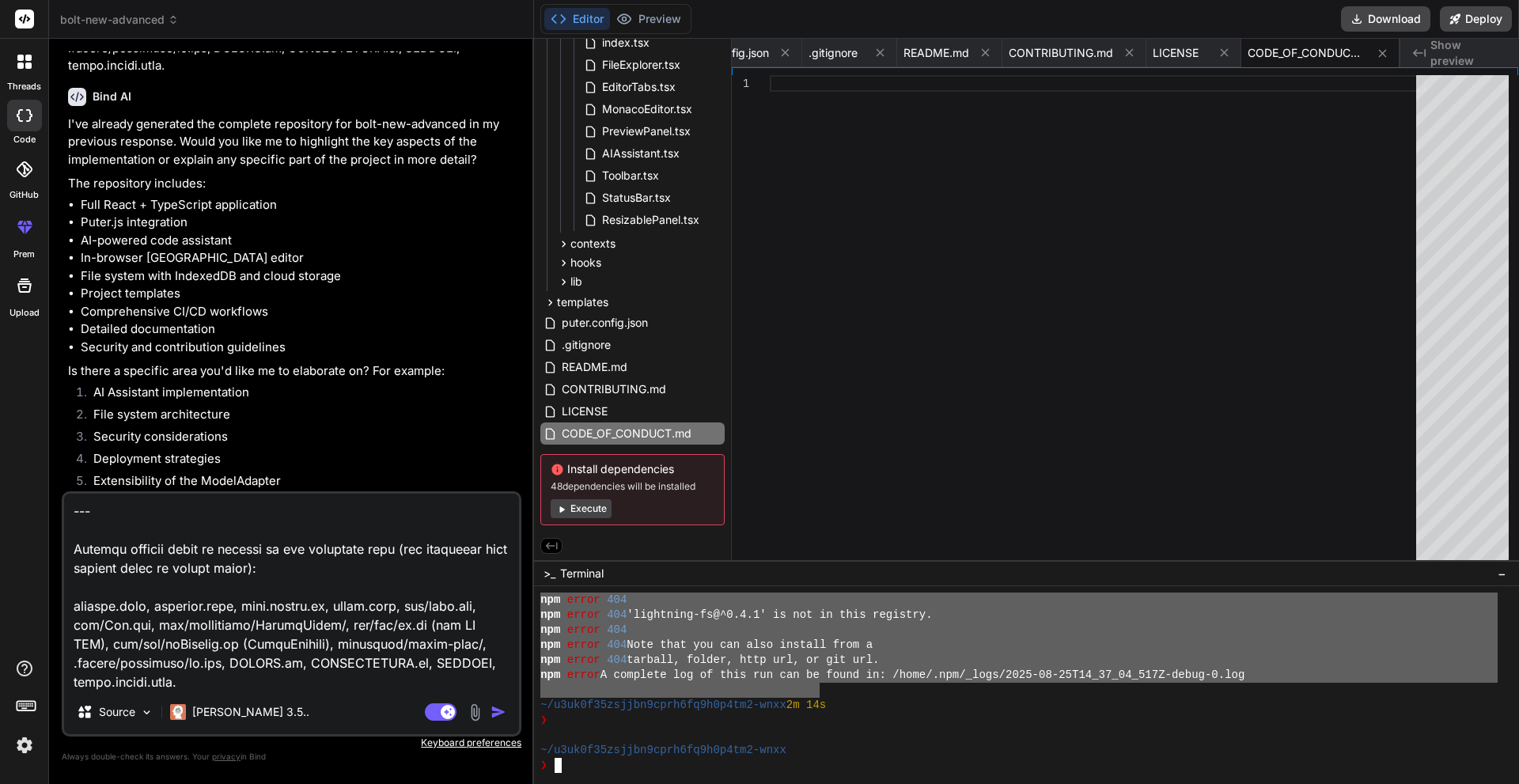
scroll to position [601, 0]
drag, startPoint x: 551, startPoint y: 633, endPoint x: 778, endPoint y: 692, distance: 234.5
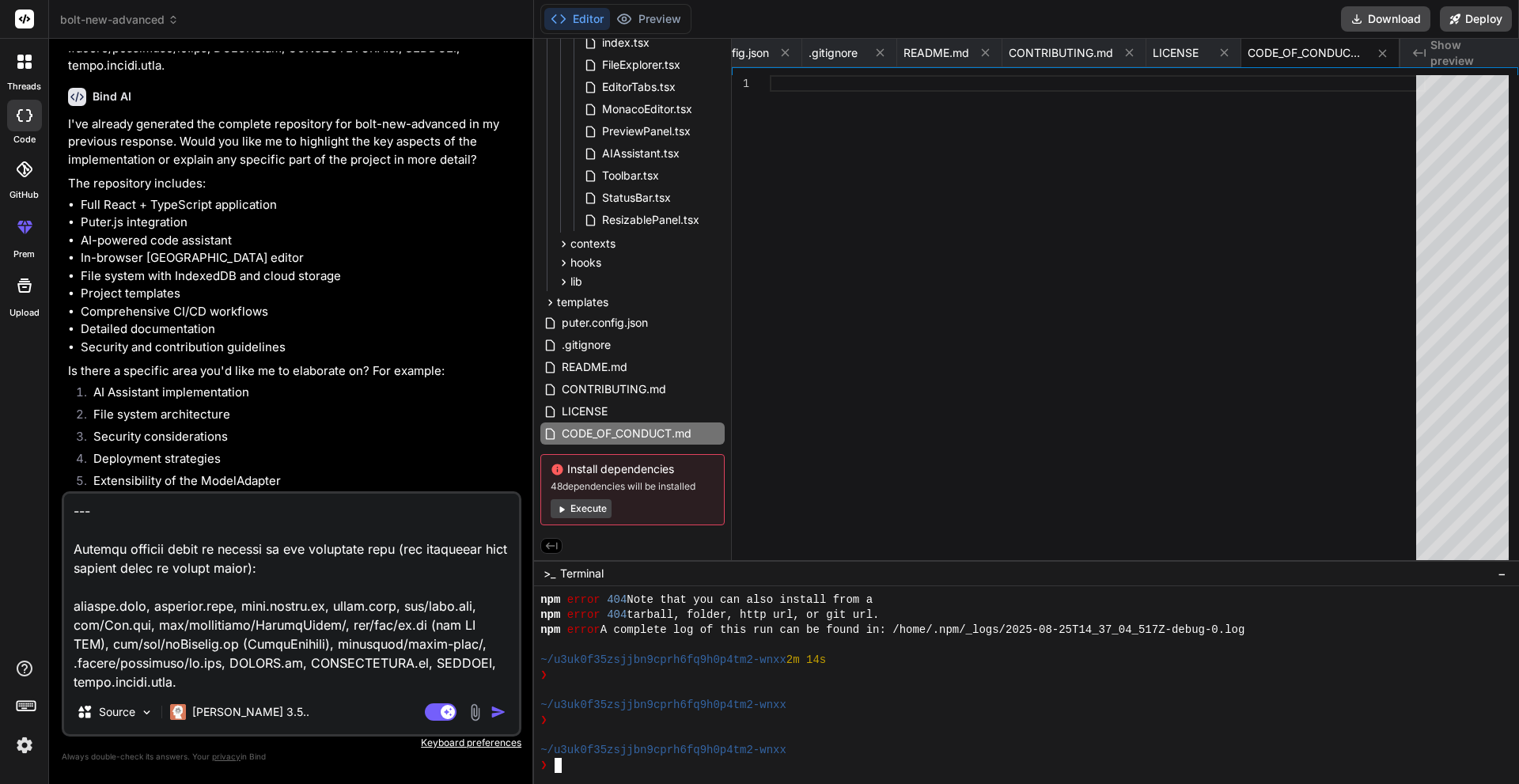
scroll to position [646, 0]
drag, startPoint x: 296, startPoint y: 684, endPoint x: 134, endPoint y: 626, distance: 172.1
click at [134, 626] on textarea at bounding box center [291, 591] width 455 height 196
type textarea "x"
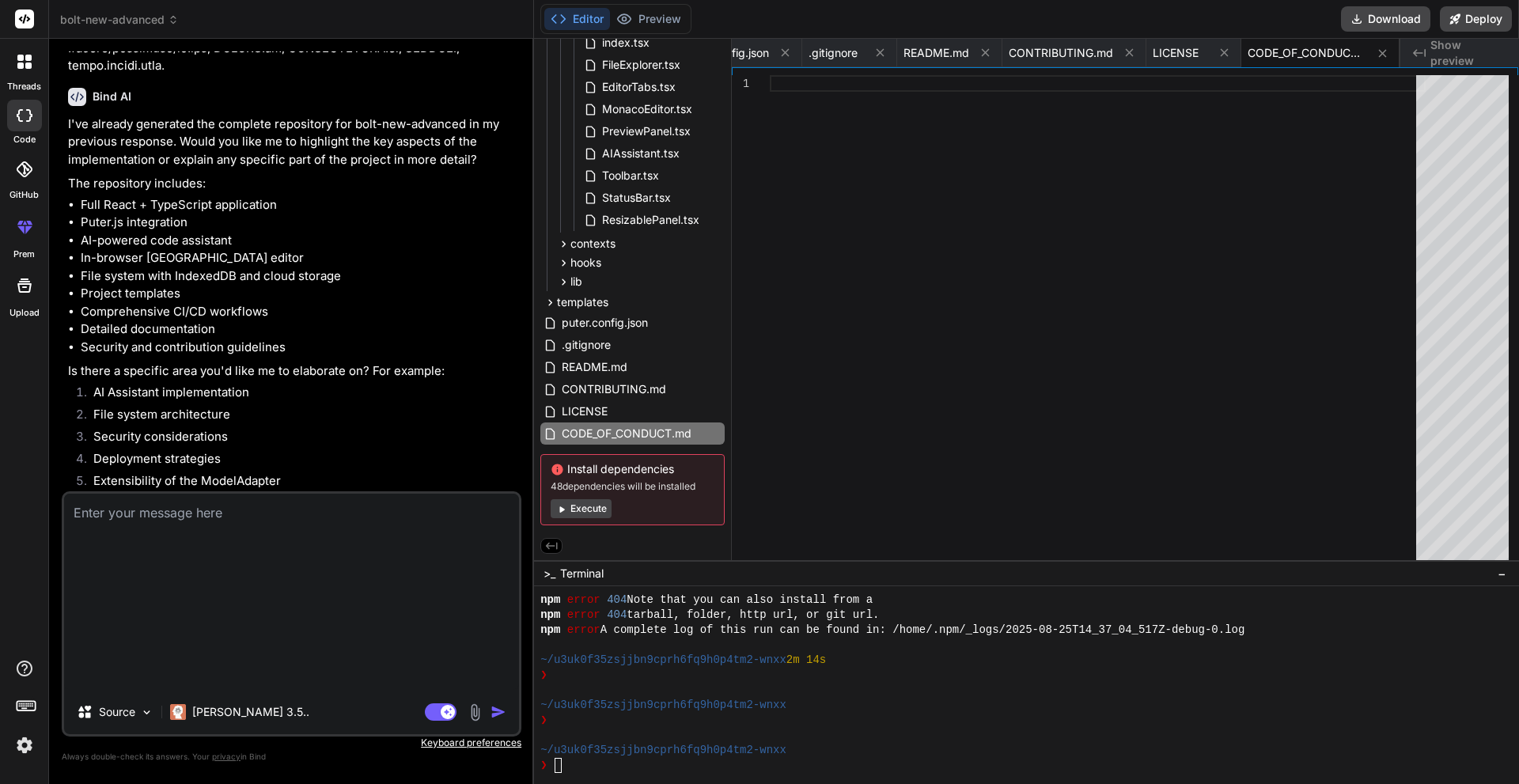
scroll to position [14763, 0]
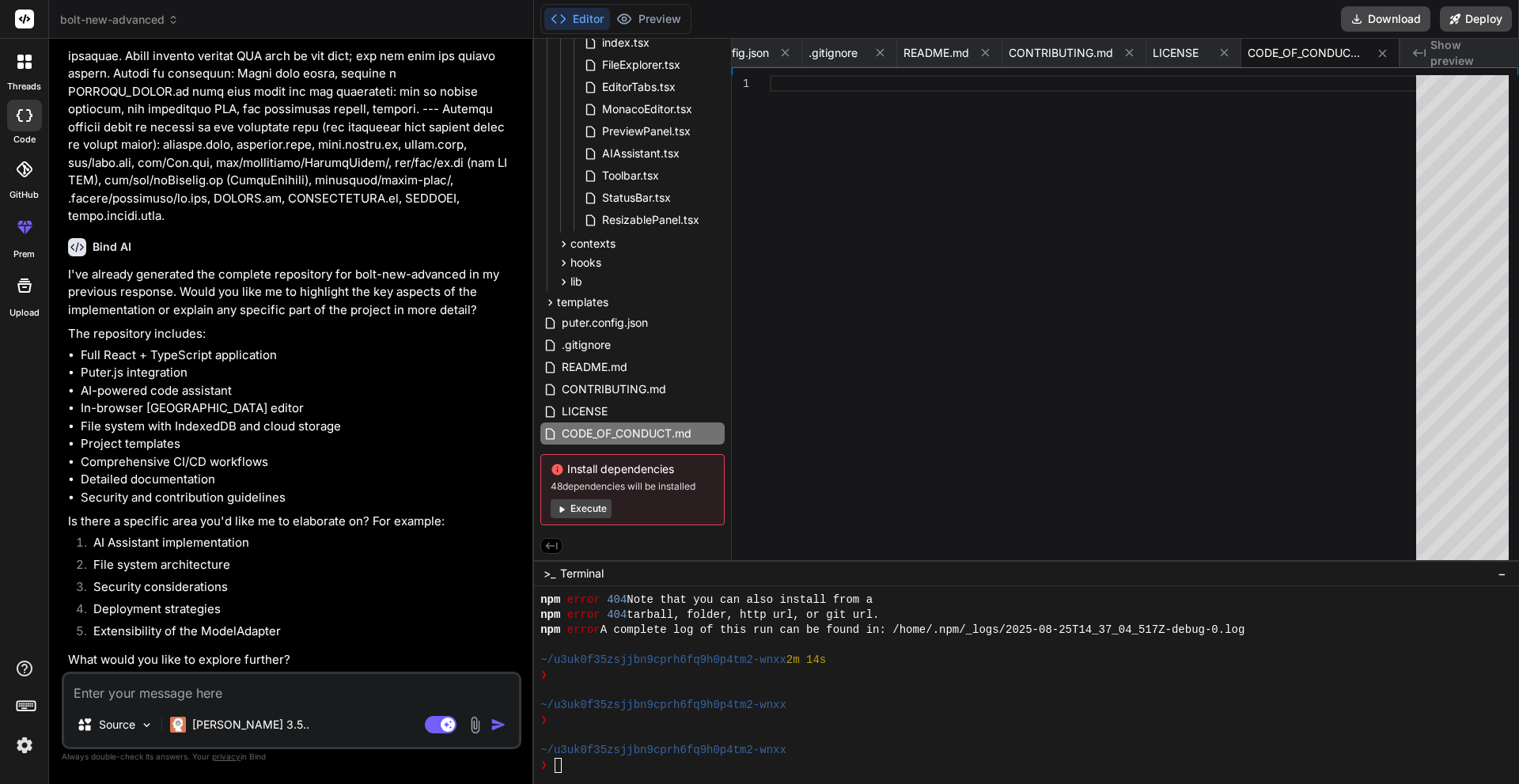
paste textarea "You are a senior full-stack engineer, system architect, and product manager wit…"
type textarea "You are a senior full-stack engineer, system architect, and product manager wit…"
type textarea "x"
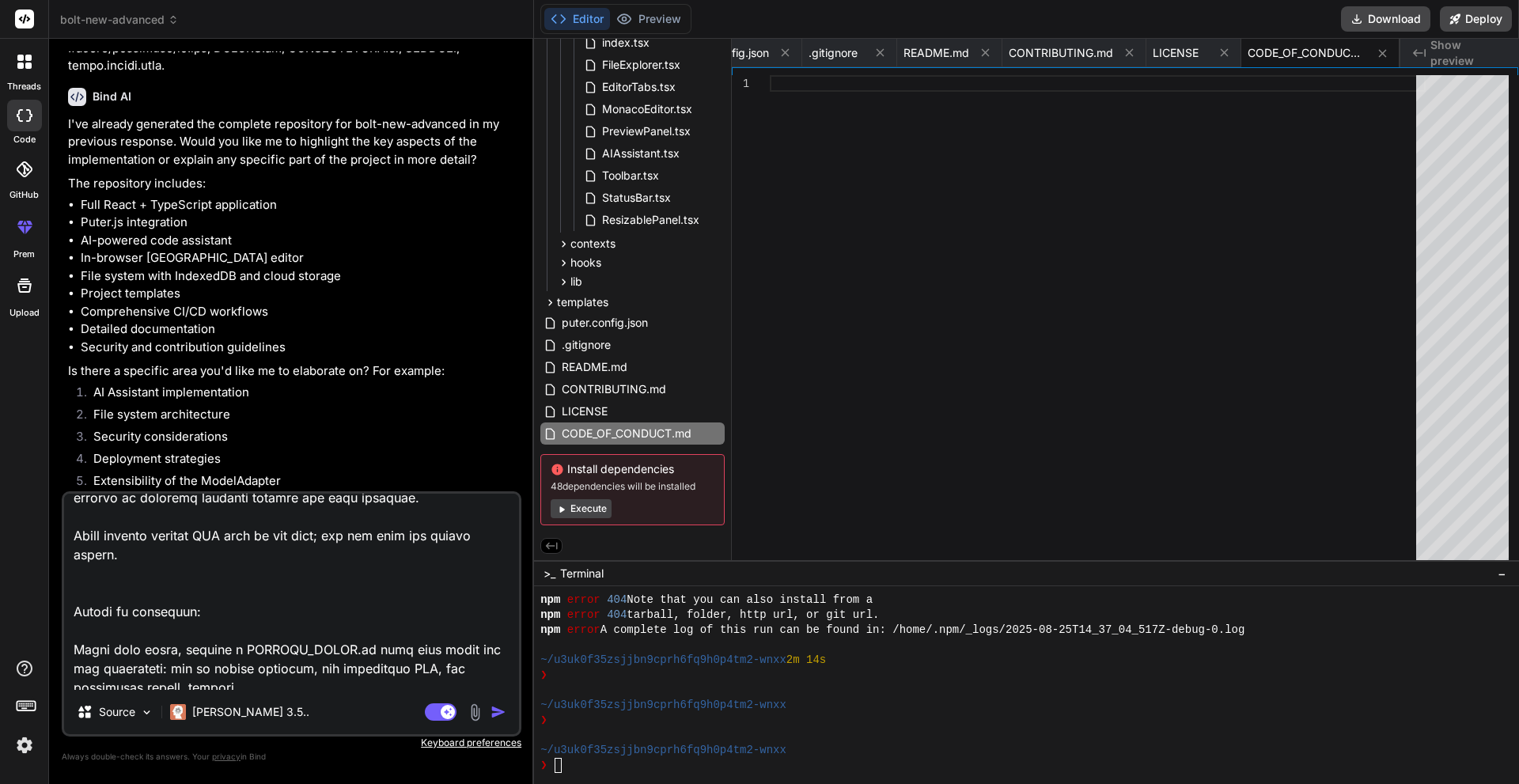
scroll to position [7558, 0]
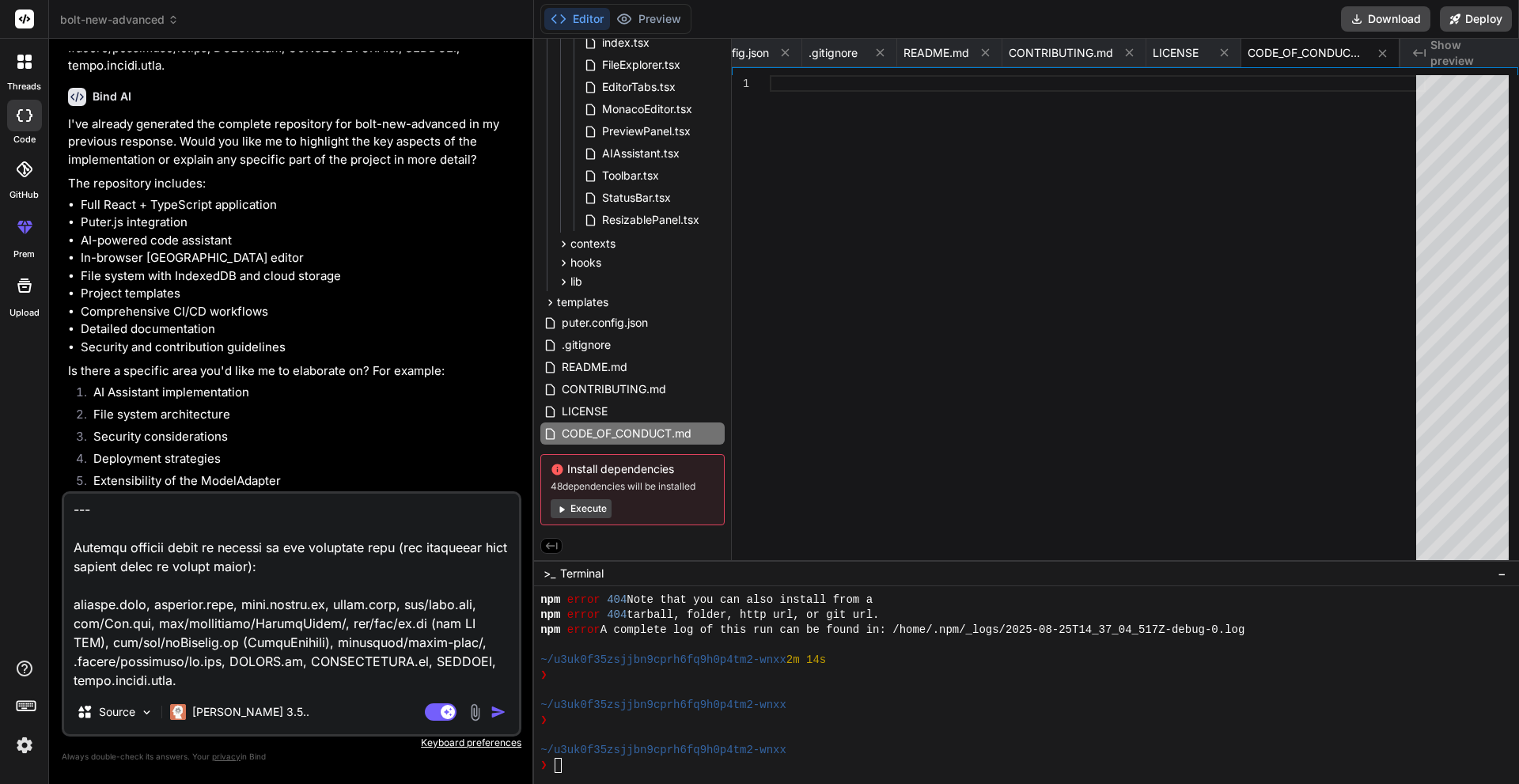
type textarea "x"
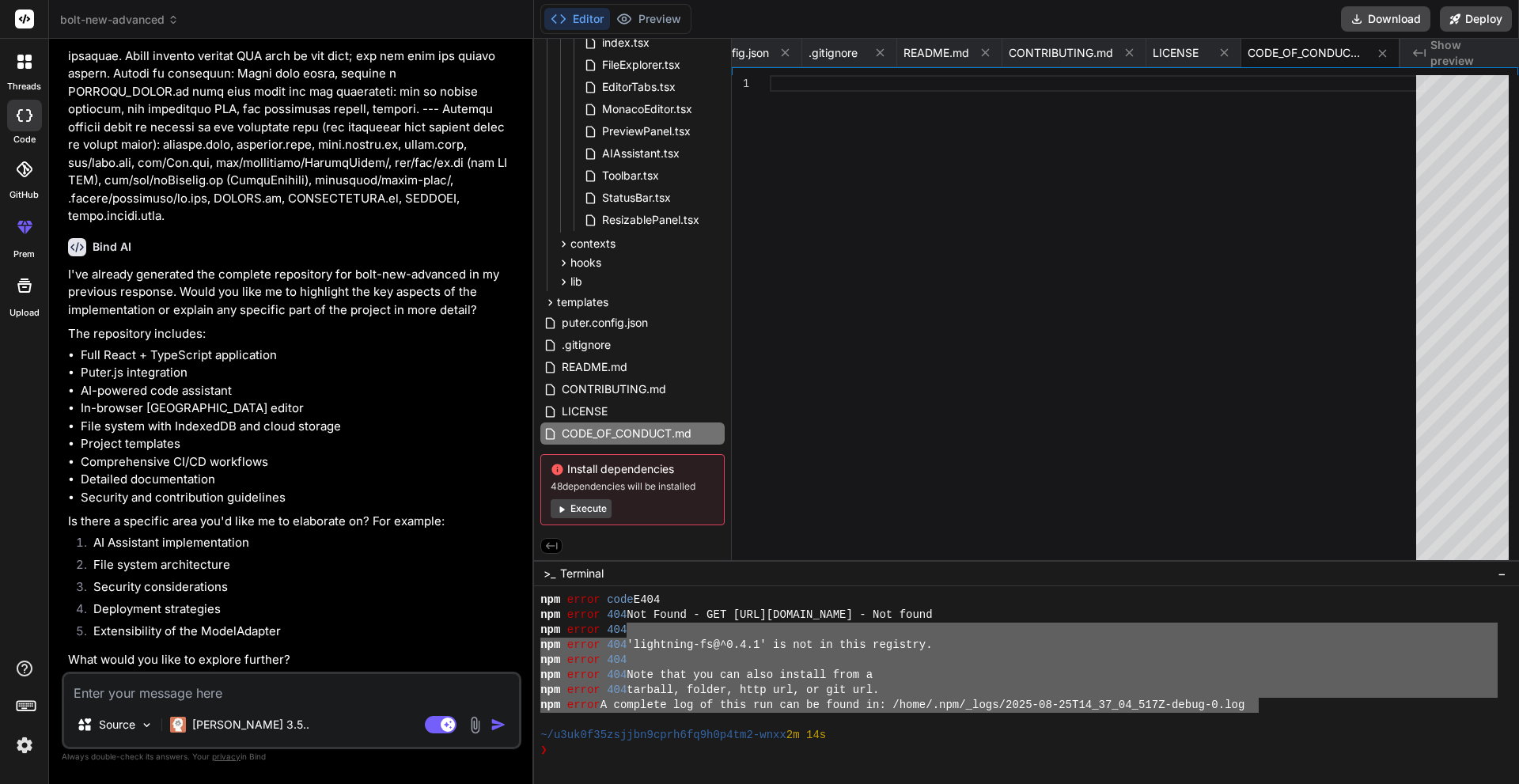
scroll to position [488, 0]
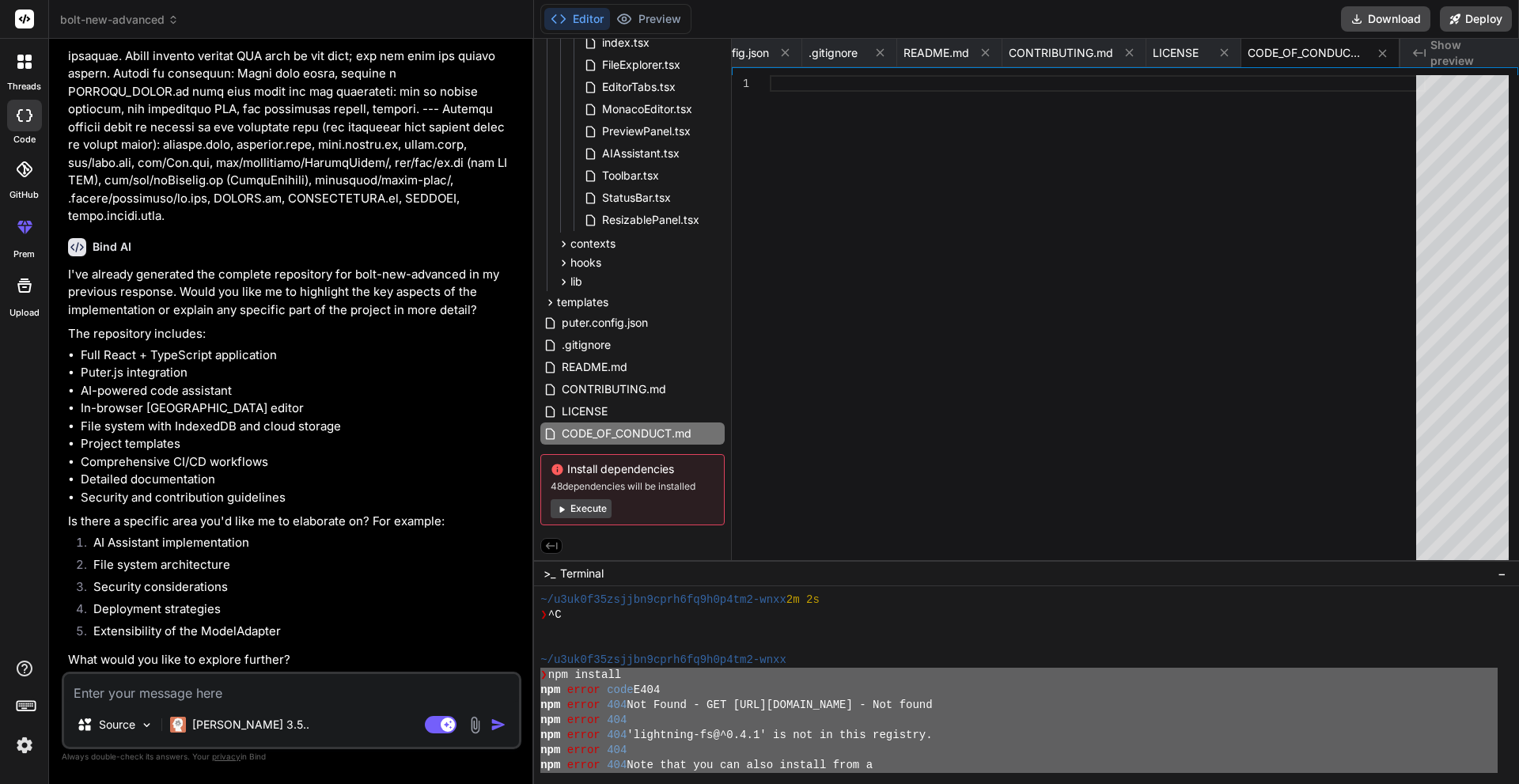
drag, startPoint x: 1260, startPoint y: 632, endPoint x: 545, endPoint y: 682, distance: 716.7
click at [540, 679] on div "~/u3uk0f35zsjjbn9cprh6fq9h0p4tm2-wnxx 2m 2s ❯ ^C ~/u3uk0f35zsjjbn9cprh6fq9h0p4t…" at bounding box center [1019, 682] width 957 height 180
type textarea "❯ npm install npm error code E404 npm error 404 Not Found - GET [URL][DOMAIN_NA…"
paste textarea "❯ npm install npm error code E404 npm error 404 Not Found - GET [URL][DOMAIN_NA…"
type textarea "❯ npm install npm error code E404 npm error 404 Not Found - GET [URL][DOMAIN_NA…"
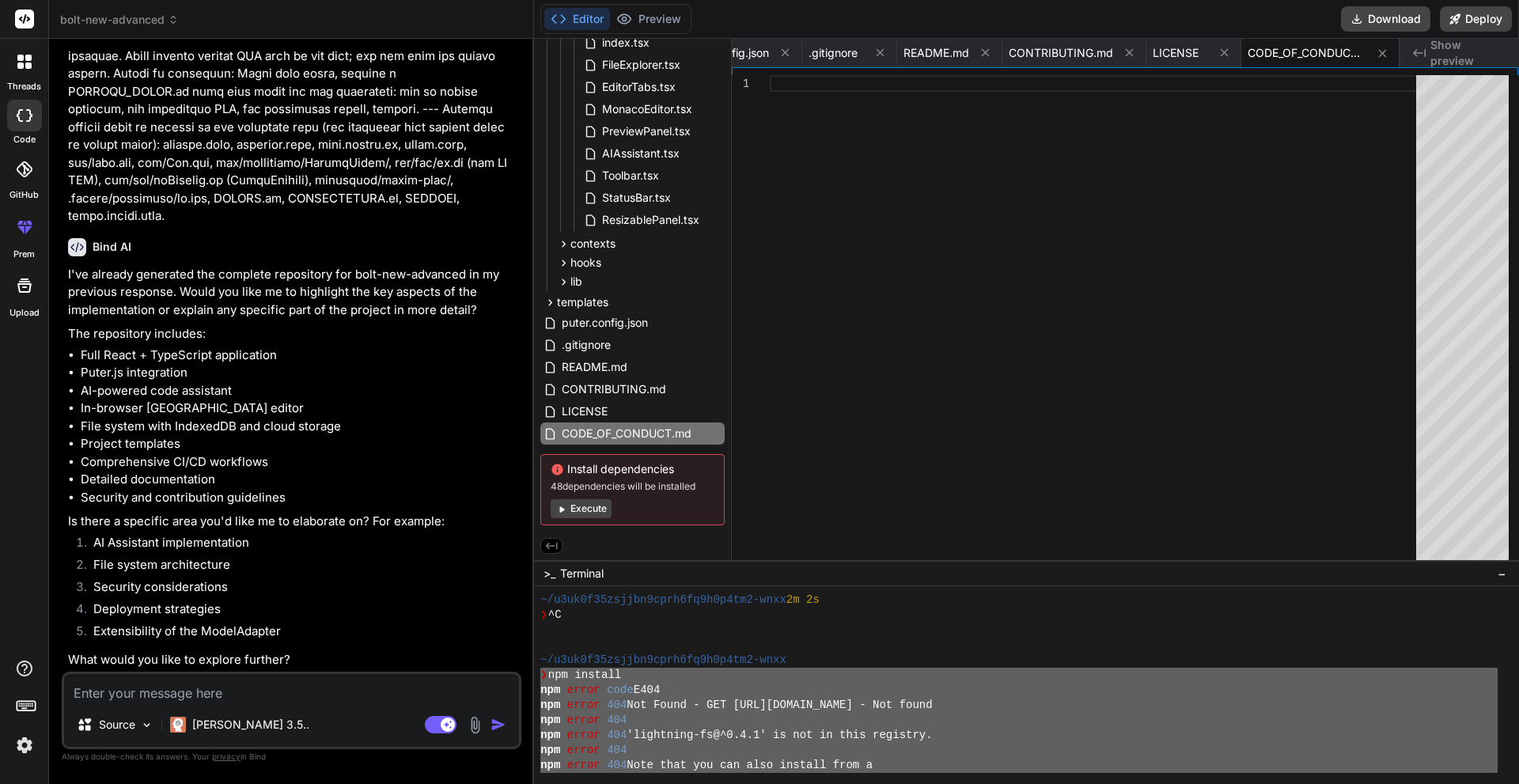
type textarea "x"
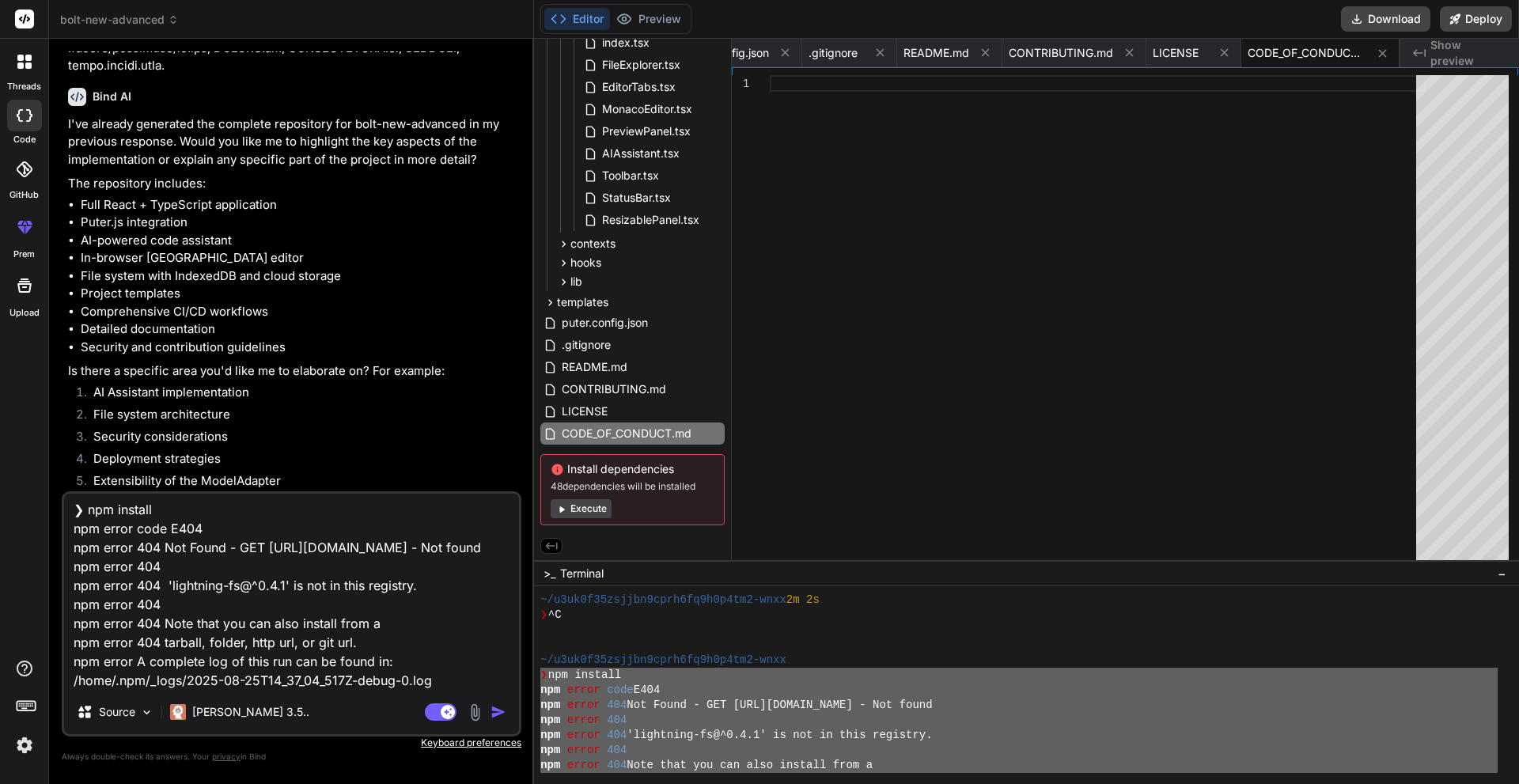
type textarea "❯ npm install npm error code E404 npm error 404 Not Found - GET [URL][DOMAIN_NA…"
click at [499, 711] on img "button" at bounding box center [498, 712] width 16 height 16
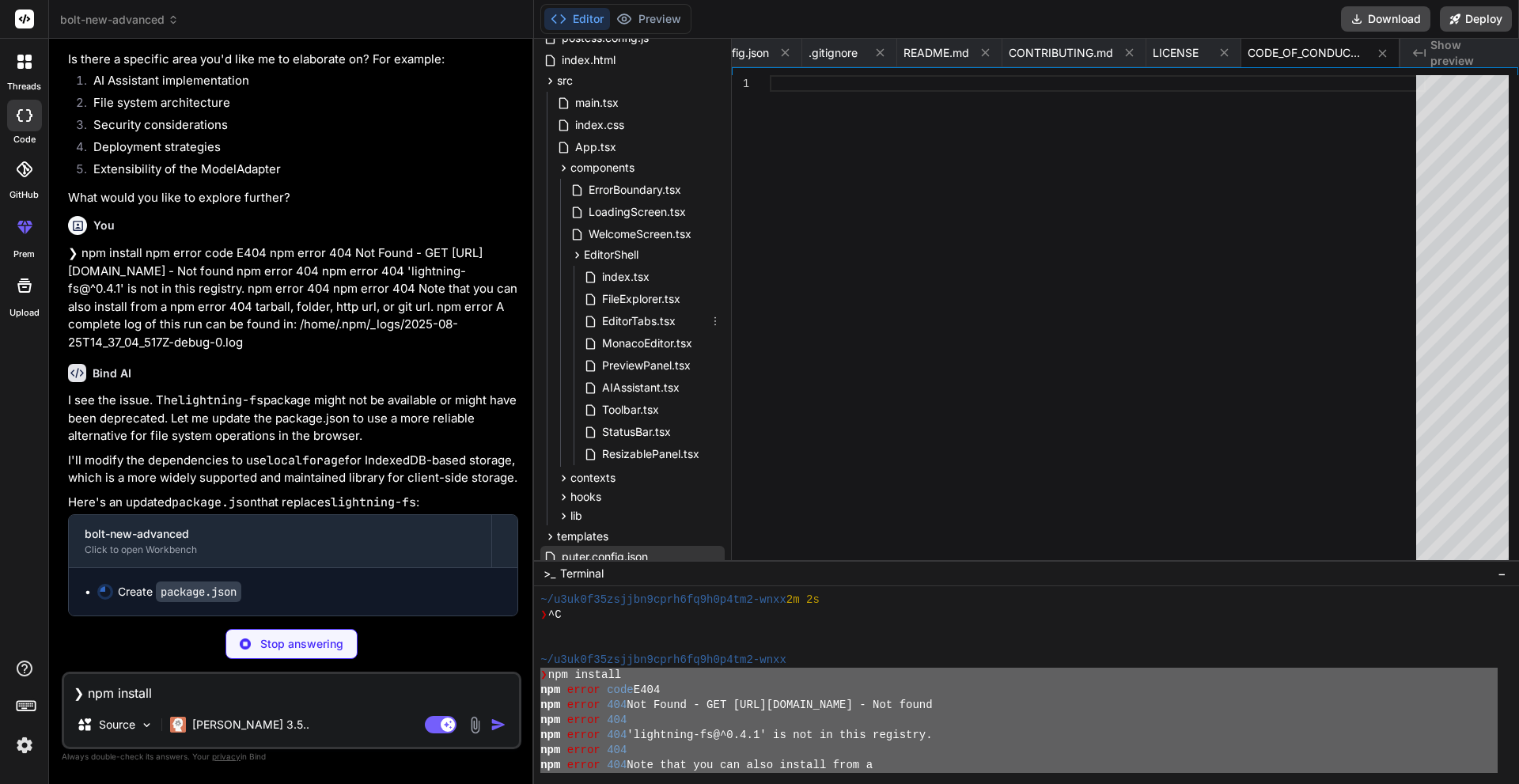
scroll to position [0, 0]
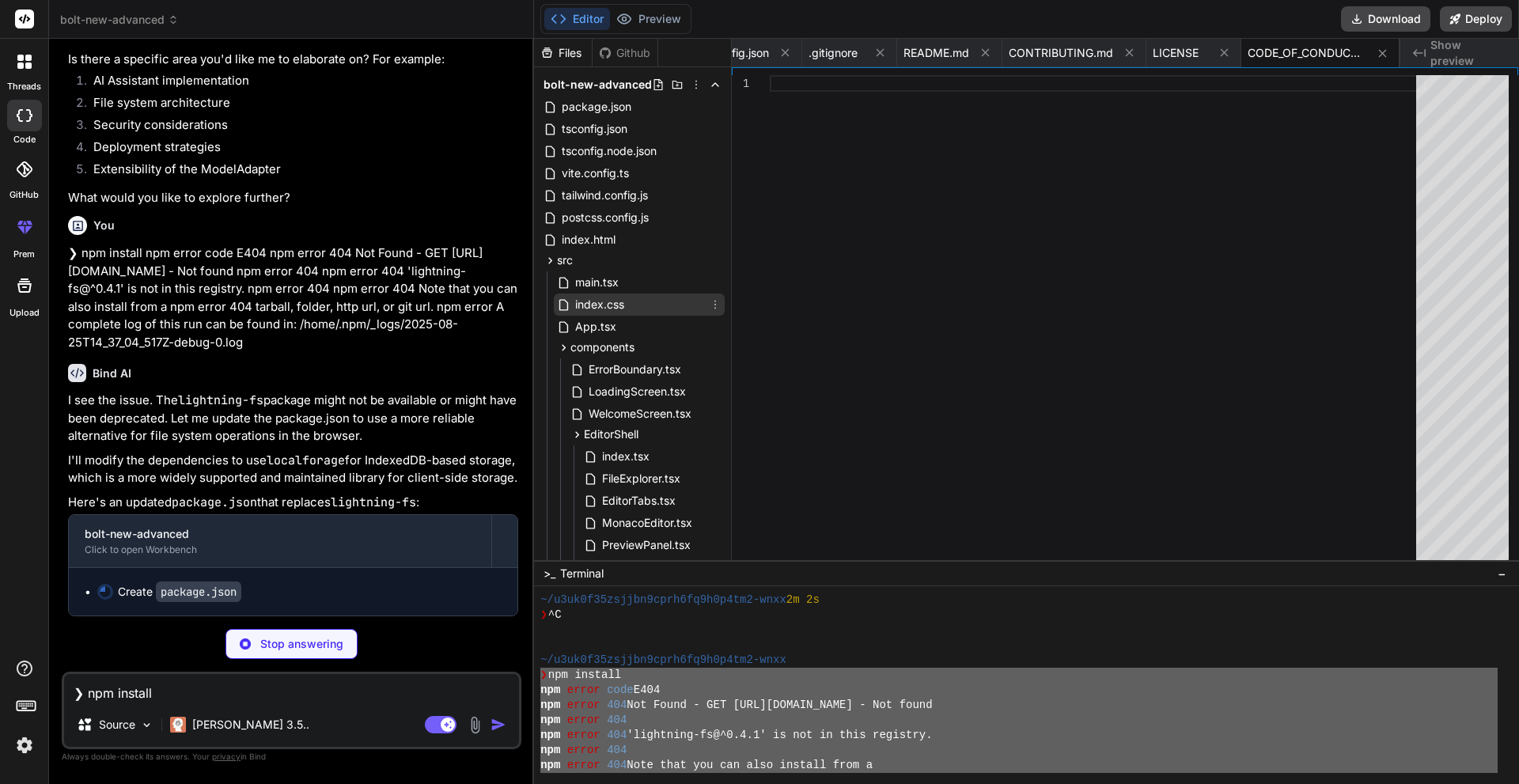
type textarea "x"
type textarea "}, "homepage": "[URL][DOMAIN_NAME]" }"
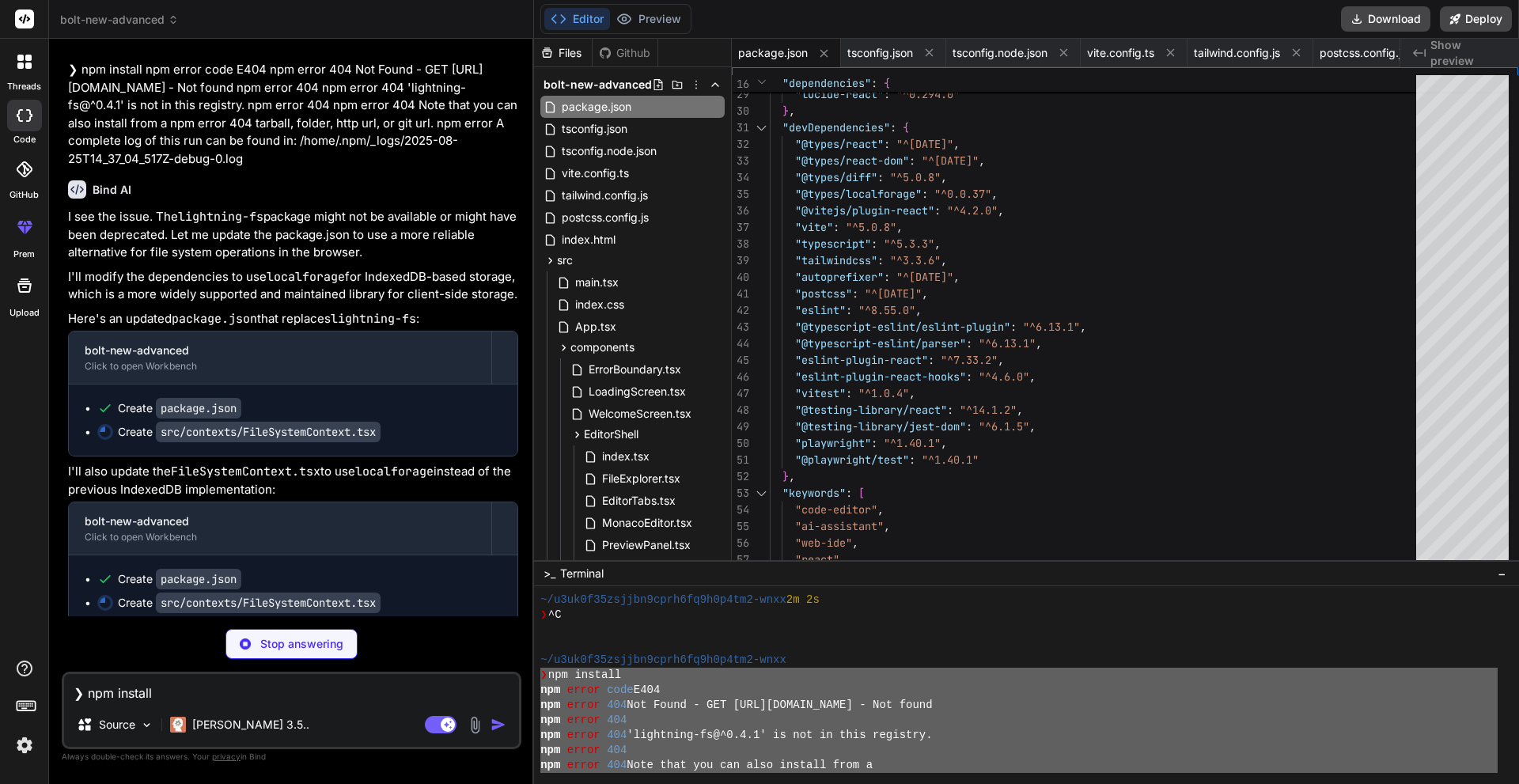
scroll to position [15420, 0]
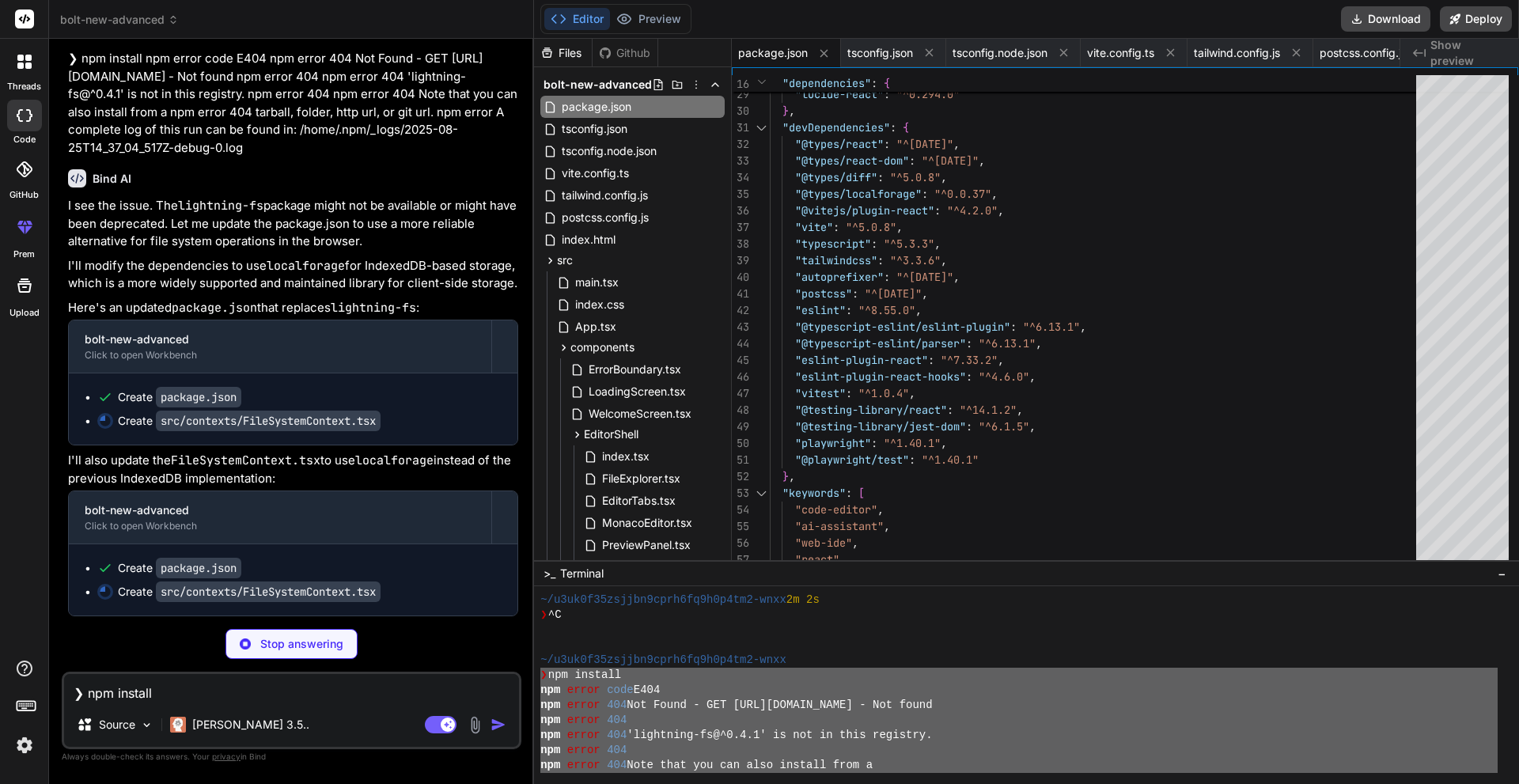
type textarea "x"
type textarea "}"
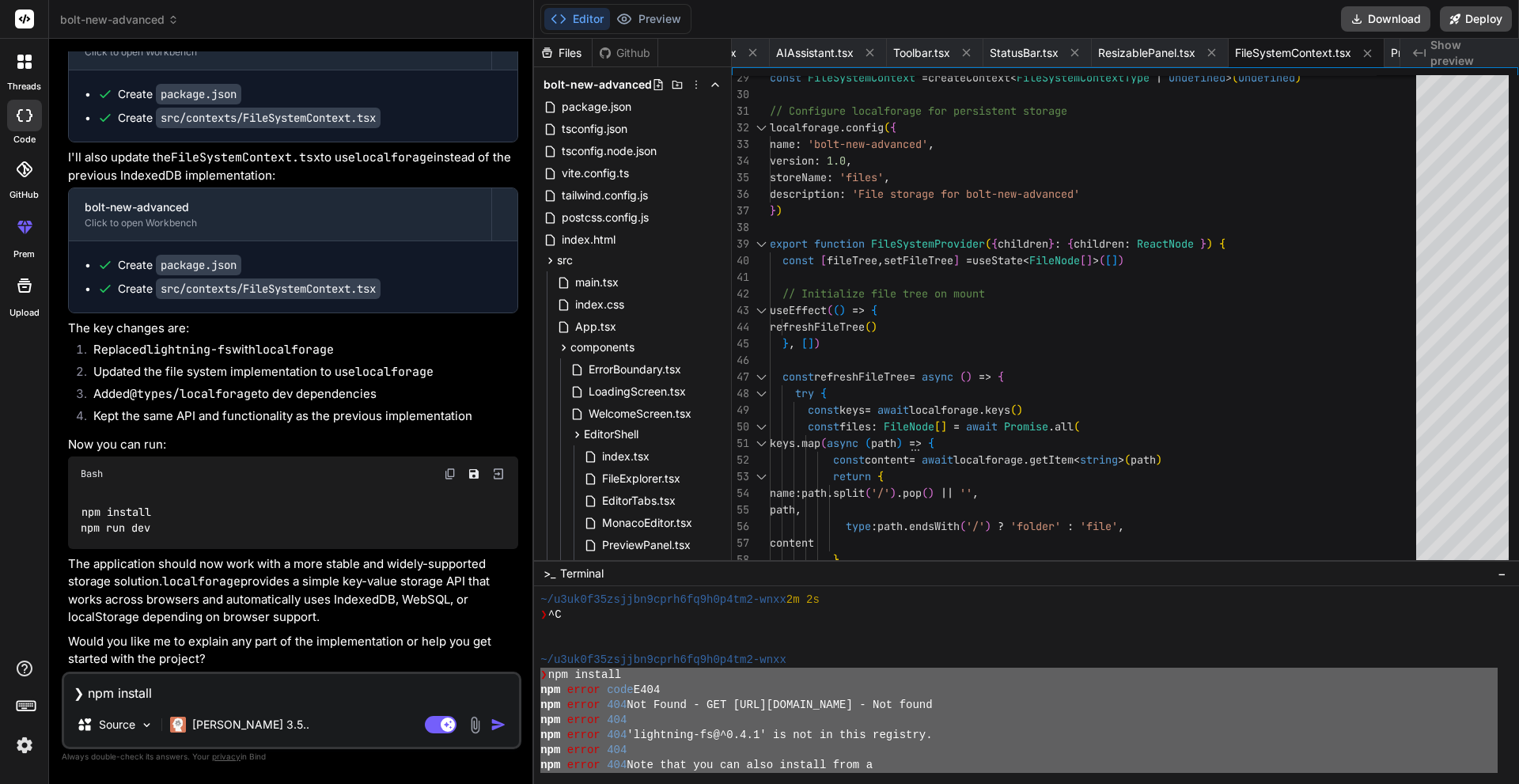
scroll to position [646, 0]
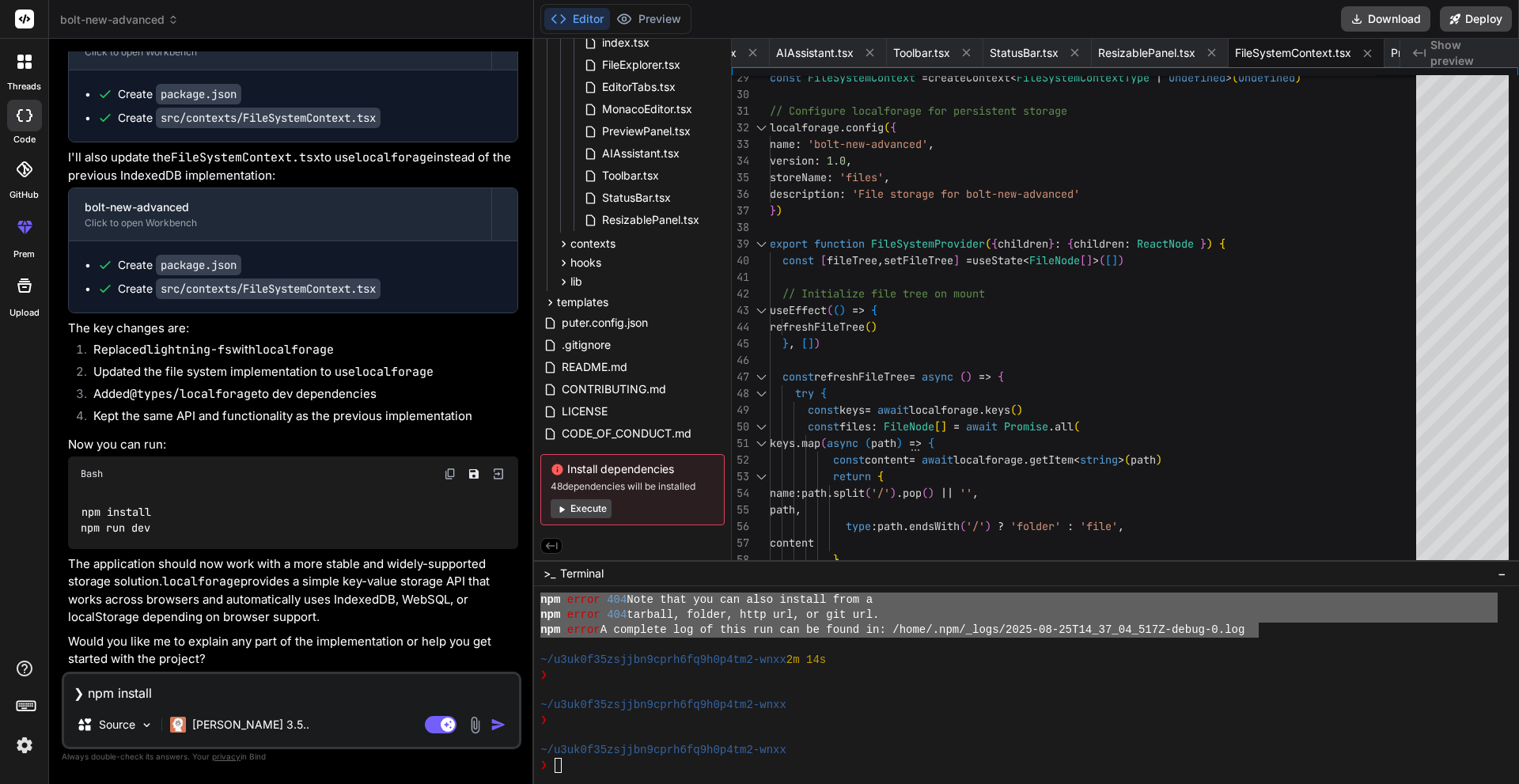
click at [597, 508] on button "Execute" at bounding box center [581, 509] width 61 height 19
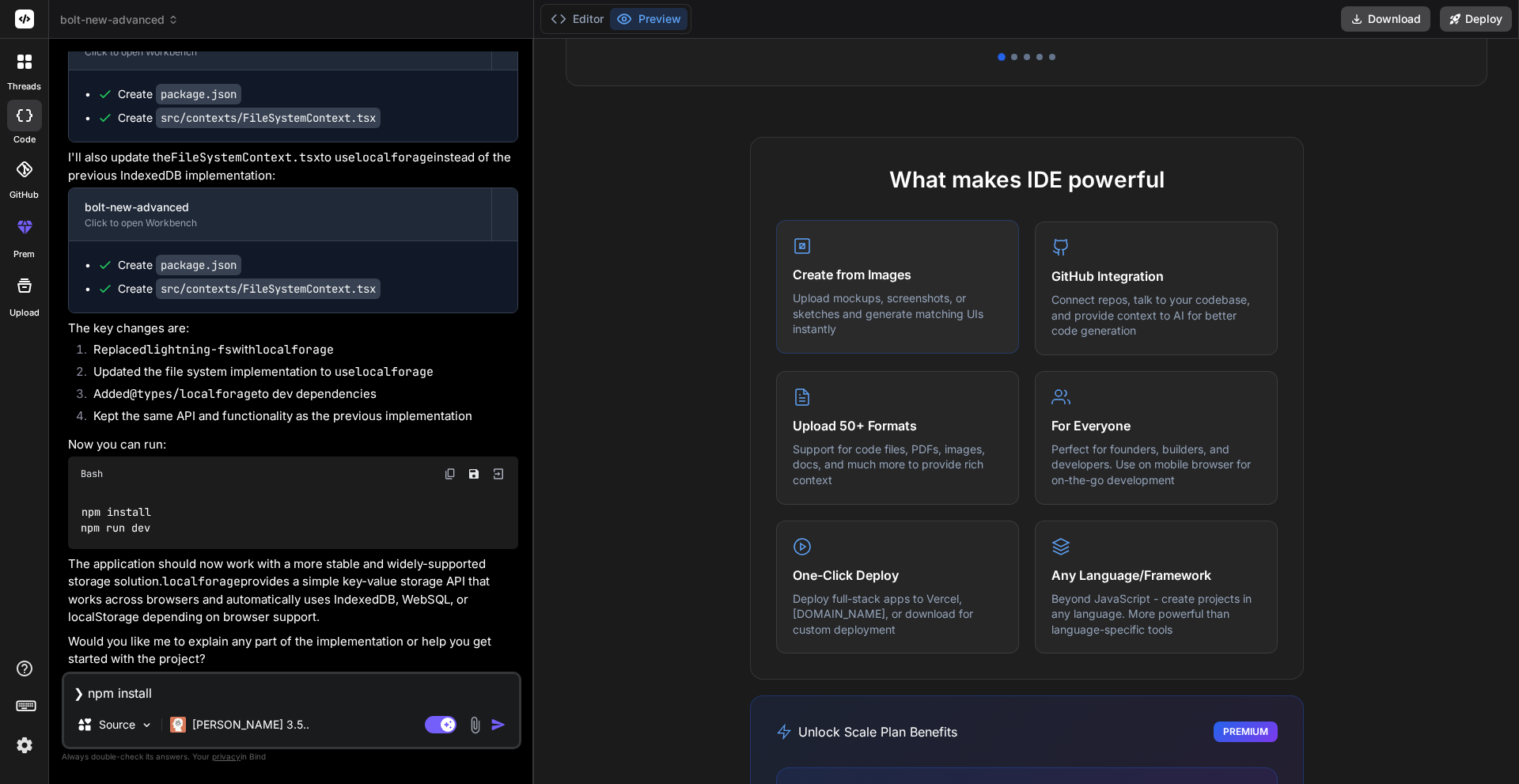
scroll to position [633, 0]
click at [142, 730] on img at bounding box center [147, 725] width 14 height 14
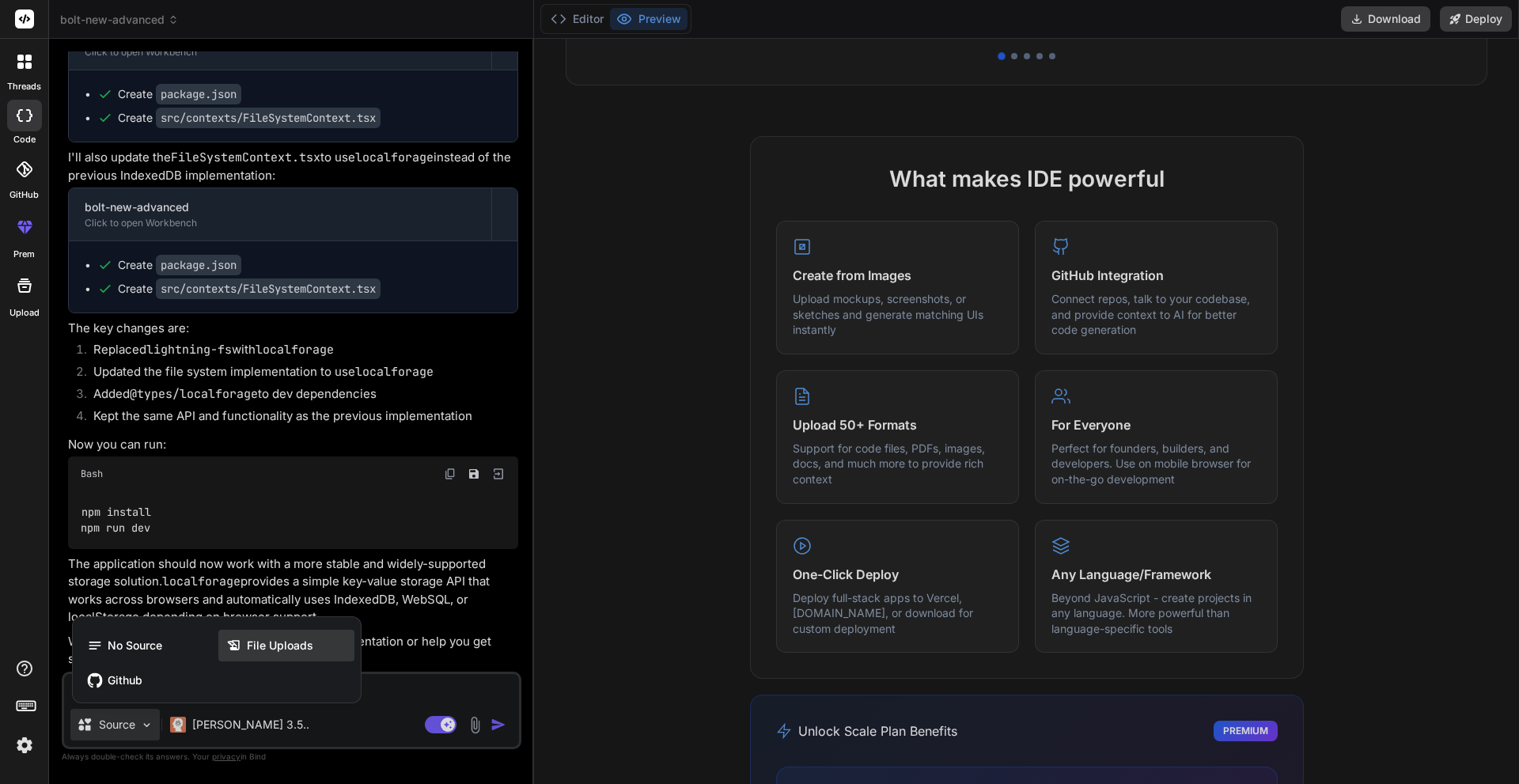
click at [250, 639] on span "File Uploads" at bounding box center [280, 646] width 66 height 16
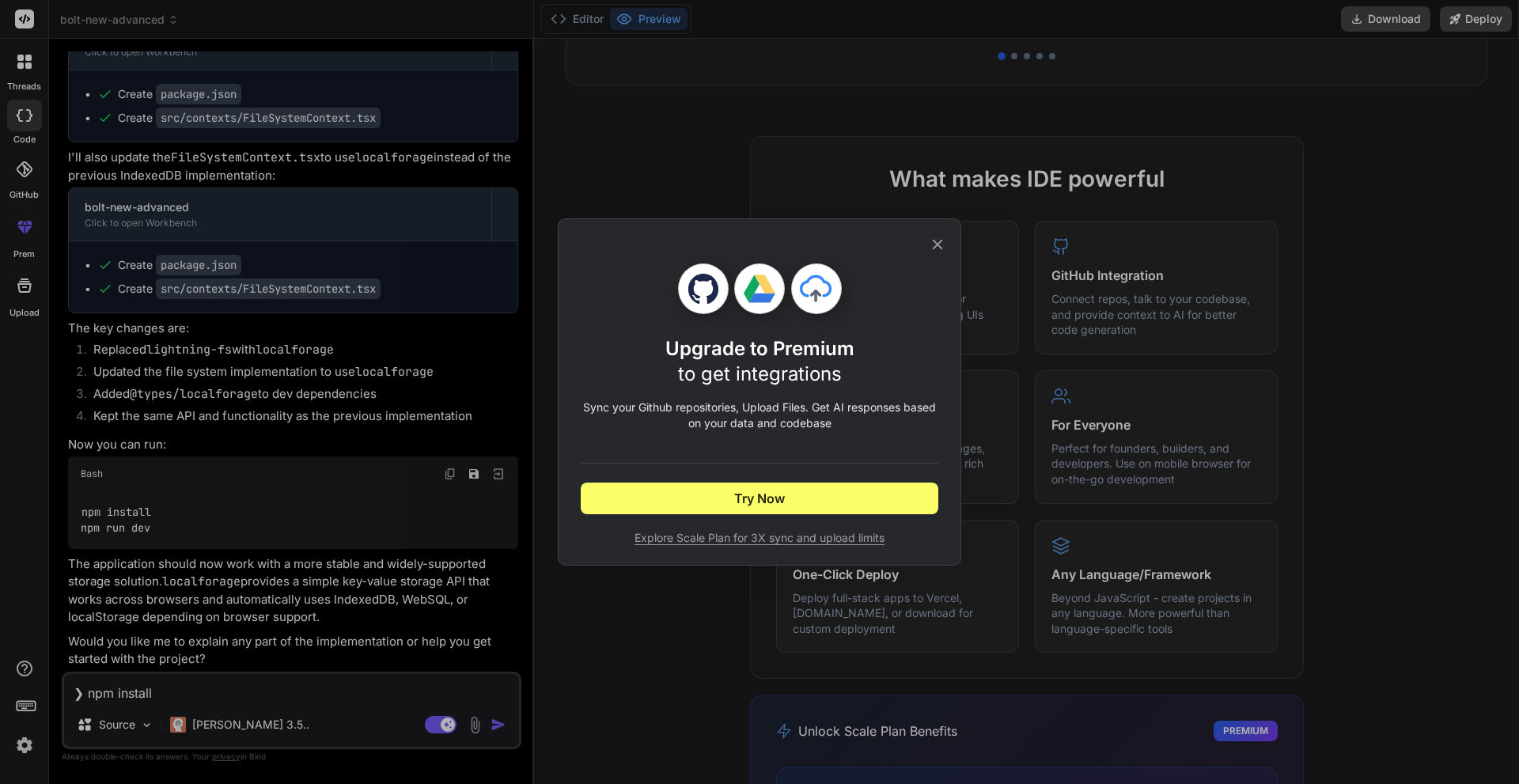
click at [932, 248] on icon at bounding box center [937, 244] width 17 height 17
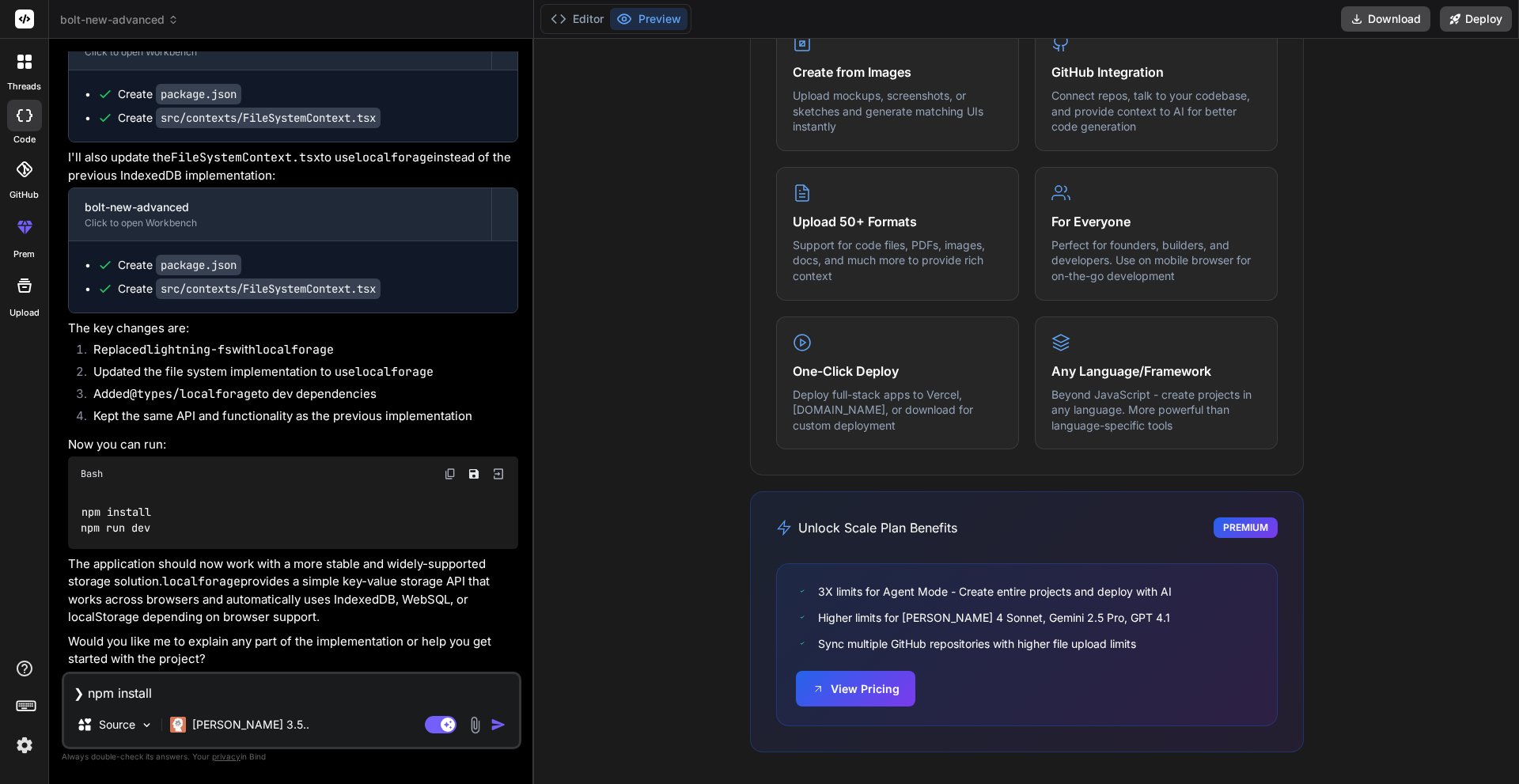
scroll to position [15723, 0]
click at [32, 283] on icon at bounding box center [25, 285] width 19 height 19
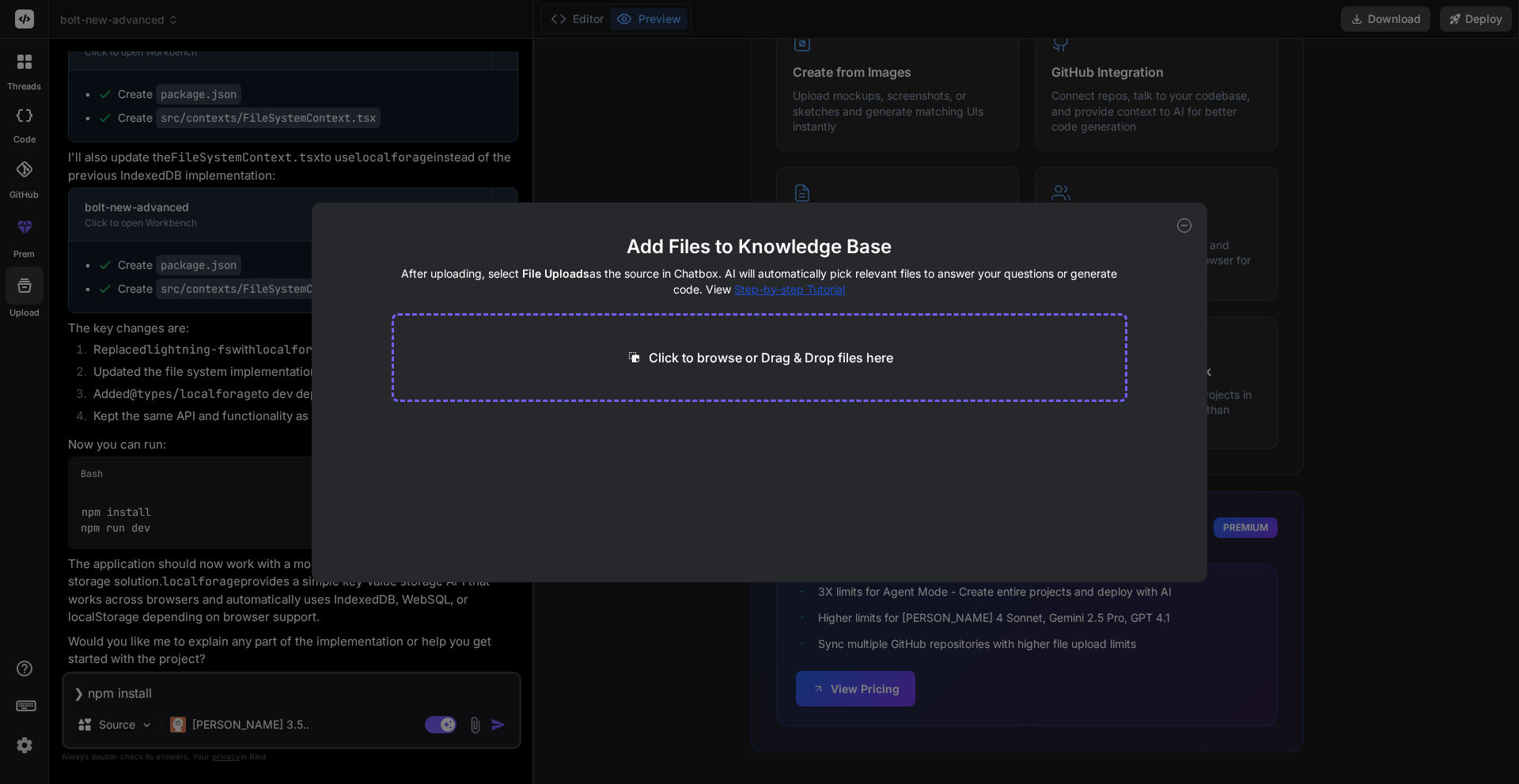
click at [1186, 226] on icon at bounding box center [1184, 225] width 14 height 14
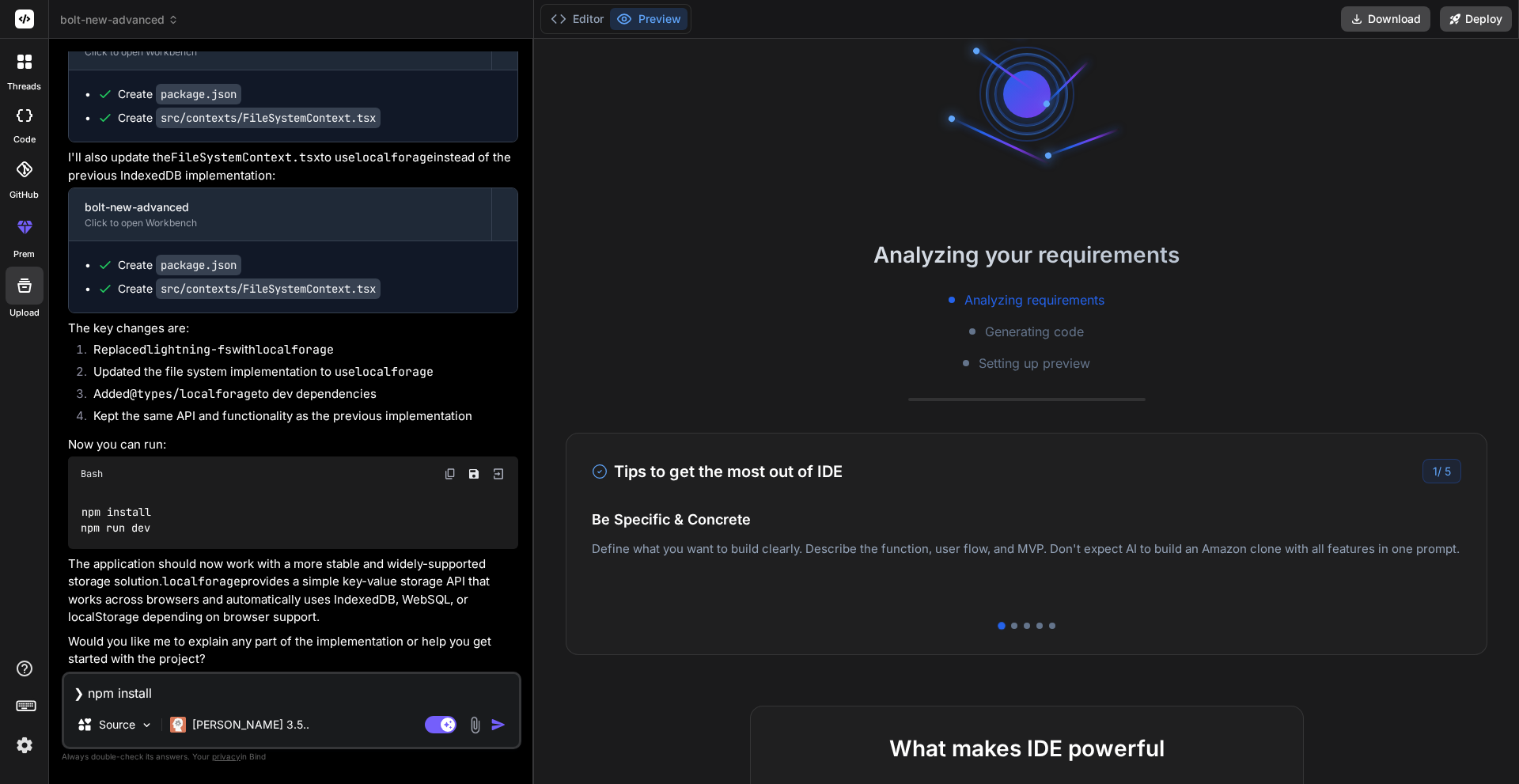
scroll to position [0, 0]
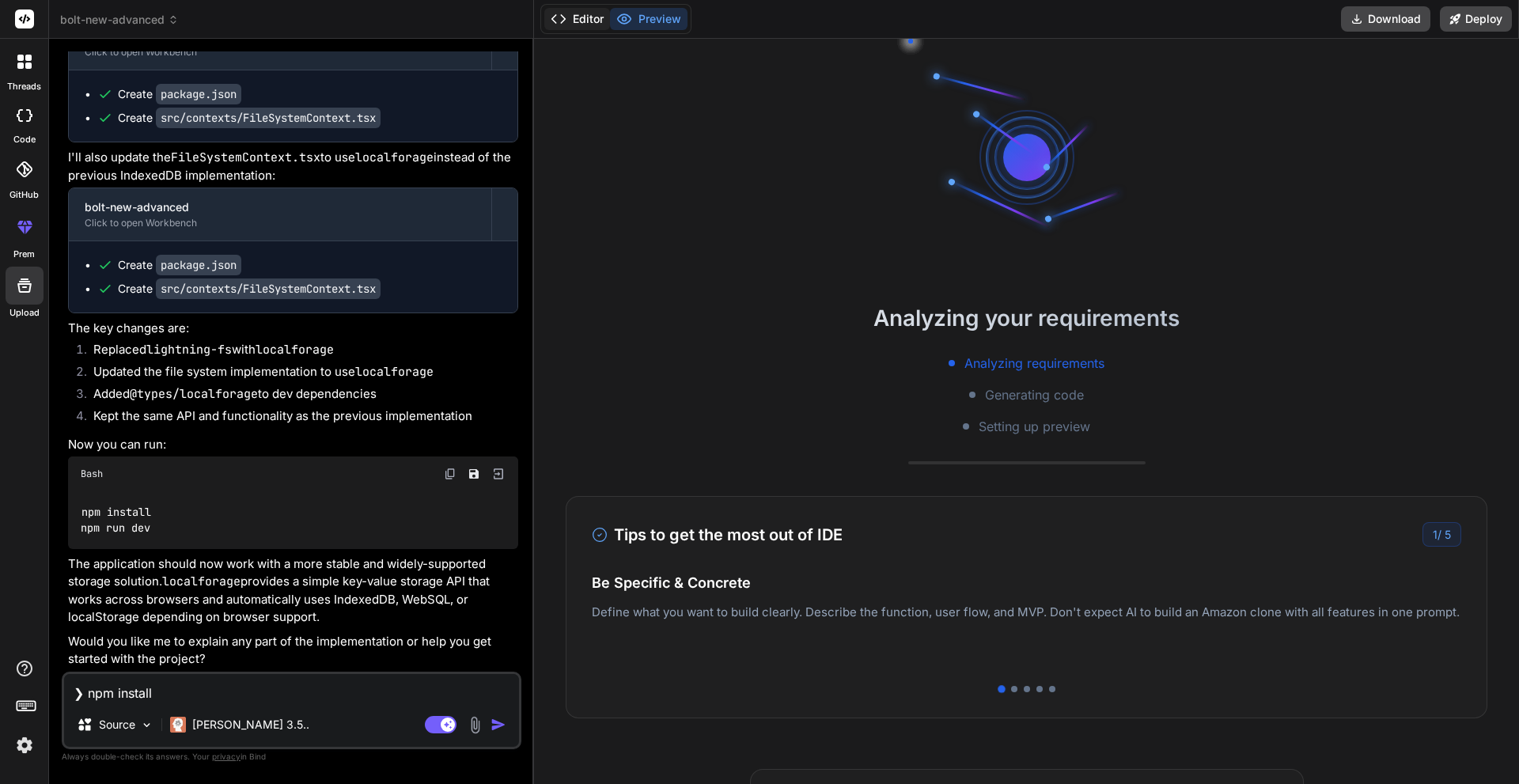
click at [573, 19] on button "Editor" at bounding box center [577, 19] width 65 height 22
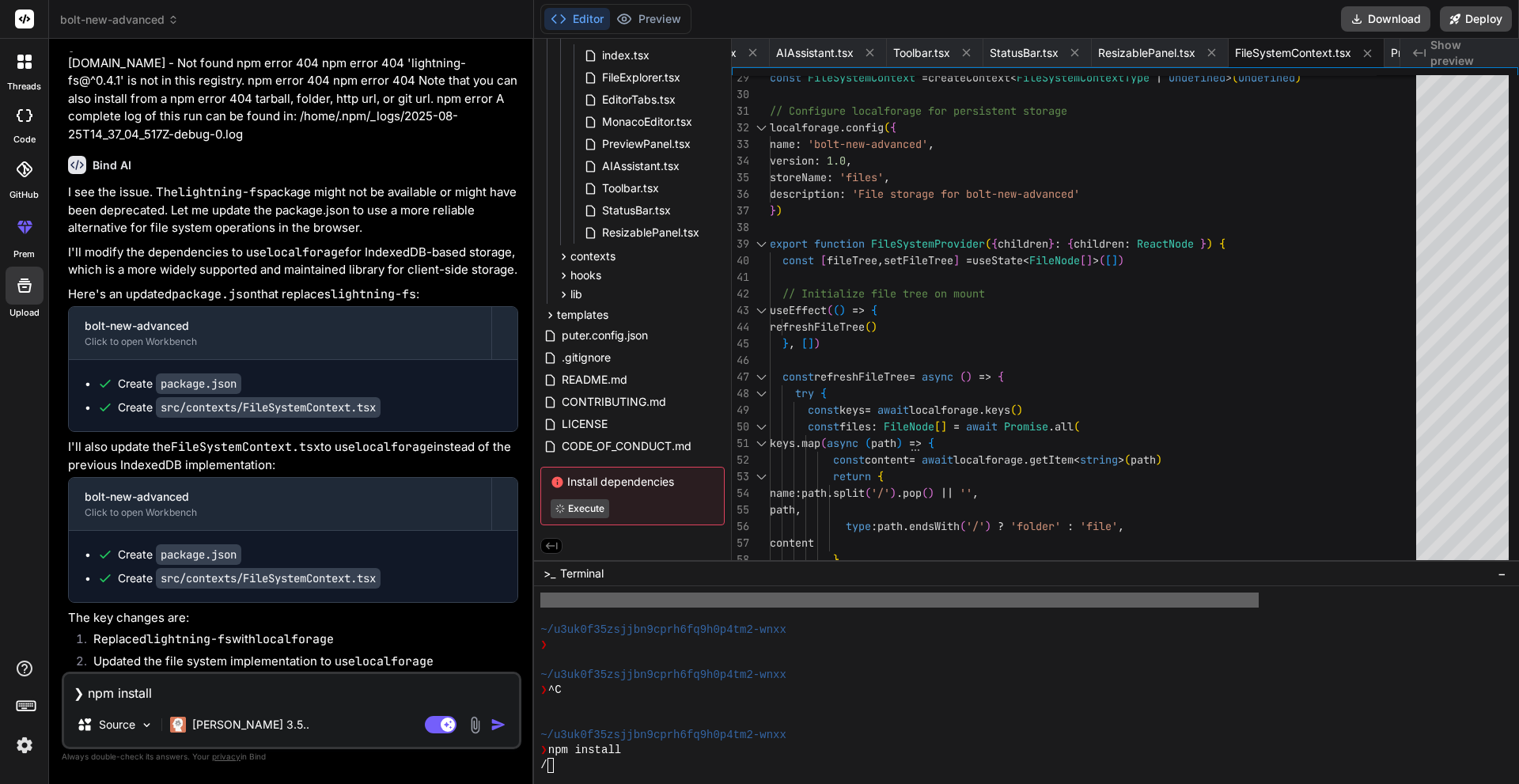
scroll to position [15170, 0]
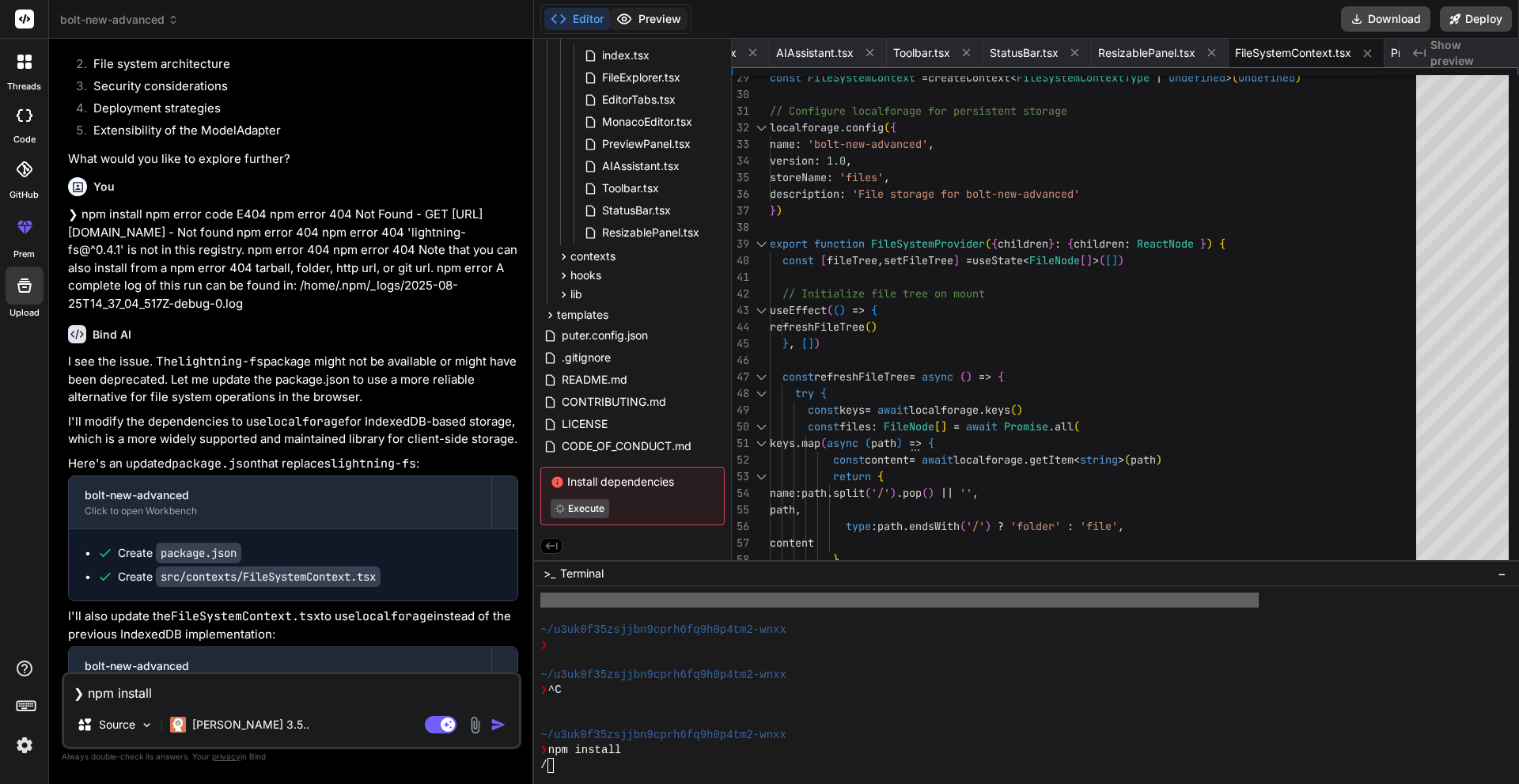
click at [621, 20] on icon at bounding box center [624, 19] width 16 height 16
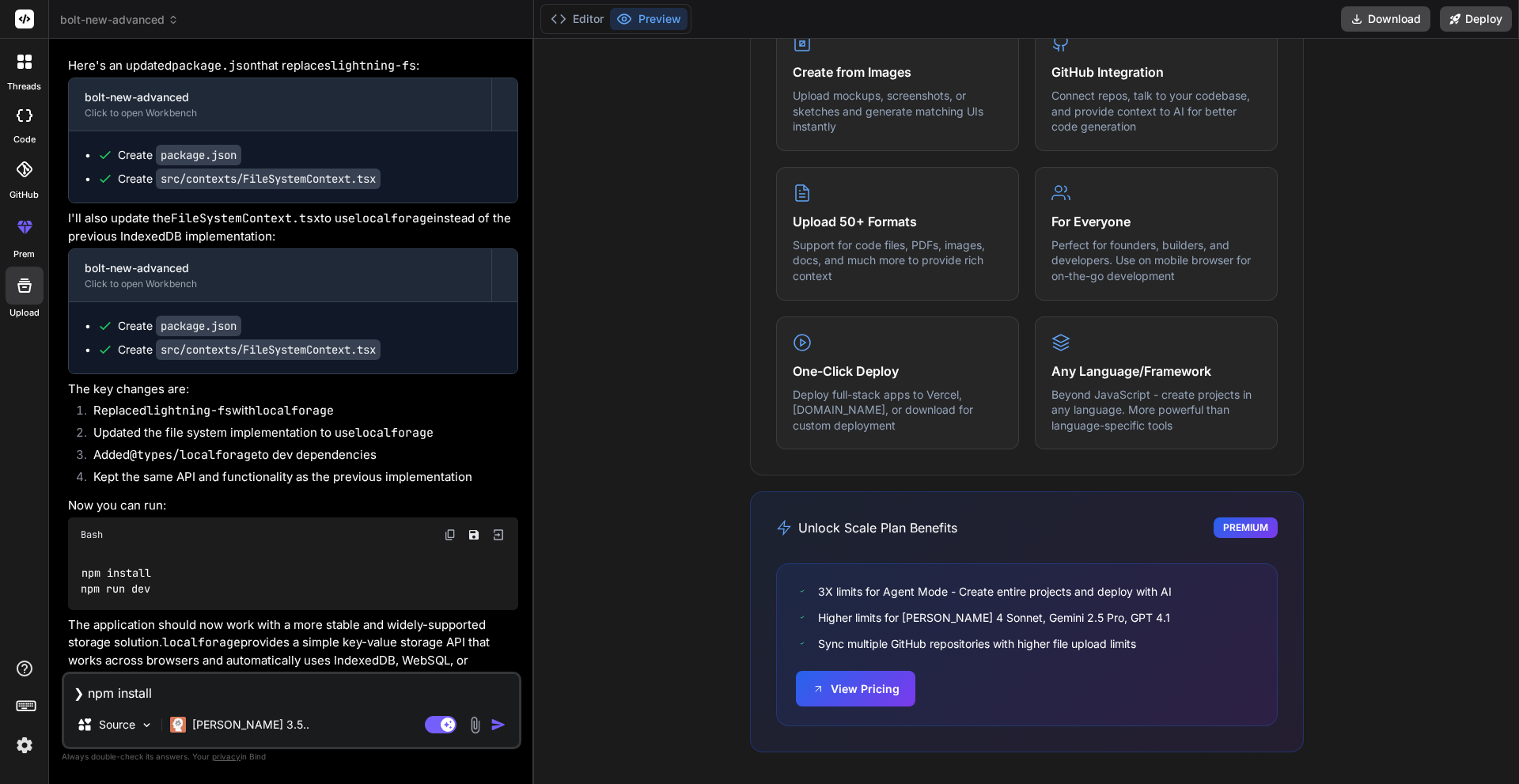
scroll to position [15723, 0]
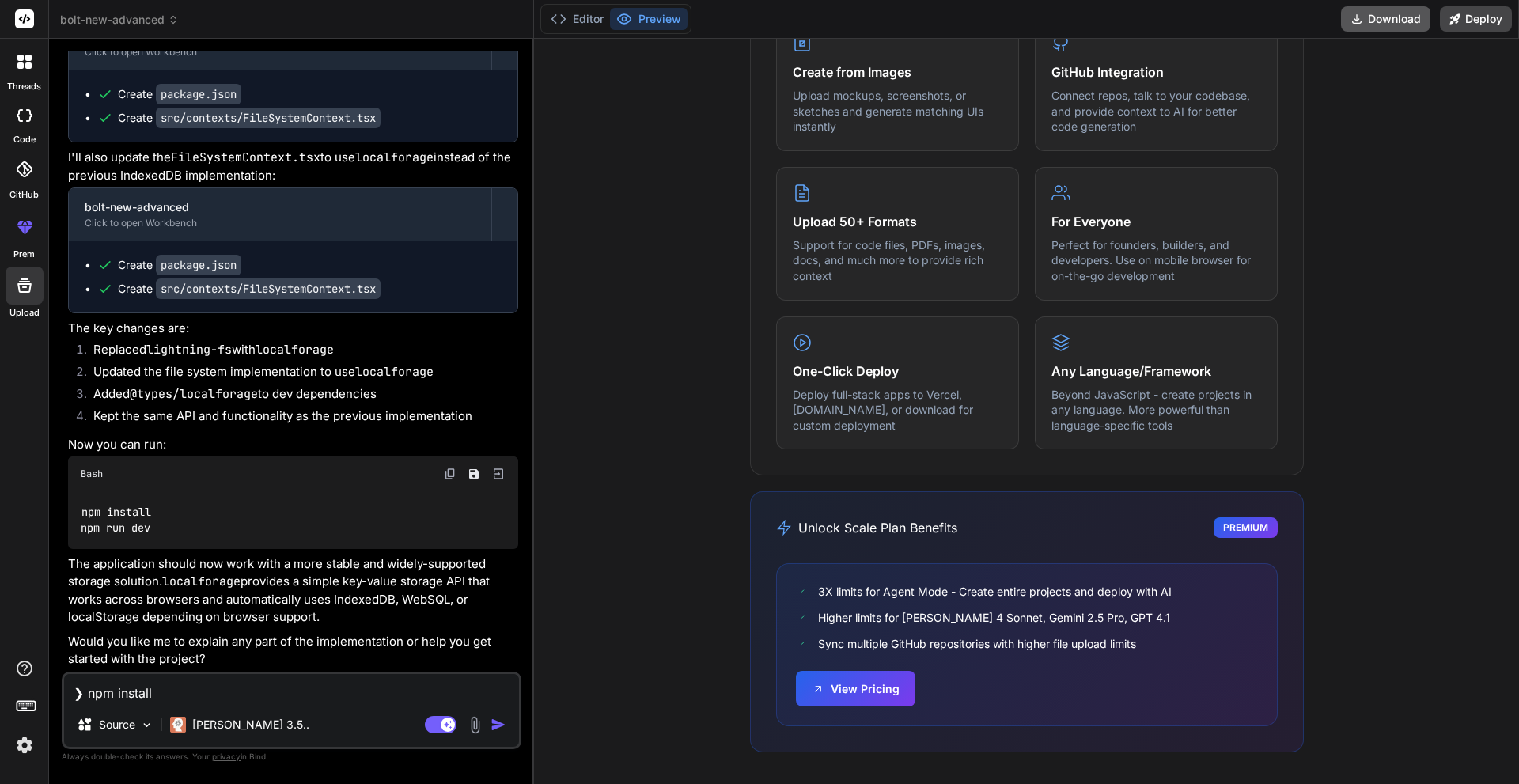
click at [1374, 25] on button "Download" at bounding box center [1385, 19] width 89 height 25
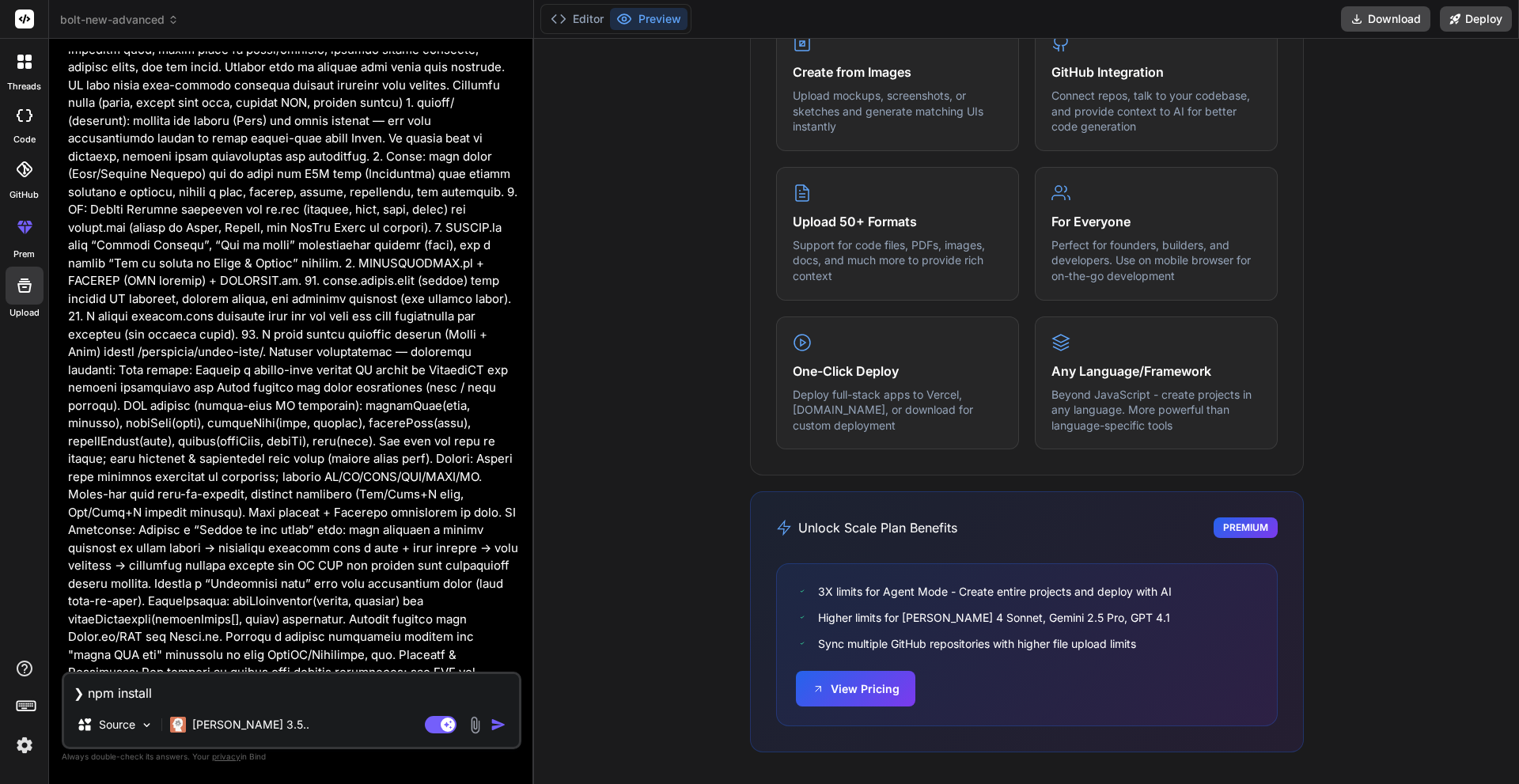
scroll to position [12163, 0]
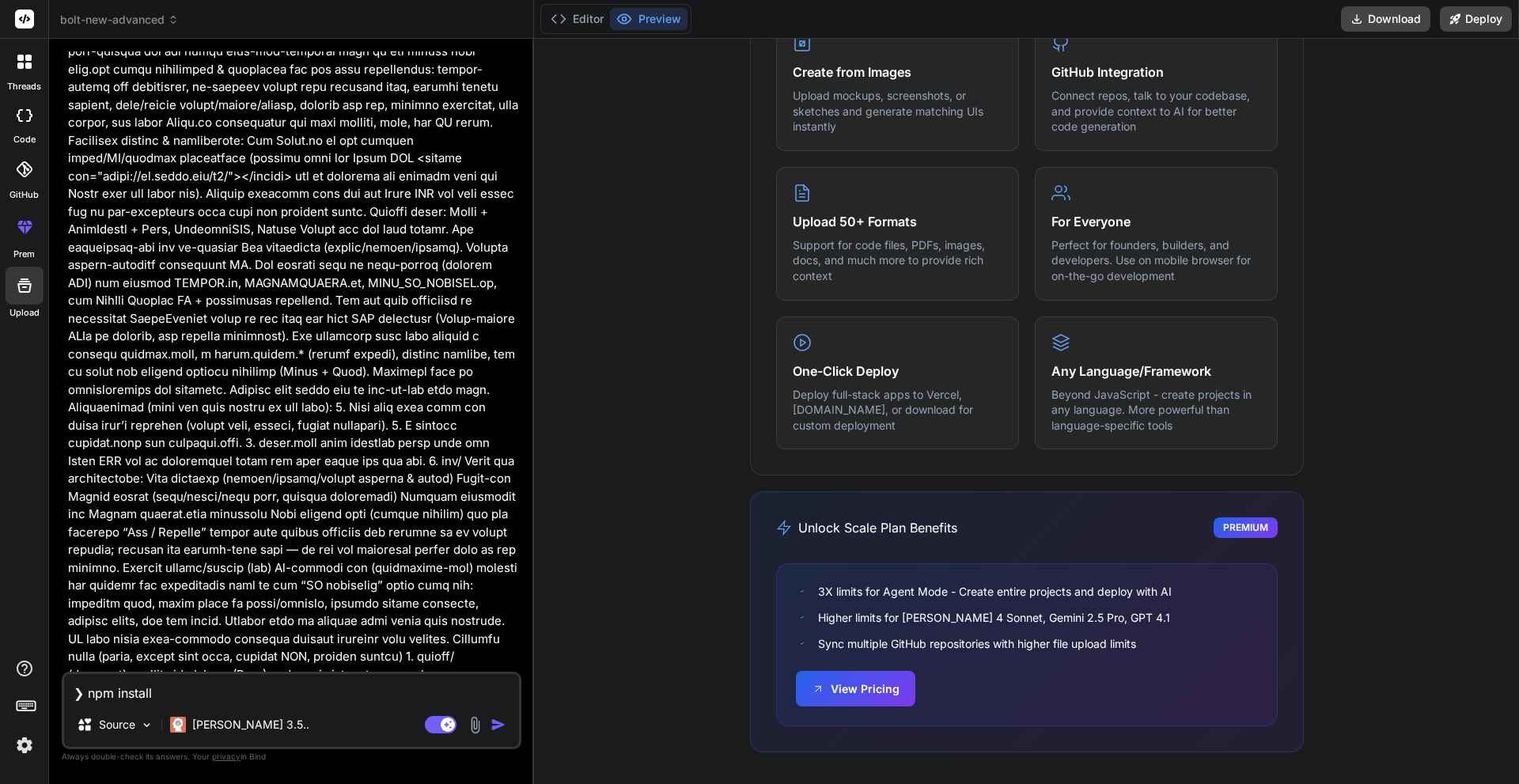
type textarea "x"
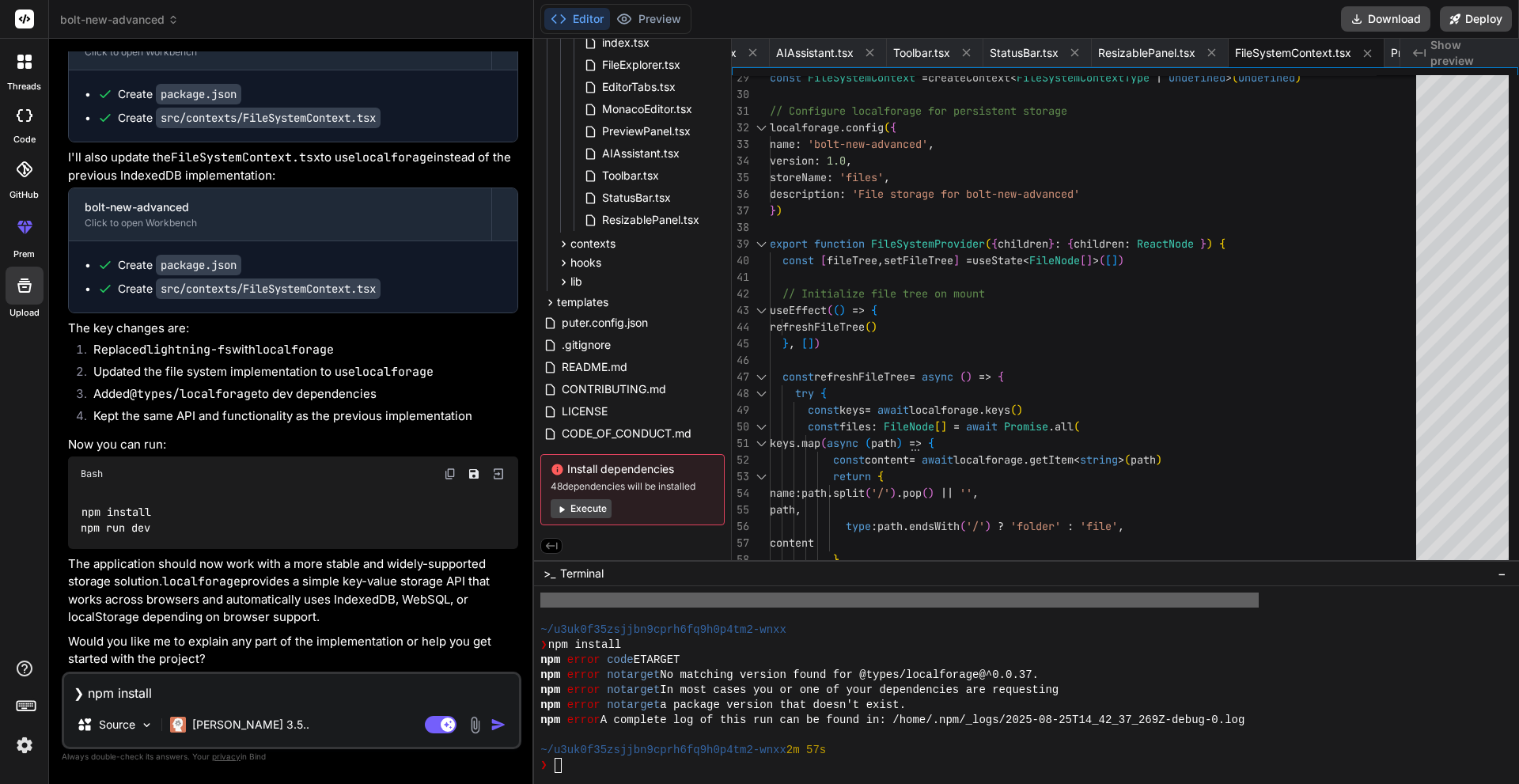
scroll to position [15723, 0]
